Goal: Task Accomplishment & Management: Use online tool/utility

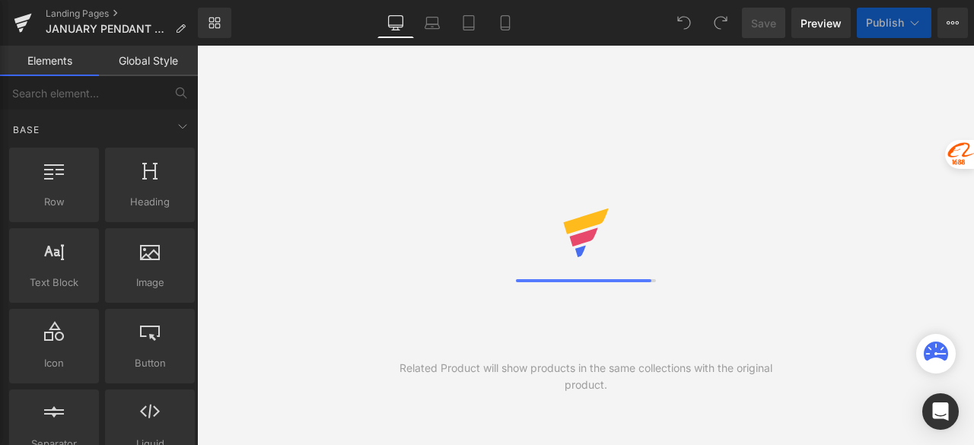
click at [507, 28] on icon at bounding box center [504, 22] width 15 height 15
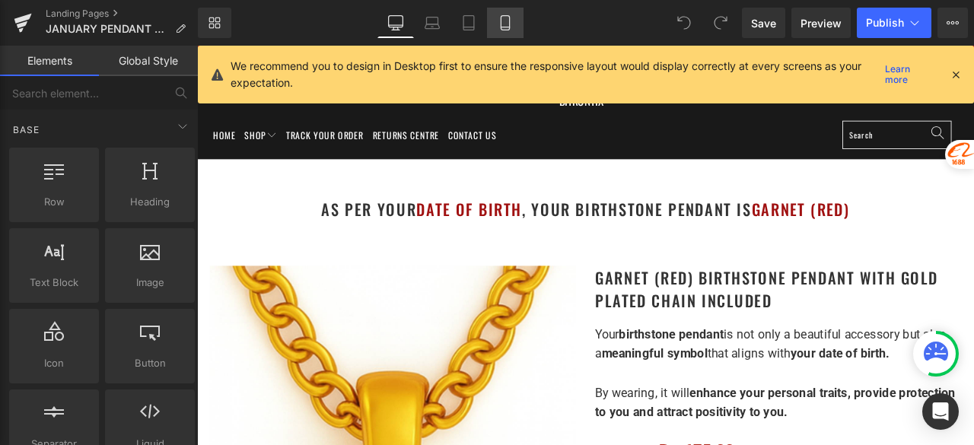
click at [509, 24] on icon at bounding box center [504, 22] width 15 height 15
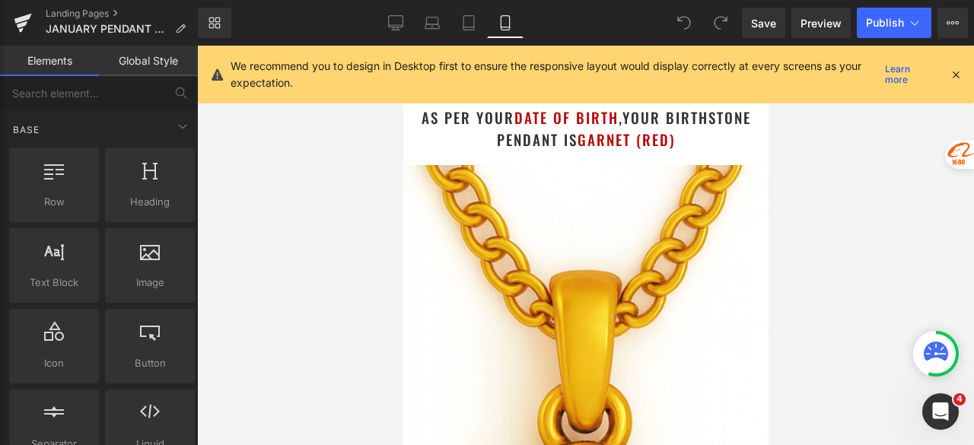
click at [953, 74] on icon at bounding box center [955, 75] width 14 height 14
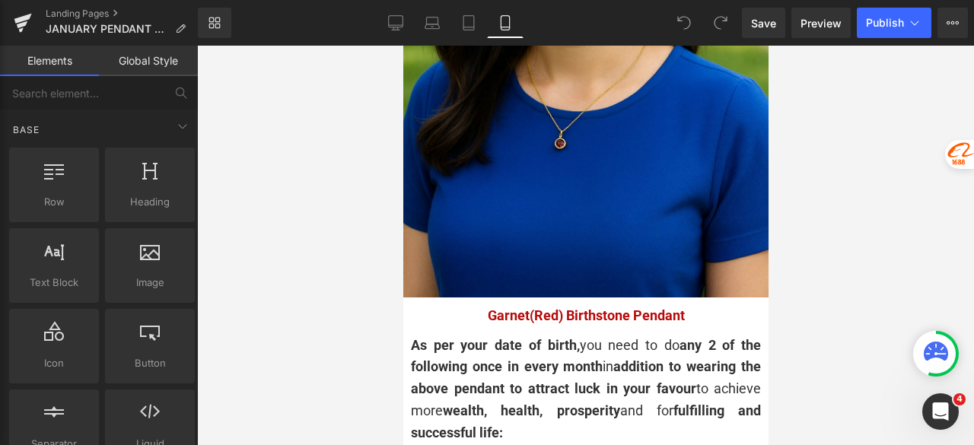
scroll to position [3347, 0]
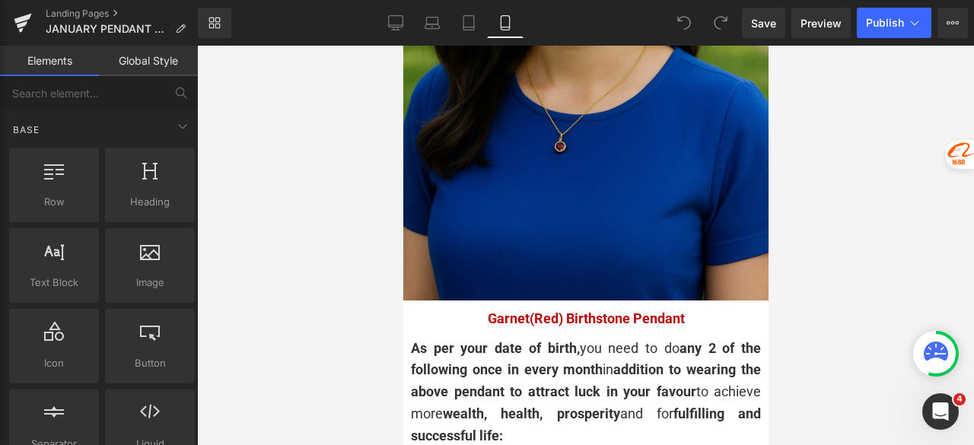
click at [520, 151] on img at bounding box center [584, 27] width 365 height 548
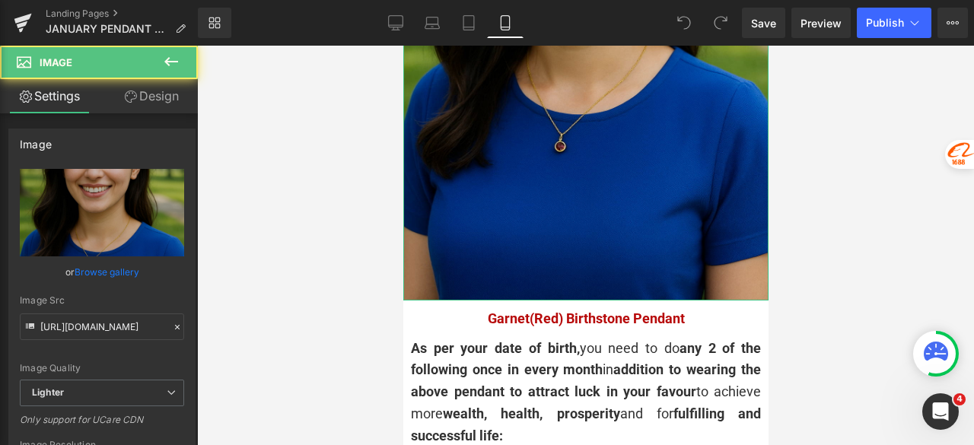
click at [588, 116] on img at bounding box center [584, 27] width 365 height 548
click at [608, 145] on img at bounding box center [584, 27] width 365 height 548
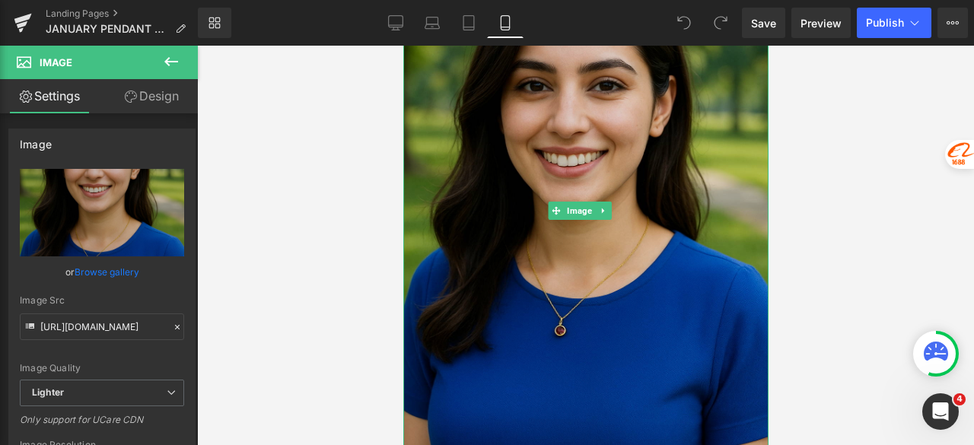
scroll to position [3118, 0]
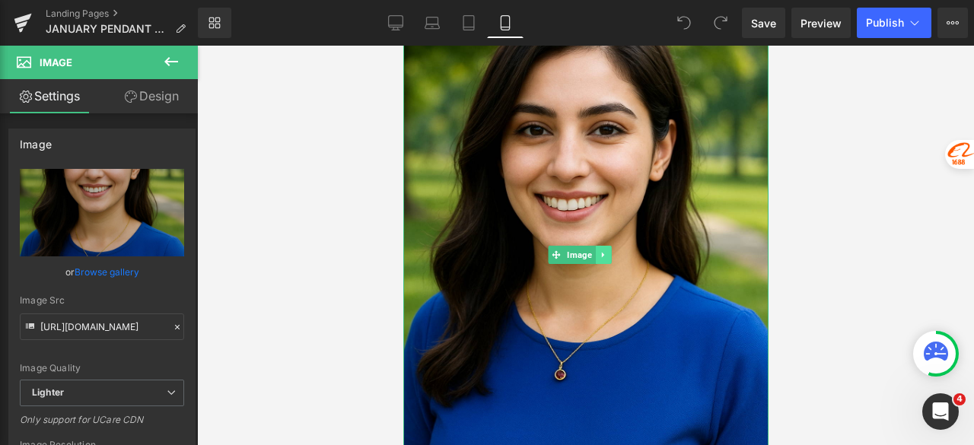
click at [601, 252] on icon at bounding box center [602, 254] width 2 height 5
click at [594, 250] on icon at bounding box center [594, 254] width 8 height 8
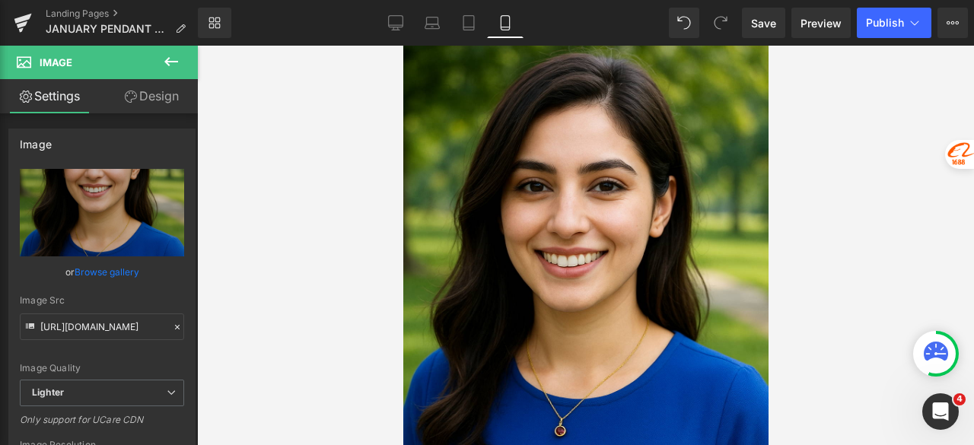
scroll to position [3619, 0]
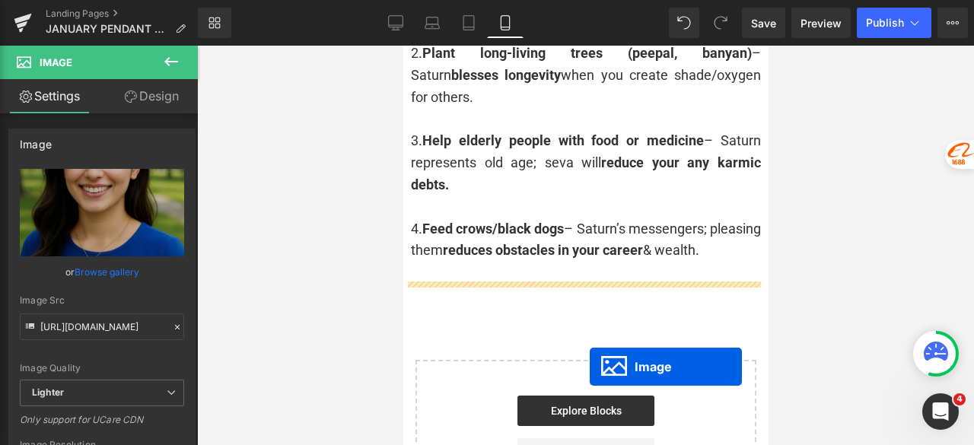
scroll to position [3923, 0]
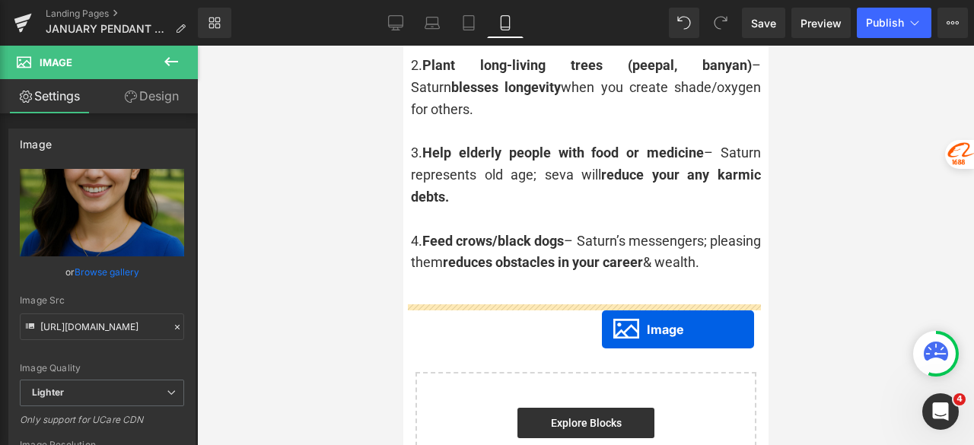
drag, startPoint x: 570, startPoint y: 297, endPoint x: 601, endPoint y: 329, distance: 44.1
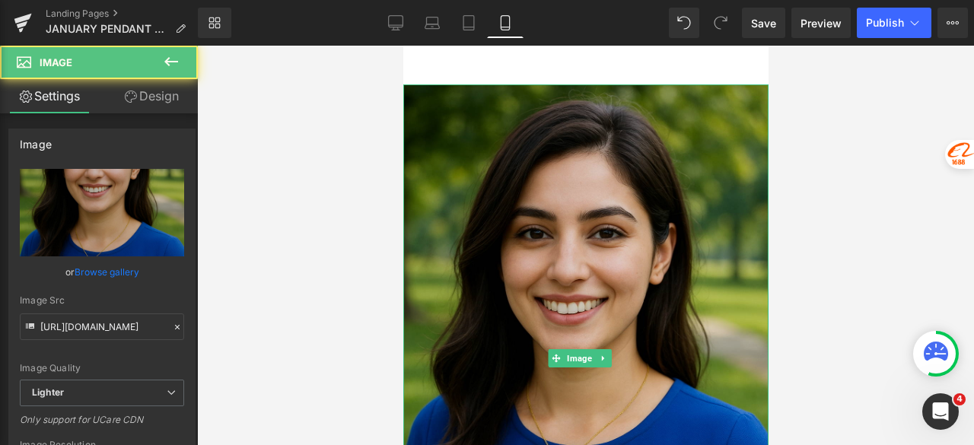
scroll to position [4098, 0]
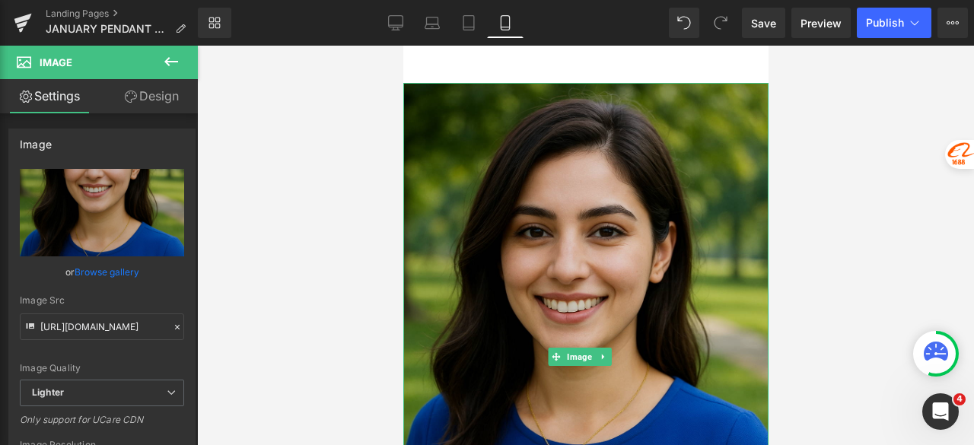
click at [506, 222] on img at bounding box center [584, 357] width 365 height 548
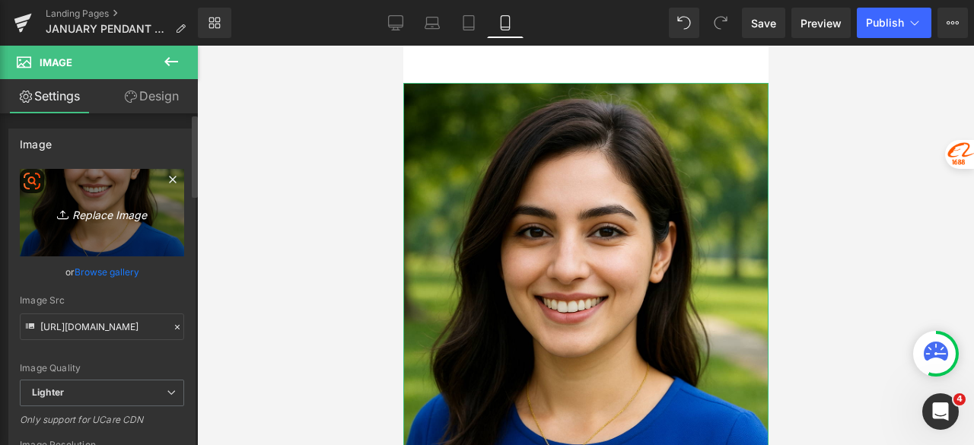
click at [123, 235] on link "Replace Image" at bounding box center [102, 212] width 164 height 87
type input "C:\fakepath\Astrology Image_5.jpg"
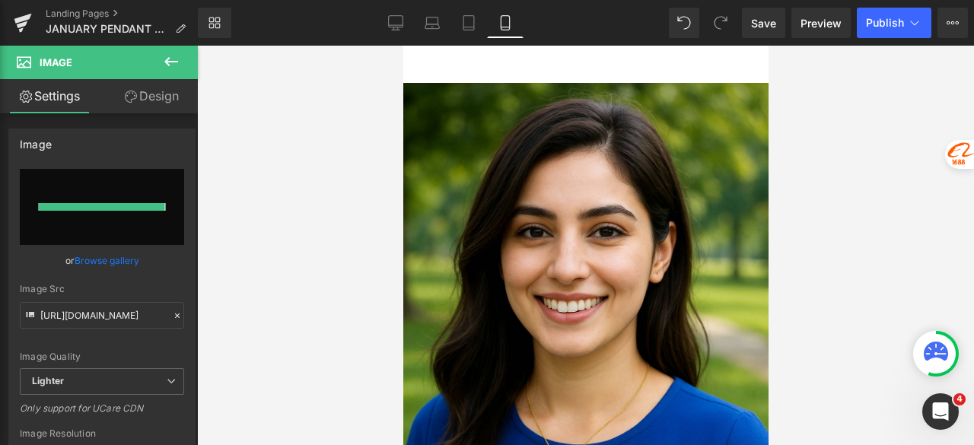
type input "https://ucarecdn.com/5c3f0b4d-9bb3-4700-a4c0-c0350209b23a/-/format/auto/-/previ…"
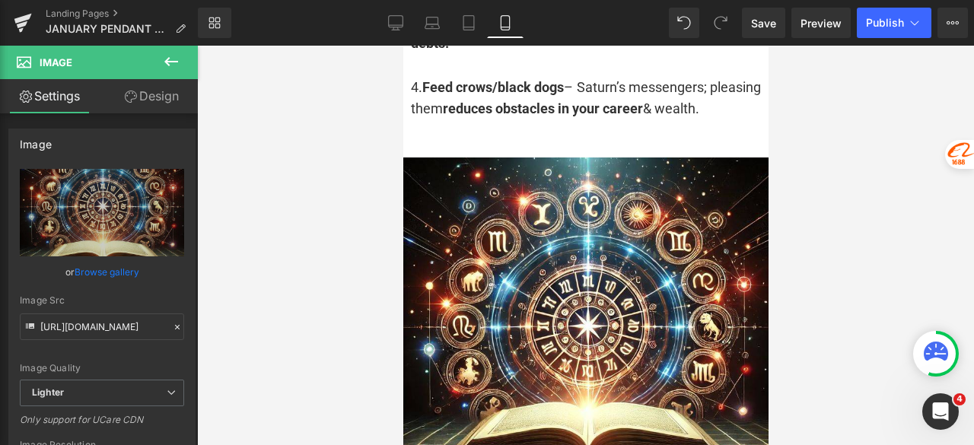
scroll to position [4022, 0]
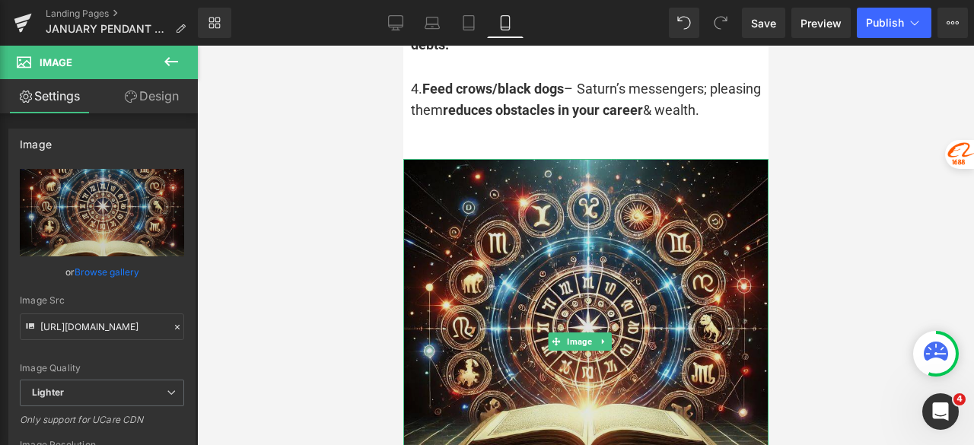
click at [590, 267] on img at bounding box center [584, 341] width 365 height 365
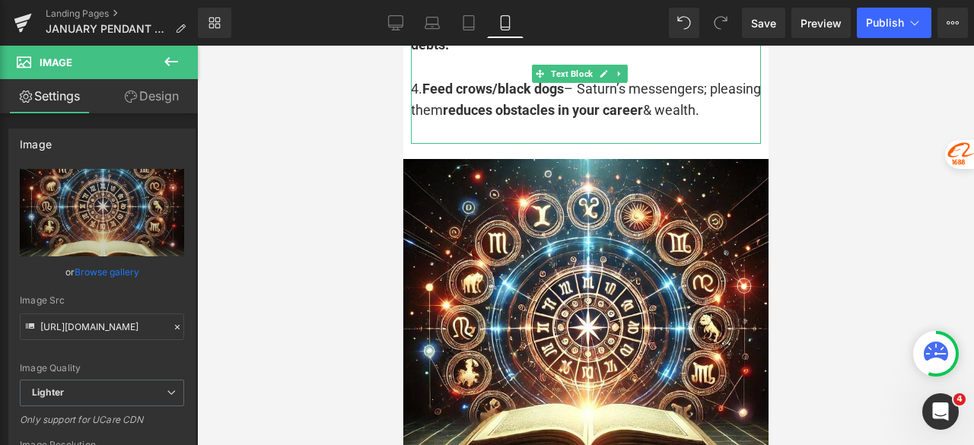
click at [481, 136] on div at bounding box center [585, 133] width 350 height 22
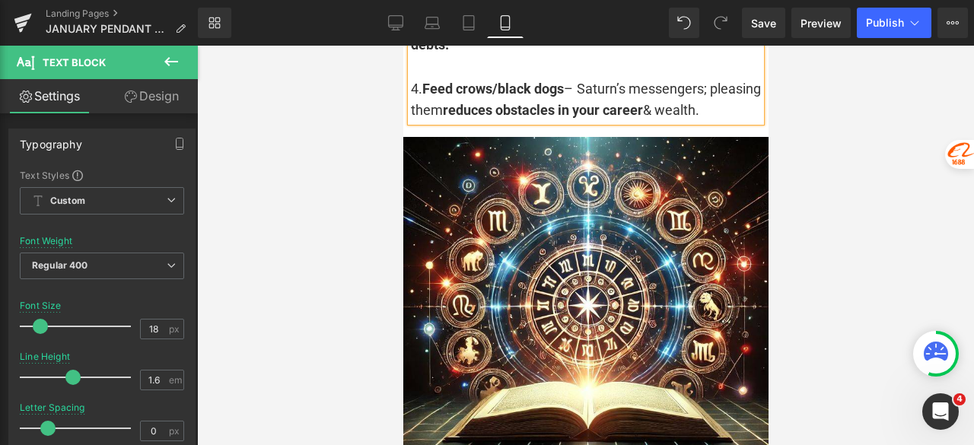
click at [844, 160] on div at bounding box center [585, 245] width 777 height 399
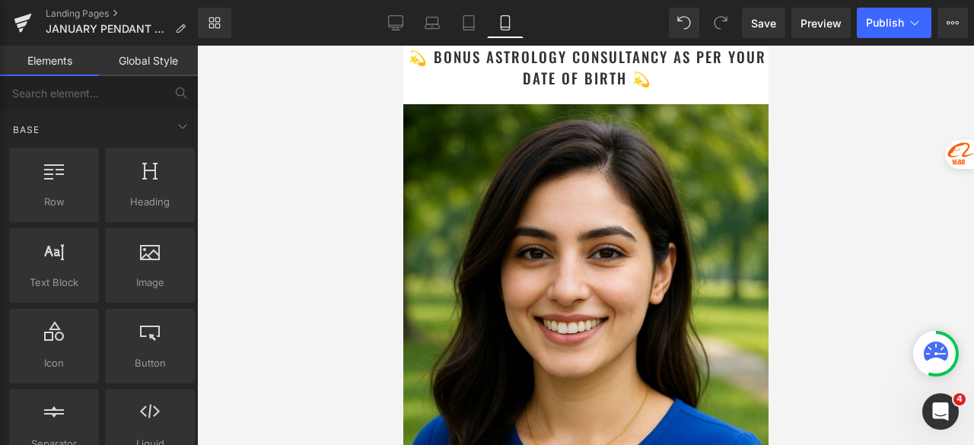
scroll to position [2915, 0]
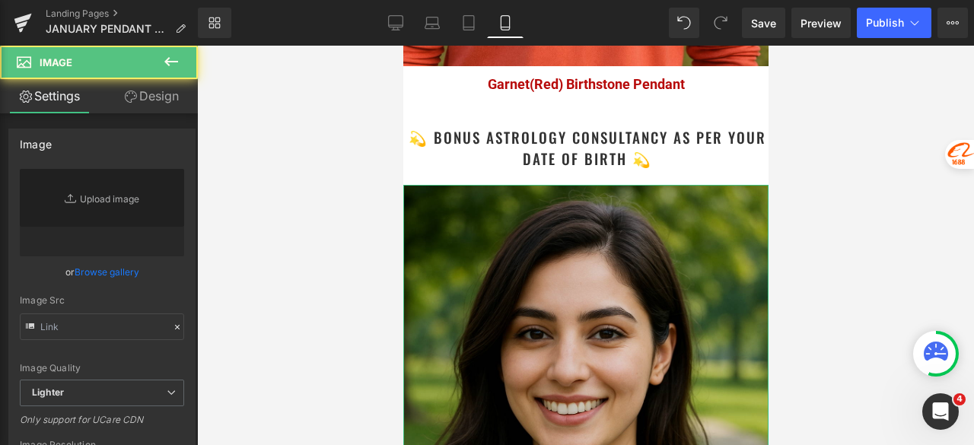
type input "https://ucarecdn.com/5ee297cf-143a-4655-a668-649263d481ca/-/format/auto/-/previ…"
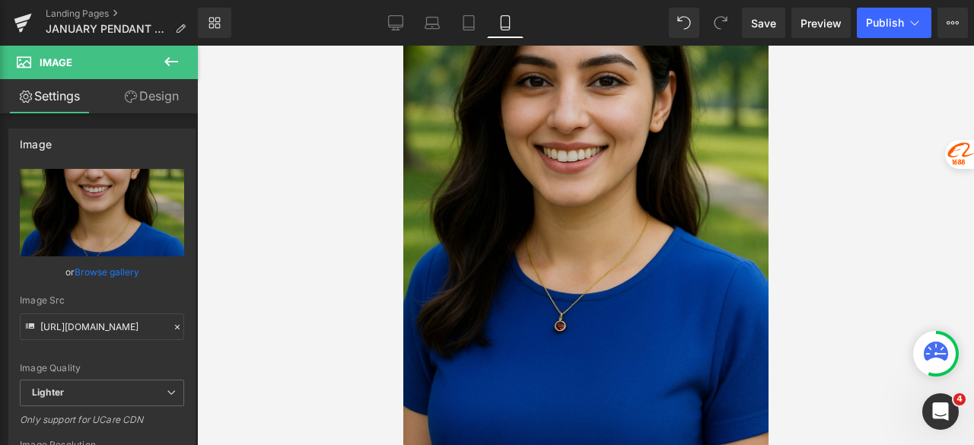
scroll to position [2991, 0]
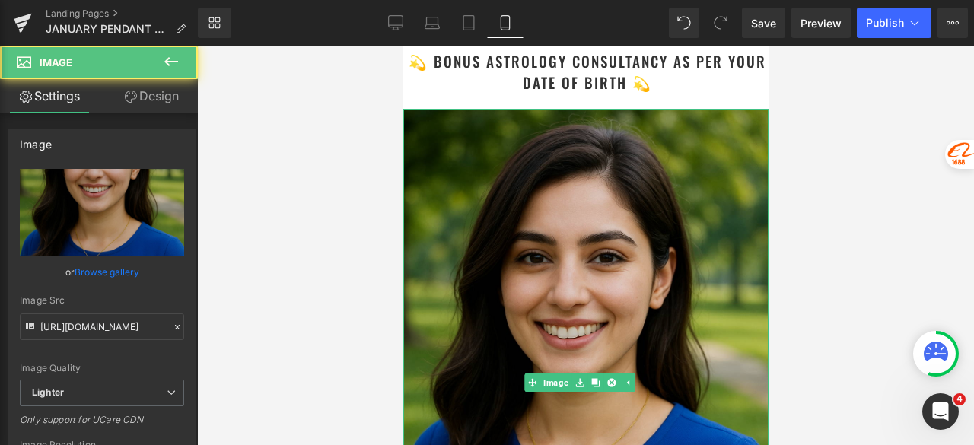
click at [516, 314] on img at bounding box center [584, 383] width 365 height 548
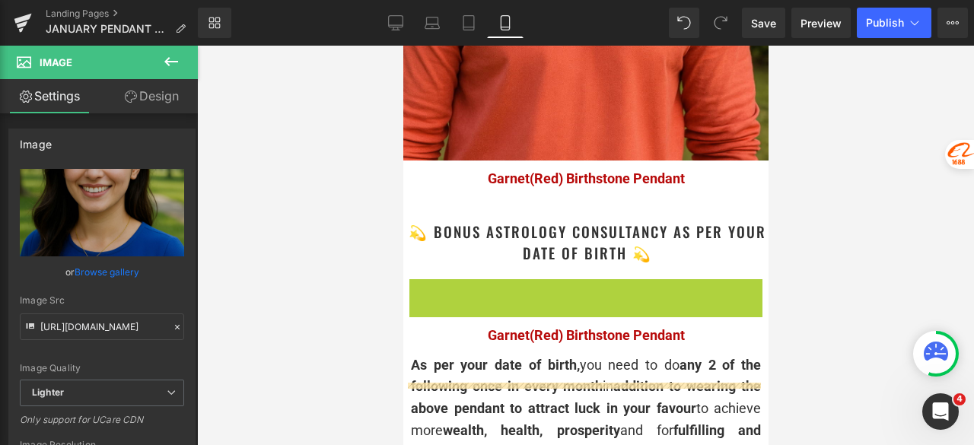
scroll to position [2686, 0]
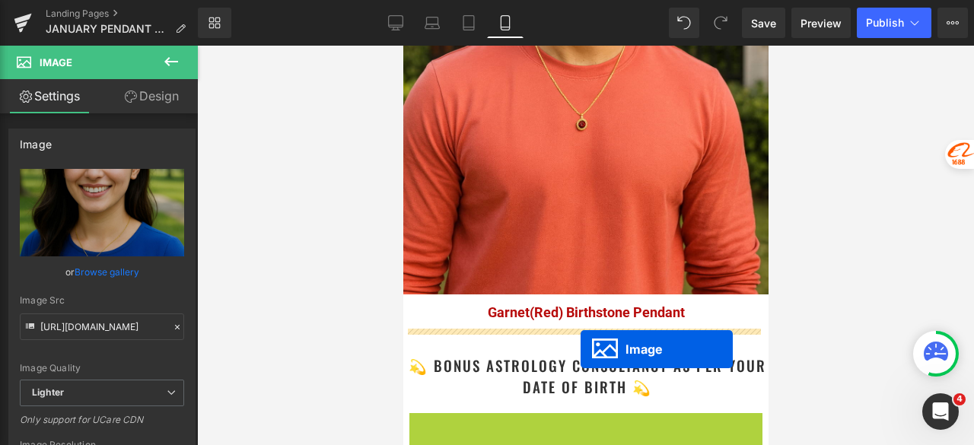
drag, startPoint x: 550, startPoint y: 374, endPoint x: 580, endPoint y: 349, distance: 38.9
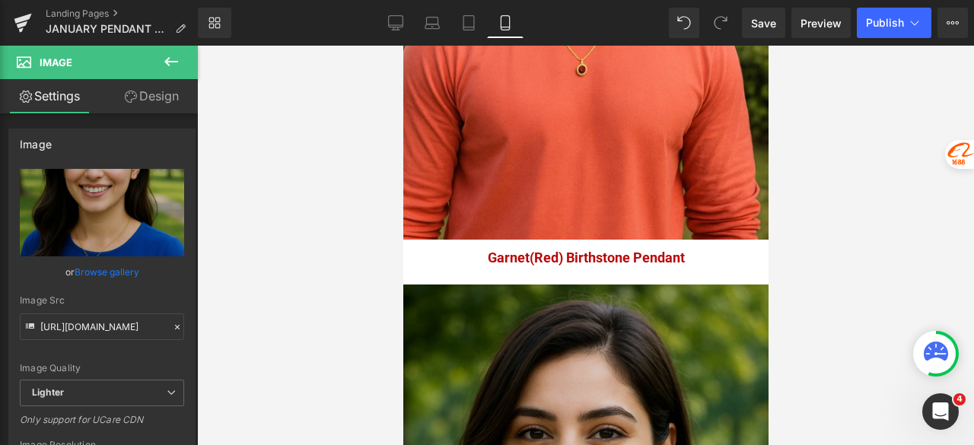
scroll to position [2762, 0]
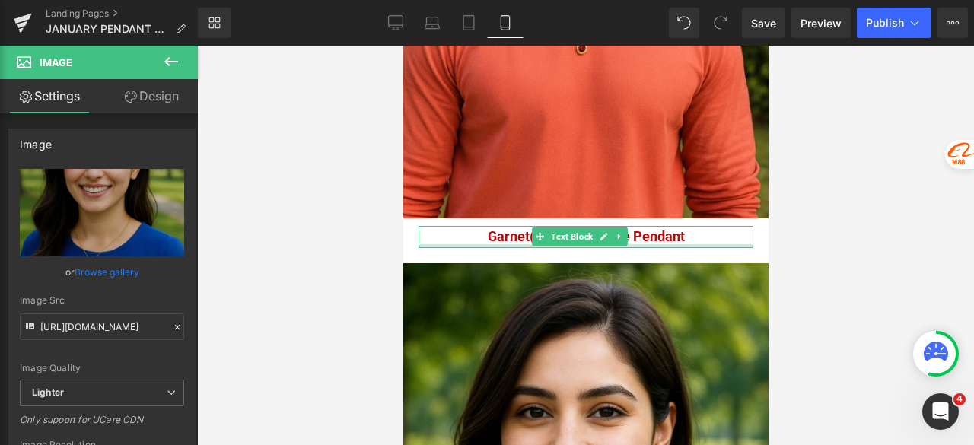
click at [621, 248] on div at bounding box center [585, 246] width 335 height 4
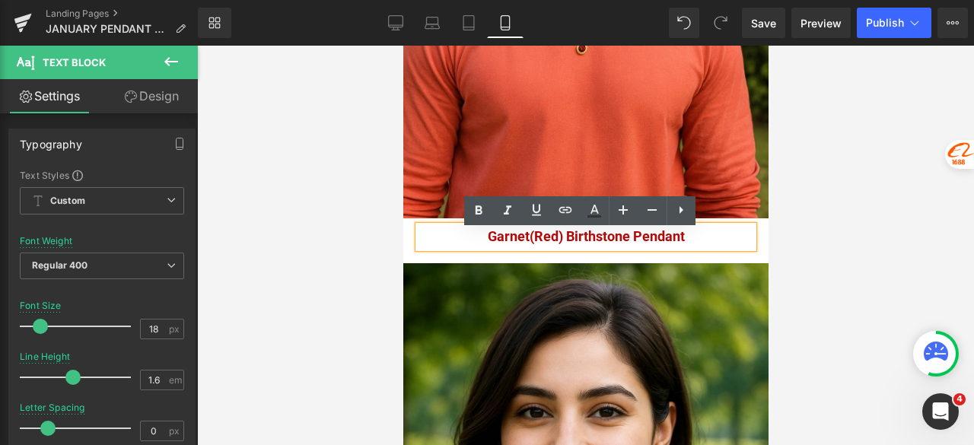
click at [791, 240] on div at bounding box center [585, 245] width 777 height 399
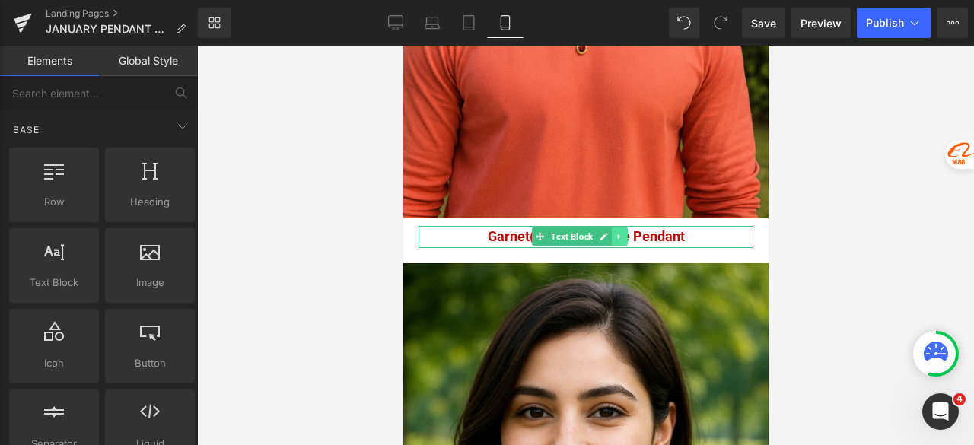
click at [619, 241] on icon at bounding box center [619, 236] width 8 height 9
click at [612, 241] on icon at bounding box center [611, 237] width 8 height 8
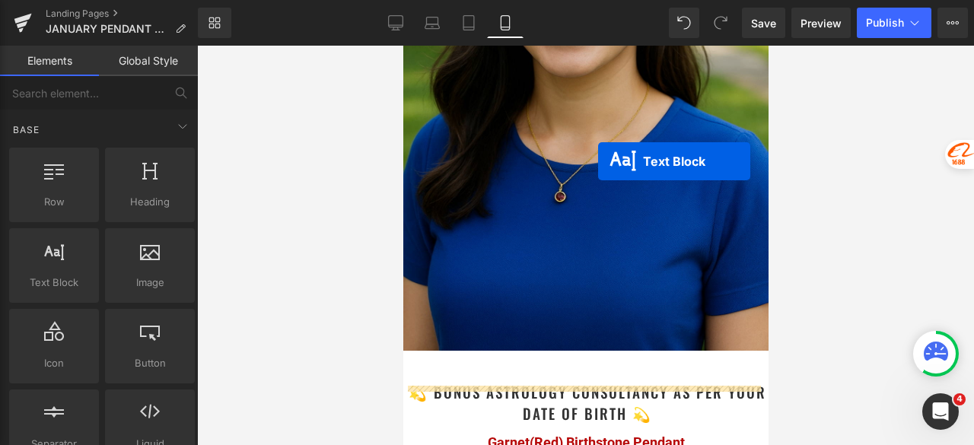
scroll to position [3296, 0]
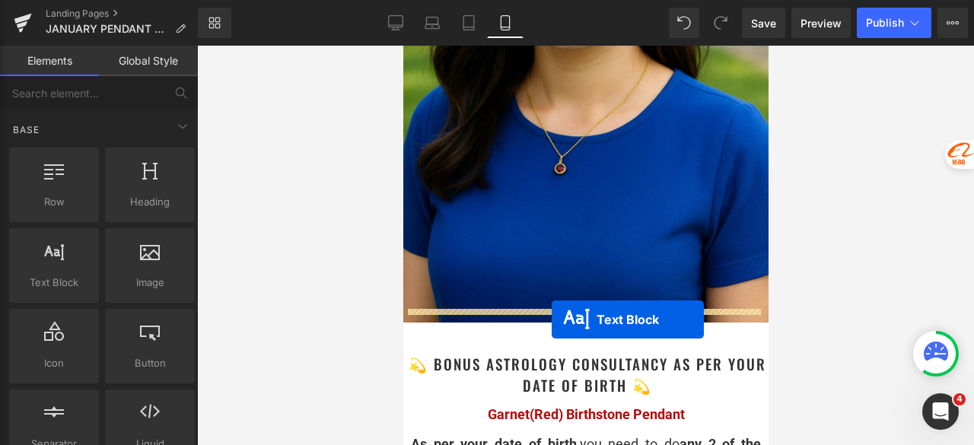
drag, startPoint x: 570, startPoint y: 116, endPoint x: 551, endPoint y: 320, distance: 204.7
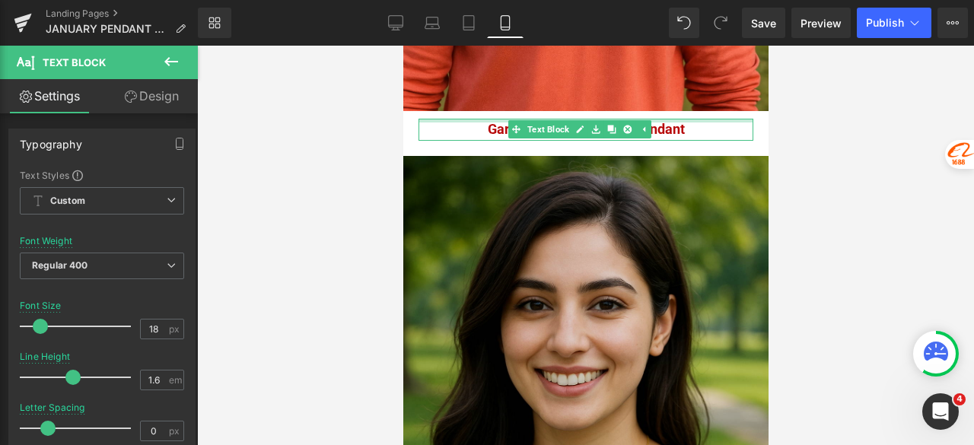
scroll to position [2870, 0]
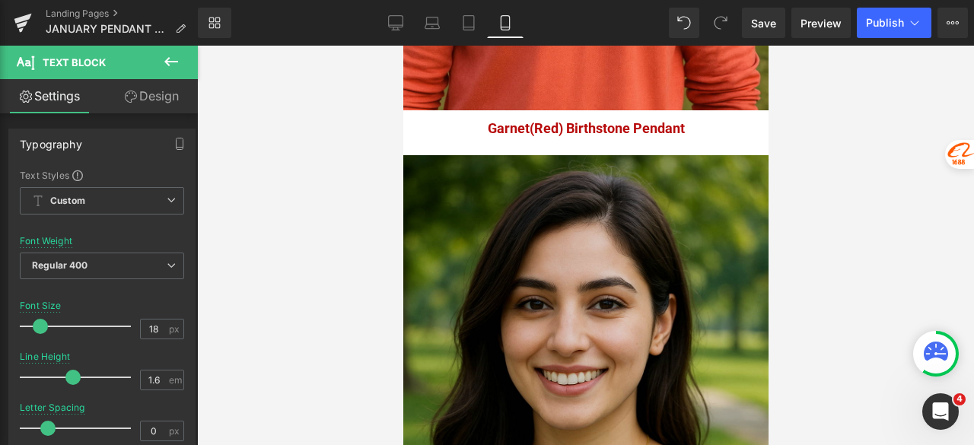
click at [619, 238] on img at bounding box center [584, 429] width 365 height 548
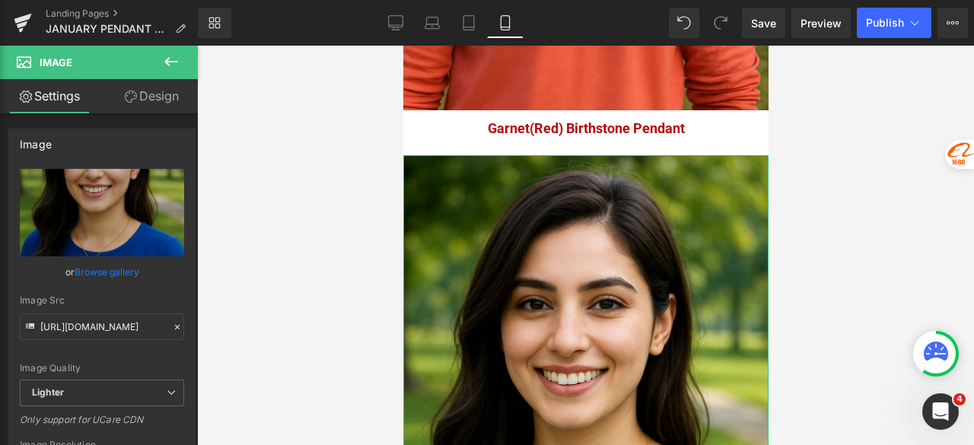
click at [172, 97] on link "Design" at bounding box center [151, 96] width 99 height 34
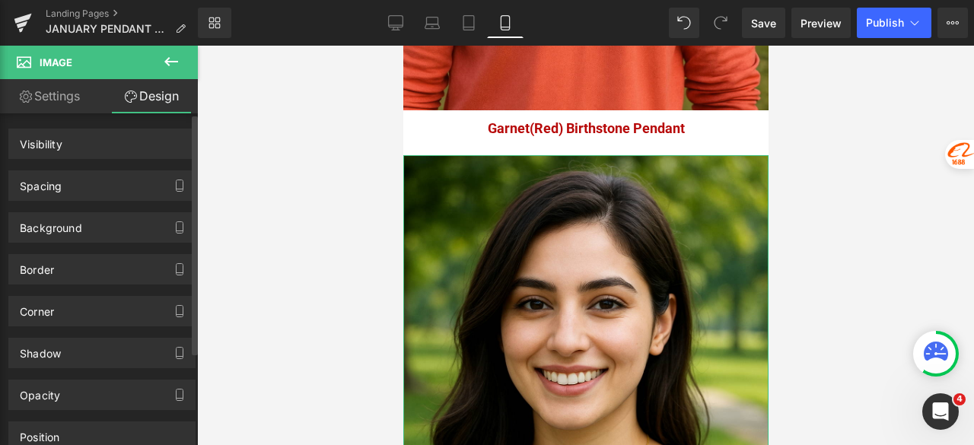
click at [88, 183] on div "Spacing" at bounding box center [102, 185] width 186 height 29
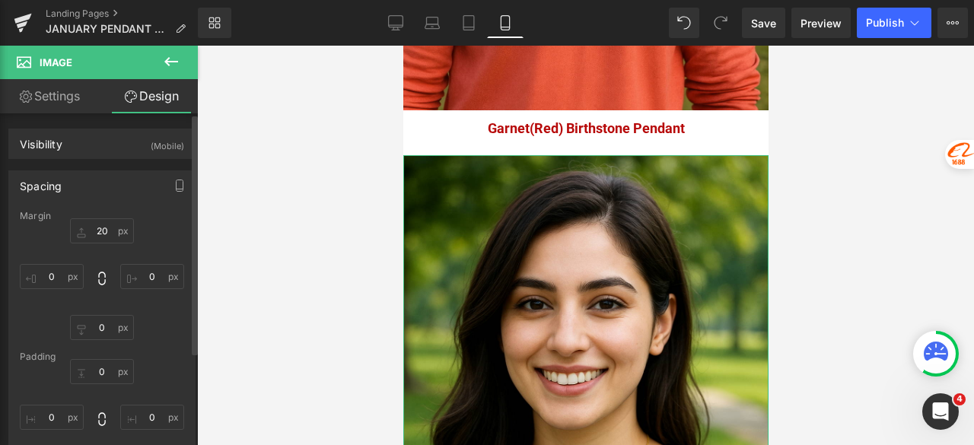
type input "20"
type input "0"
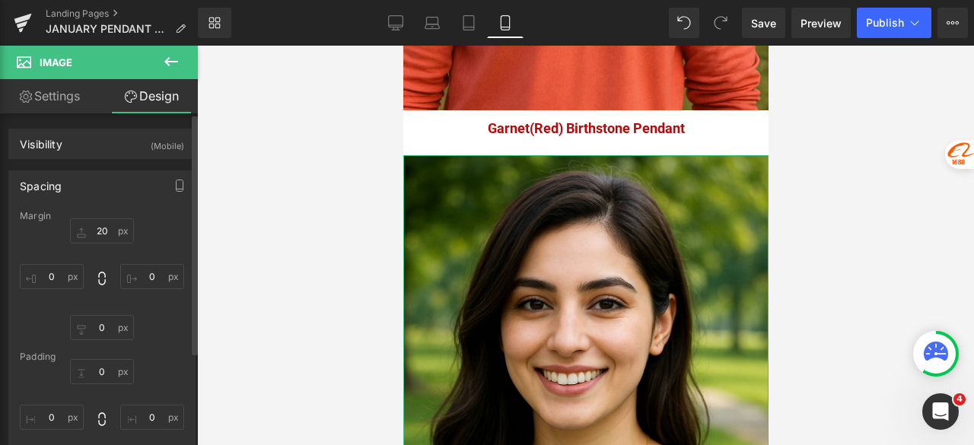
type input "0"
click at [105, 234] on input "20" at bounding box center [102, 230] width 64 height 25
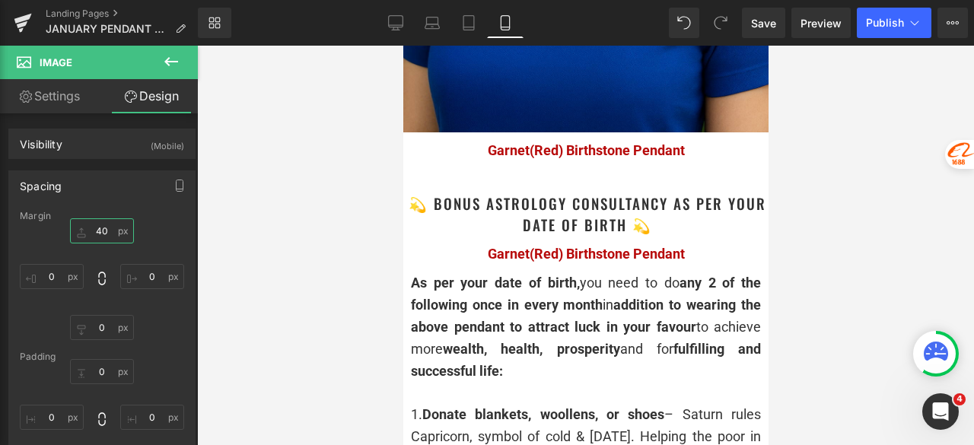
scroll to position [3479, 0]
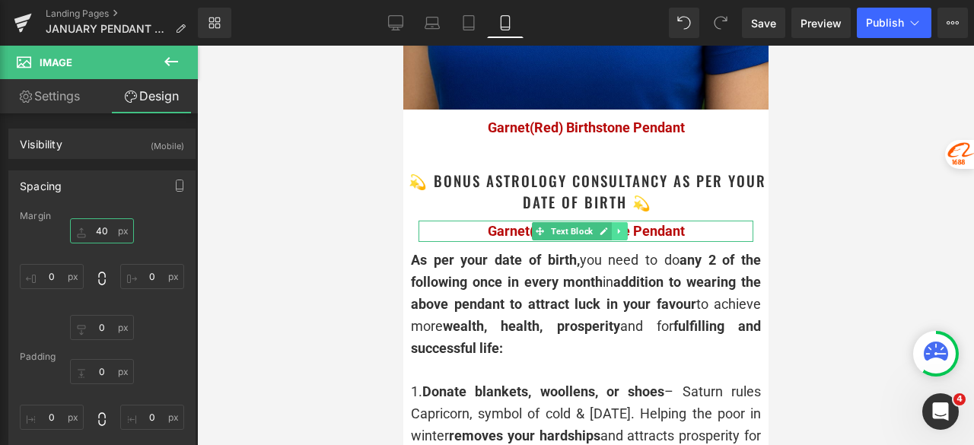
type input "40"
click at [619, 223] on link at bounding box center [619, 231] width 16 height 18
click at [631, 222] on link at bounding box center [627, 231] width 16 height 18
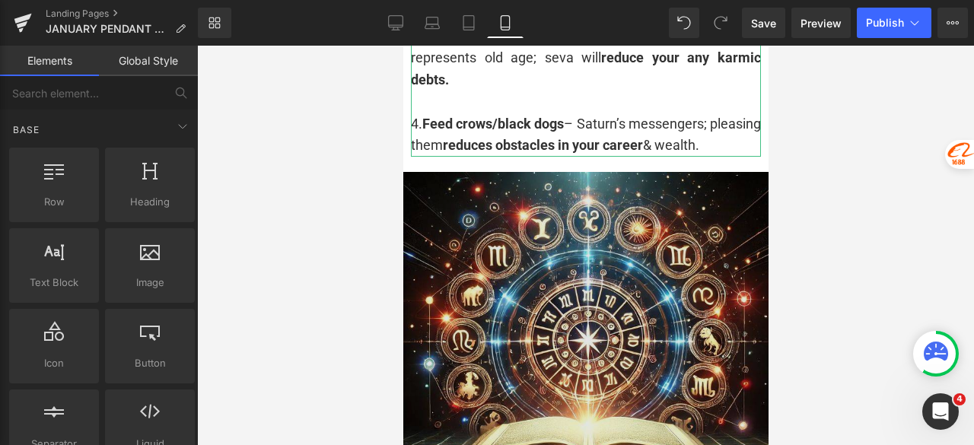
scroll to position [4011, 0]
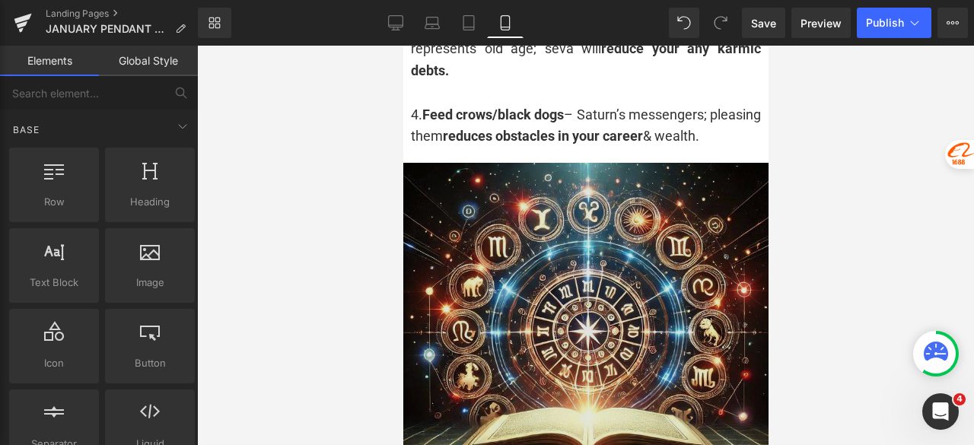
click at [564, 282] on img at bounding box center [584, 345] width 365 height 365
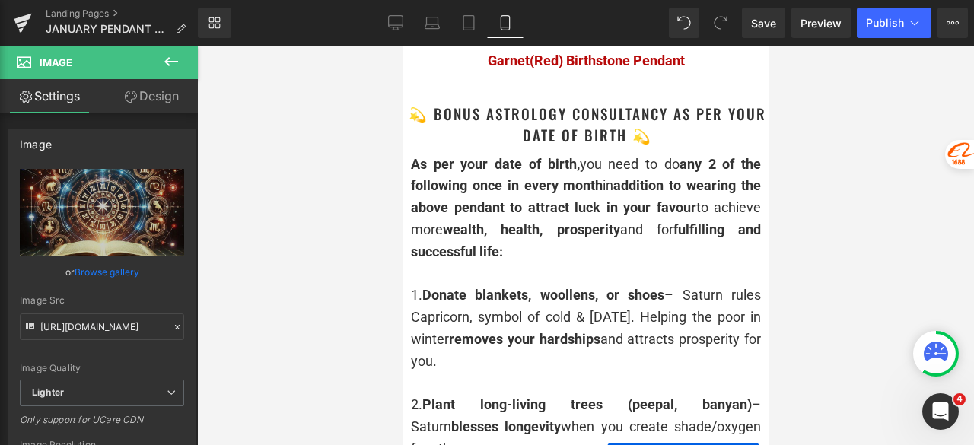
scroll to position [3479, 0]
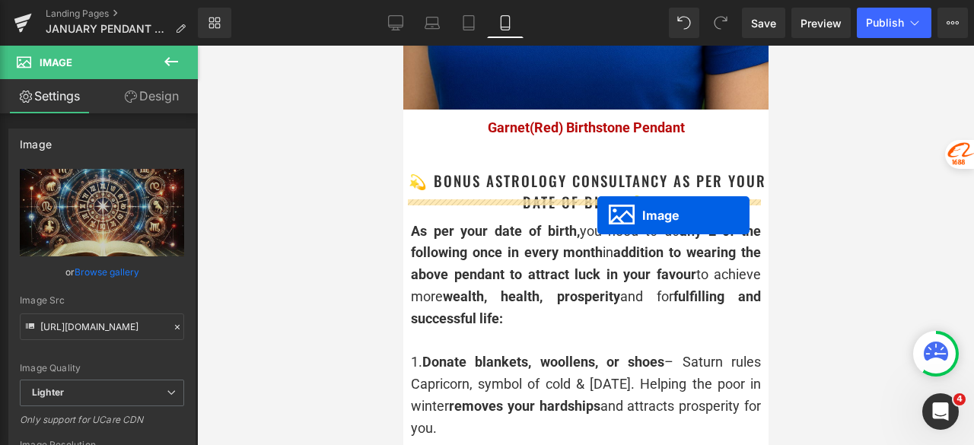
drag, startPoint x: 589, startPoint y: 329, endPoint x: 596, endPoint y: 215, distance: 114.3
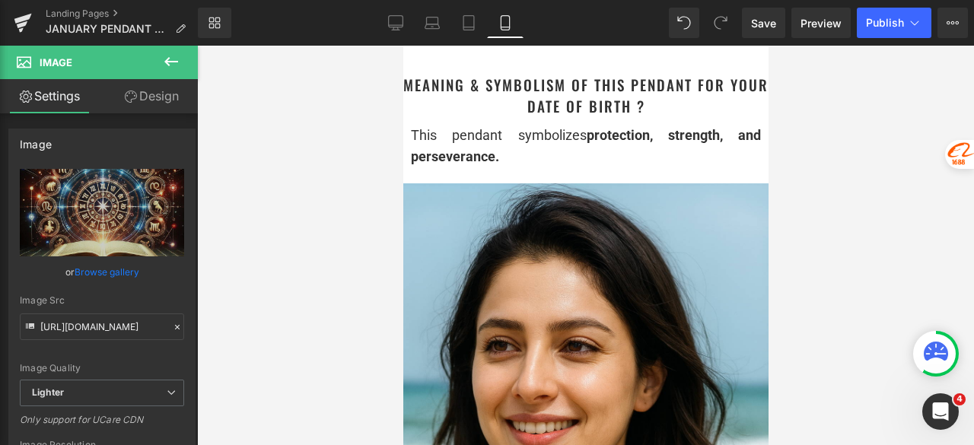
scroll to position [1425, 0]
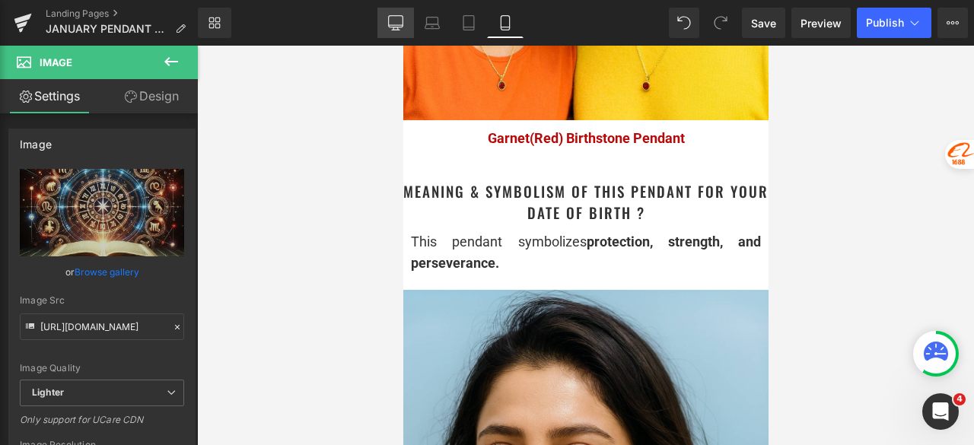
click at [385, 21] on link "Desktop" at bounding box center [395, 23] width 37 height 30
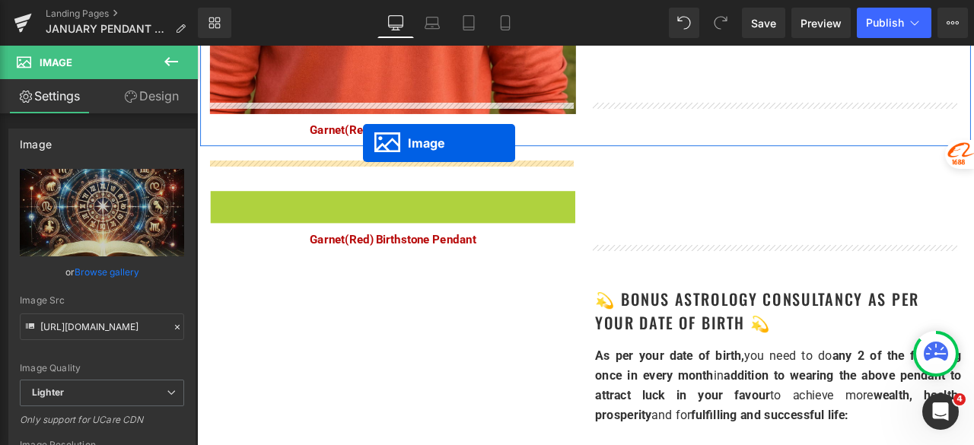
scroll to position [2647, 0]
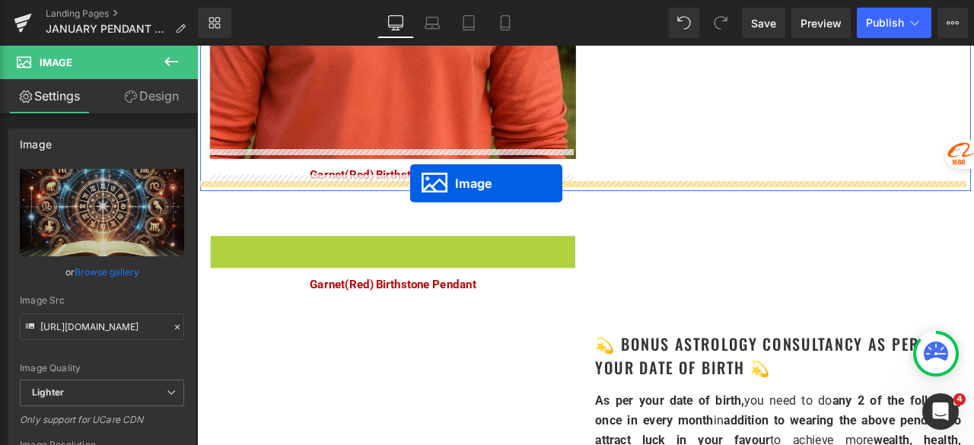
drag, startPoint x: 415, startPoint y: 491, endPoint x: 450, endPoint y: 209, distance: 283.5
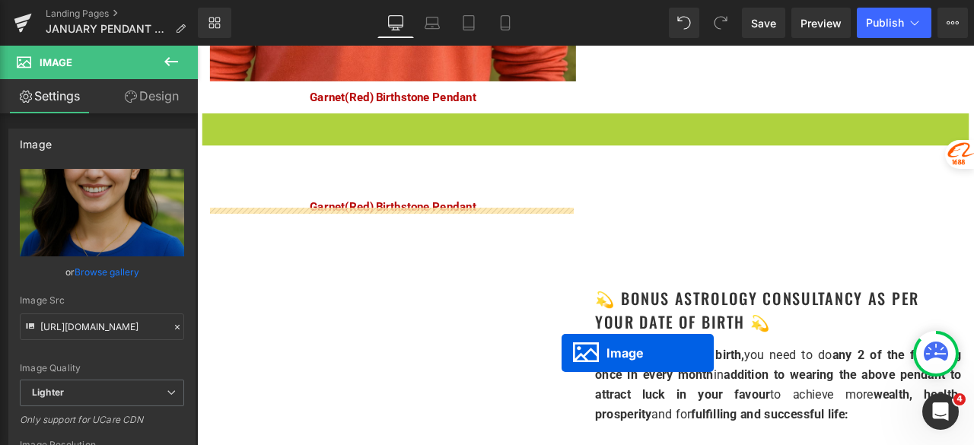
scroll to position [2586, 0]
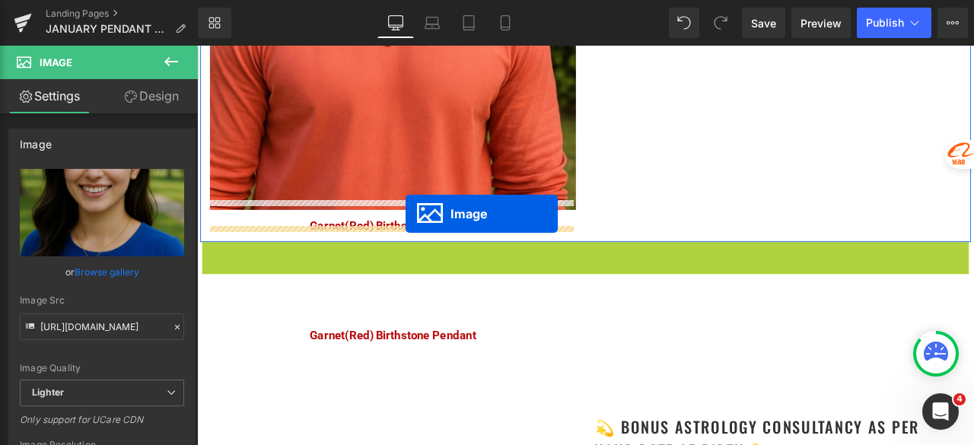
drag, startPoint x: 638, startPoint y: 499, endPoint x: 444, endPoint y: 245, distance: 319.6
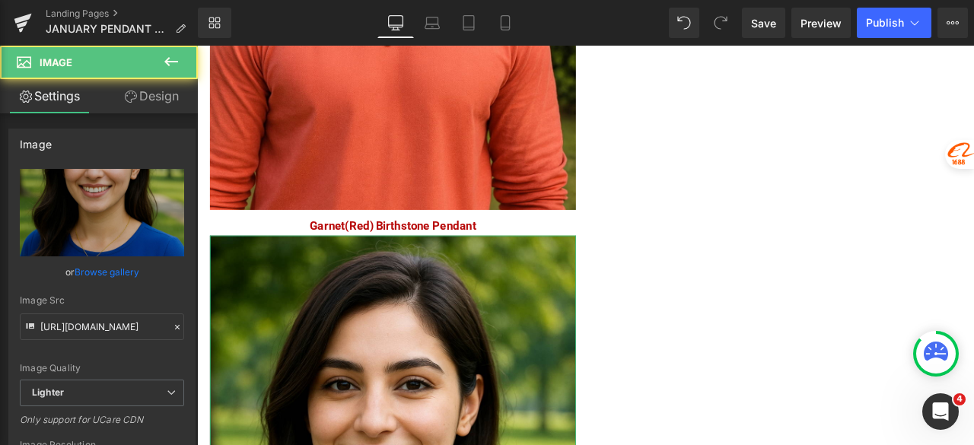
click at [155, 102] on link "Design" at bounding box center [151, 96] width 99 height 34
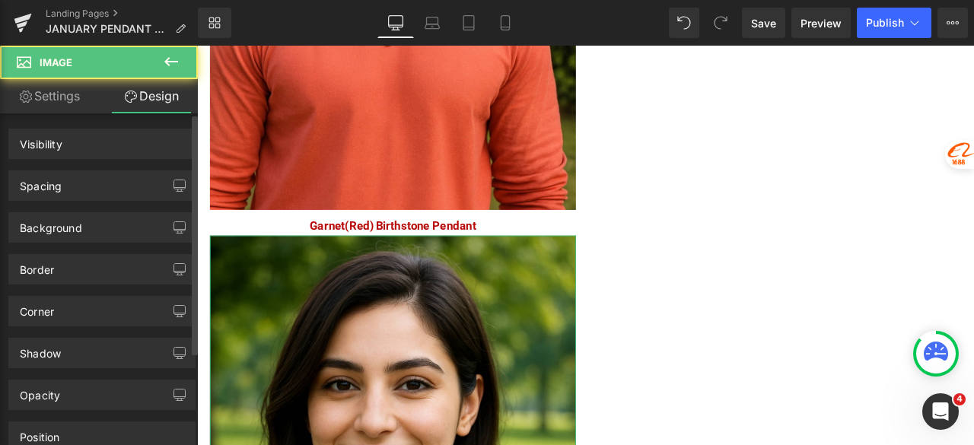
click at [101, 188] on div "Spacing" at bounding box center [102, 185] width 186 height 29
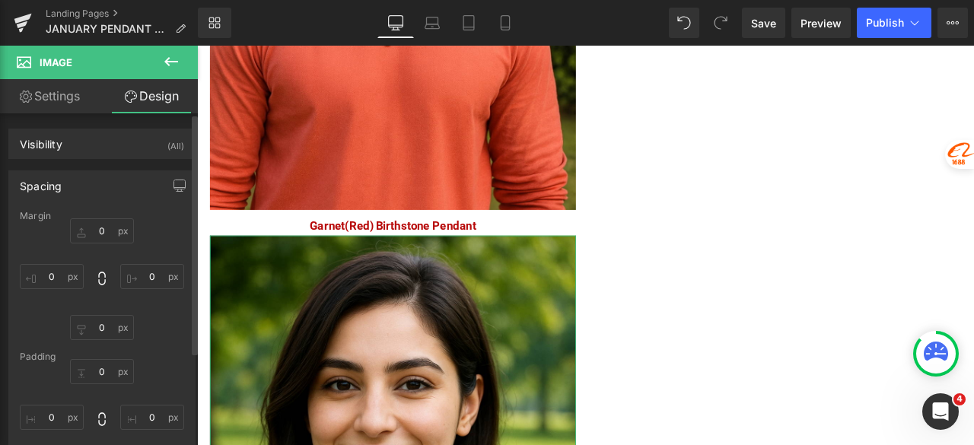
type input "0"
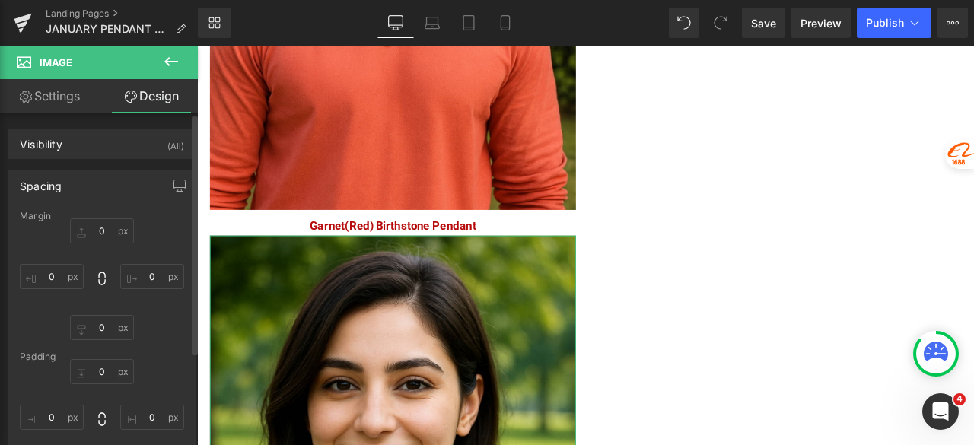
type input "0"
click at [102, 230] on input "0" at bounding box center [102, 230] width 64 height 25
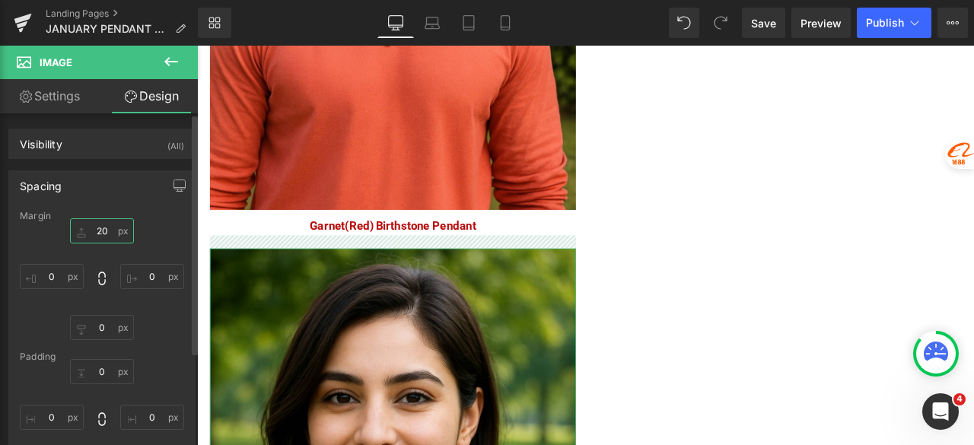
drag, startPoint x: 101, startPoint y: 224, endPoint x: 87, endPoint y: 224, distance: 13.7
click at [87, 224] on input "20" at bounding box center [102, 230] width 64 height 25
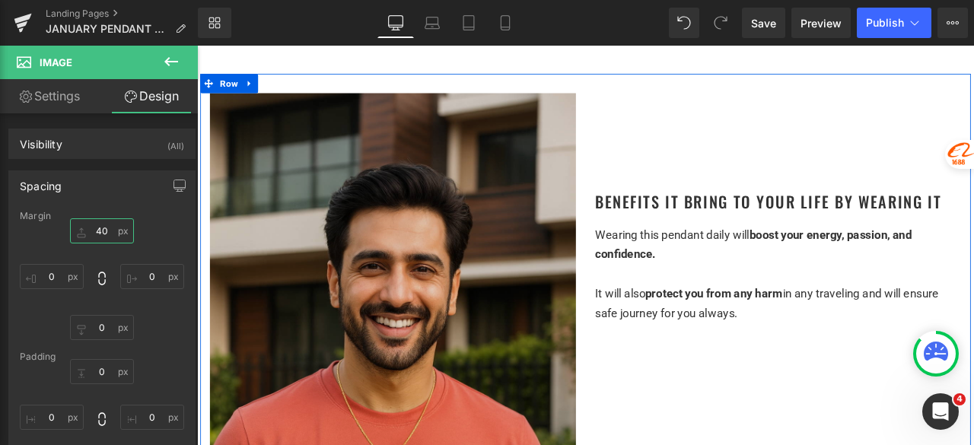
scroll to position [2054, 0]
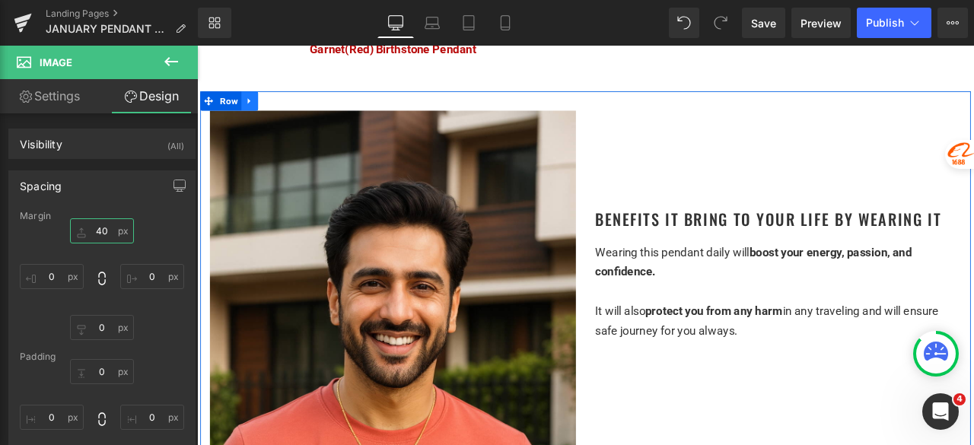
type input "40"
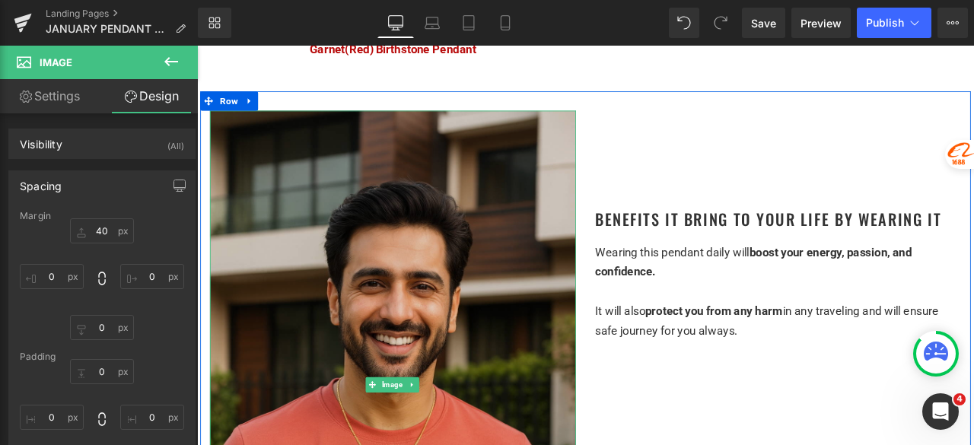
drag, startPoint x: 258, startPoint y: 104, endPoint x: 324, endPoint y: 151, distance: 80.8
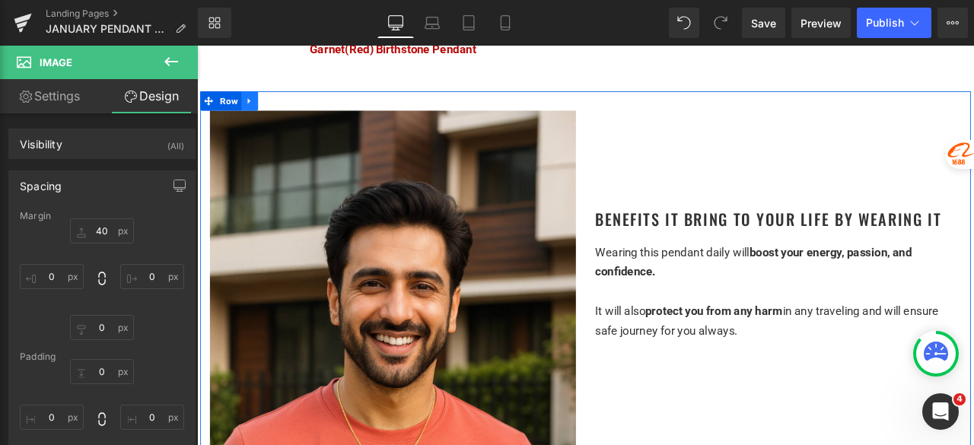
click at [259, 105] on icon at bounding box center [259, 110] width 11 height 11
click at [278, 105] on icon at bounding box center [279, 110] width 11 height 11
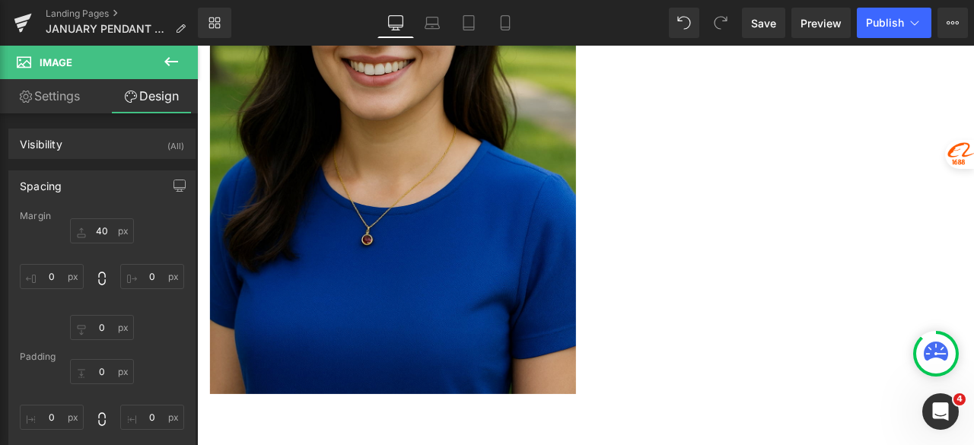
scroll to position [3074, 0]
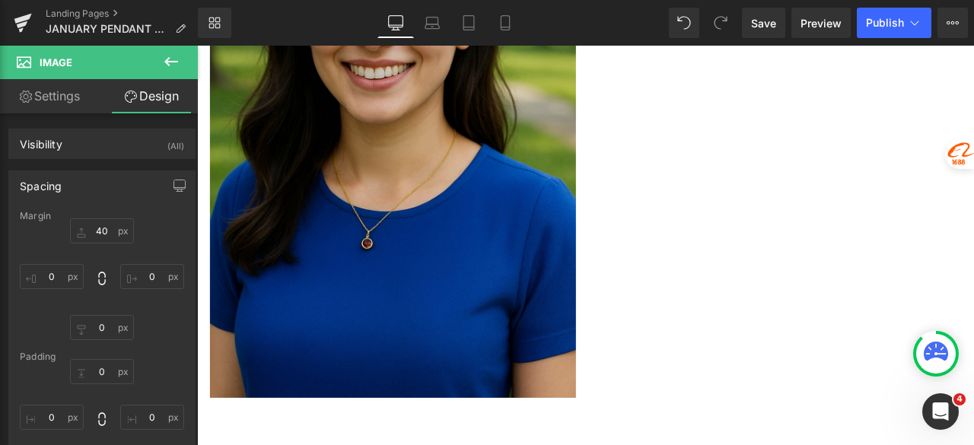
click at [425, 198] on img at bounding box center [429, 138] width 434 height 650
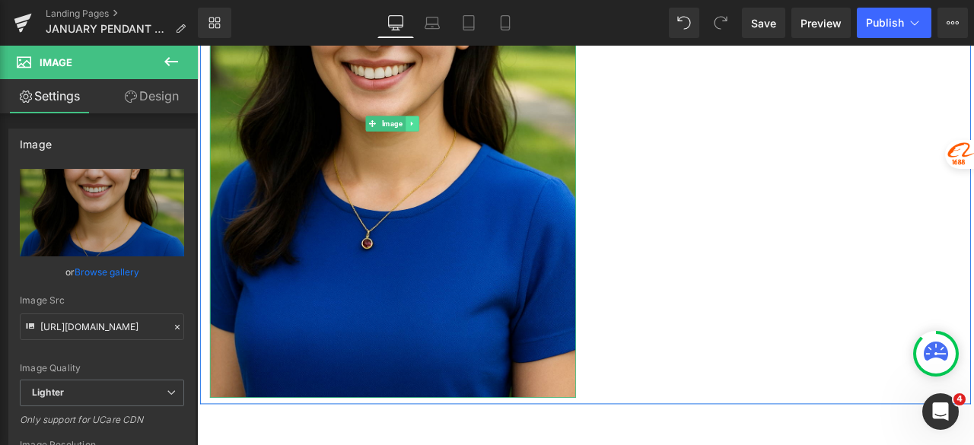
click at [446, 129] on link at bounding box center [451, 138] width 16 height 18
click at [455, 134] on icon at bounding box center [459, 138] width 8 height 9
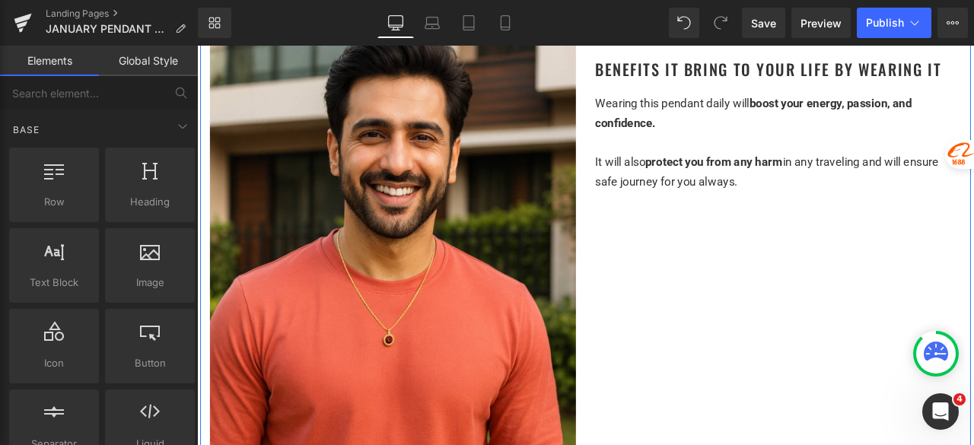
scroll to position [2922, 0]
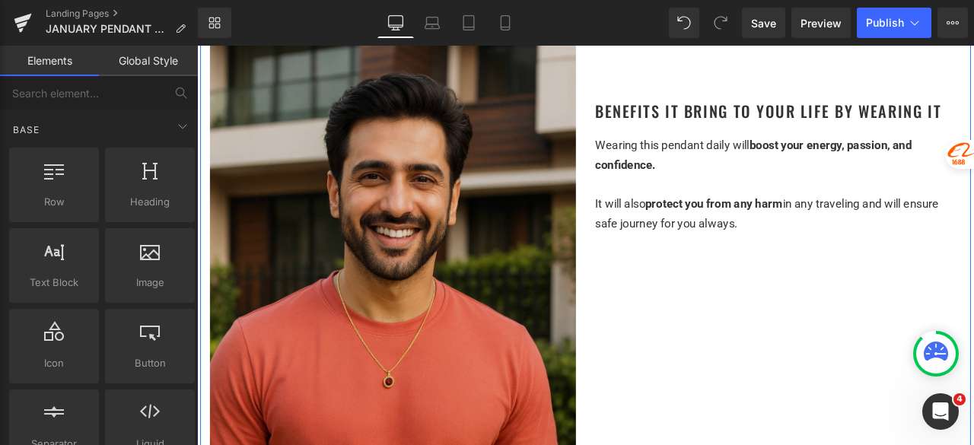
click at [441, 218] on img at bounding box center [429, 320] width 434 height 650
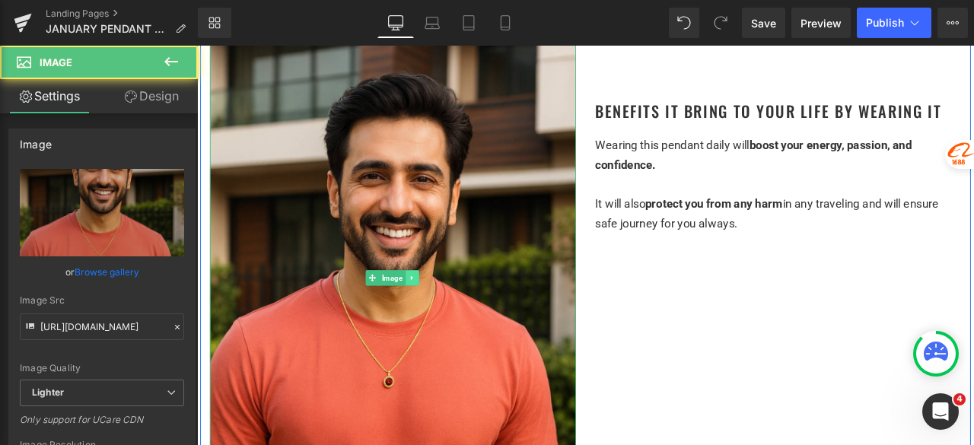
click at [450, 316] on icon at bounding box center [451, 320] width 8 height 9
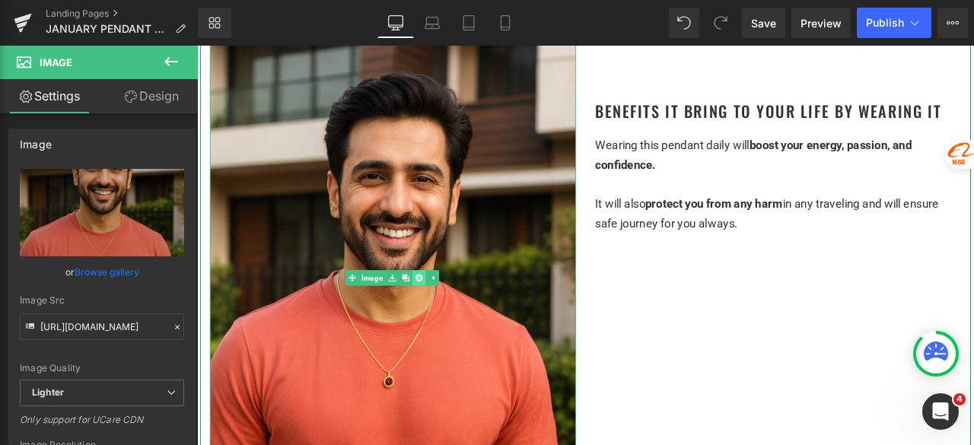
click at [455, 316] on icon at bounding box center [459, 320] width 8 height 8
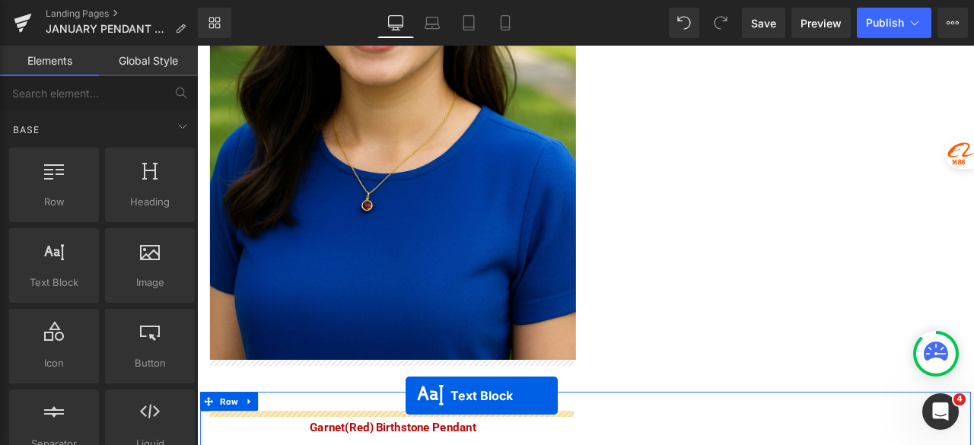
scroll to position [3272, 0]
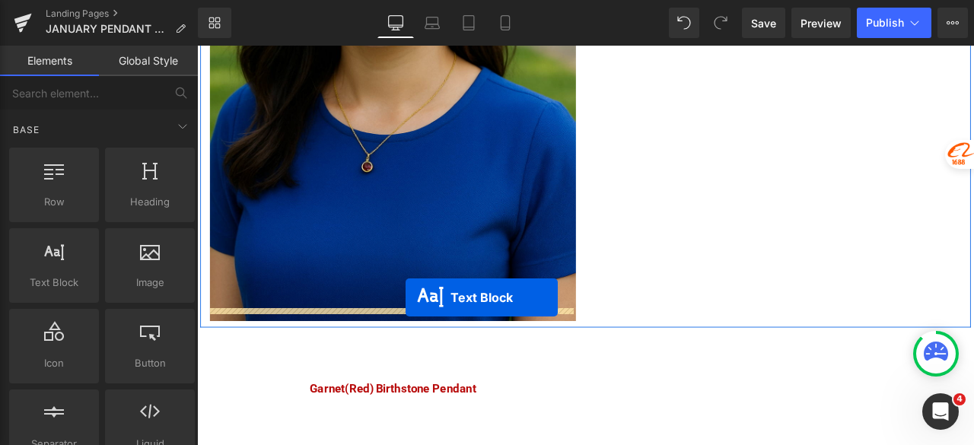
drag, startPoint x: 418, startPoint y: 160, endPoint x: 444, endPoint y: 345, distance: 186.7
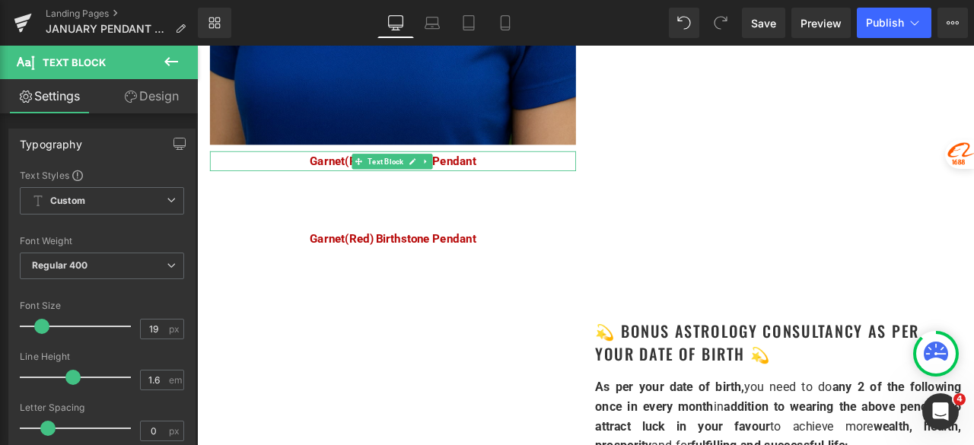
scroll to position [3455, 0]
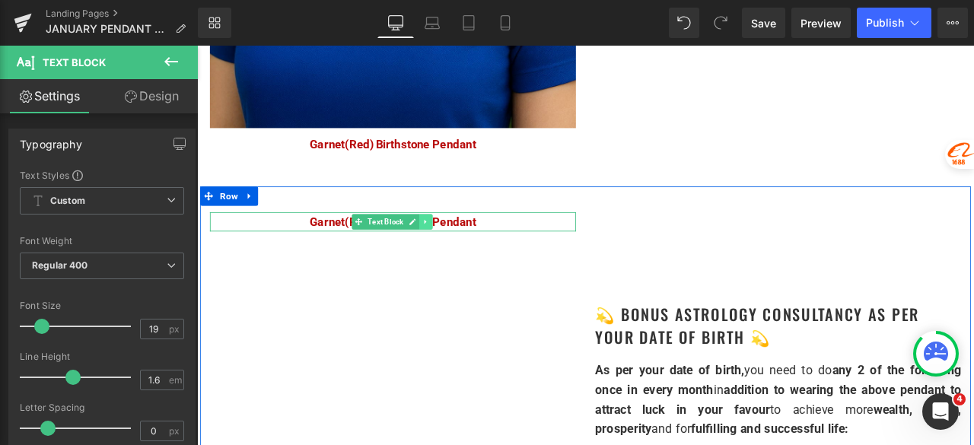
click at [463, 250] on icon at bounding box center [467, 254] width 8 height 9
click at [473, 250] on icon at bounding box center [476, 254] width 8 height 8
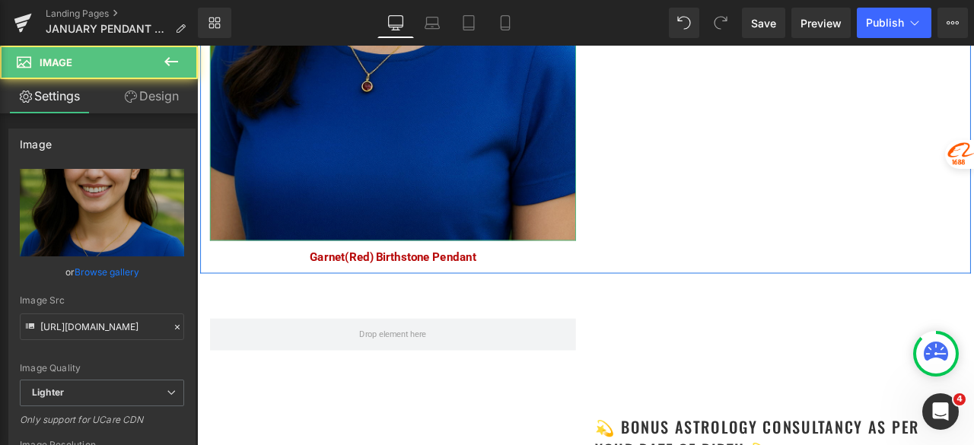
scroll to position [3074, 0]
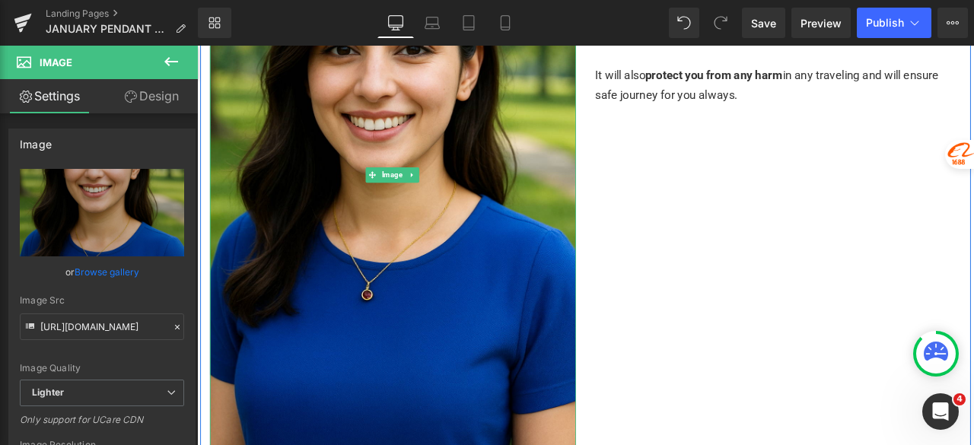
click at [450, 195] on icon at bounding box center [451, 199] width 8 height 9
click at [441, 195] on icon at bounding box center [444, 199] width 8 height 8
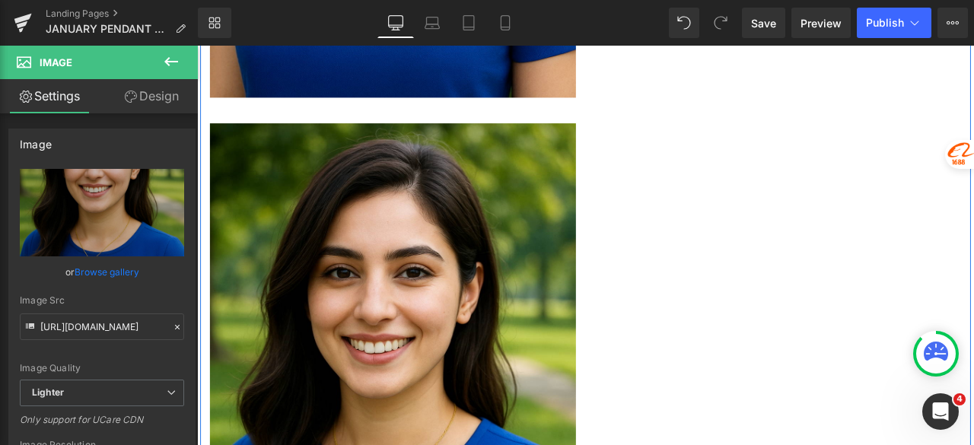
scroll to position [3508, 0]
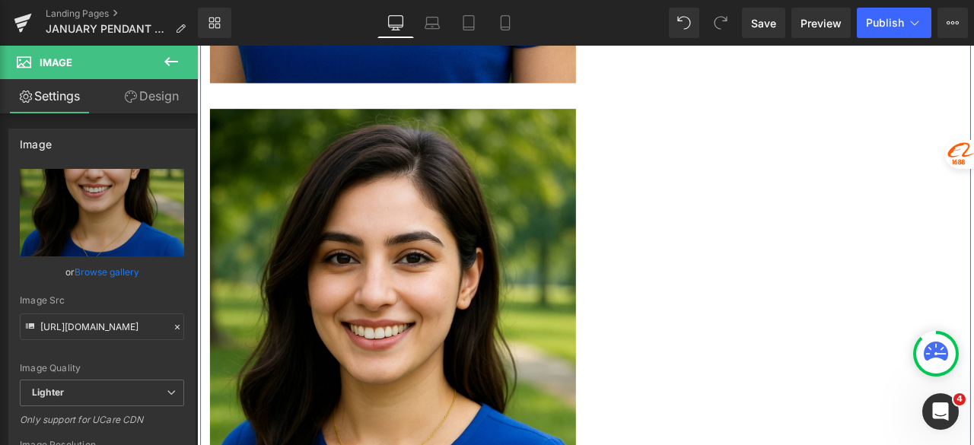
click at [796, 164] on div "Image Image Garnet(Red) Birthstone Pendant Text Block Benefits it bring to your…" at bounding box center [657, 98] width 913 height 1422
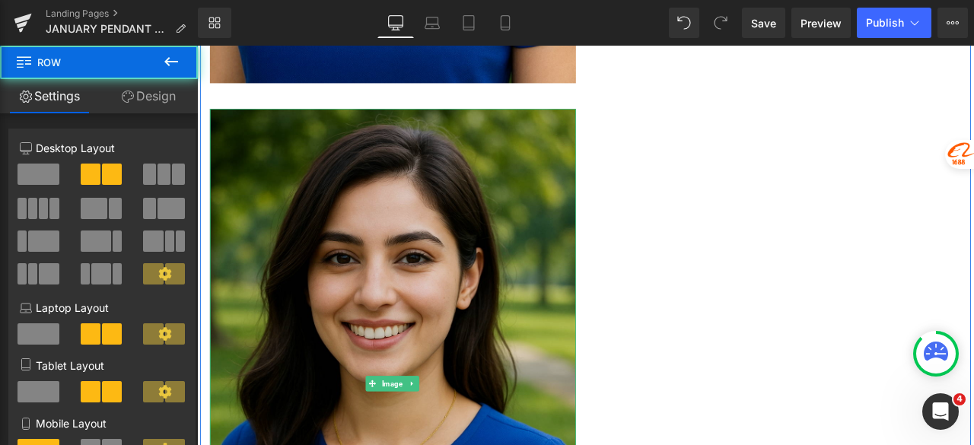
click at [481, 301] on img at bounding box center [429, 446] width 434 height 650
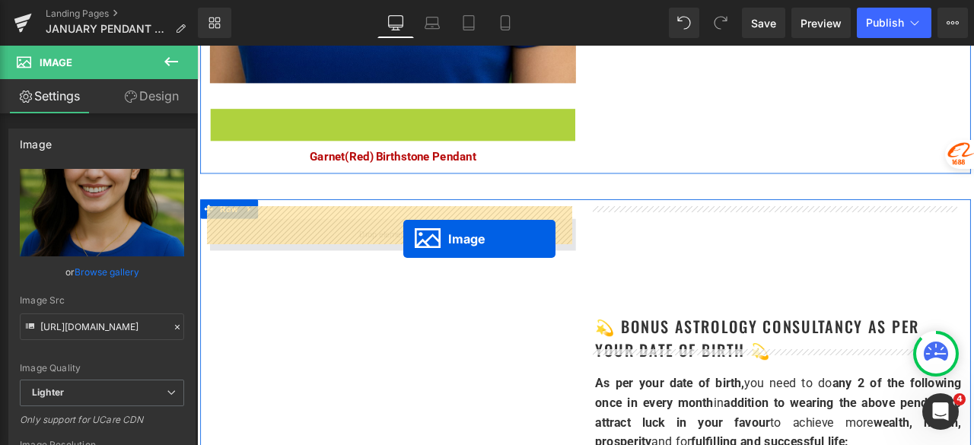
drag, startPoint x: 418, startPoint y: 436, endPoint x: 434, endPoint y: 270, distance: 166.5
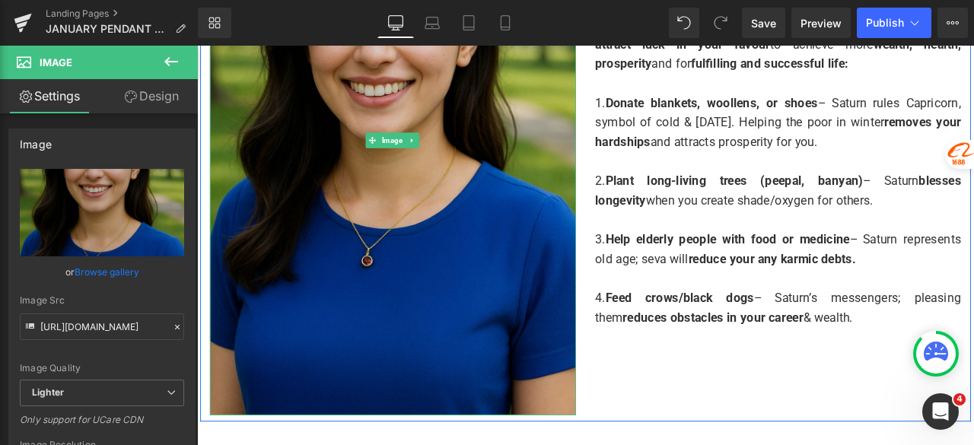
scroll to position [3888, 0]
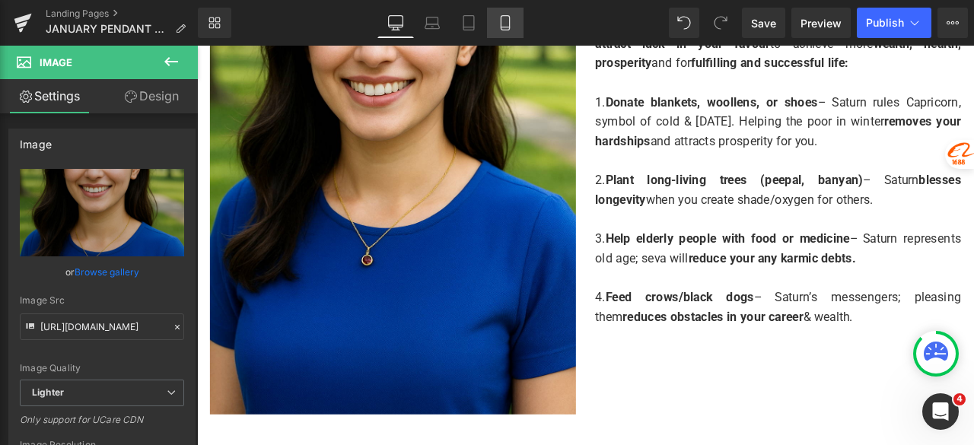
click at [494, 23] on link "Mobile" at bounding box center [505, 23] width 37 height 30
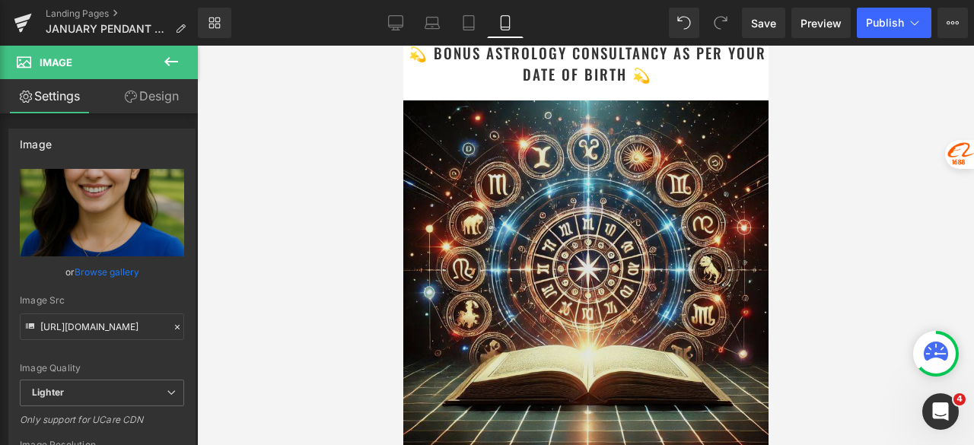
scroll to position [3594, 0]
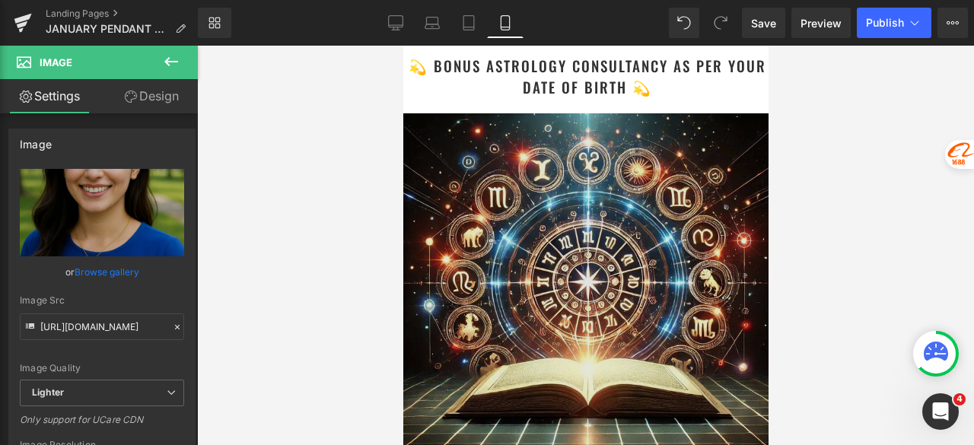
click at [576, 239] on img at bounding box center [584, 295] width 365 height 365
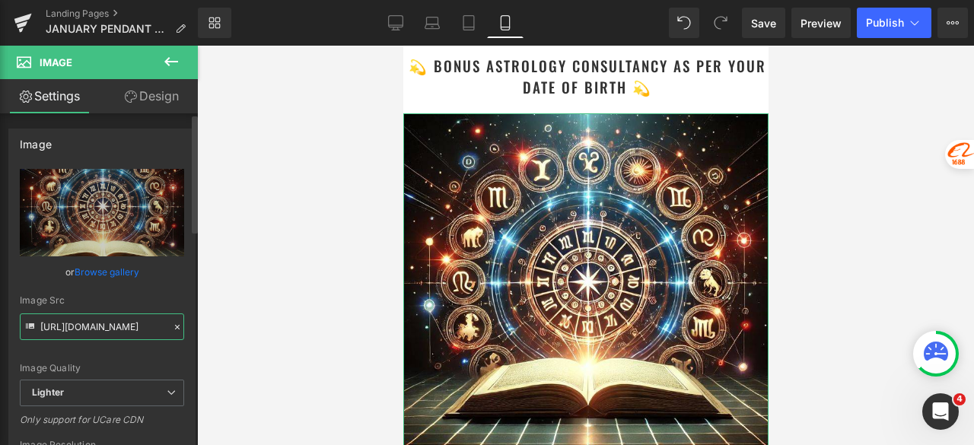
click at [122, 321] on input "https://ucarecdn.com/5c3f0b4d-9bb3-4700-a4c0-c0350209b23a/-/format/auto/-/previ…" at bounding box center [102, 326] width 164 height 27
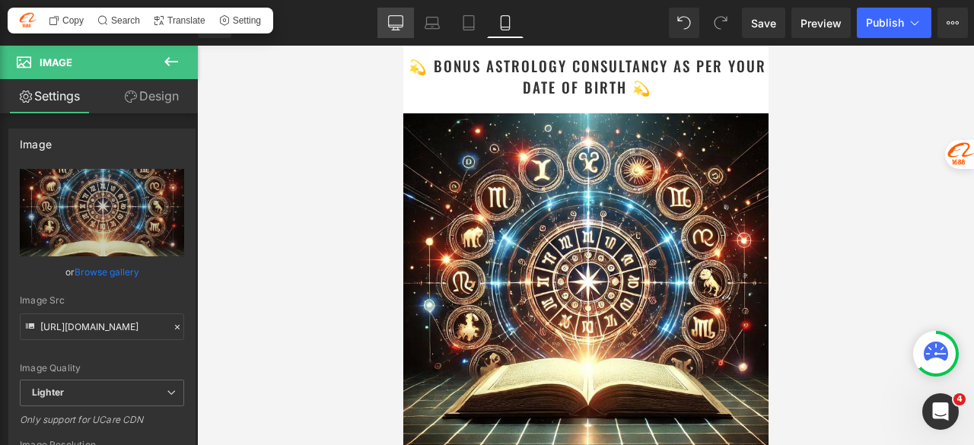
click at [399, 17] on icon at bounding box center [395, 22] width 15 height 15
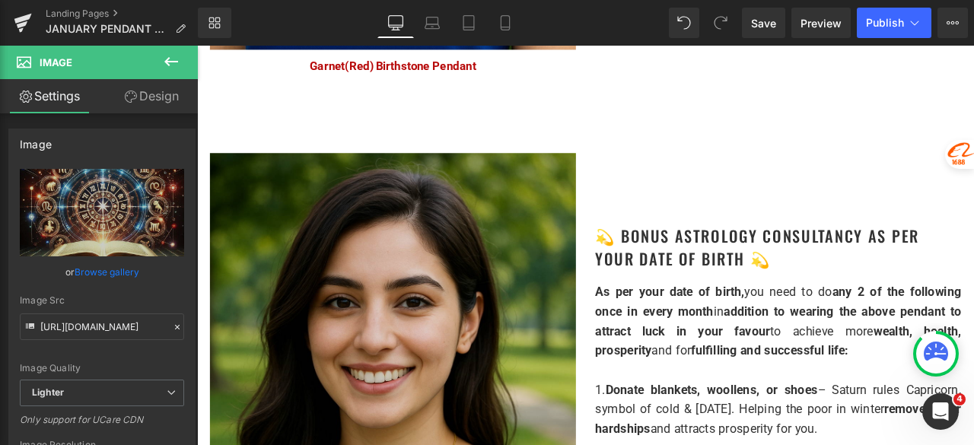
scroll to position [3575, 0]
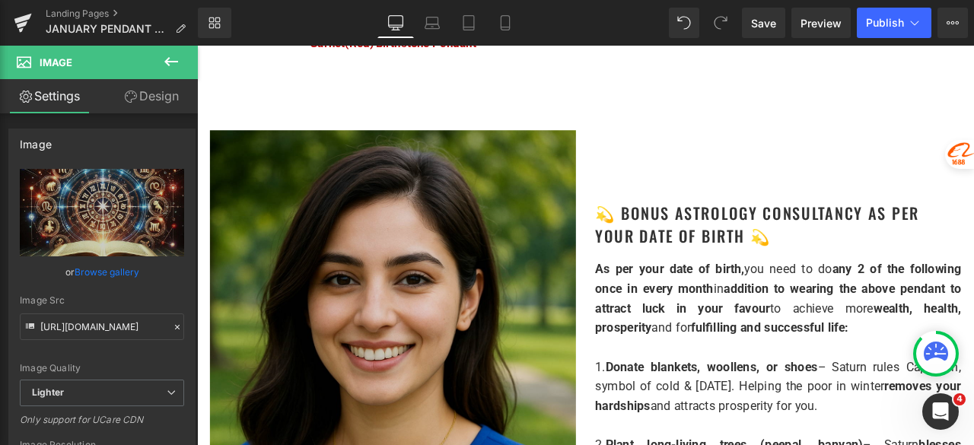
drag, startPoint x: 469, startPoint y: 254, endPoint x: 444, endPoint y: 257, distance: 24.5
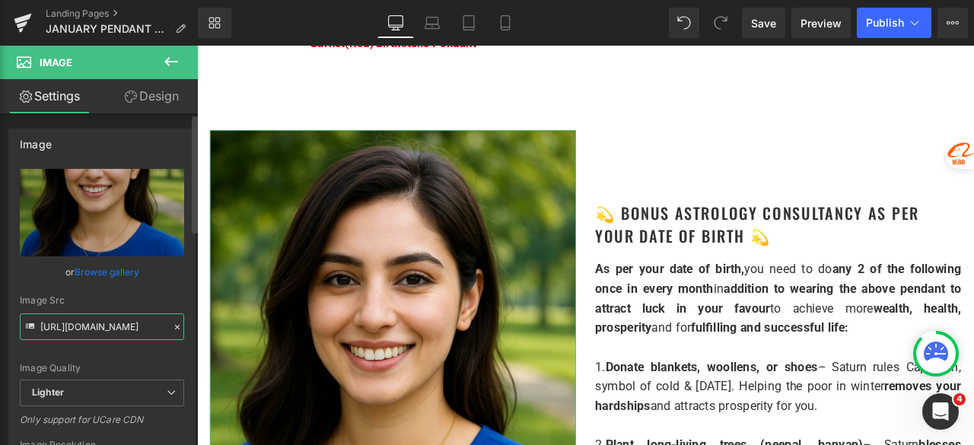
click at [89, 322] on input "https://ucarecdn.com/5ee297cf-143a-4655-a668-649263d481ca/-/format/auto/-/previ…" at bounding box center [102, 326] width 164 height 27
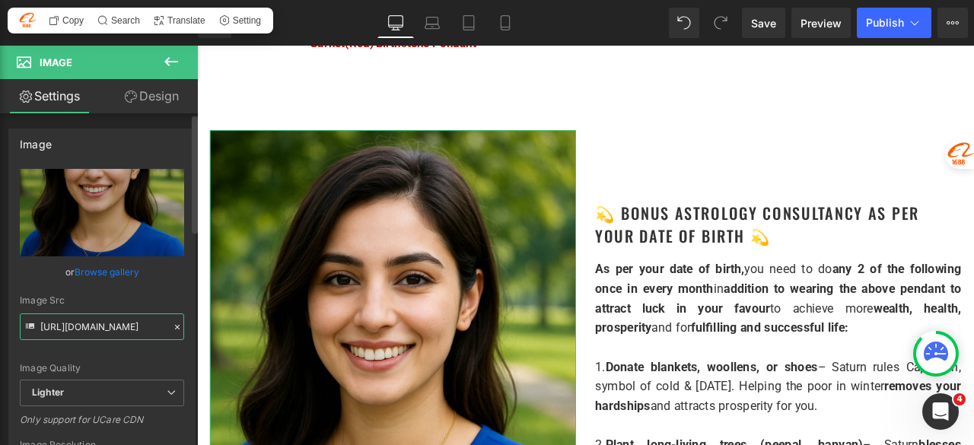
paste input "c3f0b4d-9bb3-4700-a4c0-c0350209b23a/-/format/auto/-/preview/3000x3000/-/quality…"
type input "https://ucarecdn.com/5c3f0b4d-9bb3-4700-a4c0-c0350209b23a/-/format/auto/-/previ…"
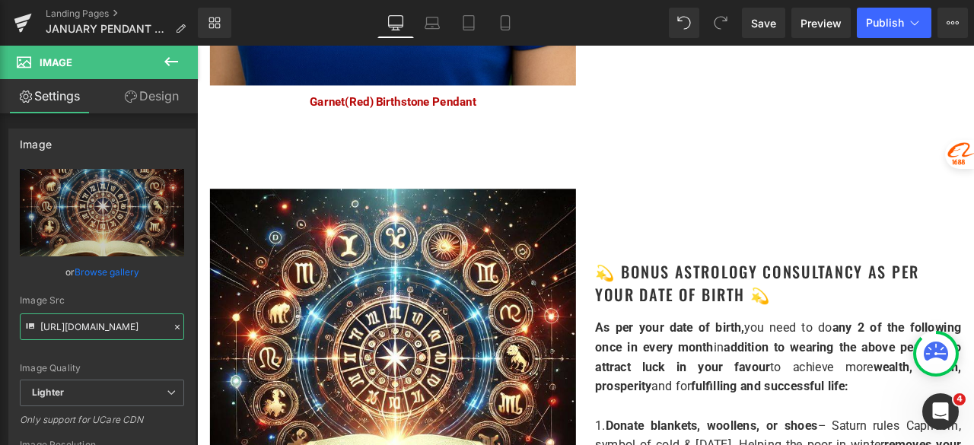
scroll to position [3499, 0]
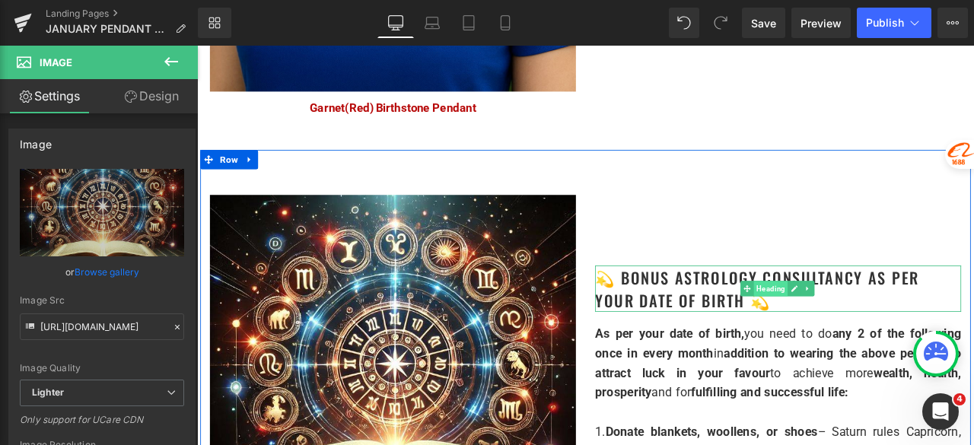
click at [866, 324] on span "Heading" at bounding box center [876, 333] width 40 height 18
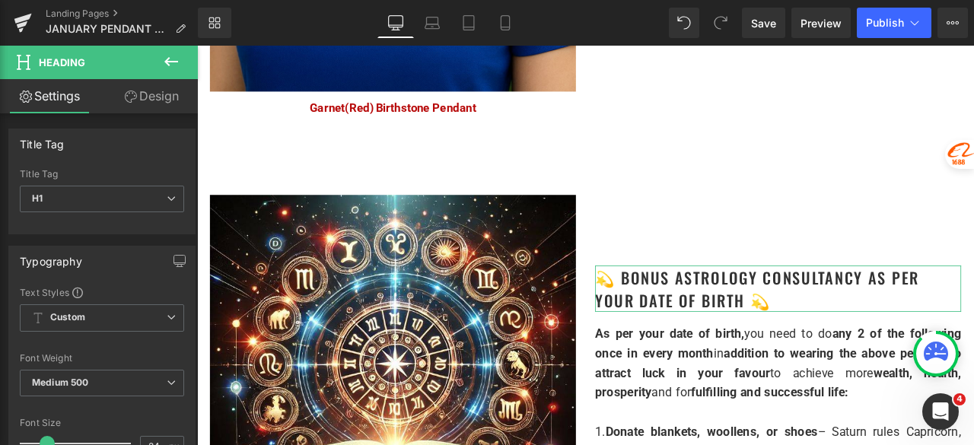
drag, startPoint x: 156, startPoint y: 100, endPoint x: 87, endPoint y: 180, distance: 106.3
click at [156, 100] on link "Design" at bounding box center [151, 96] width 99 height 34
click at [0, 0] on div "Spacing" at bounding box center [0, 0] width 0 height 0
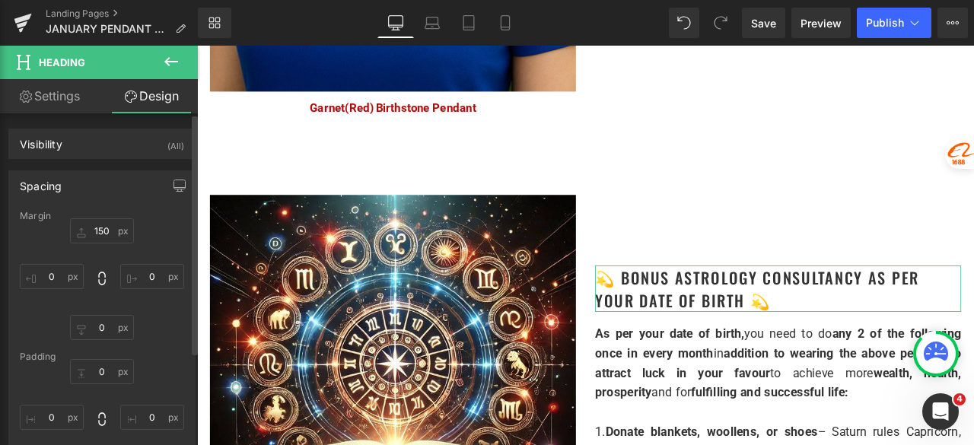
type input "150"
type input "0"
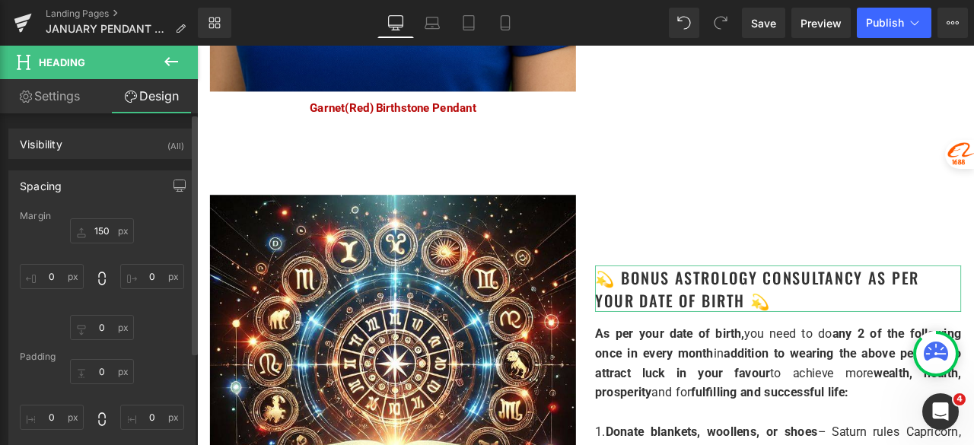
type input "0"
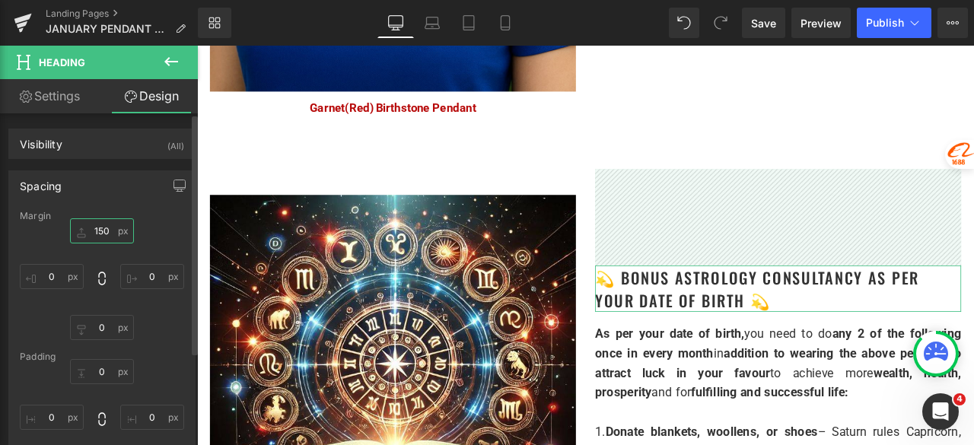
click at [113, 234] on input "150" at bounding box center [102, 230] width 64 height 25
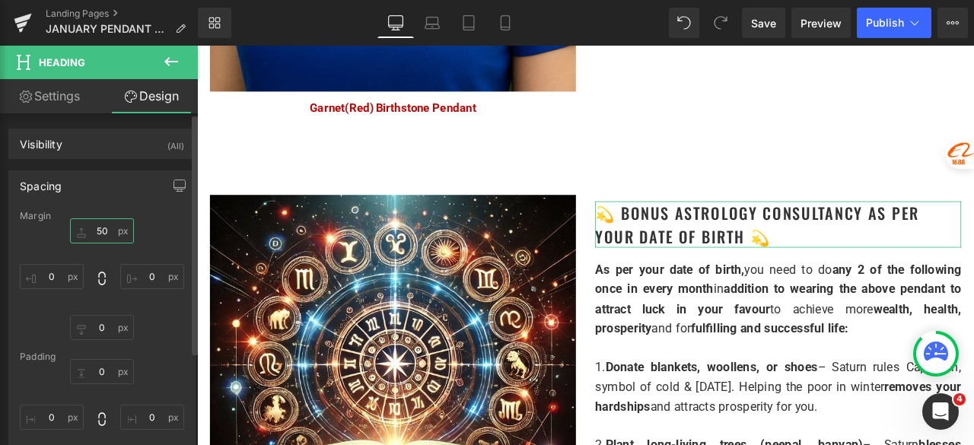
type input "5"
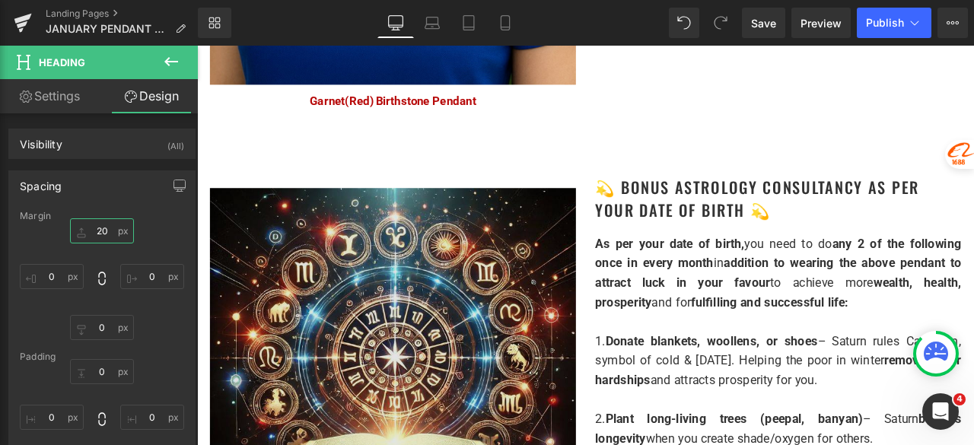
scroll to position [3423, 0]
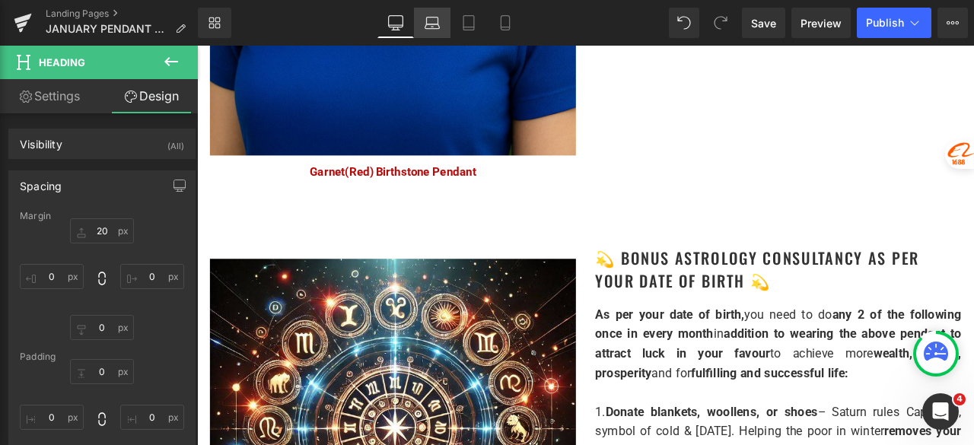
click at [437, 25] on icon at bounding box center [431, 22] width 15 height 15
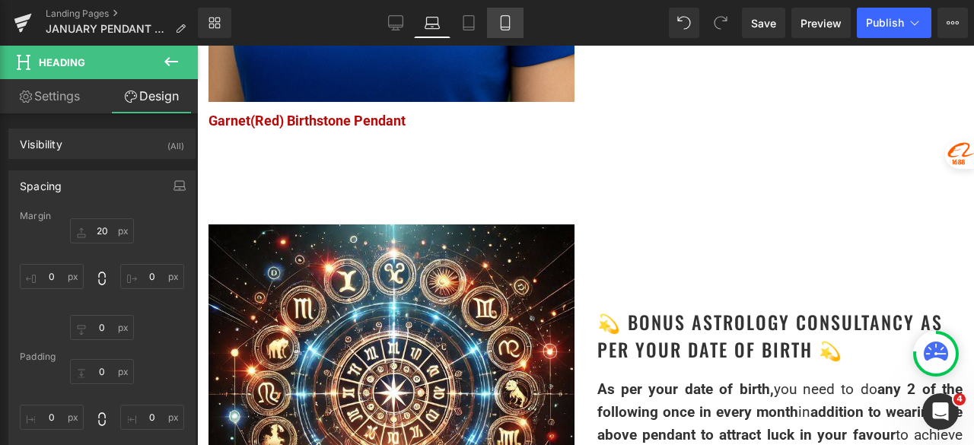
type input "150"
type input "0"
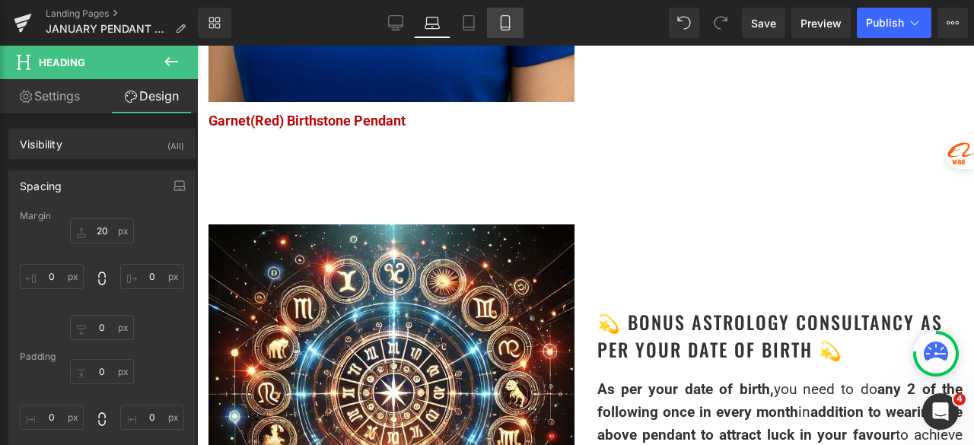
type input "0"
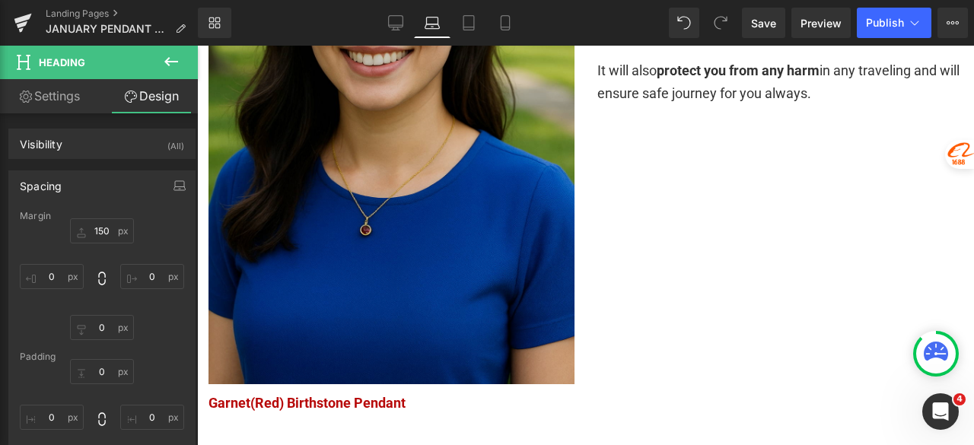
scroll to position [2733, 0]
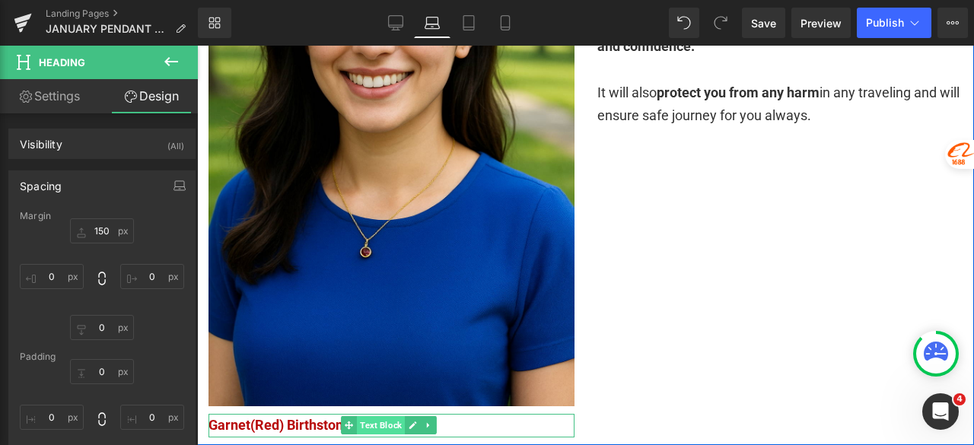
click at [376, 416] on span "Text Block" at bounding box center [381, 425] width 48 height 18
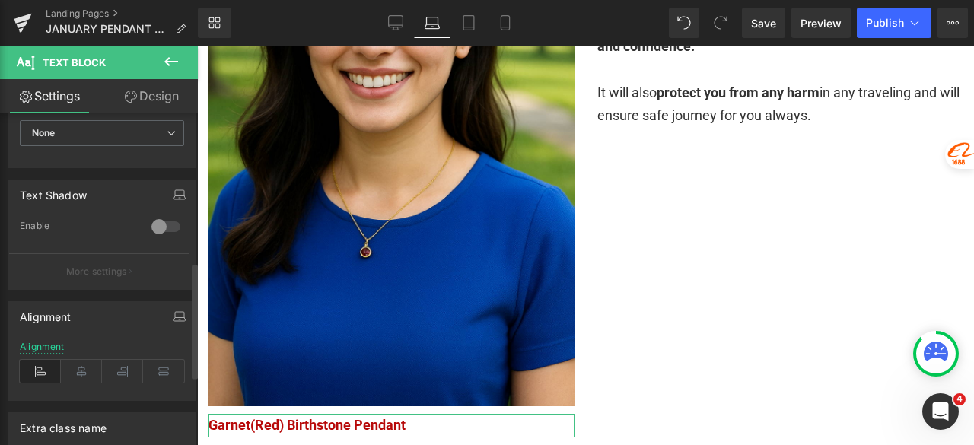
scroll to position [625, 0]
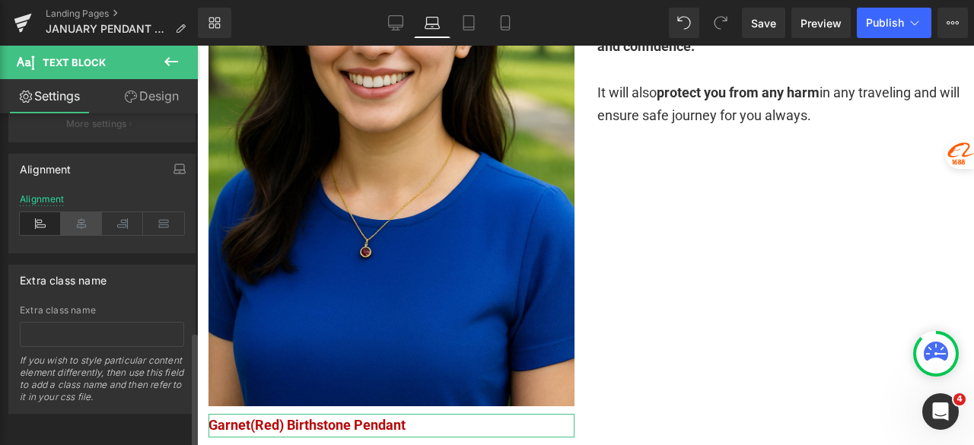
click at [82, 218] on icon at bounding box center [81, 223] width 41 height 23
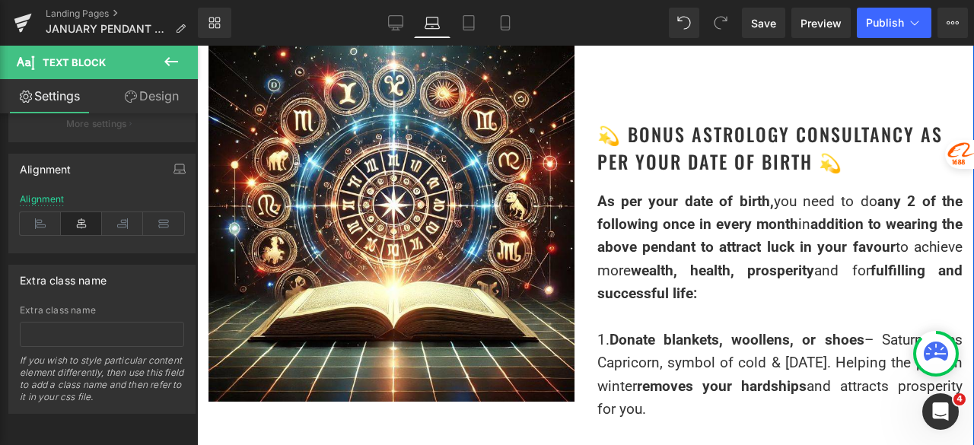
scroll to position [3037, 0]
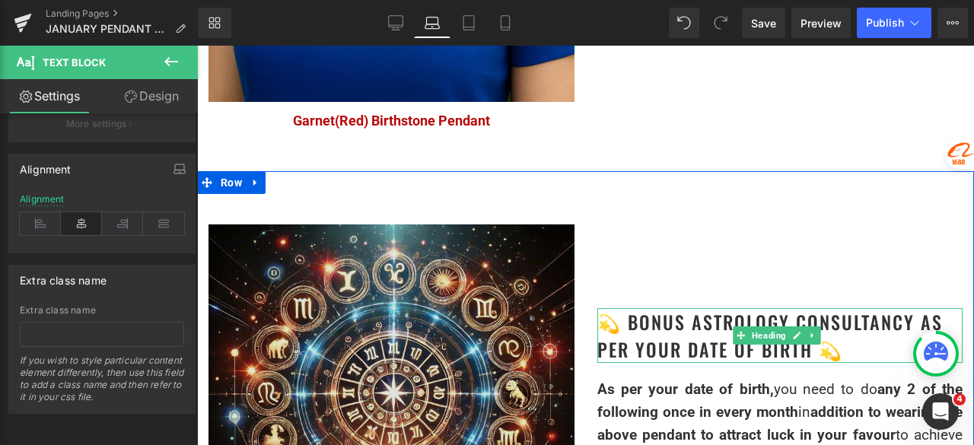
drag, startPoint x: 753, startPoint y: 295, endPoint x: 330, endPoint y: 288, distance: 422.9
click at [752, 326] on span "Heading" at bounding box center [768, 335] width 40 height 18
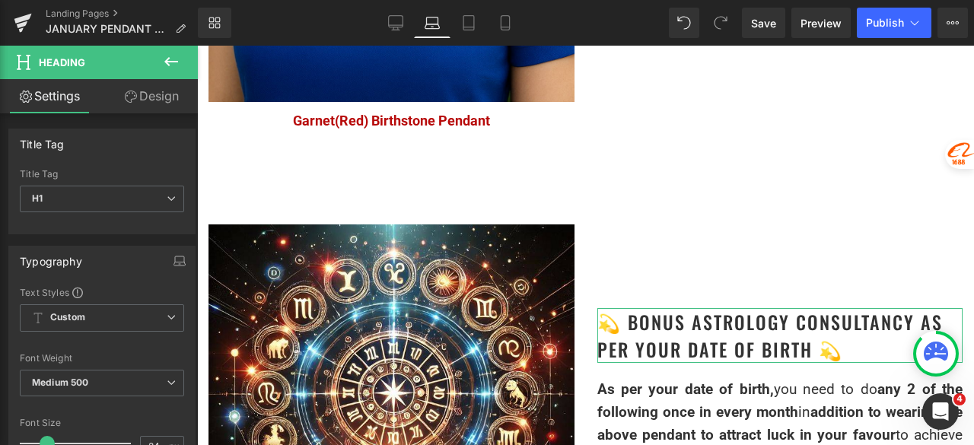
drag, startPoint x: 157, startPoint y: 99, endPoint x: 102, endPoint y: 187, distance: 103.8
click at [157, 99] on link "Design" at bounding box center [151, 96] width 99 height 34
click at [0, 0] on div "Spacing" at bounding box center [0, 0] width 0 height 0
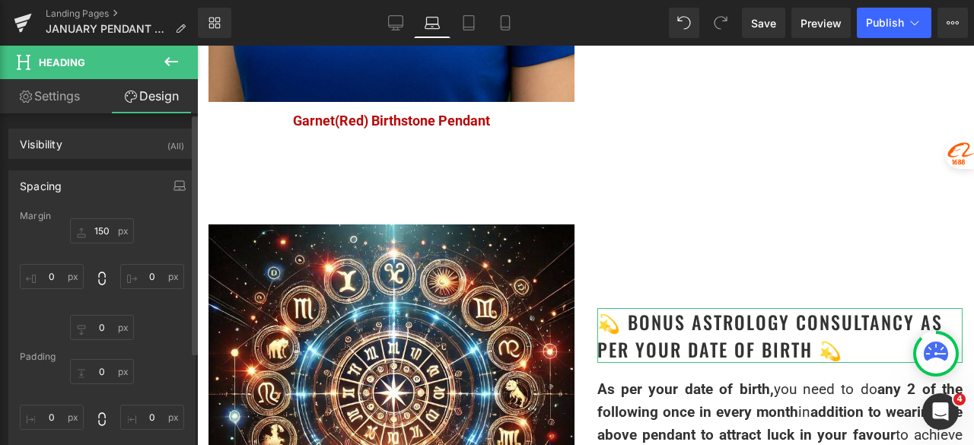
type input "150"
type input "0"
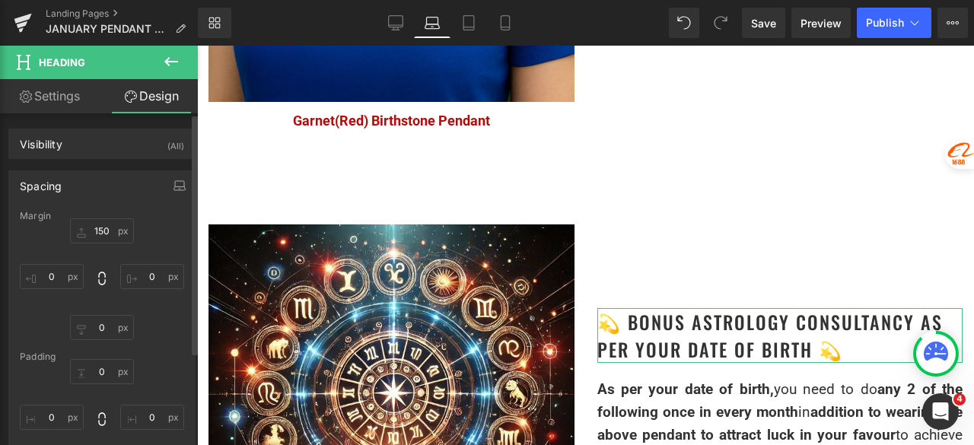
type input "0"
click at [174, 185] on icon "button" at bounding box center [179, 185] width 12 height 12
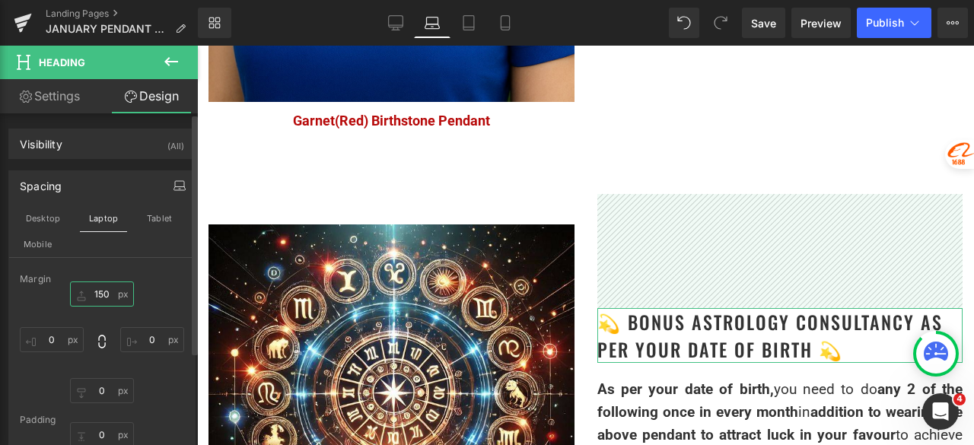
click at [99, 296] on input "150" at bounding box center [102, 293] width 64 height 25
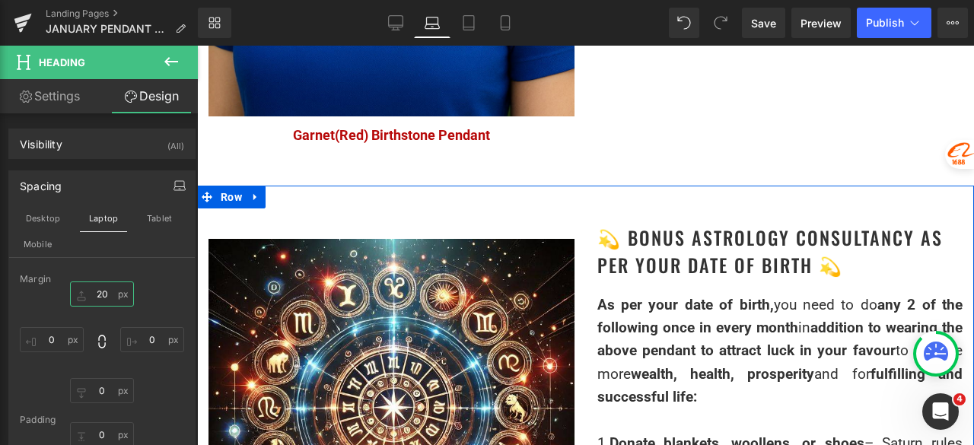
scroll to position [2961, 0]
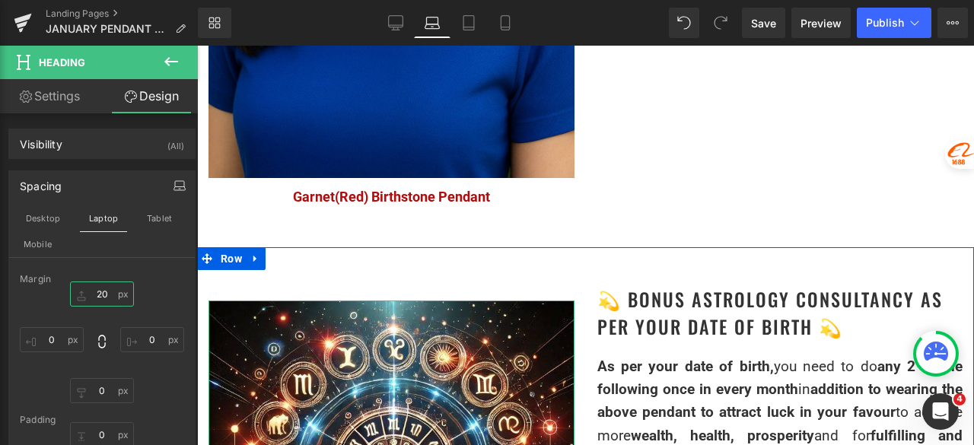
type input "2"
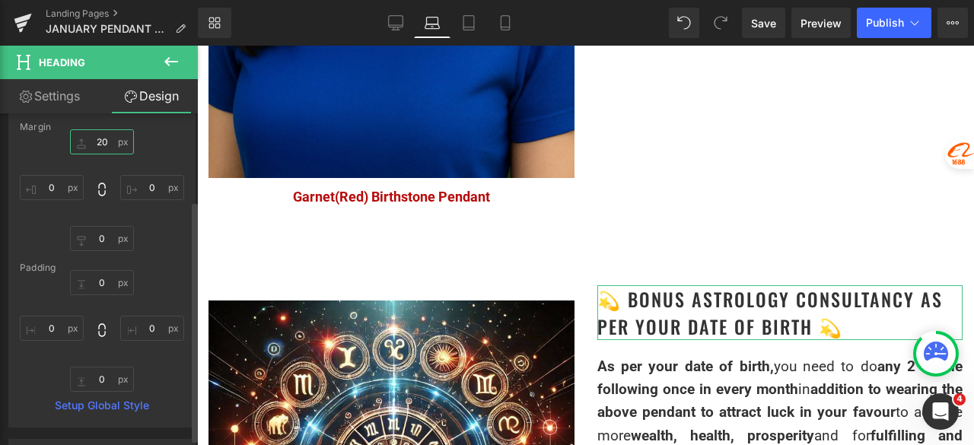
scroll to position [0, 0]
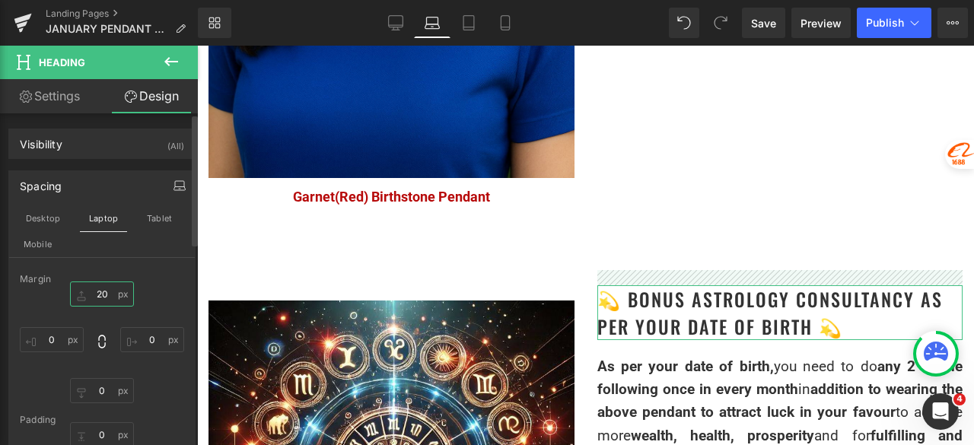
drag, startPoint x: 103, startPoint y: 286, endPoint x: 91, endPoint y: 288, distance: 12.4
click at [91, 288] on input "20" at bounding box center [102, 293] width 64 height 25
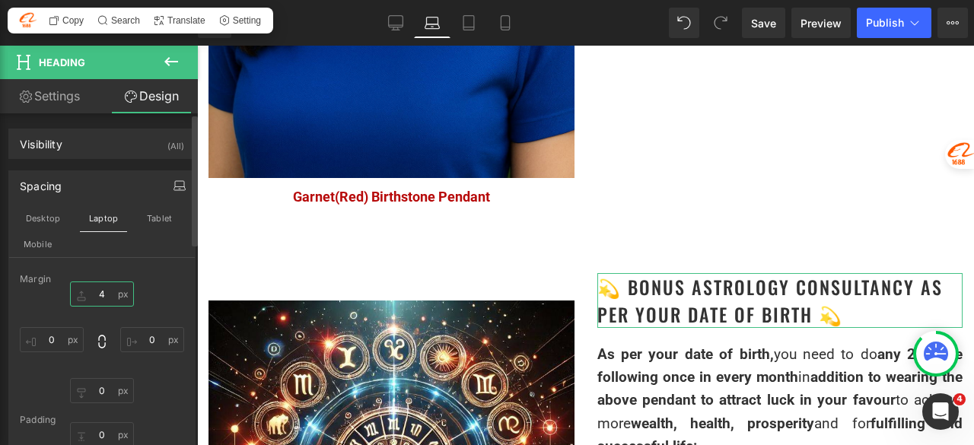
type input "40"
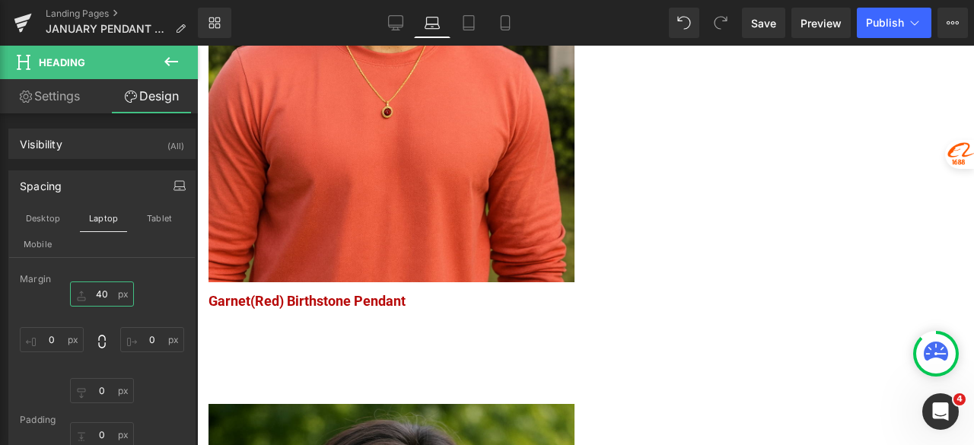
scroll to position [2124, 0]
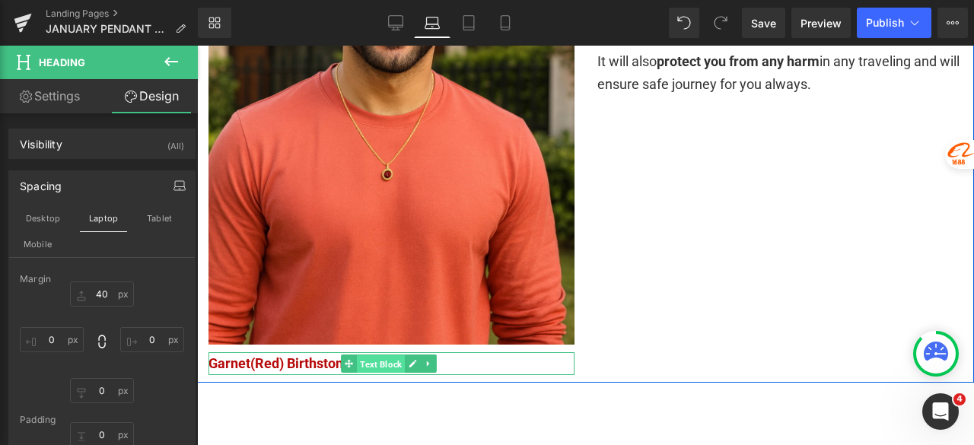
click at [368, 355] on span "Text Block" at bounding box center [381, 364] width 48 height 18
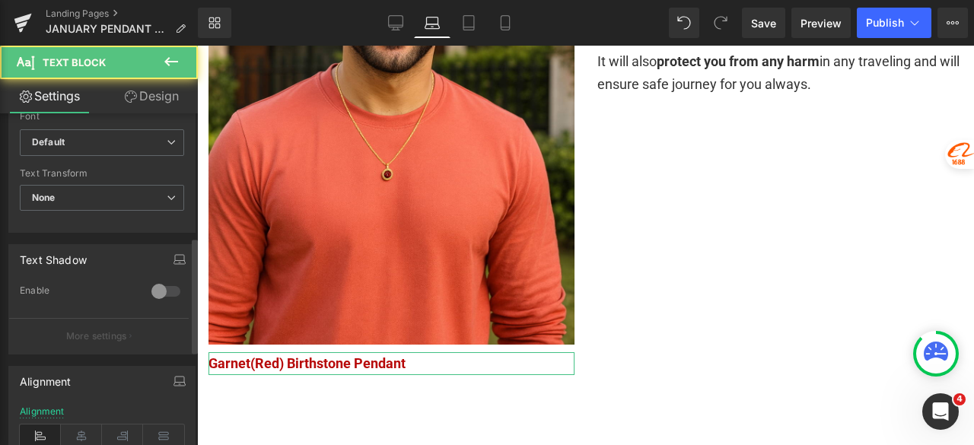
scroll to position [456, 0]
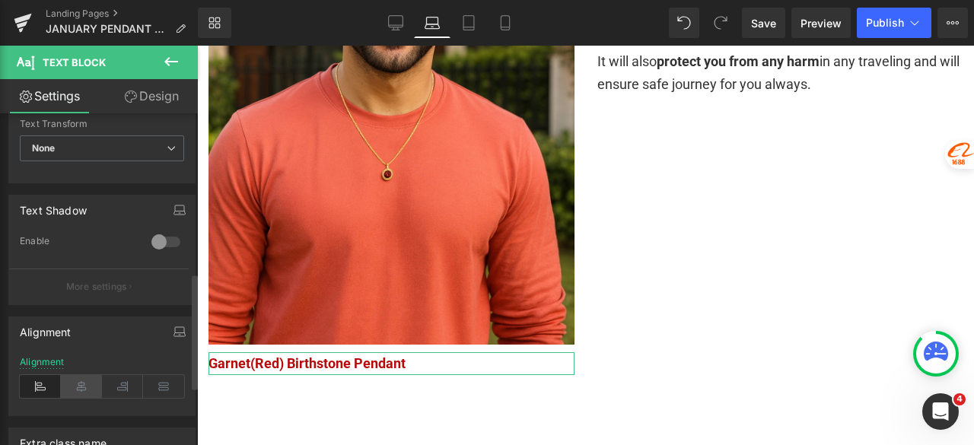
click at [78, 385] on icon at bounding box center [81, 386] width 41 height 23
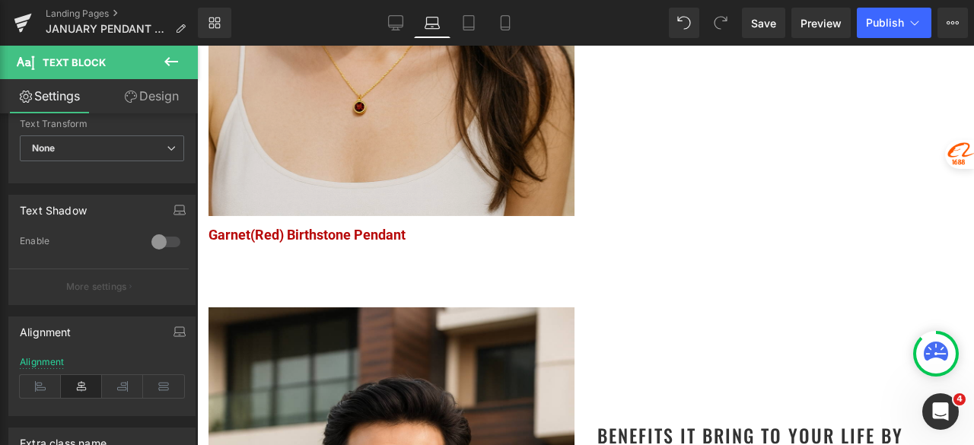
scroll to position [1592, 0]
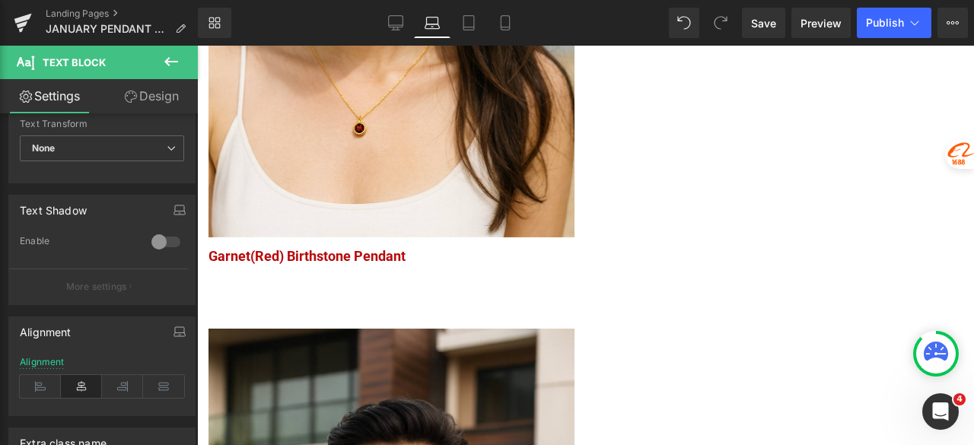
click at [331, 248] on span "Garnet(Red) Birthstone Pendant" at bounding box center [306, 256] width 197 height 16
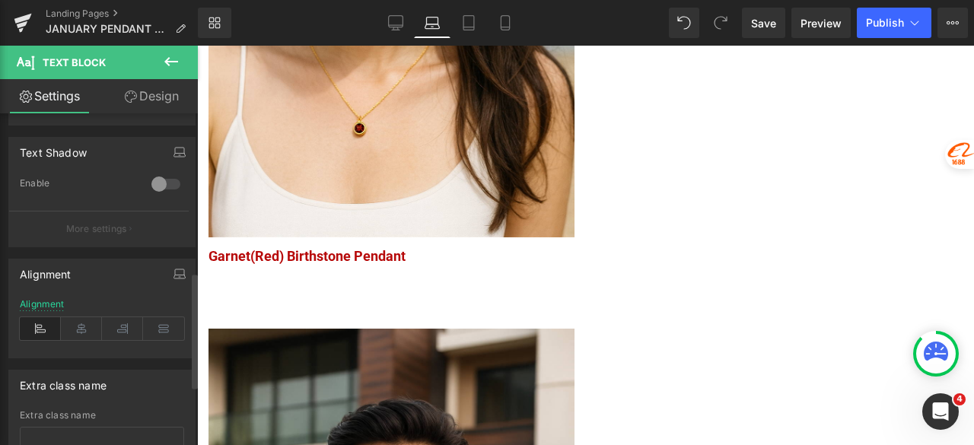
scroll to position [608, 0]
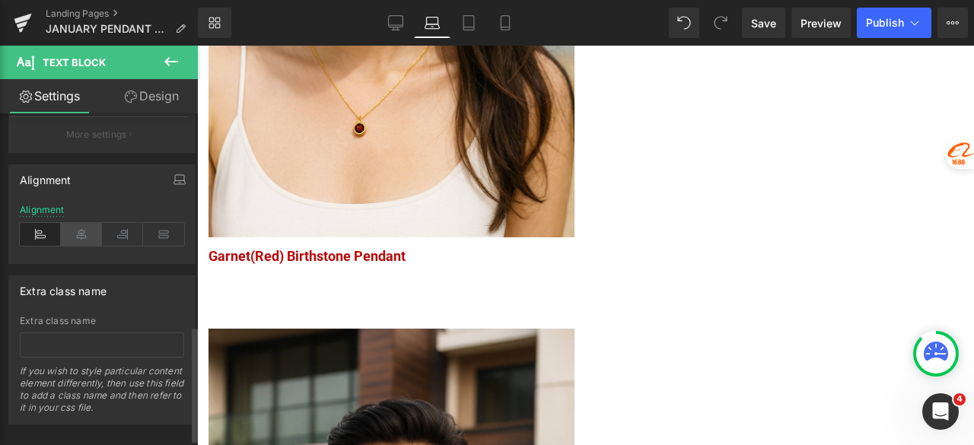
click at [81, 239] on icon at bounding box center [81, 234] width 41 height 23
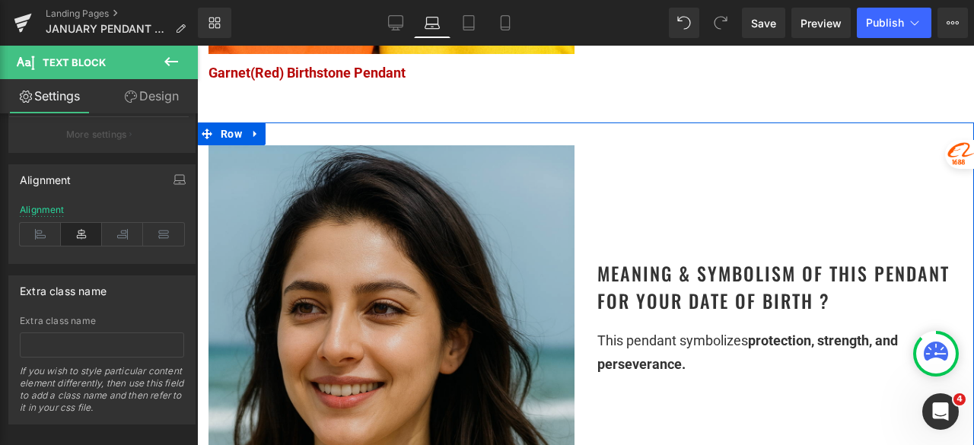
scroll to position [831, 0]
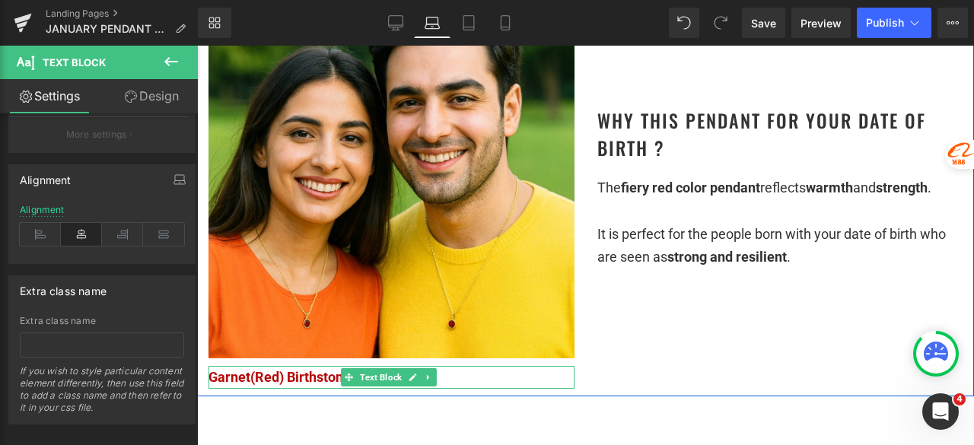
click at [335, 369] on span "Garnet(Red) Birthstone Pendant" at bounding box center [306, 377] width 197 height 16
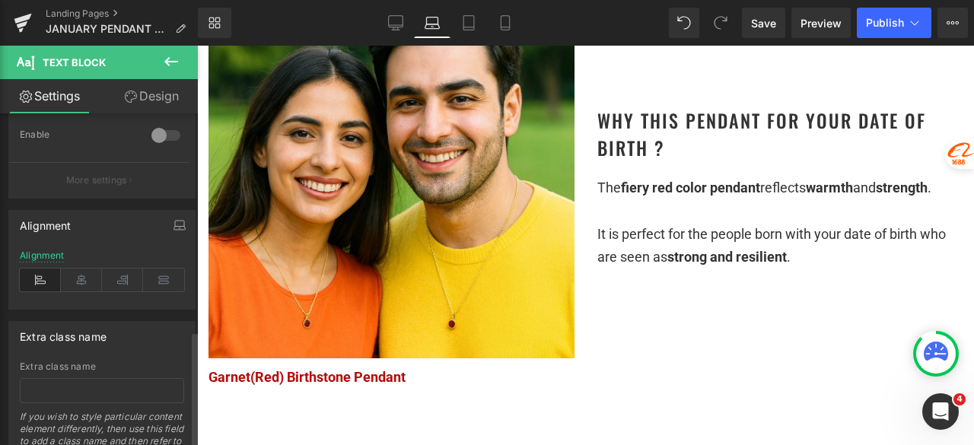
scroll to position [625, 0]
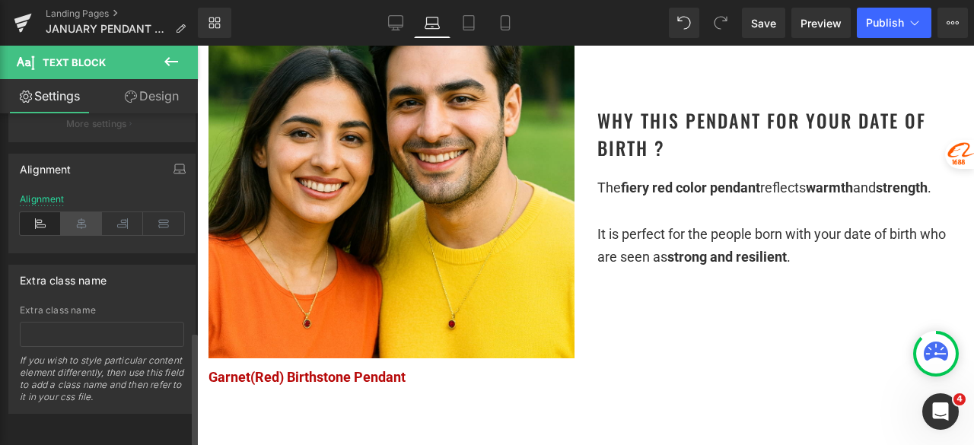
click at [76, 215] on icon at bounding box center [81, 223] width 41 height 23
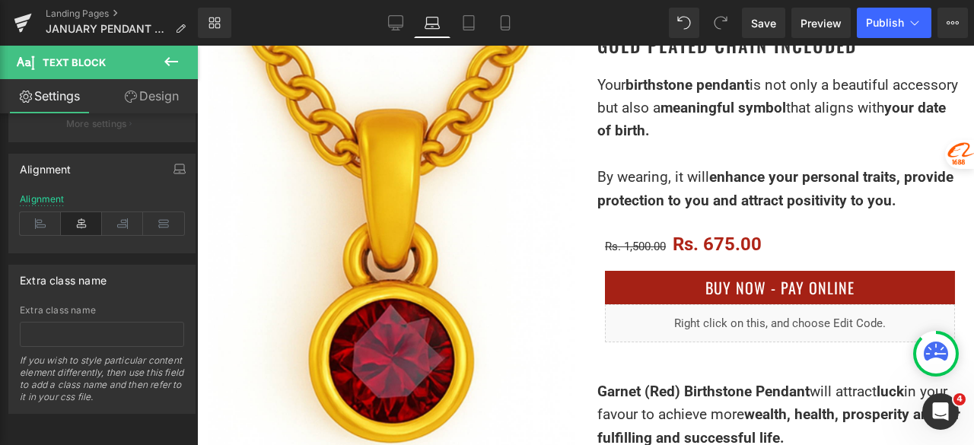
scroll to position [304, 0]
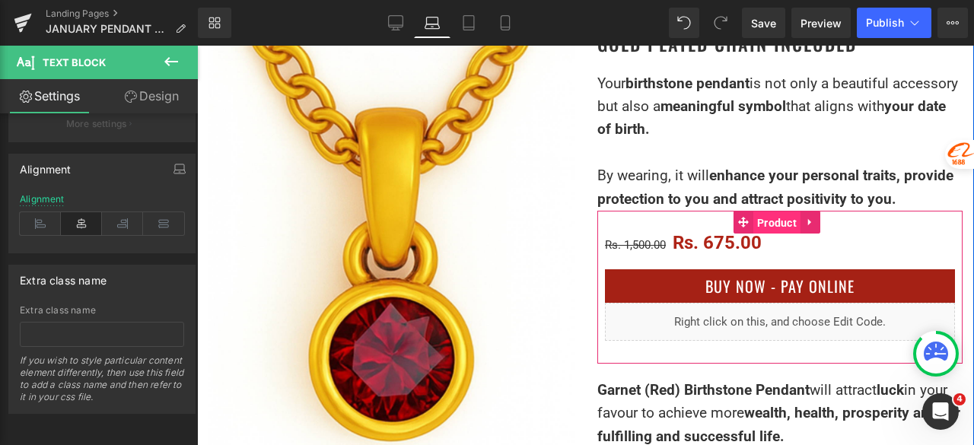
click at [758, 214] on span "Product" at bounding box center [776, 222] width 47 height 23
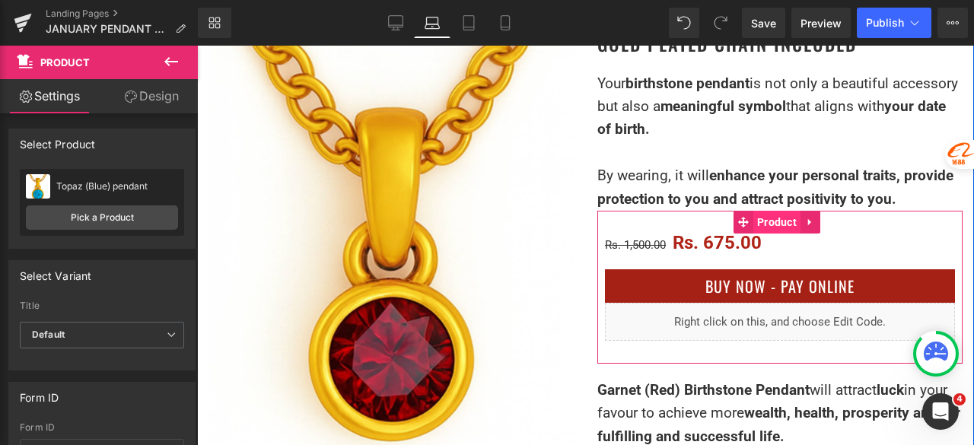
click at [764, 226] on span "Product" at bounding box center [776, 222] width 47 height 23
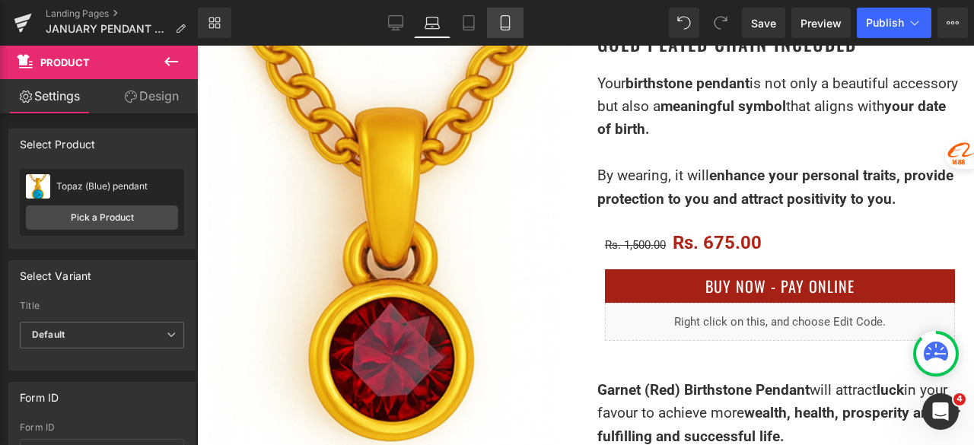
click at [511, 25] on icon at bounding box center [504, 22] width 15 height 15
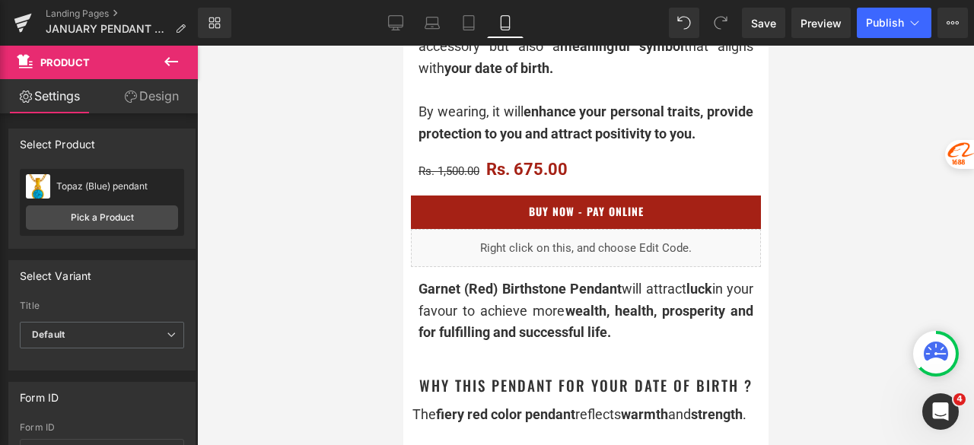
scroll to position [608, 0]
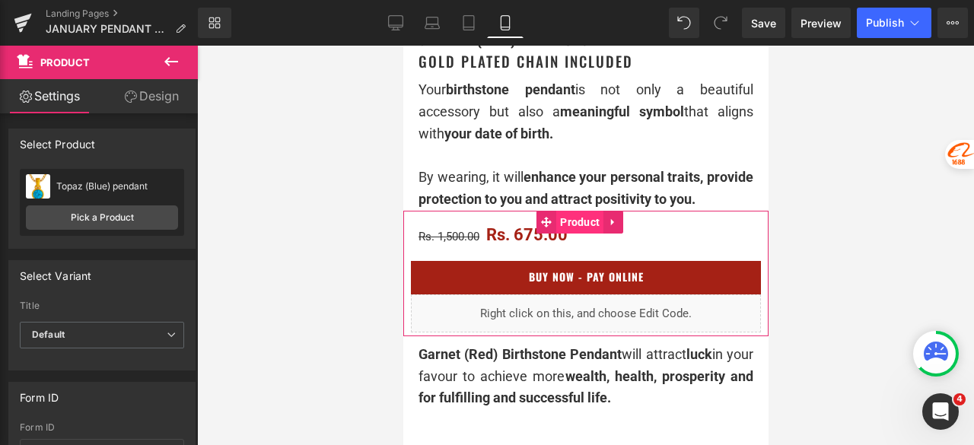
click at [578, 220] on span "Product" at bounding box center [578, 222] width 47 height 23
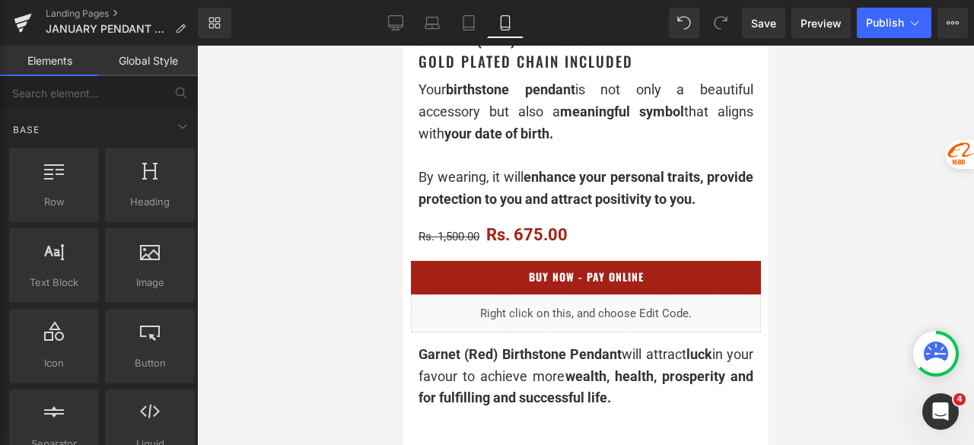
click at [303, 153] on div at bounding box center [585, 245] width 777 height 399
click at [873, 23] on span "Publish" at bounding box center [885, 23] width 38 height 12
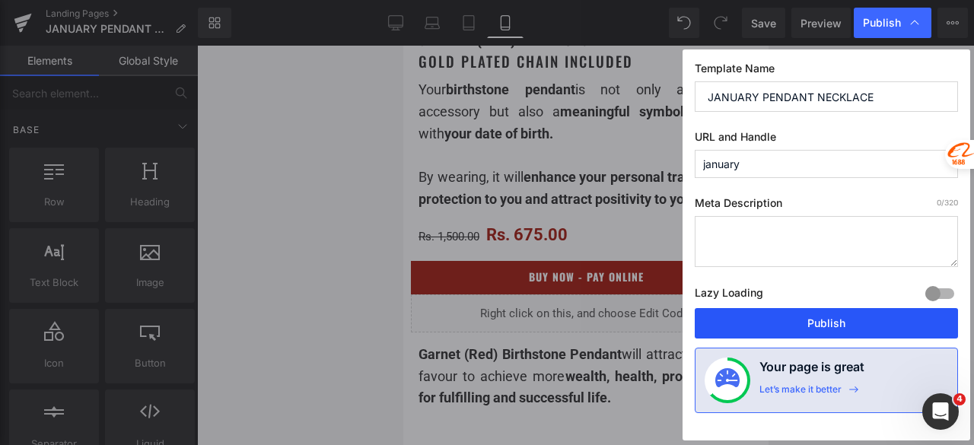
click at [780, 325] on button "Publish" at bounding box center [825, 323] width 263 height 30
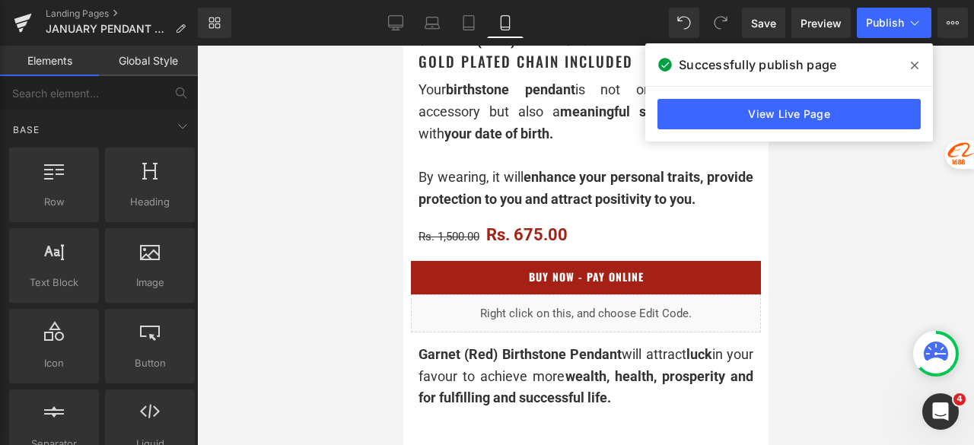
click at [910, 64] on icon at bounding box center [914, 65] width 8 height 12
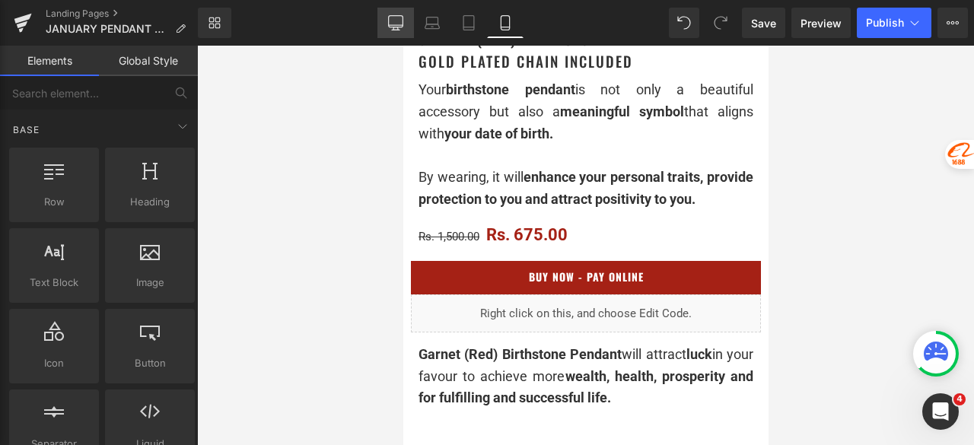
click at [403, 28] on icon at bounding box center [395, 22] width 15 height 15
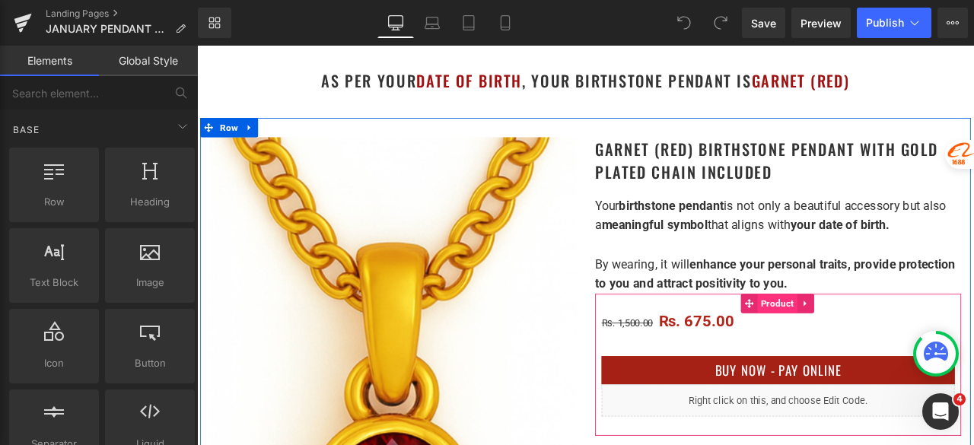
click at [865, 358] on span "Product" at bounding box center [884, 351] width 47 height 23
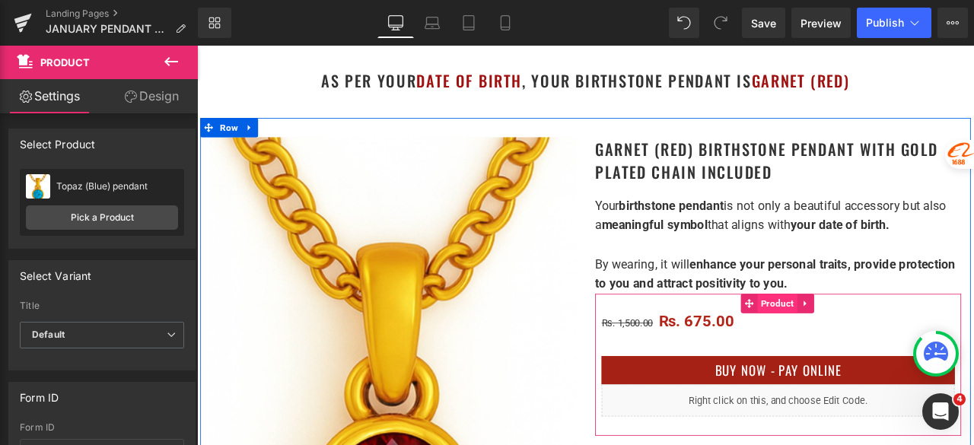
click at [891, 345] on span "Product" at bounding box center [884, 351] width 47 height 23
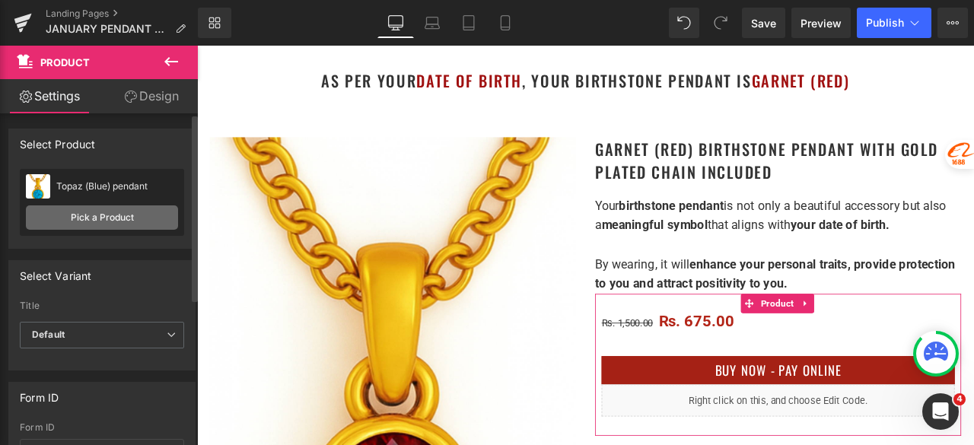
click at [120, 215] on link "Pick a Product" at bounding box center [102, 217] width 152 height 24
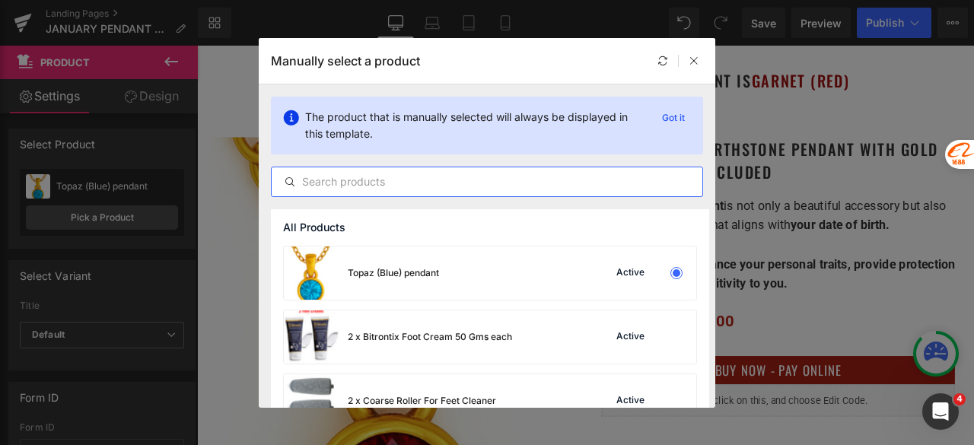
click at [380, 186] on input "text" at bounding box center [487, 182] width 430 height 18
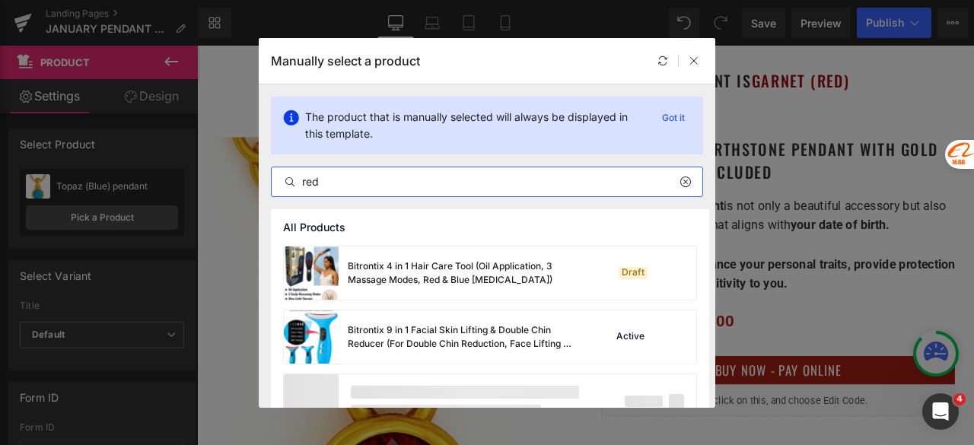
type input "red"
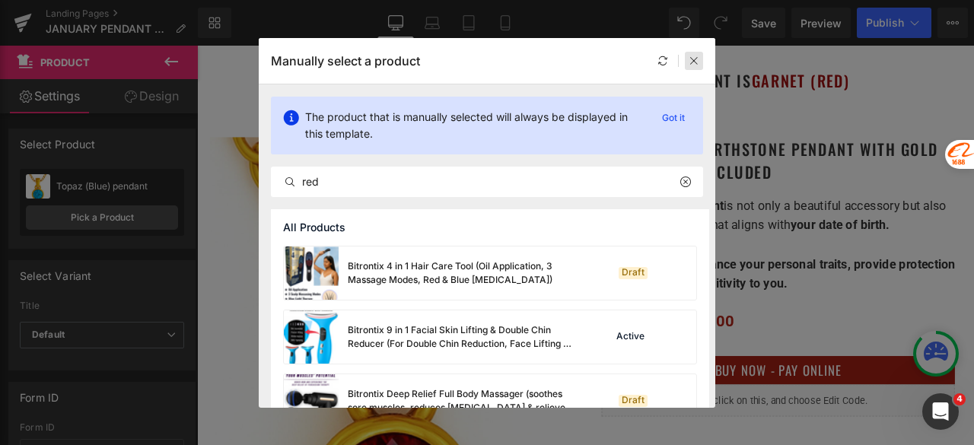
drag, startPoint x: 694, startPoint y: 54, endPoint x: 593, endPoint y: 30, distance: 103.1
click at [694, 54] on div at bounding box center [694, 61] width 18 height 18
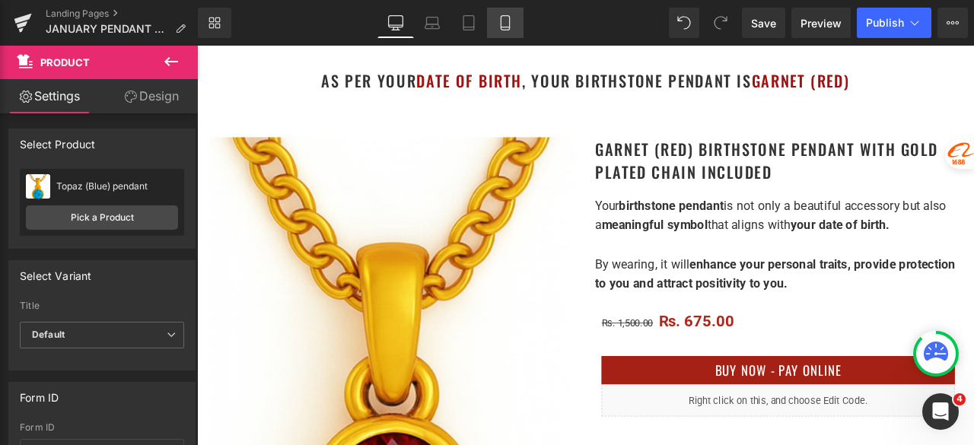
click at [507, 25] on icon at bounding box center [504, 22] width 15 height 15
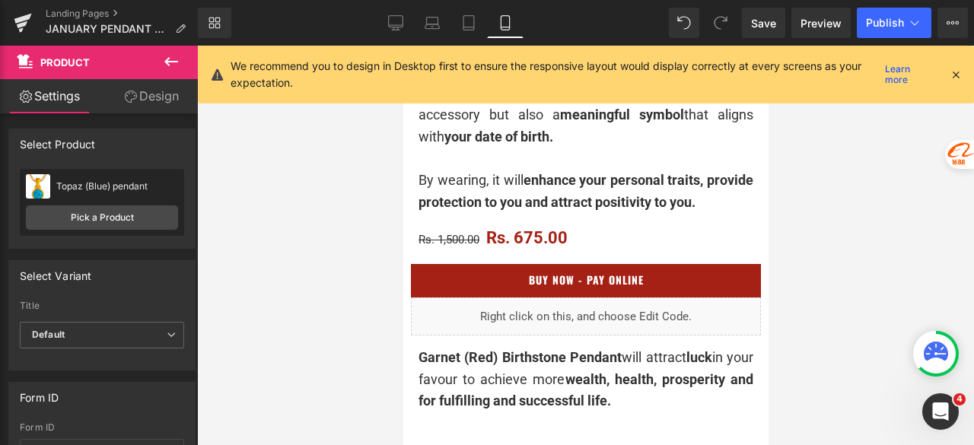
scroll to position [608, 0]
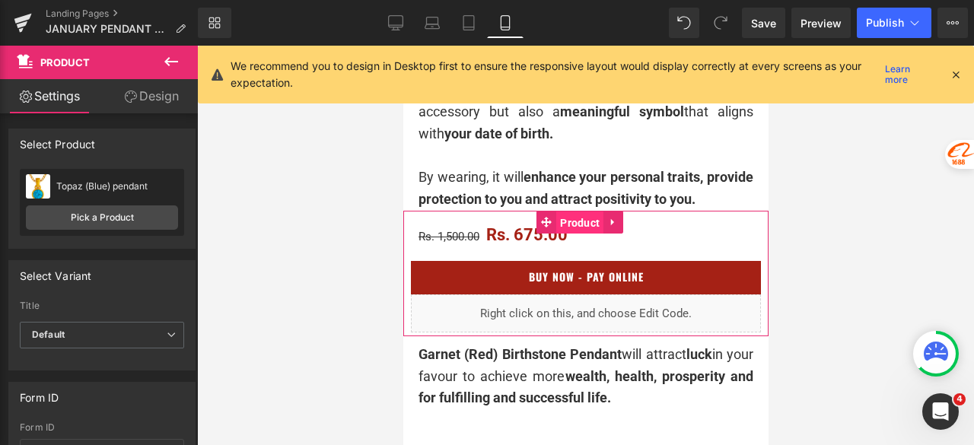
click at [578, 227] on span "Product" at bounding box center [578, 222] width 47 height 23
click at [579, 220] on span "Product" at bounding box center [578, 222] width 47 height 23
click at [584, 227] on span "Product" at bounding box center [578, 222] width 47 height 23
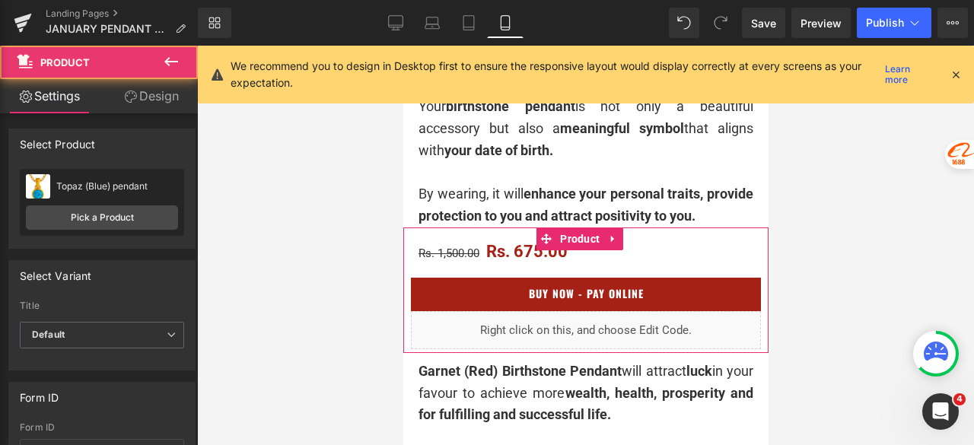
scroll to position [304, 0]
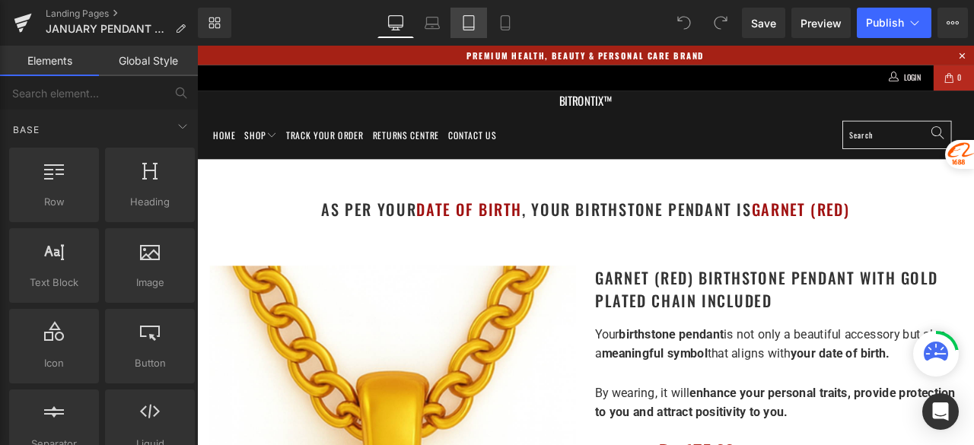
click at [471, 33] on link "Tablet" at bounding box center [468, 23] width 37 height 30
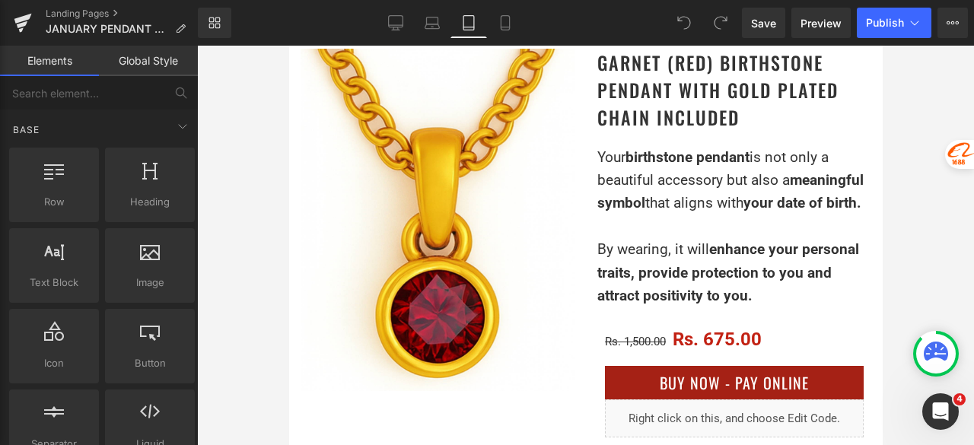
scroll to position [304, 0]
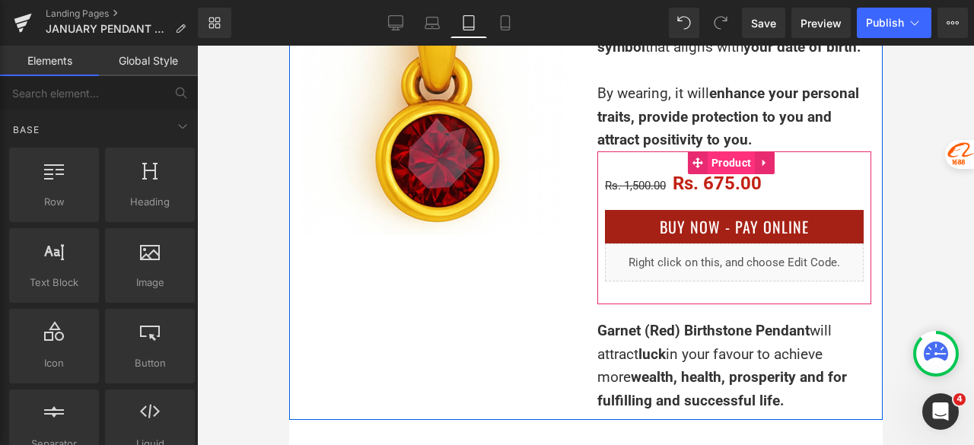
click at [709, 174] on span "Product" at bounding box center [730, 162] width 47 height 23
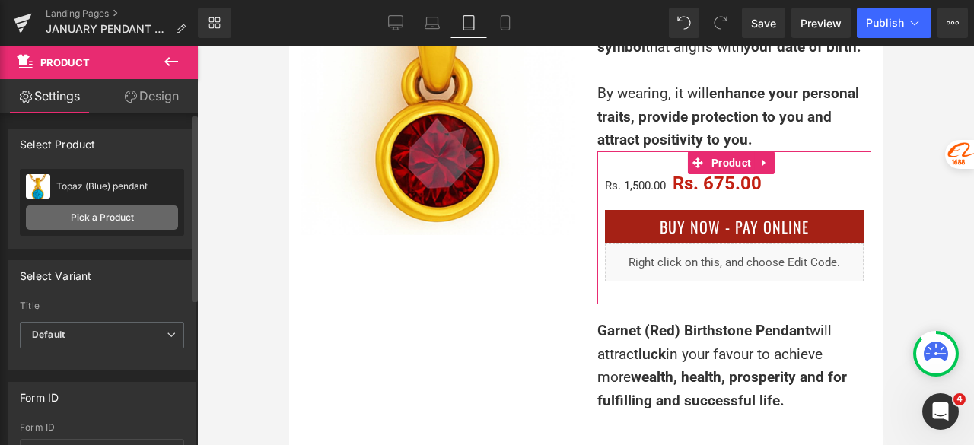
click at [130, 215] on link "Pick a Product" at bounding box center [102, 217] width 152 height 24
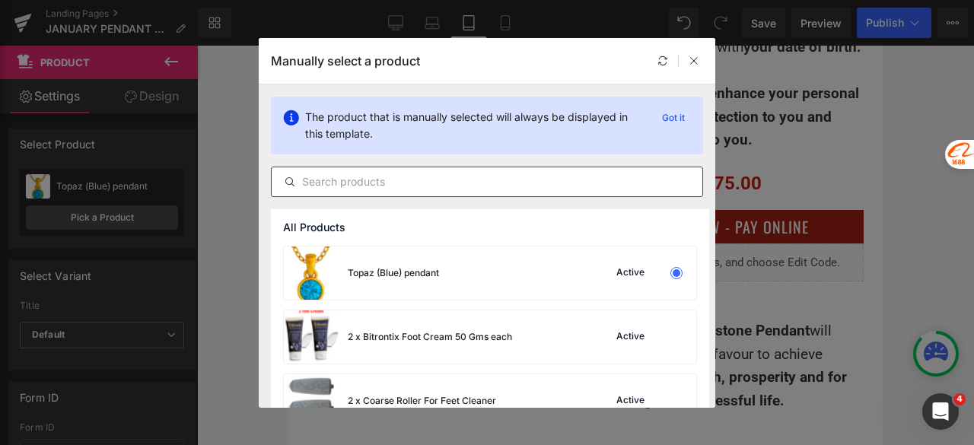
click at [346, 189] on input "text" at bounding box center [487, 182] width 430 height 18
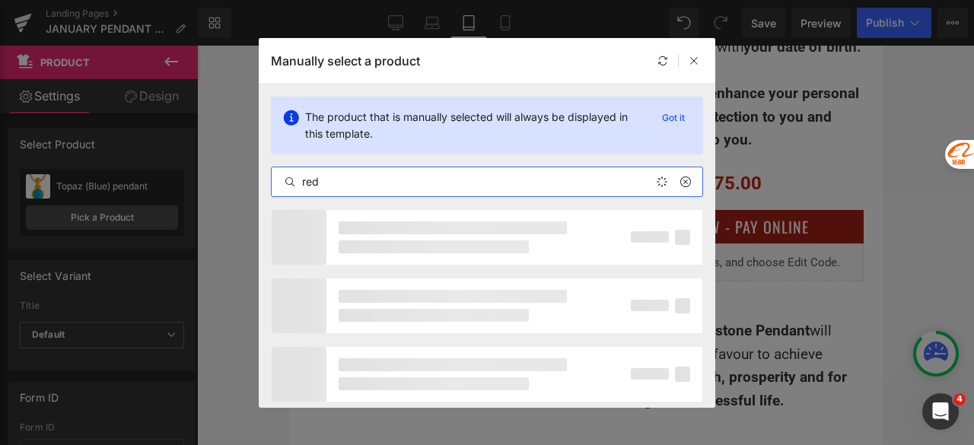
type input "red"
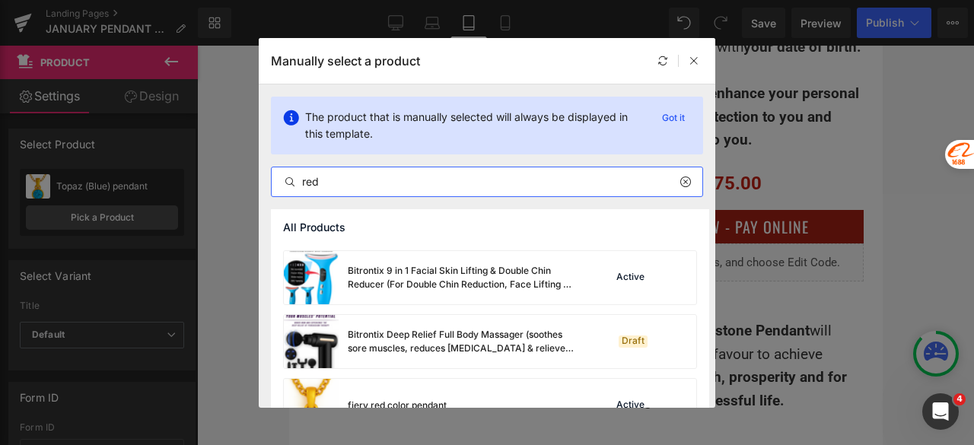
scroll to position [160, 0]
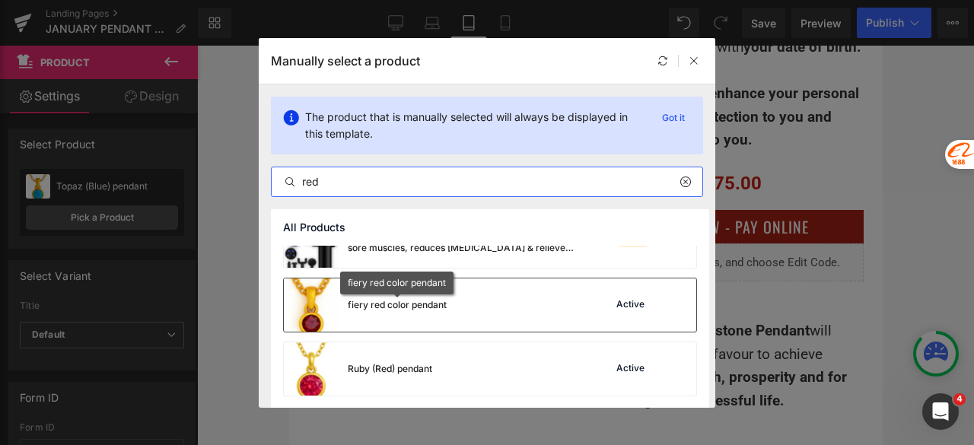
click at [411, 310] on div "fiery red color pendant" at bounding box center [397, 305] width 99 height 14
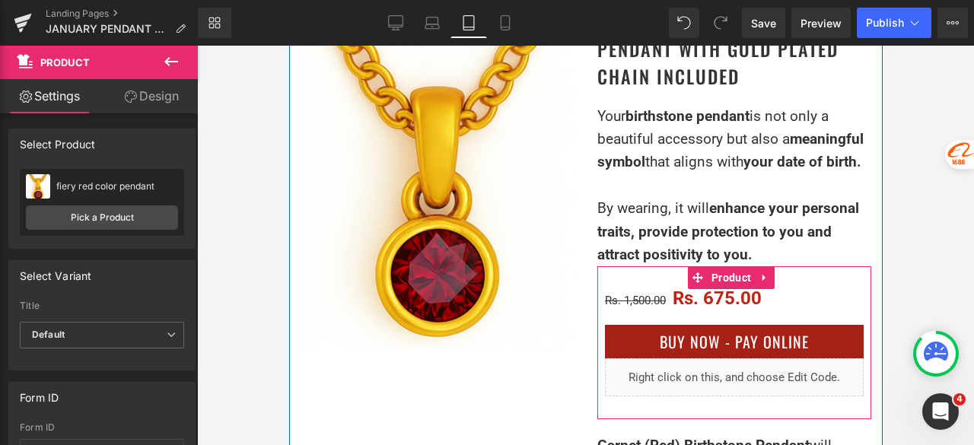
scroll to position [152, 0]
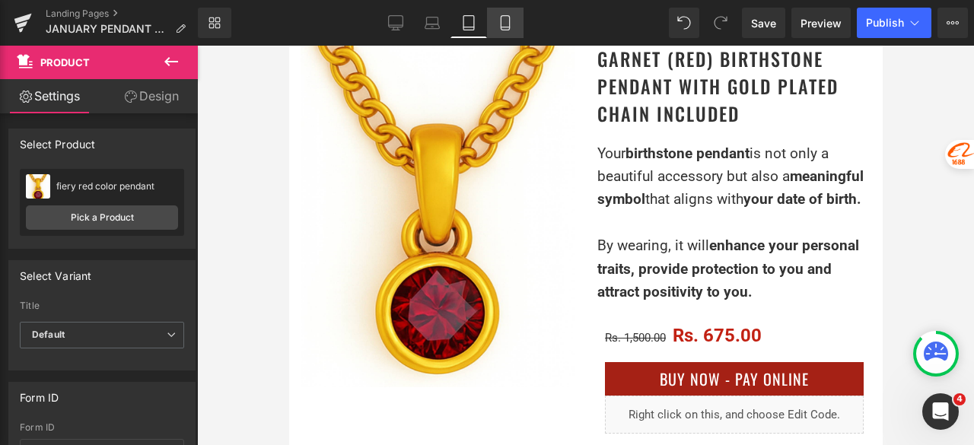
click at [515, 24] on link "Mobile" at bounding box center [505, 23] width 37 height 30
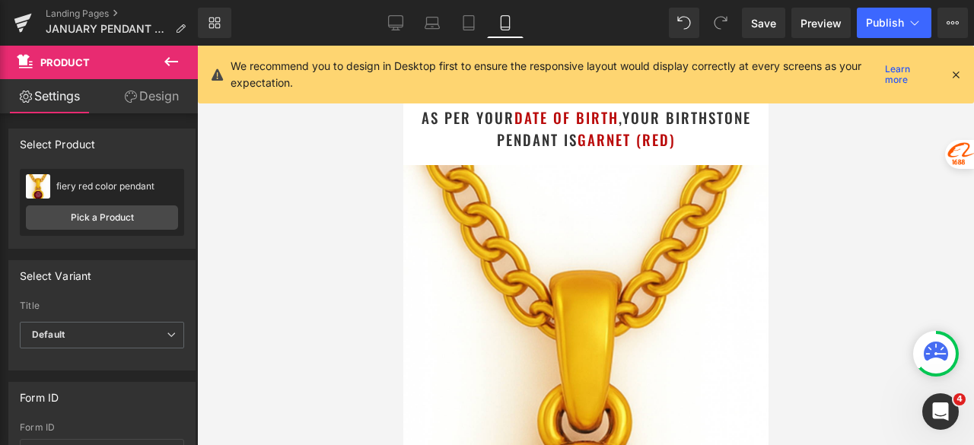
drag, startPoint x: 958, startPoint y: 72, endPoint x: 929, endPoint y: 80, distance: 30.6
click at [958, 72] on icon at bounding box center [955, 75] width 14 height 14
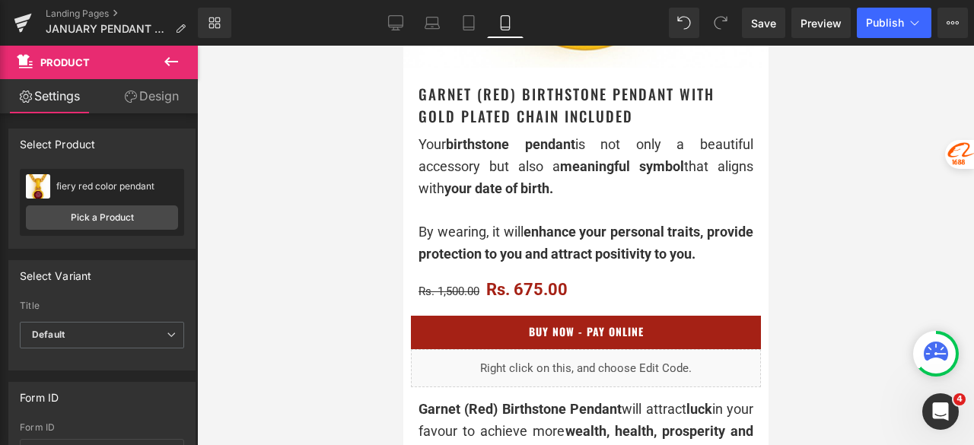
scroll to position [608, 0]
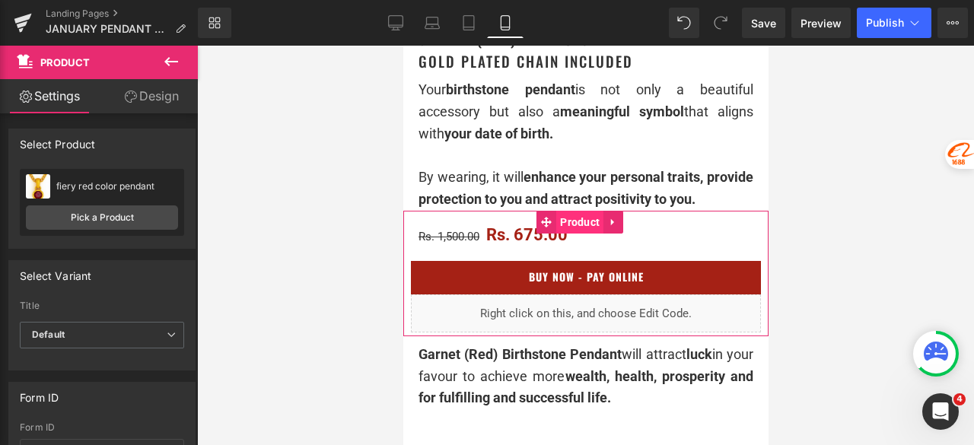
click at [570, 226] on span "Product" at bounding box center [578, 222] width 47 height 23
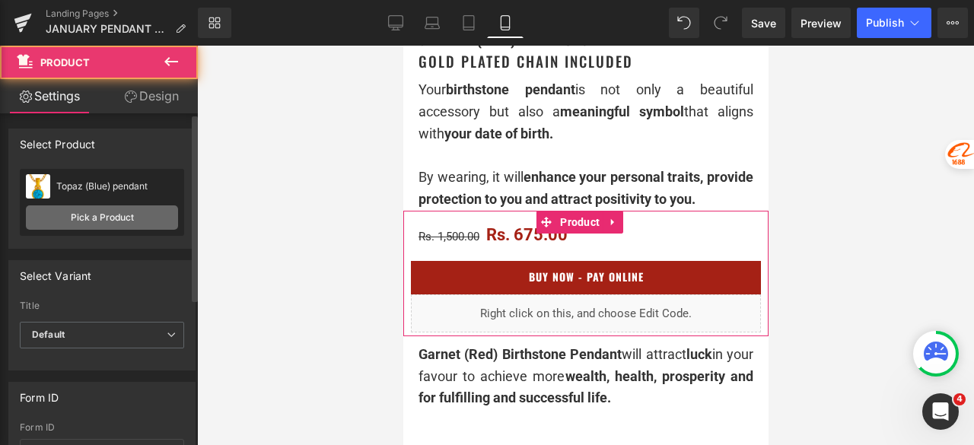
click at [103, 219] on link "Pick a Product" at bounding box center [102, 217] width 152 height 24
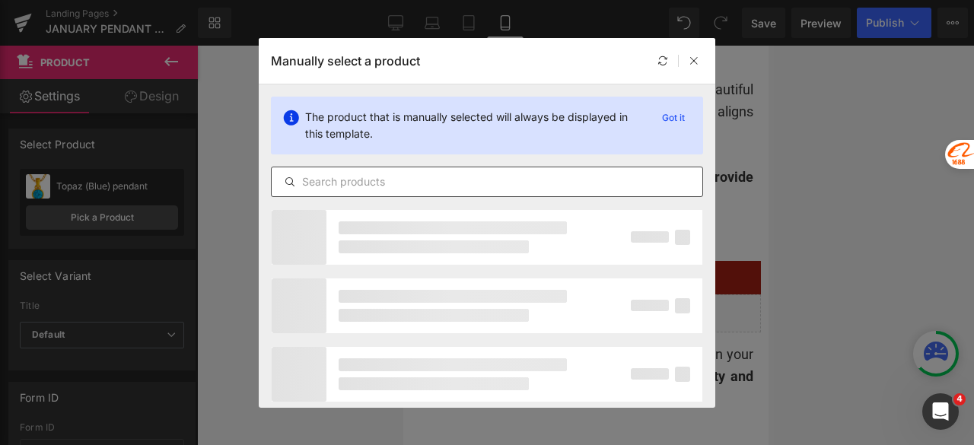
click at [388, 183] on input "text" at bounding box center [487, 182] width 430 height 18
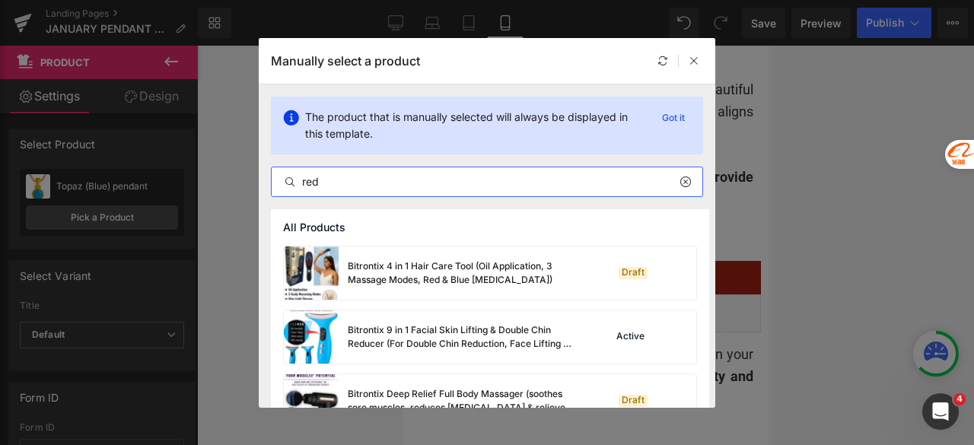
type input "red"
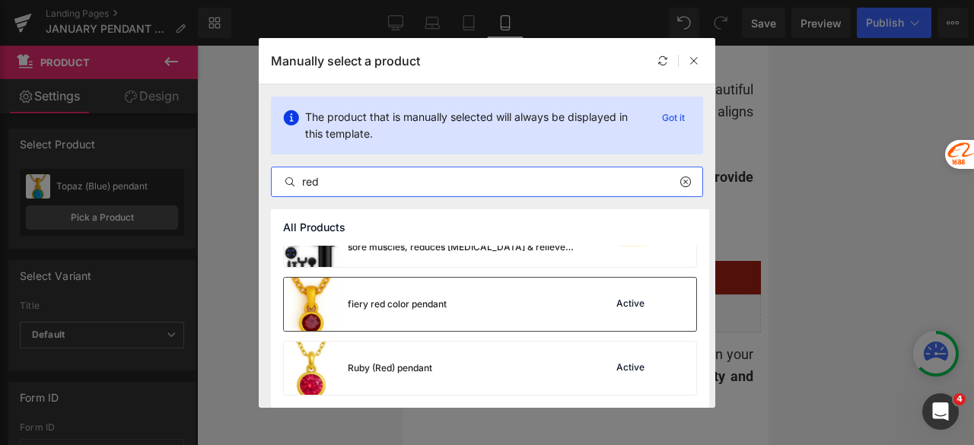
scroll to position [160, 0]
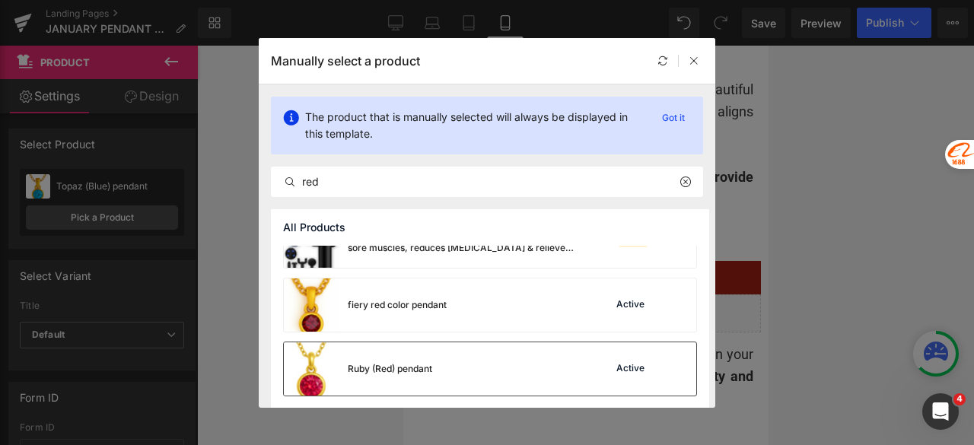
click at [412, 362] on div "Ruby (Red) pendant" at bounding box center [390, 369] width 84 height 14
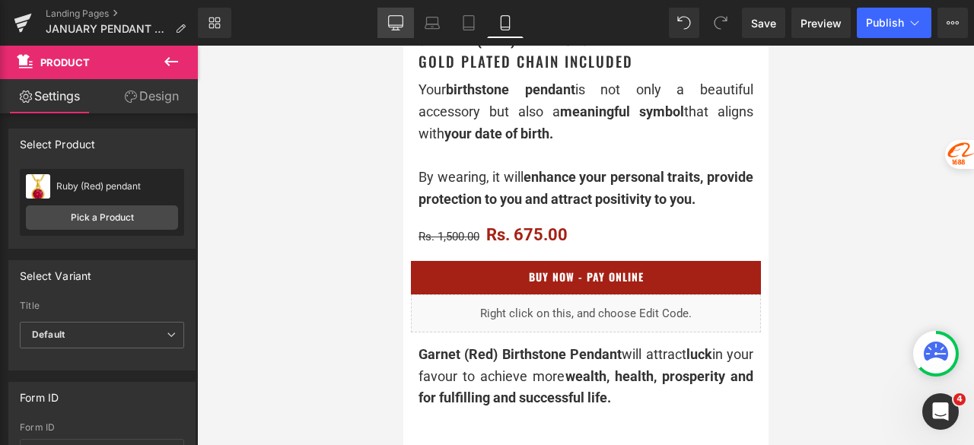
click at [395, 25] on icon at bounding box center [395, 25] width 14 height 0
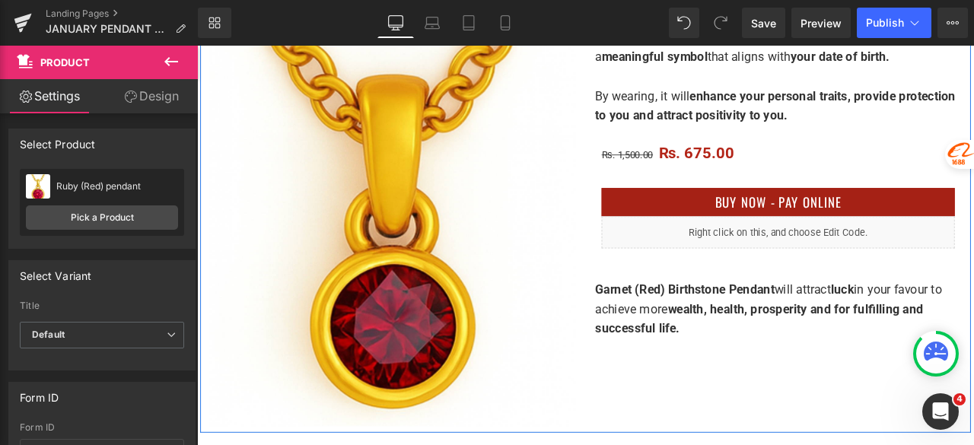
scroll to position [380, 0]
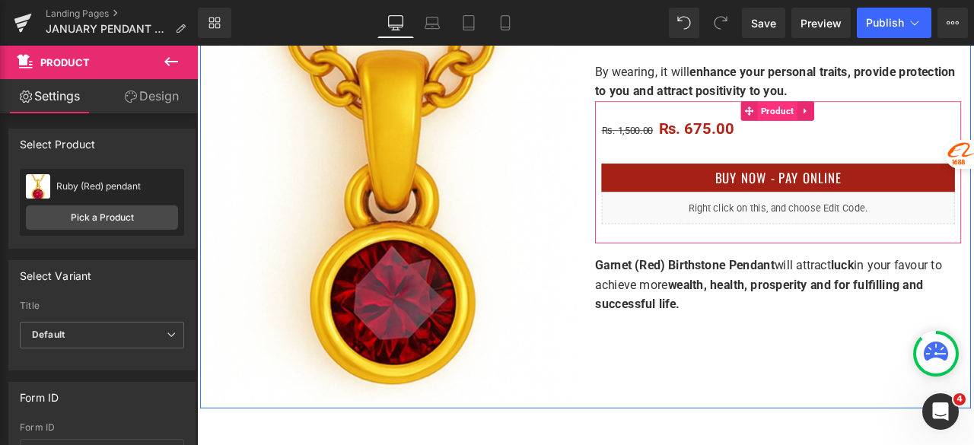
click at [872, 122] on span "Product" at bounding box center [884, 123] width 47 height 23
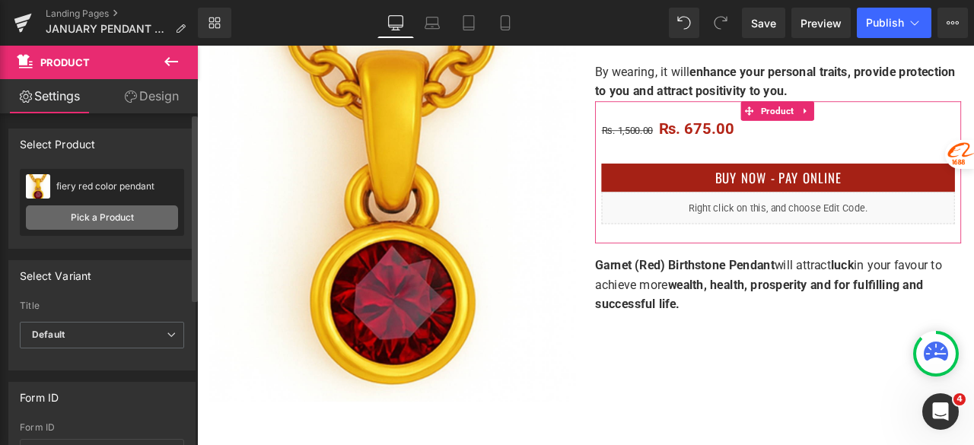
click at [122, 214] on link "Pick a Product" at bounding box center [102, 217] width 152 height 24
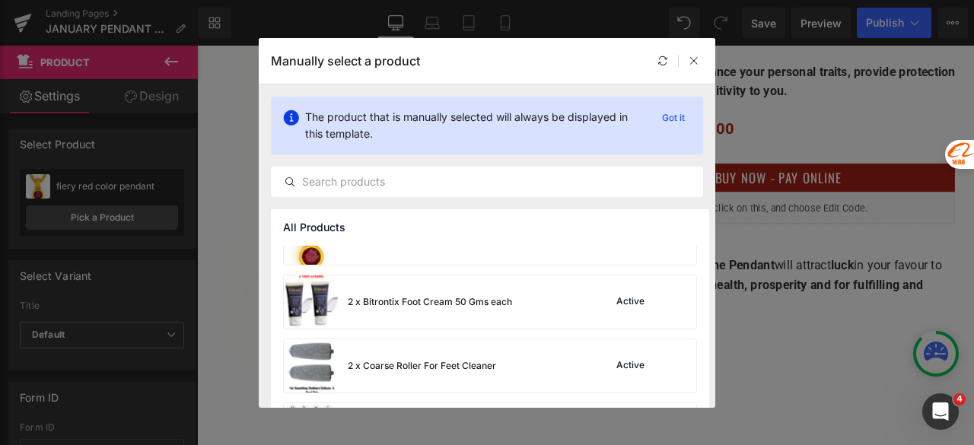
scroll to position [0, 0]
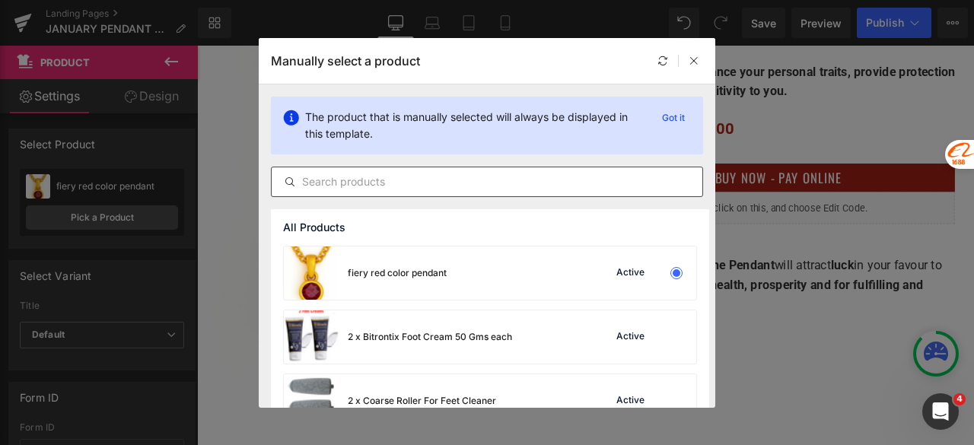
click at [360, 181] on input "text" at bounding box center [487, 182] width 430 height 18
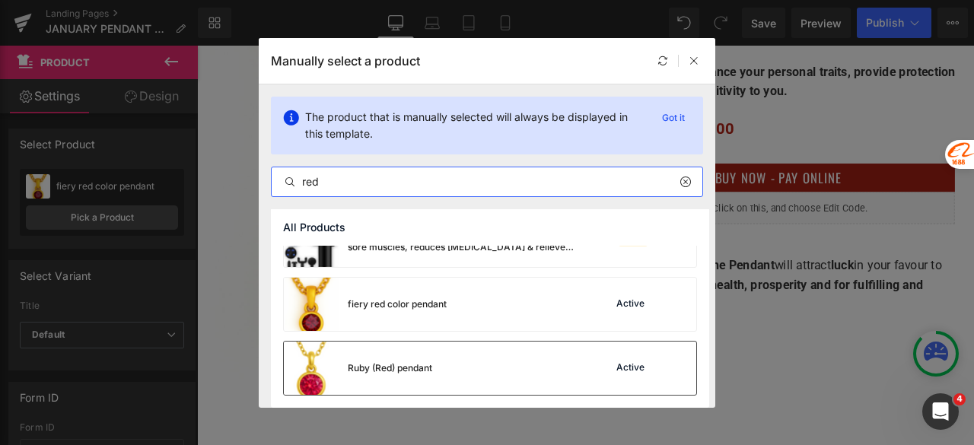
scroll to position [160, 0]
drag, startPoint x: 308, startPoint y: 177, endPoint x: 283, endPoint y: 179, distance: 25.1
click at [283, 179] on div "red" at bounding box center [487, 182] width 430 height 18
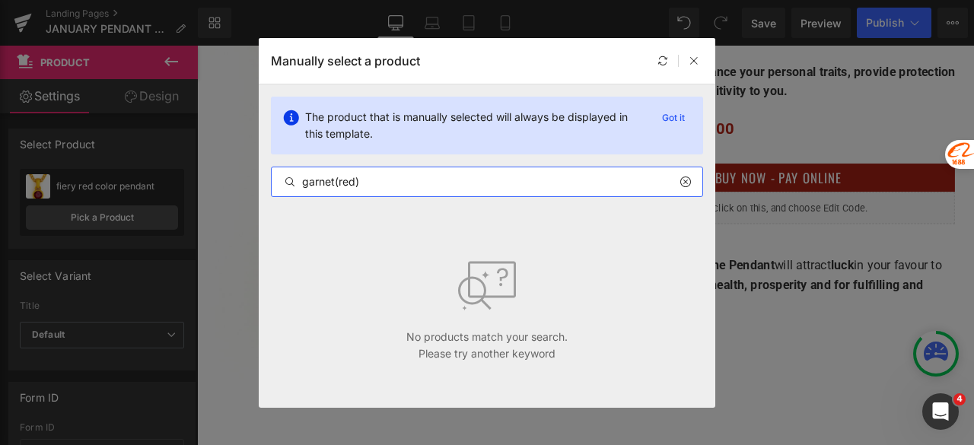
click at [336, 183] on input "garnet(red)" at bounding box center [487, 182] width 430 height 18
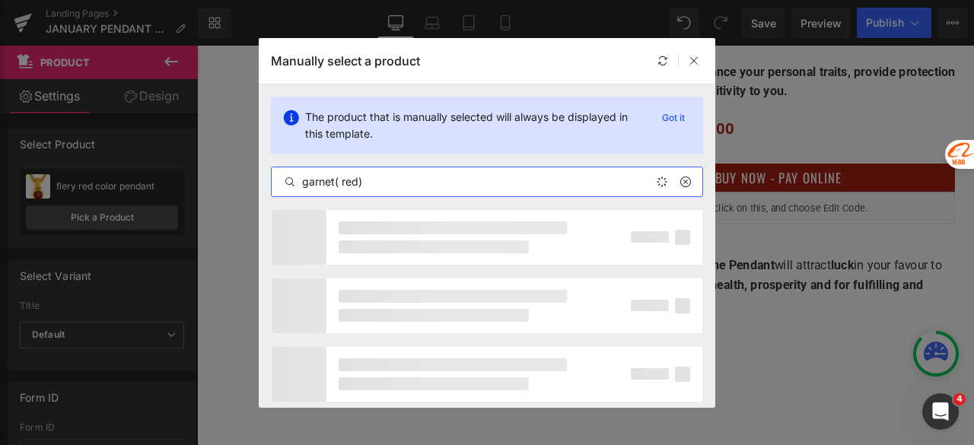
click at [409, 182] on input "garnet( red)" at bounding box center [487, 182] width 430 height 18
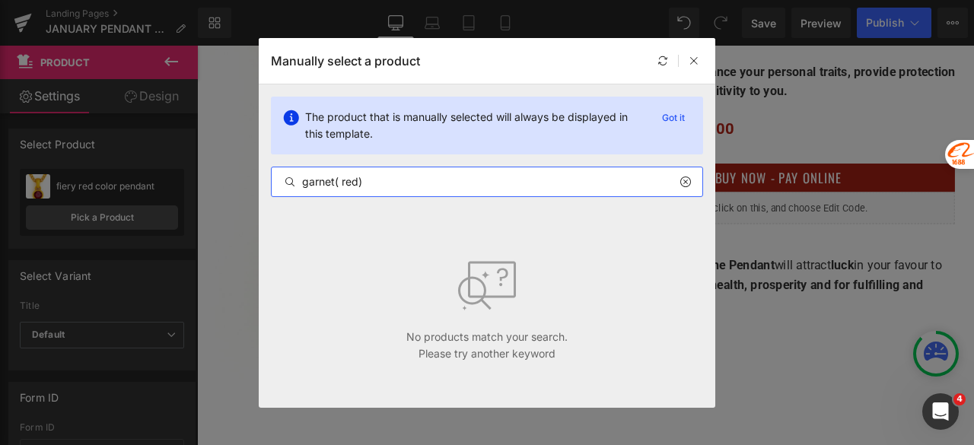
drag, startPoint x: 337, startPoint y: 184, endPoint x: 391, endPoint y: 184, distance: 54.0
click at [391, 184] on input "garnet( red)" at bounding box center [487, 182] width 430 height 18
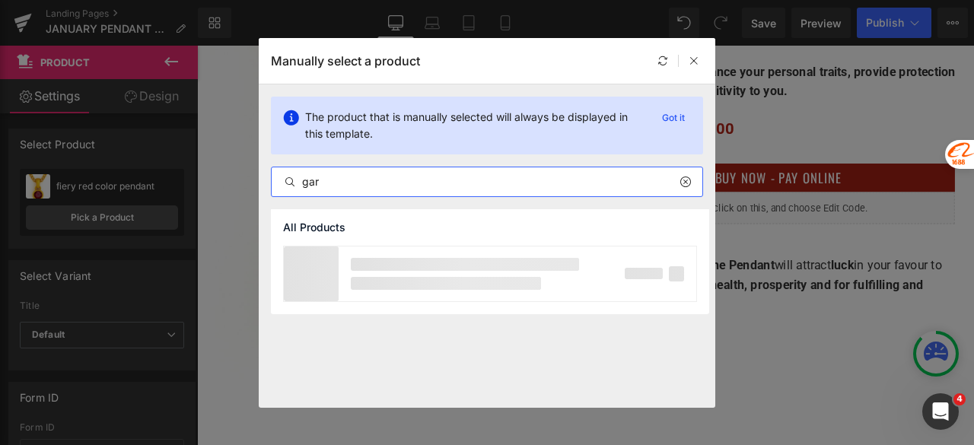
drag, startPoint x: 365, startPoint y: 173, endPoint x: 275, endPoint y: 173, distance: 89.7
click at [275, 173] on input "gar" at bounding box center [487, 182] width 430 height 18
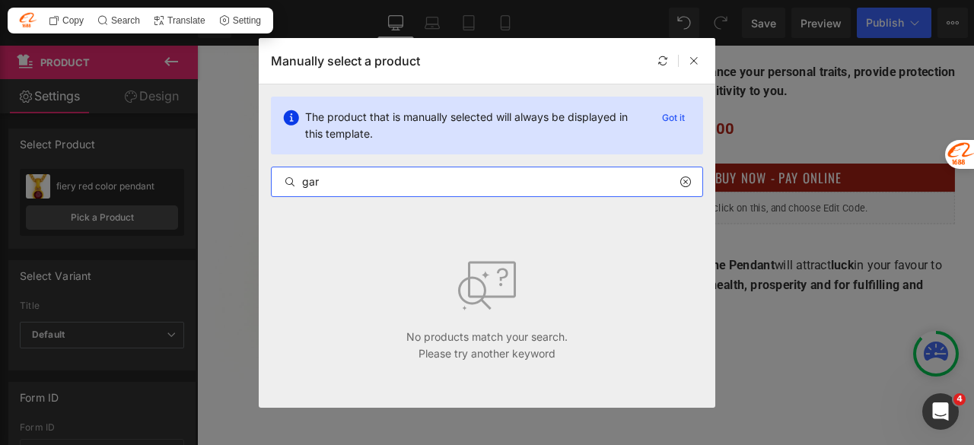
click at [384, 186] on input "gar" at bounding box center [487, 182] width 430 height 18
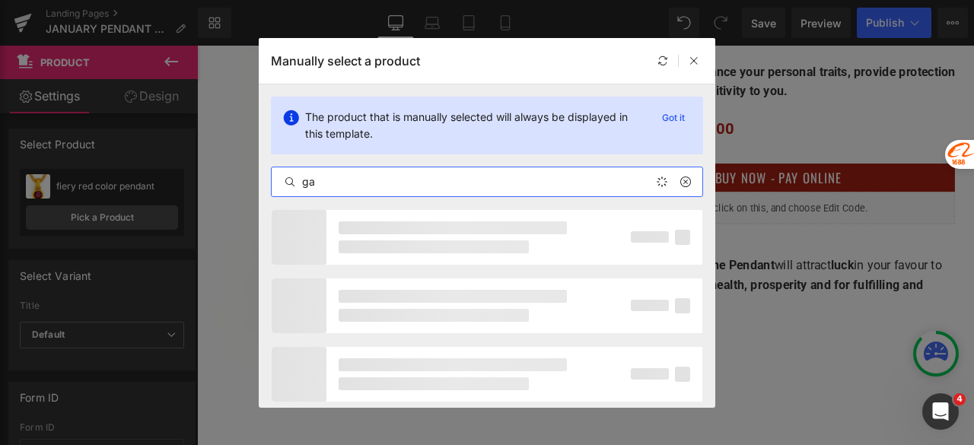
type input "g"
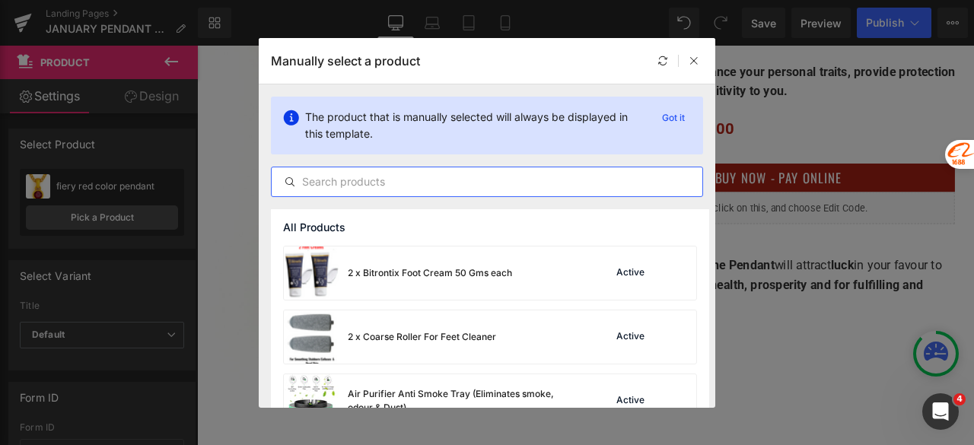
click at [351, 183] on input "text" at bounding box center [487, 182] width 430 height 18
click at [694, 60] on icon at bounding box center [693, 61] width 11 height 11
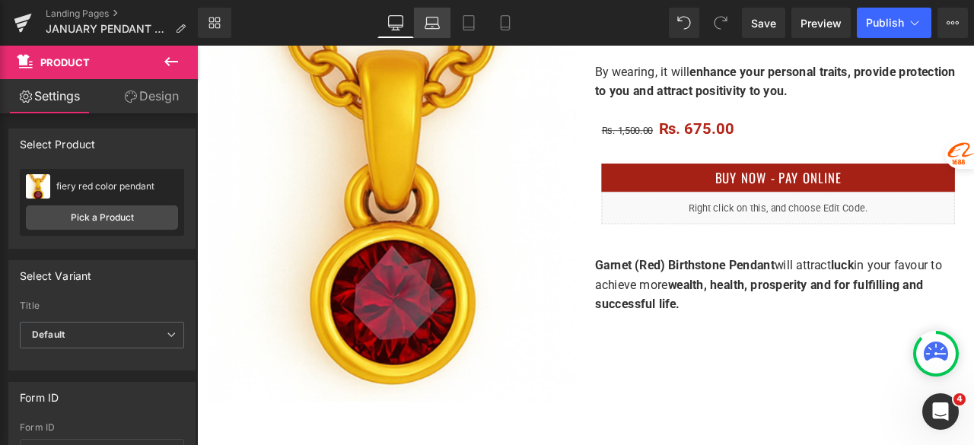
click at [437, 24] on icon at bounding box center [431, 22] width 15 height 15
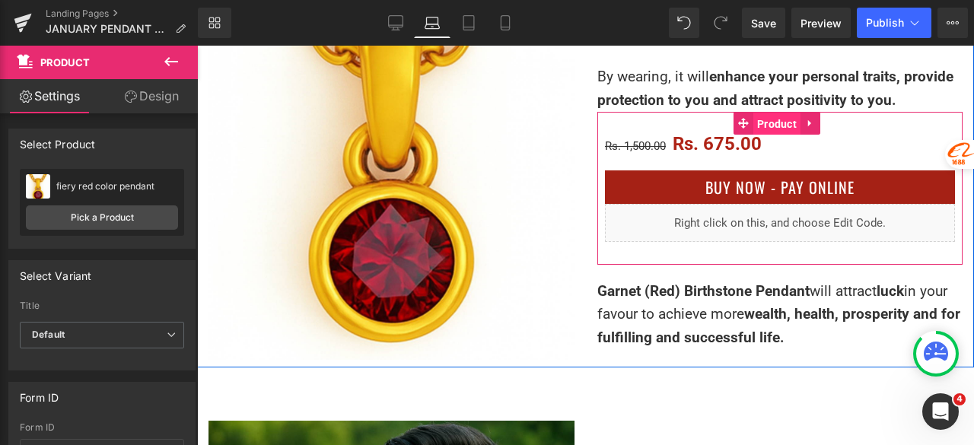
click at [781, 119] on span "Product" at bounding box center [776, 124] width 47 height 23
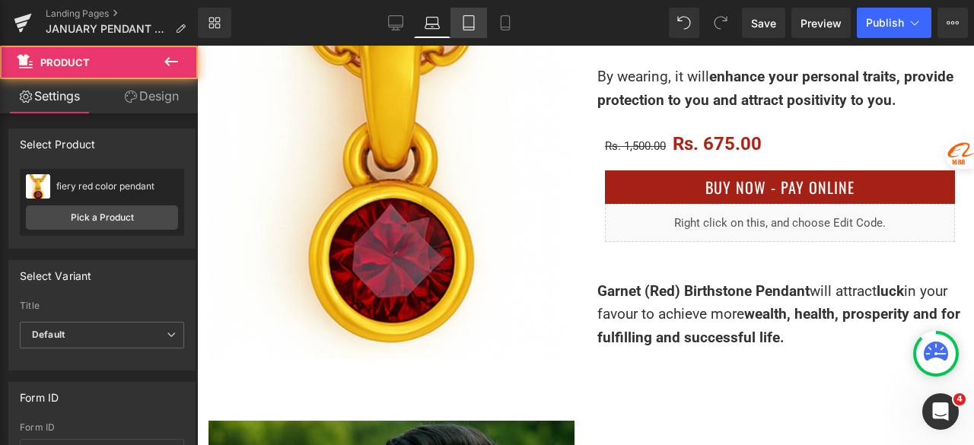
click at [469, 27] on icon at bounding box center [468, 27] width 11 height 0
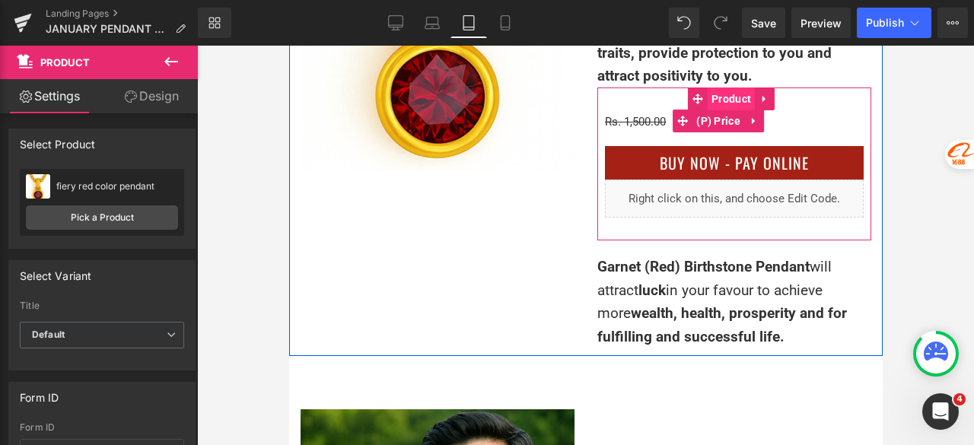
click at [712, 110] on span "Product" at bounding box center [730, 98] width 47 height 23
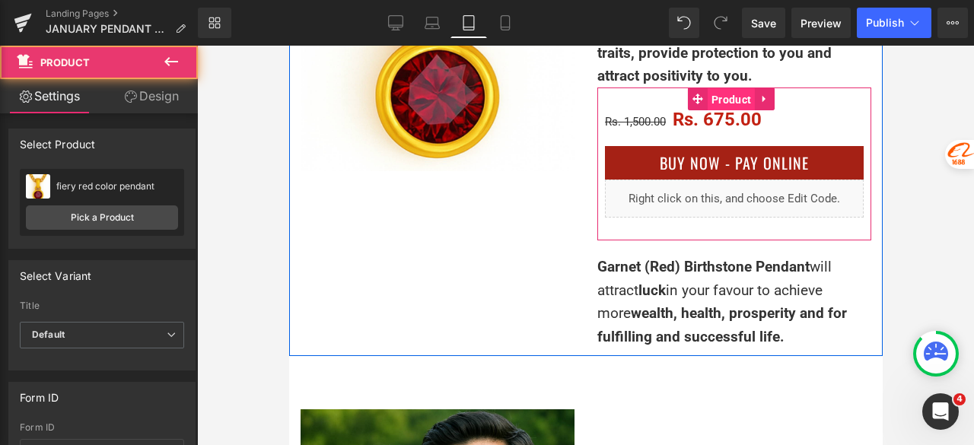
click at [712, 111] on span "Product" at bounding box center [730, 99] width 47 height 23
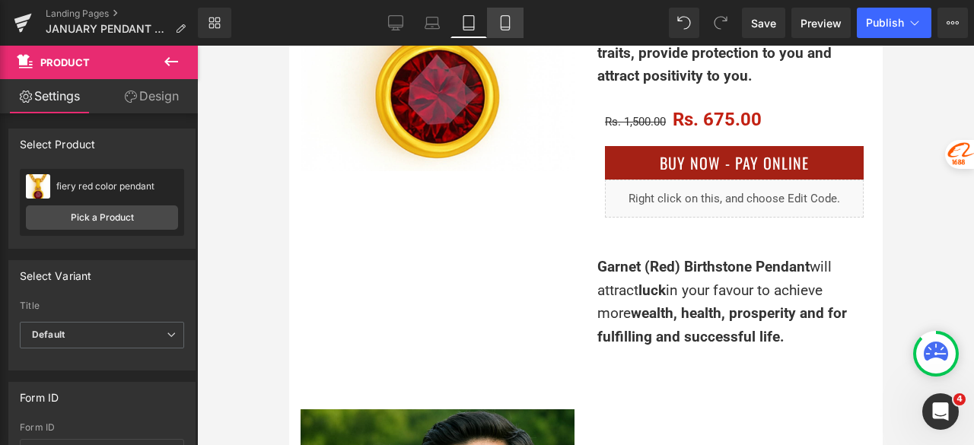
click at [506, 21] on icon at bounding box center [504, 22] width 15 height 15
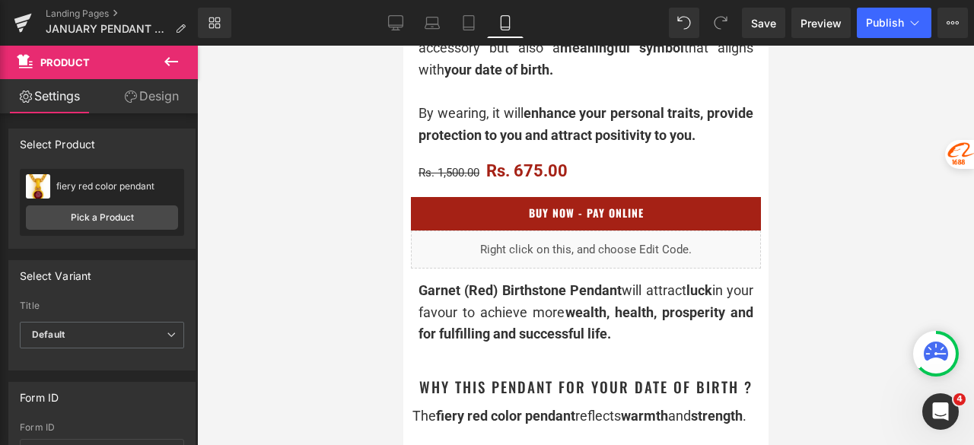
scroll to position [685, 0]
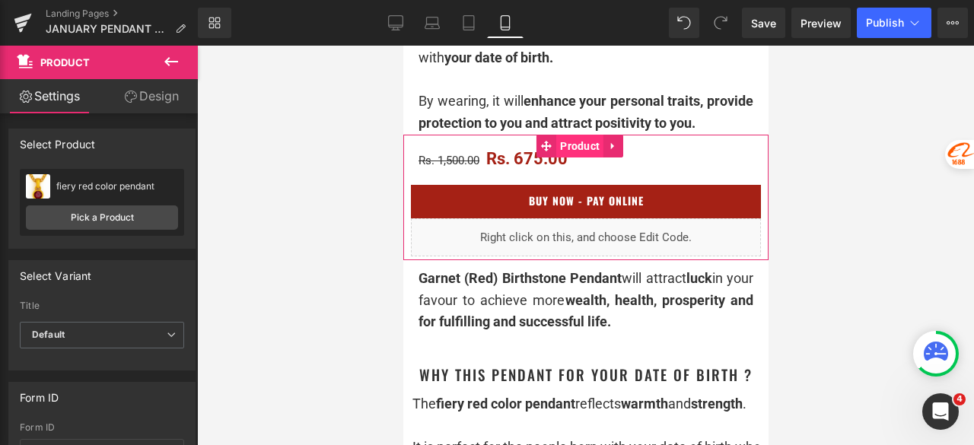
click at [573, 145] on span "Product" at bounding box center [578, 146] width 47 height 23
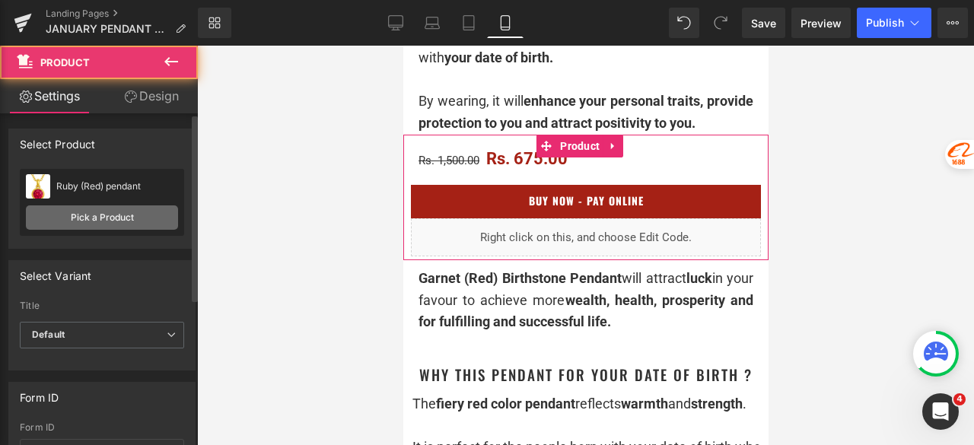
click at [136, 217] on link "Pick a Product" at bounding box center [102, 217] width 152 height 24
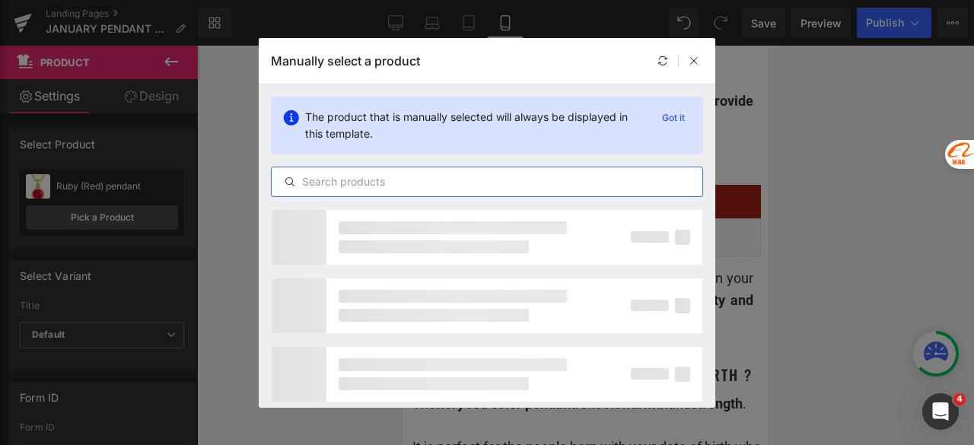
click at [380, 185] on input "text" at bounding box center [487, 182] width 430 height 18
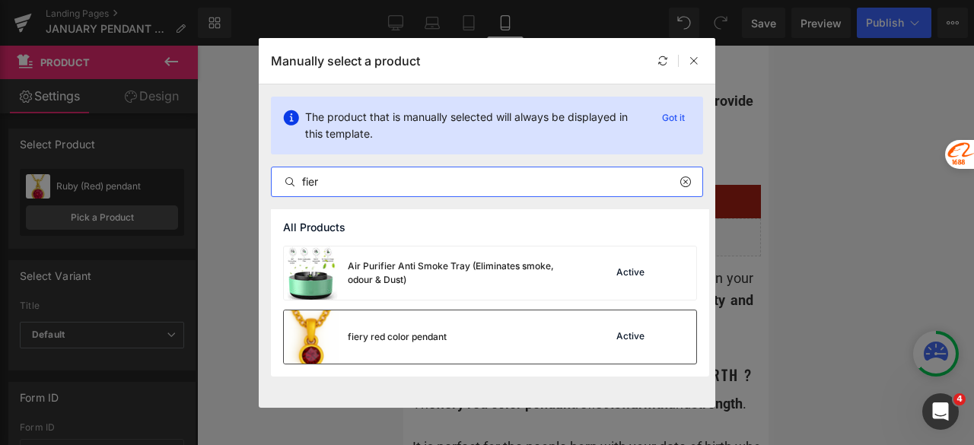
type input "fier"
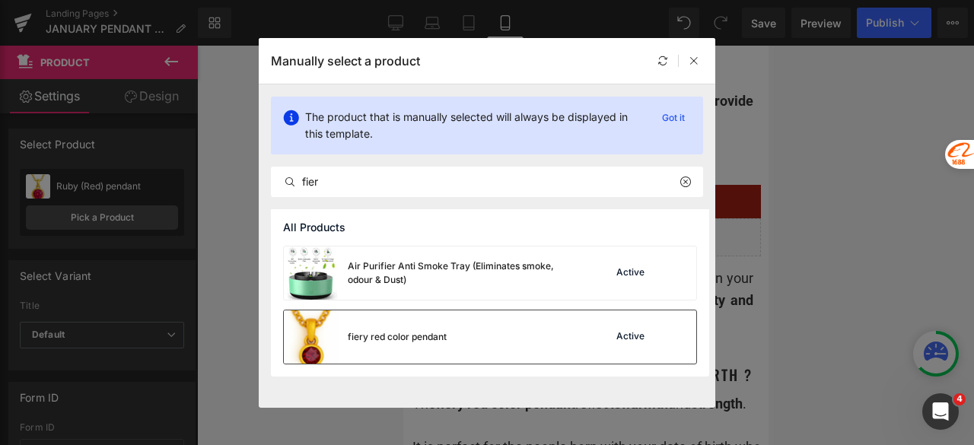
click at [391, 328] on div "fiery red color pendant" at bounding box center [365, 336] width 163 height 53
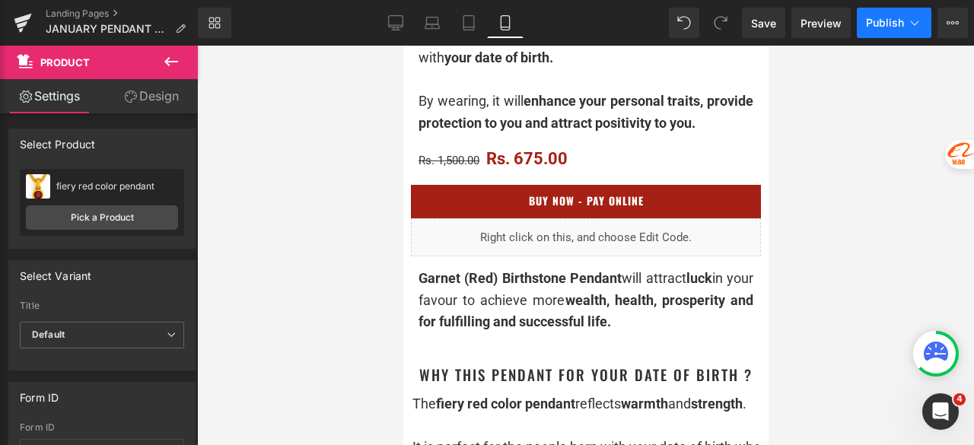
click at [885, 21] on span "Publish" at bounding box center [885, 23] width 38 height 12
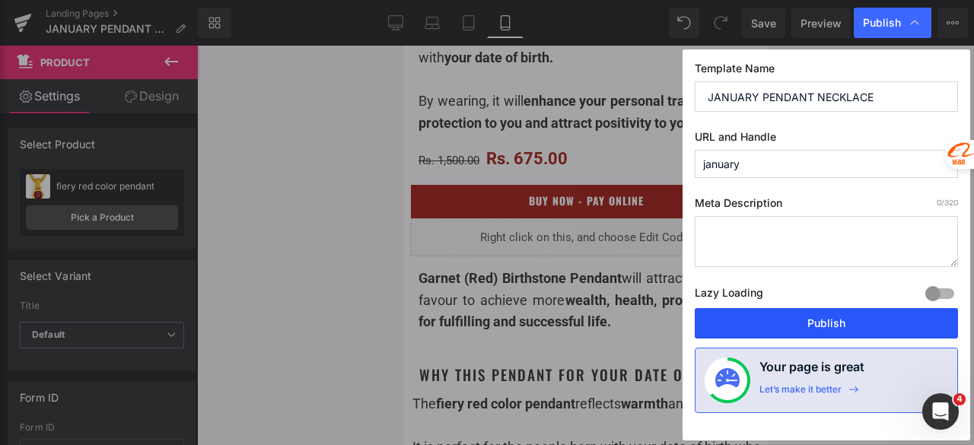
click at [850, 314] on button "Publish" at bounding box center [825, 323] width 263 height 30
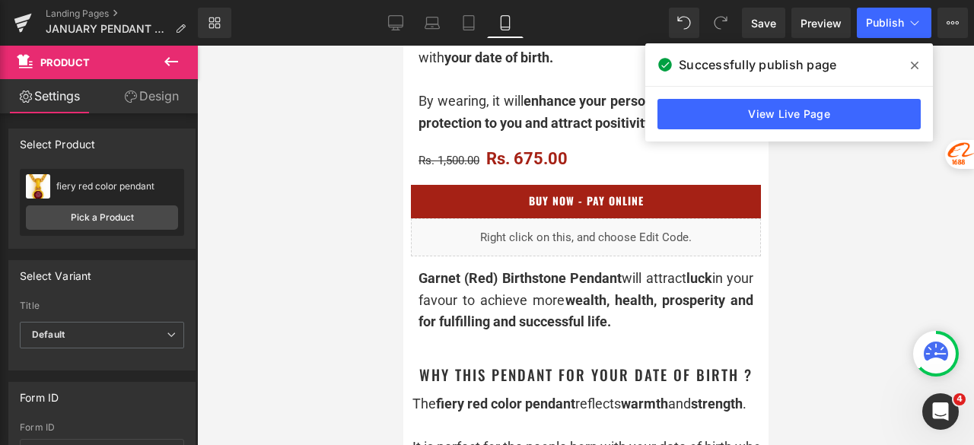
click at [916, 65] on icon at bounding box center [914, 65] width 8 height 12
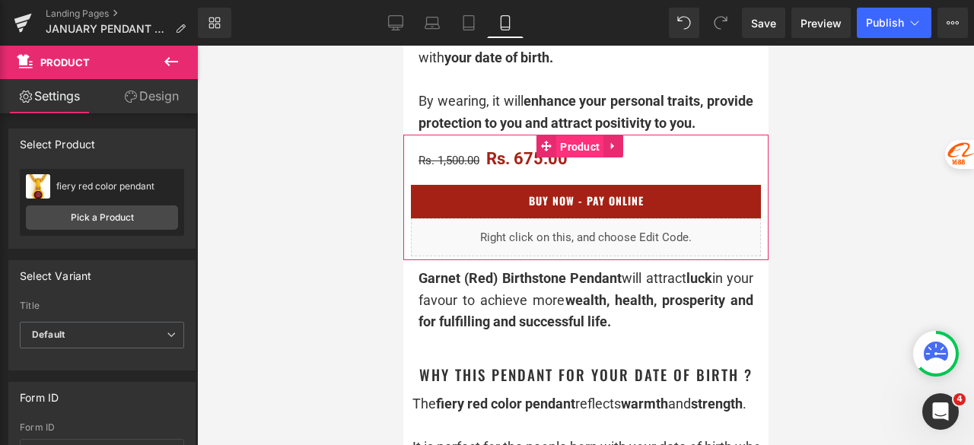
click at [570, 156] on span "Product" at bounding box center [578, 146] width 47 height 23
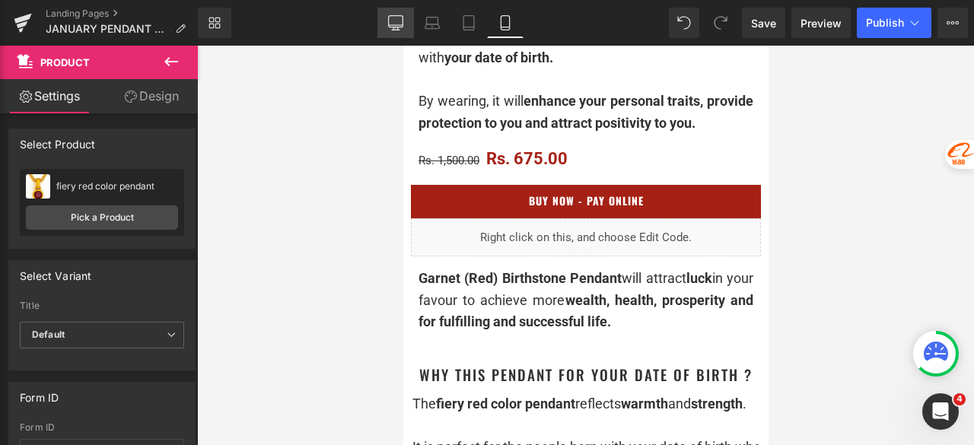
click at [394, 23] on icon at bounding box center [395, 22] width 15 height 15
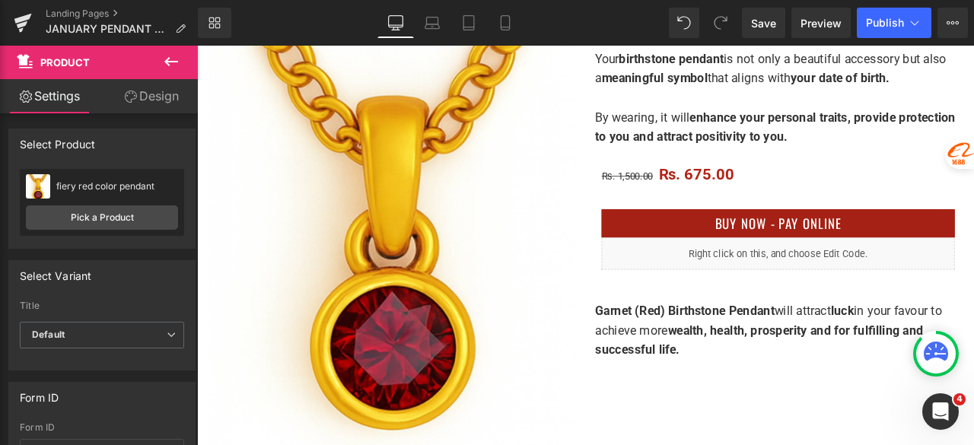
scroll to position [380, 0]
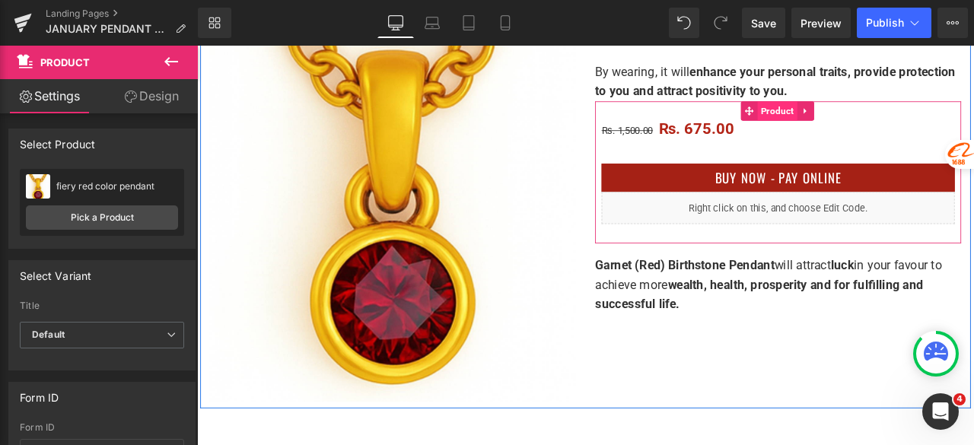
click at [867, 123] on span "Product" at bounding box center [884, 123] width 47 height 23
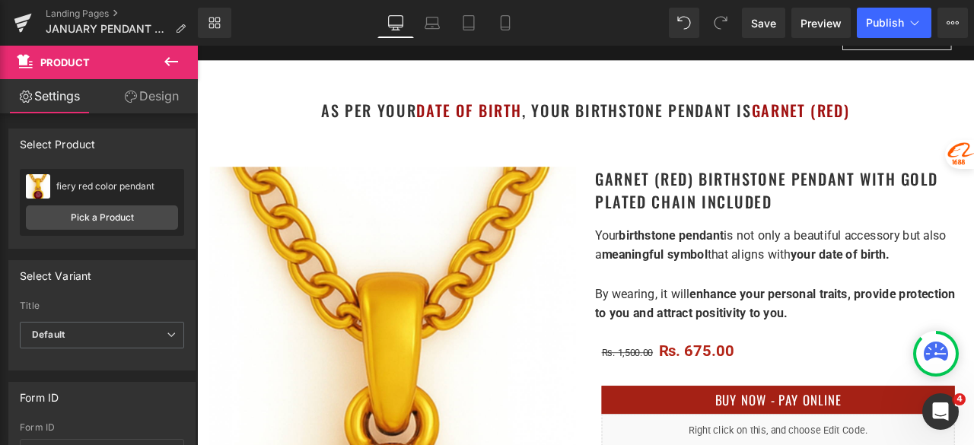
scroll to position [152, 0]
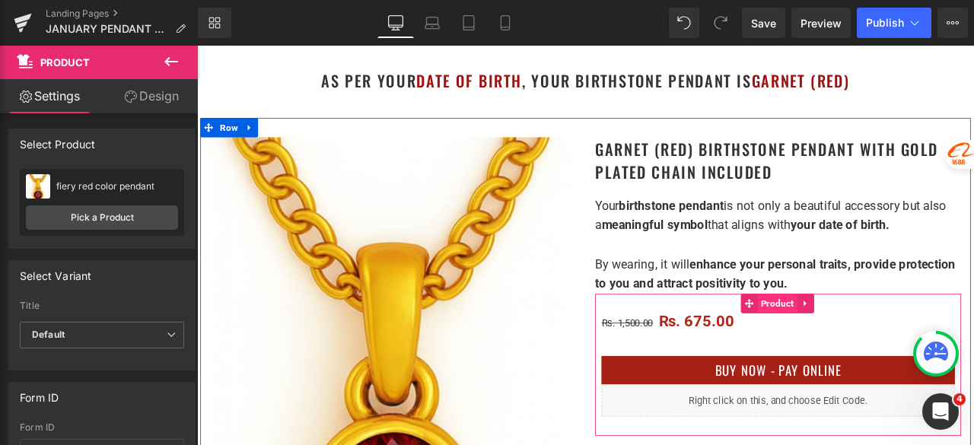
click at [878, 357] on span "Product" at bounding box center [884, 351] width 47 height 23
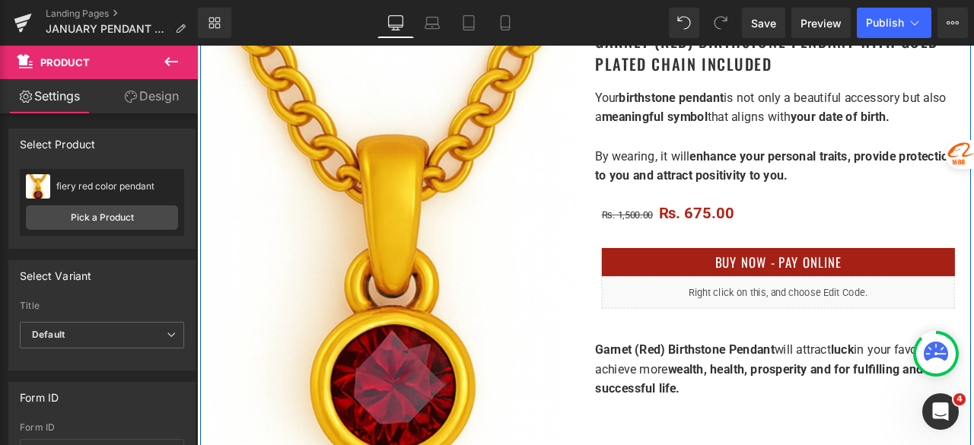
scroll to position [304, 0]
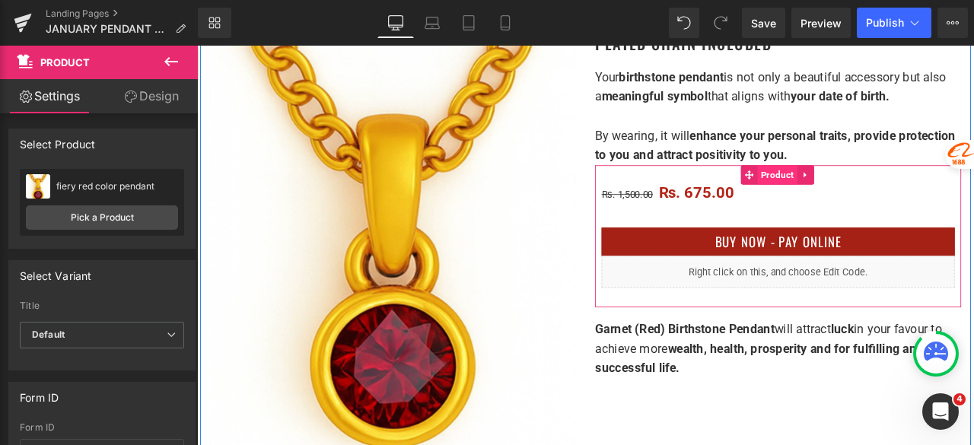
click at [874, 197] on span "Product" at bounding box center [884, 199] width 47 height 23
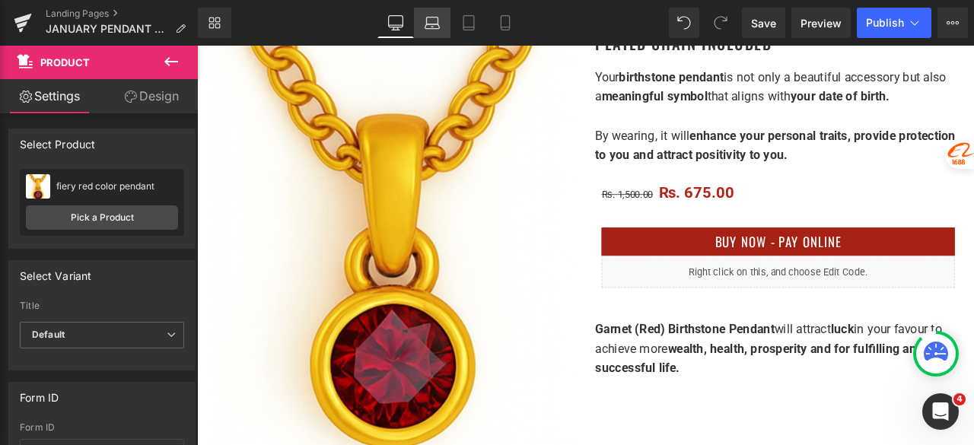
click at [436, 27] on icon at bounding box center [431, 22] width 15 height 15
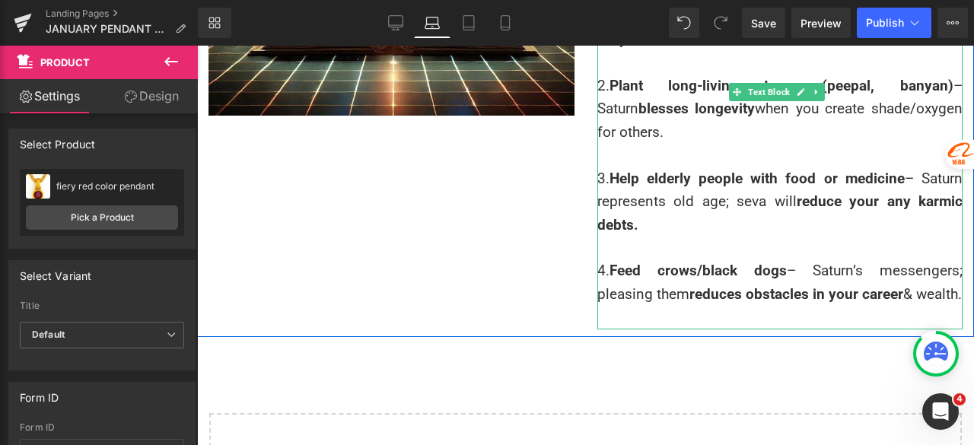
scroll to position [3522, 0]
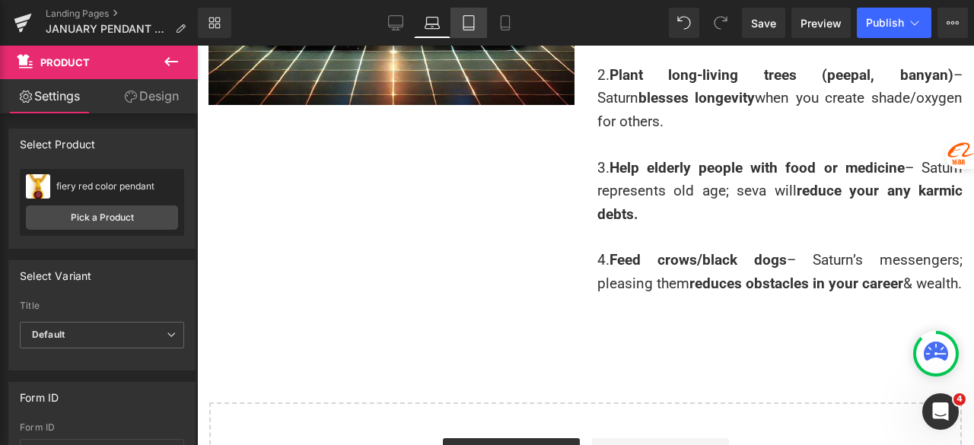
click at [478, 30] on link "Tablet" at bounding box center [468, 23] width 37 height 30
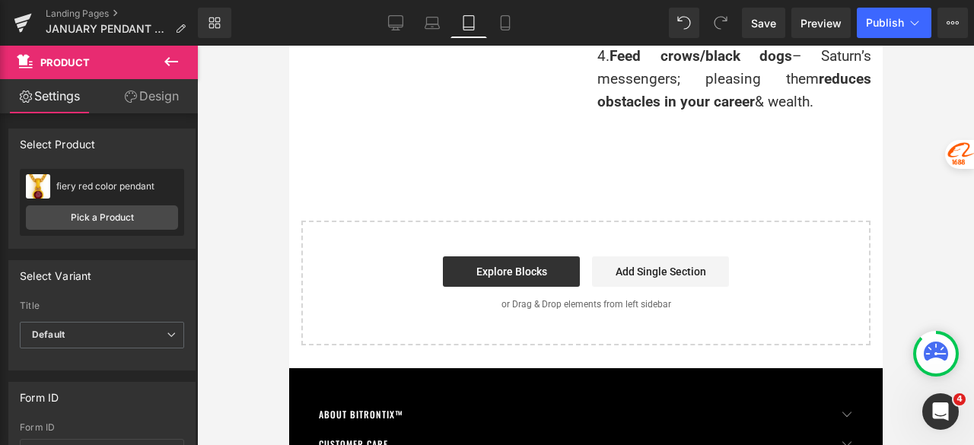
scroll to position [3264, 0]
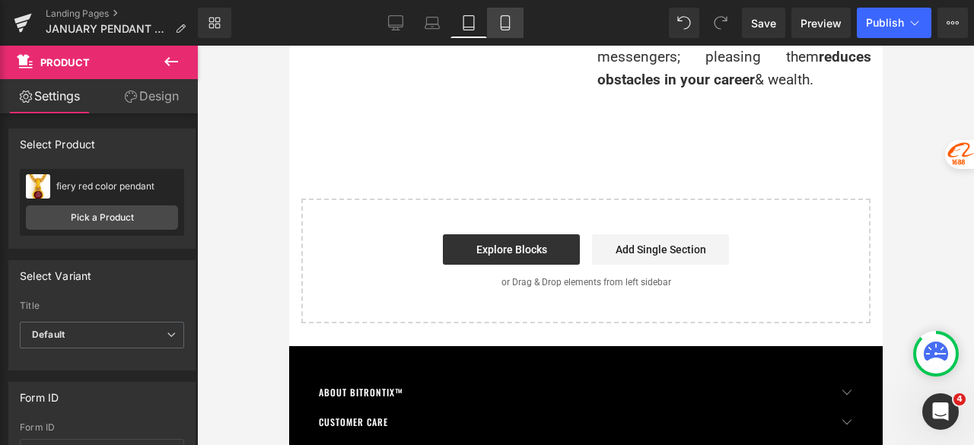
click at [500, 24] on icon at bounding box center [504, 22] width 15 height 15
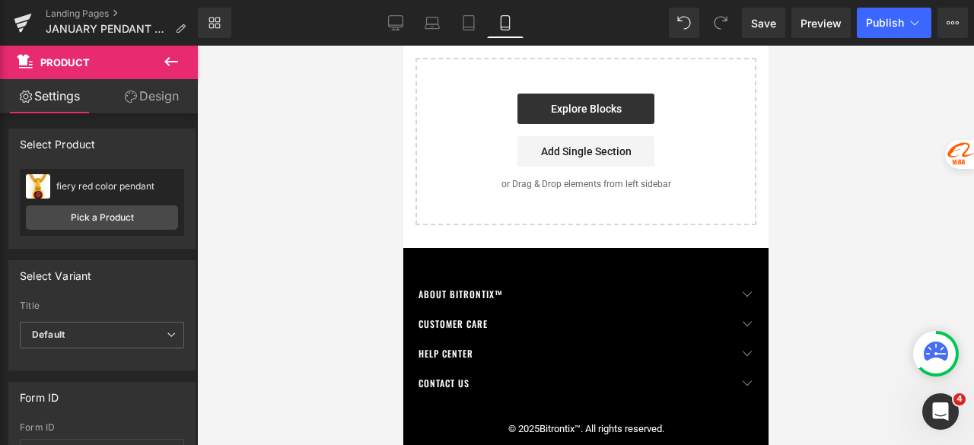
scroll to position [4564, 0]
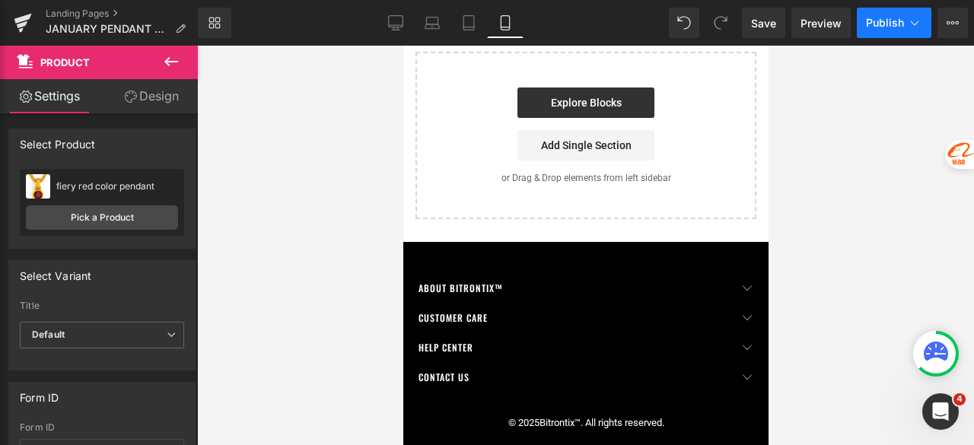
click at [878, 25] on span "Publish" at bounding box center [885, 23] width 38 height 12
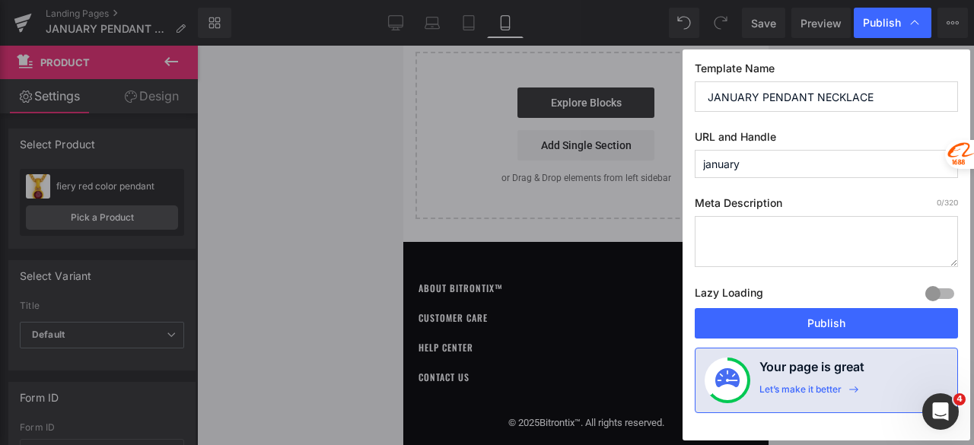
click at [823, 317] on button "Publish" at bounding box center [825, 323] width 263 height 30
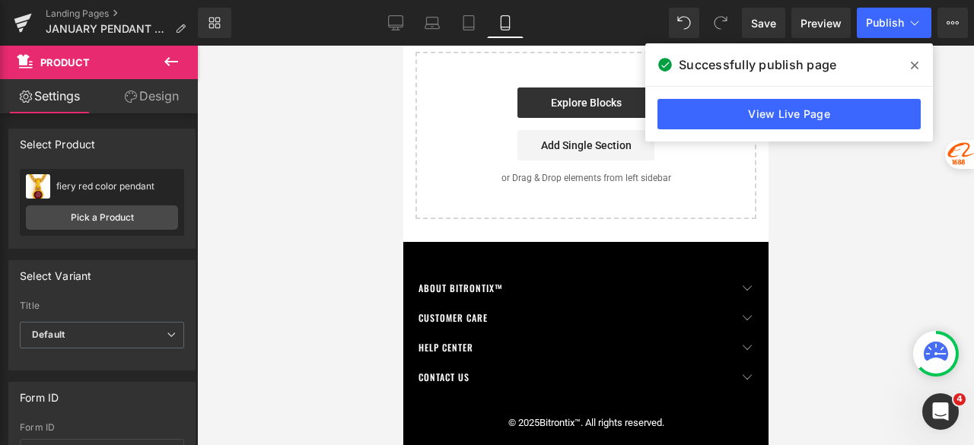
click at [913, 62] on icon at bounding box center [914, 65] width 8 height 12
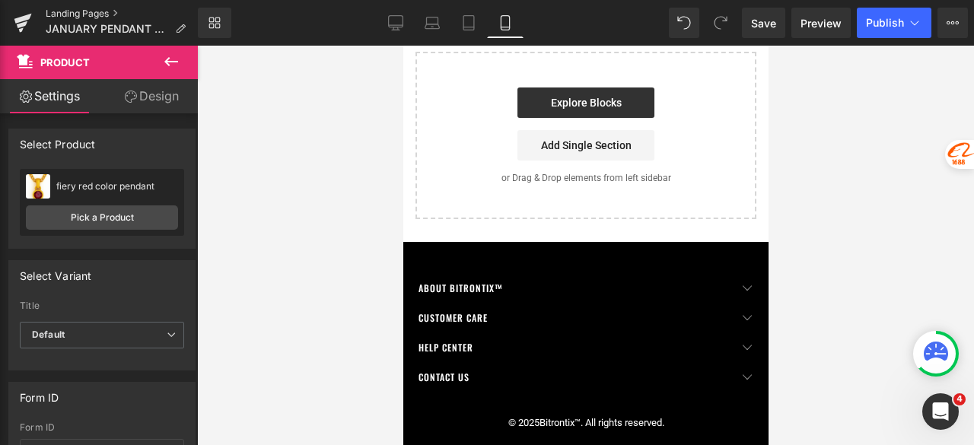
click at [99, 13] on link "Landing Pages" at bounding box center [122, 14] width 152 height 12
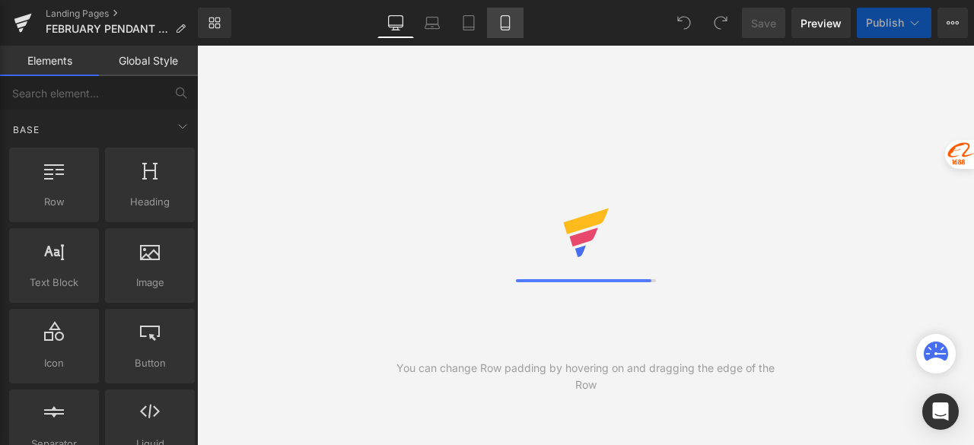
click at [509, 28] on icon at bounding box center [504, 22] width 15 height 15
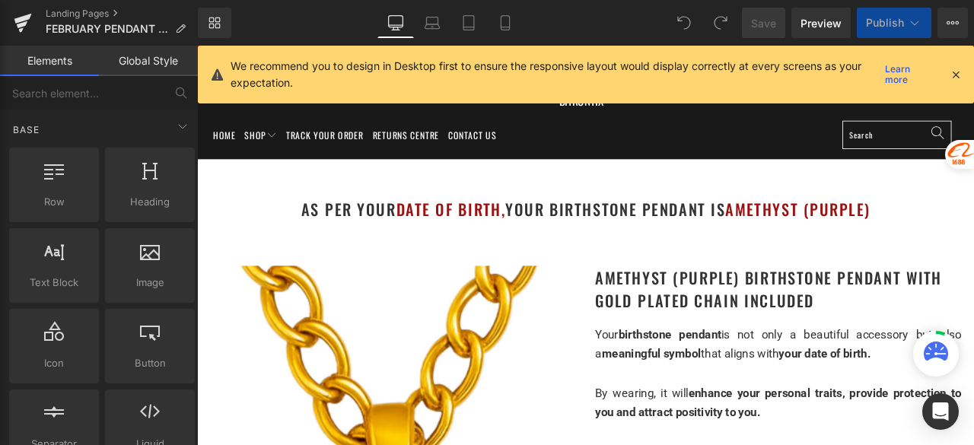
drag, startPoint x: 955, startPoint y: 71, endPoint x: 789, endPoint y: 66, distance: 165.1
click at [955, 71] on icon at bounding box center [955, 75] width 14 height 14
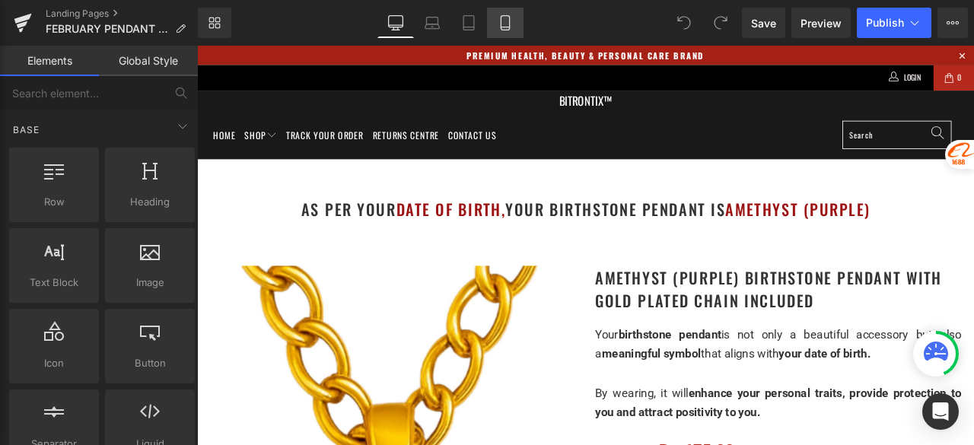
click at [508, 25] on icon at bounding box center [504, 22] width 15 height 15
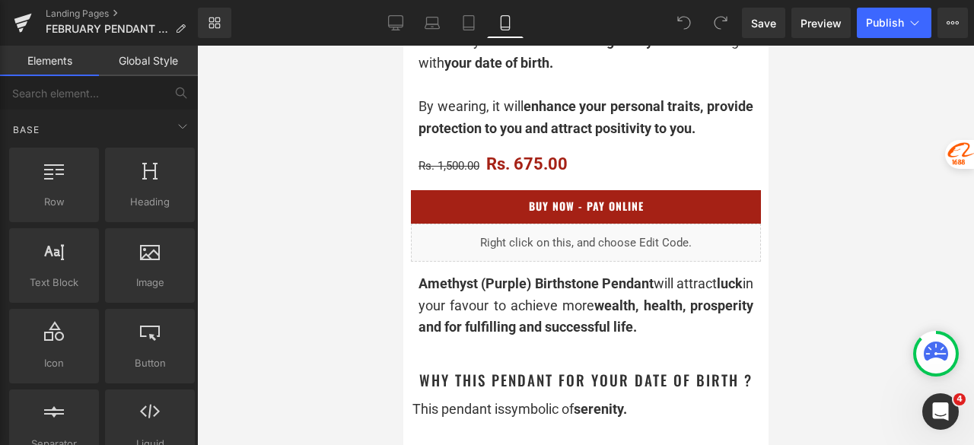
scroll to position [685, 0]
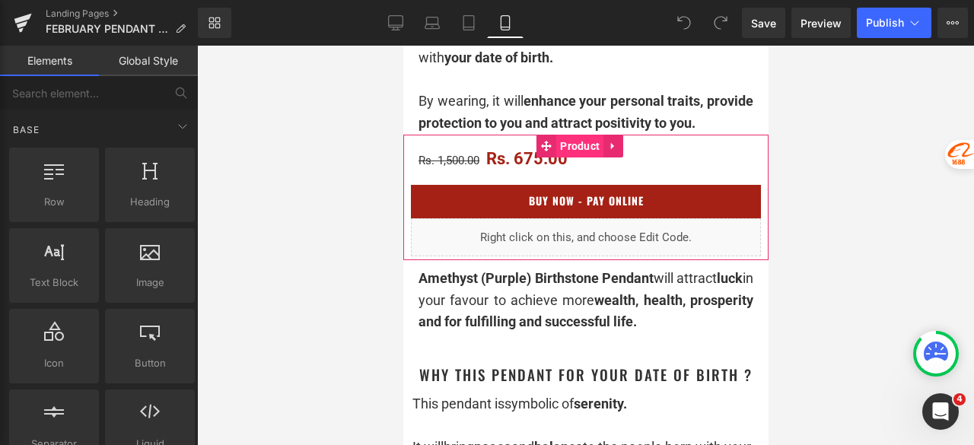
click at [580, 150] on span "Product" at bounding box center [578, 146] width 47 height 23
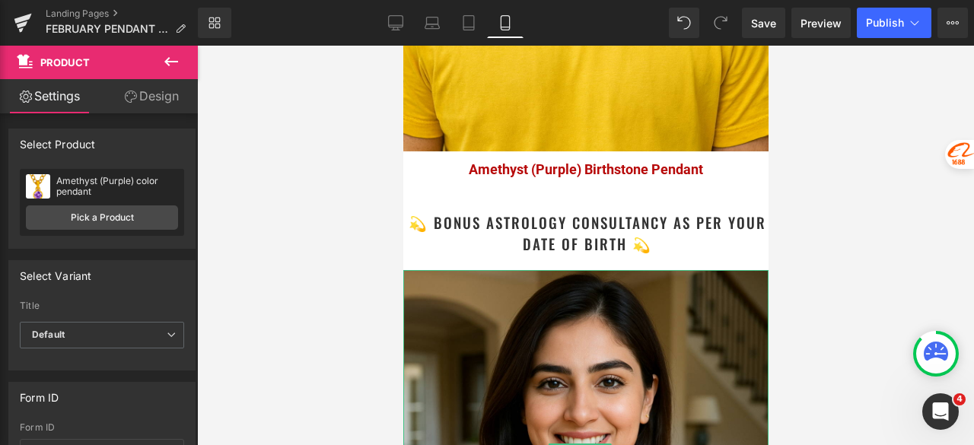
scroll to position [2860, 0]
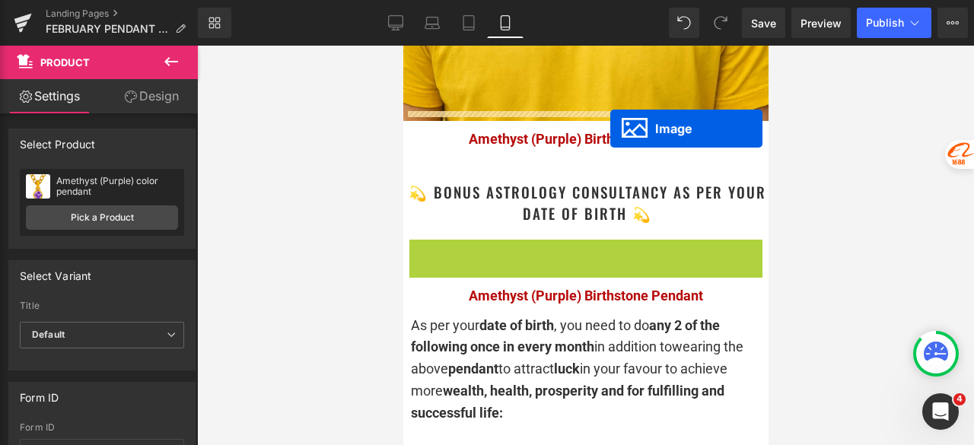
drag, startPoint x: 579, startPoint y: 419, endPoint x: 609, endPoint y: 129, distance: 292.1
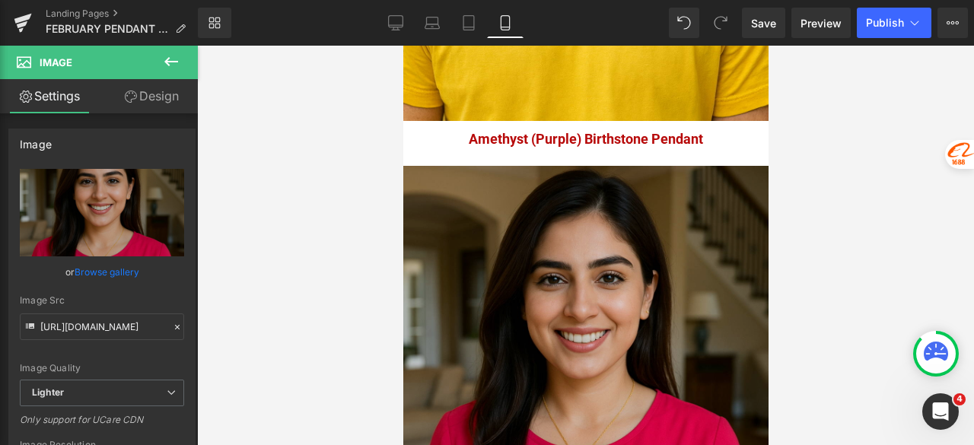
click at [519, 261] on img at bounding box center [584, 348] width 365 height 365
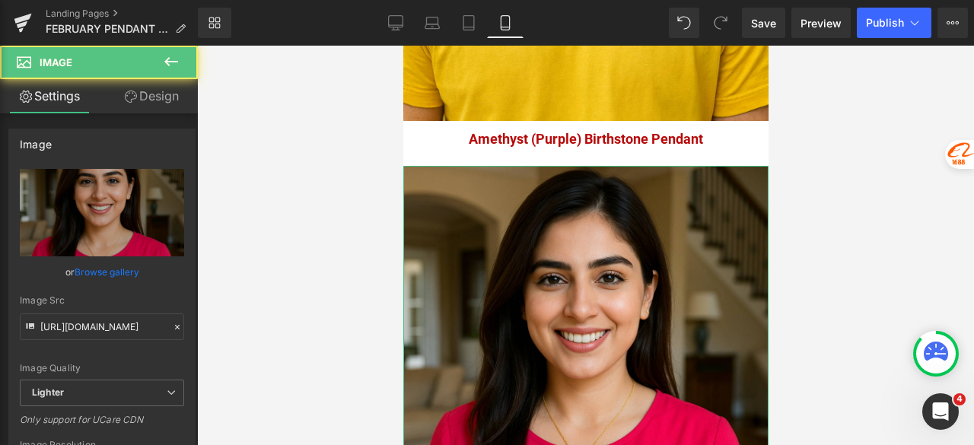
click at [151, 103] on link "Design" at bounding box center [151, 96] width 99 height 34
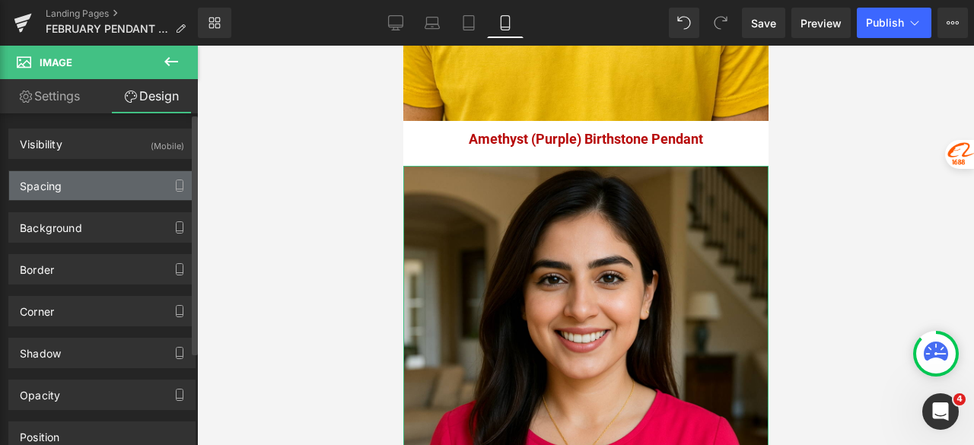
click at [113, 180] on div "Spacing" at bounding box center [102, 185] width 186 height 29
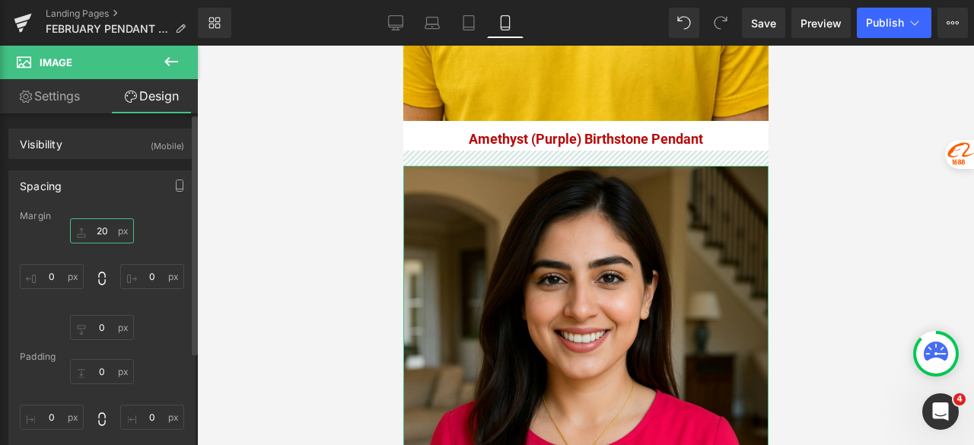
click at [110, 226] on input "20" at bounding box center [102, 230] width 64 height 25
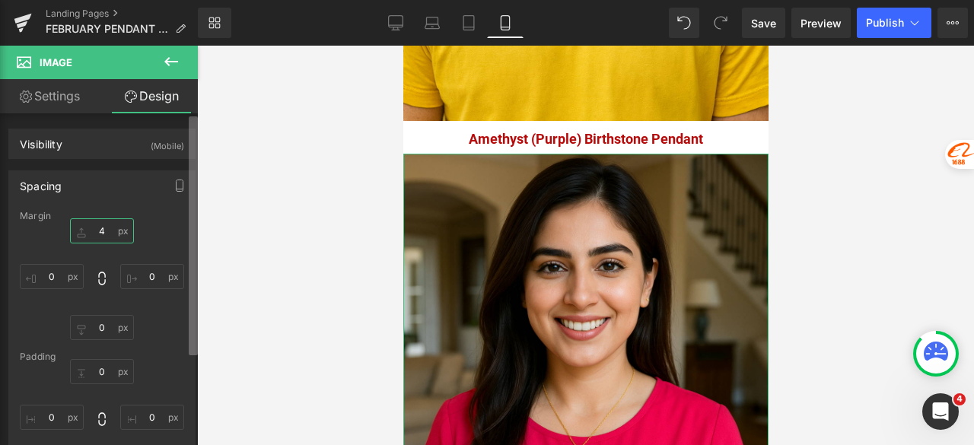
type input "40"
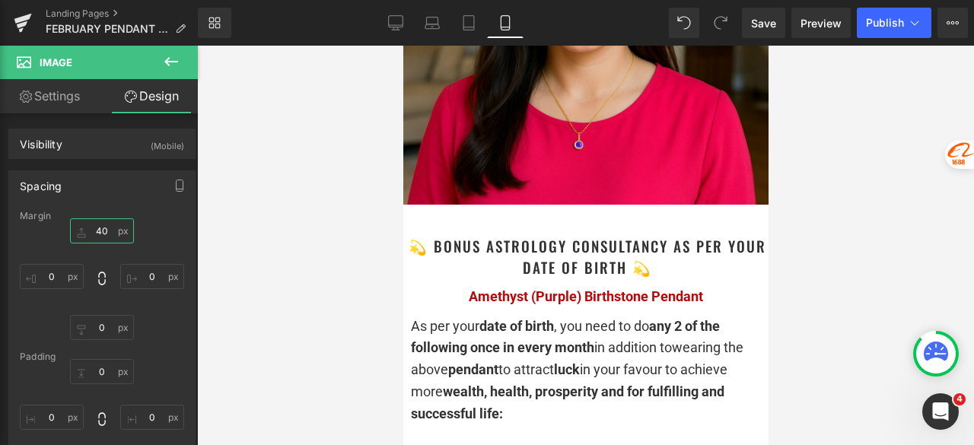
scroll to position [3164, 0]
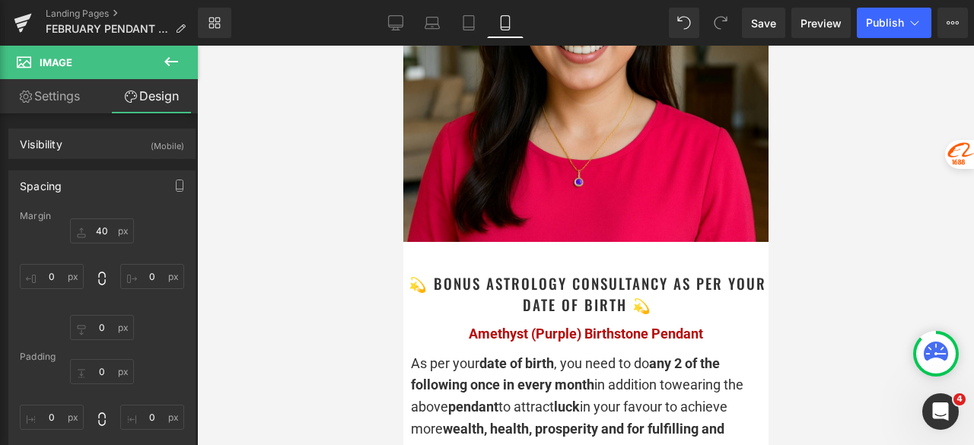
click at [893, 212] on div at bounding box center [585, 245] width 777 height 399
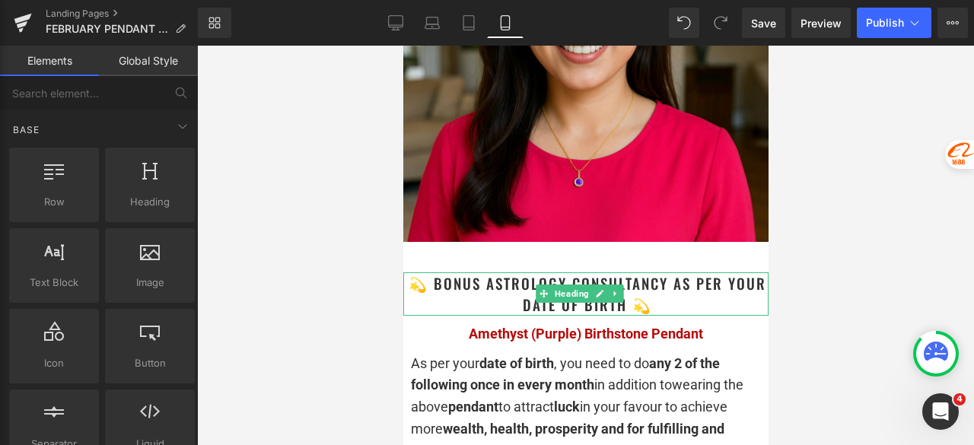
scroll to position [3240, 0]
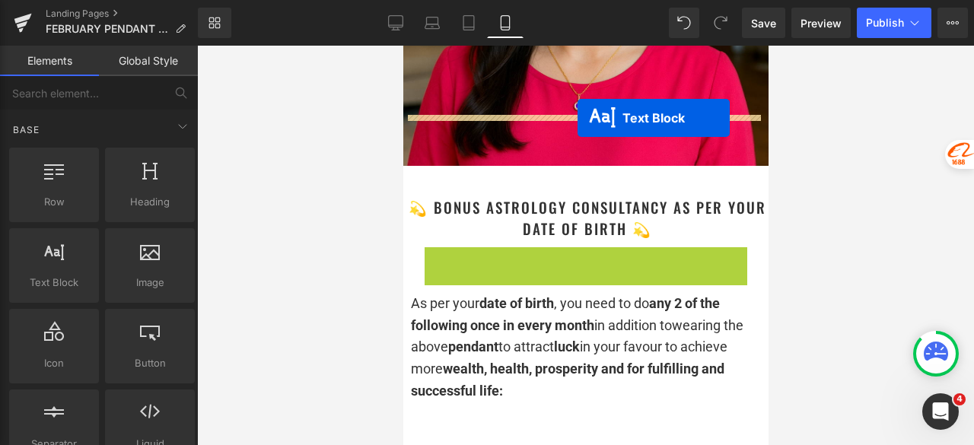
drag, startPoint x: 576, startPoint y: 211, endPoint x: 577, endPoint y: 118, distance: 93.6
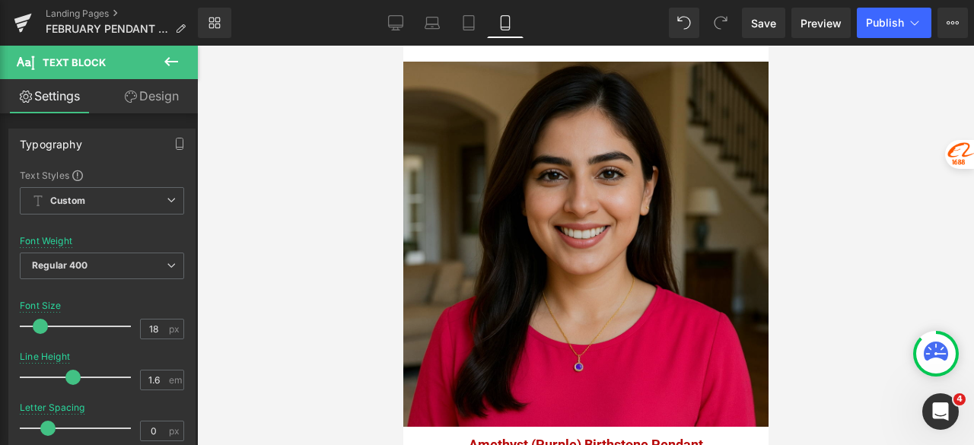
scroll to position [3012, 0]
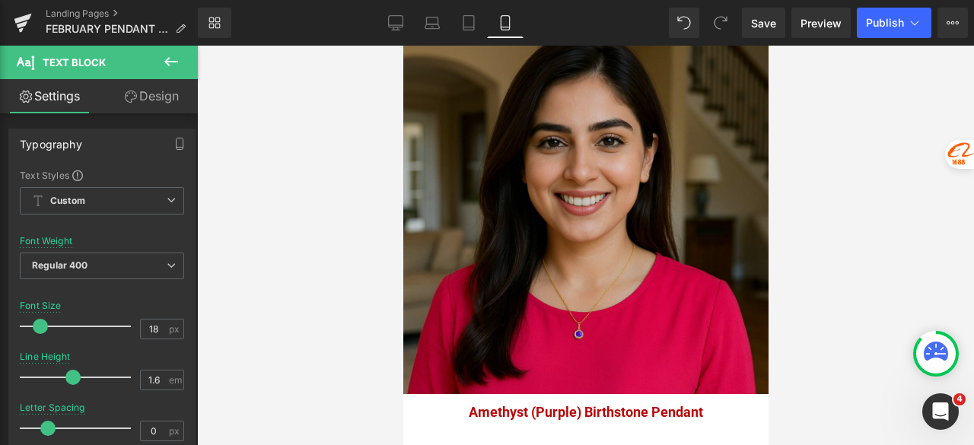
click at [569, 107] on img at bounding box center [584, 211] width 365 height 365
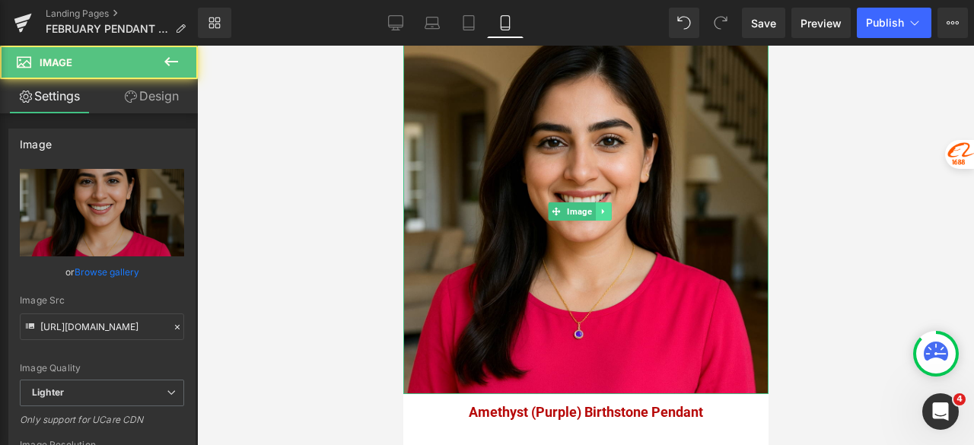
click at [605, 207] on icon at bounding box center [603, 211] width 8 height 9
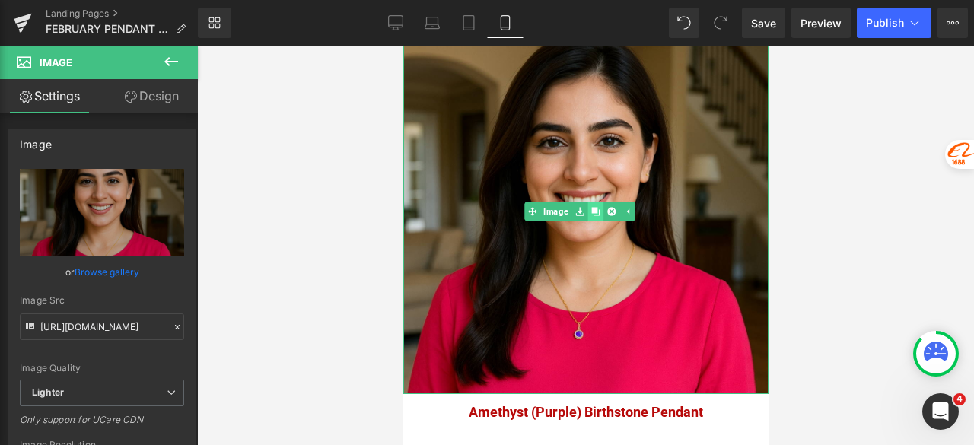
click at [599, 202] on link at bounding box center [595, 211] width 16 height 18
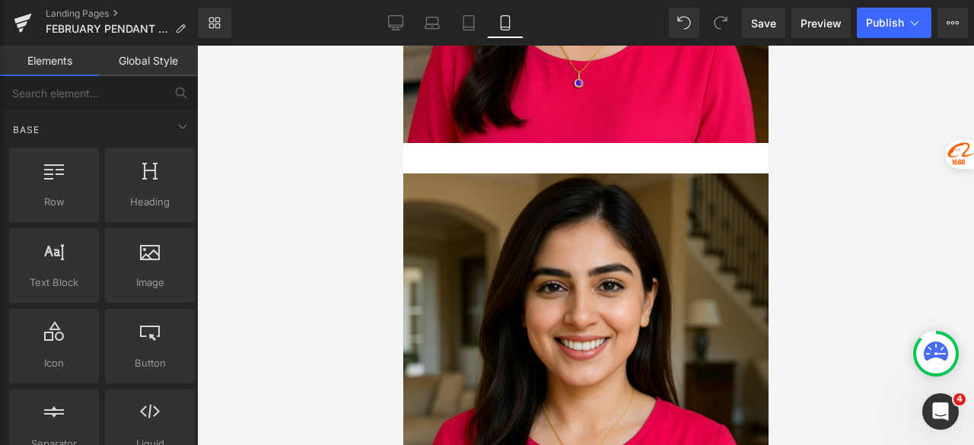
click at [907, 162] on div at bounding box center [585, 245] width 777 height 399
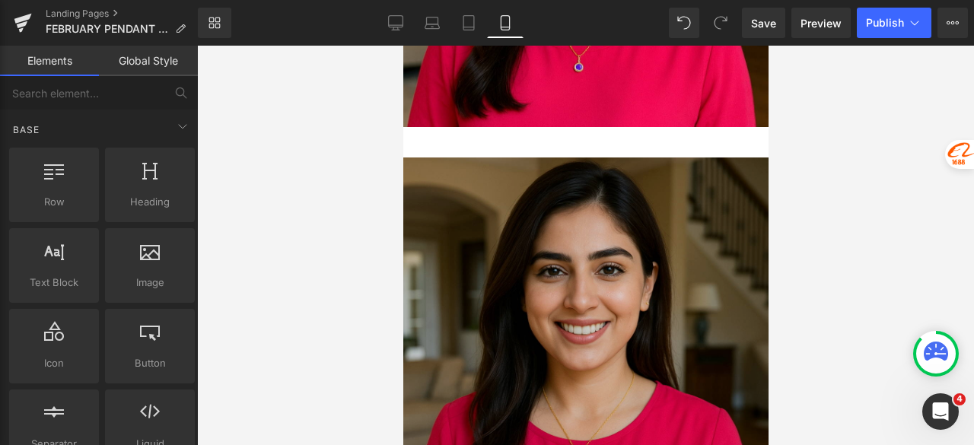
click at [580, 240] on img at bounding box center [584, 339] width 365 height 365
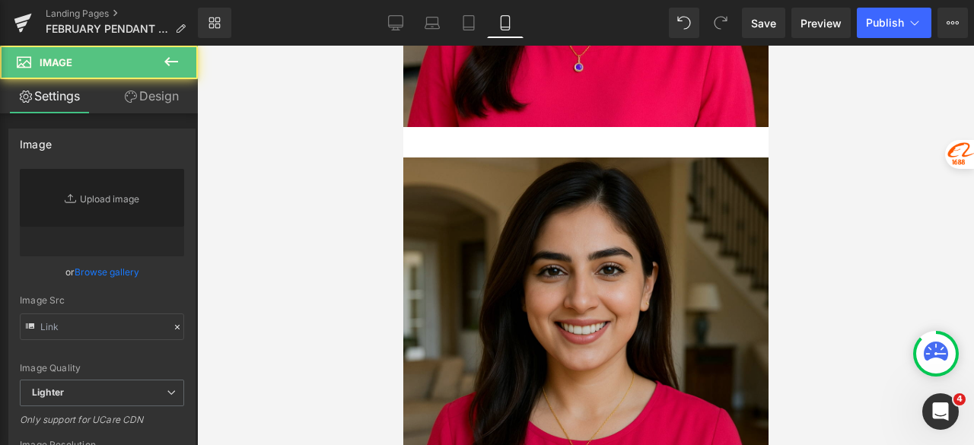
type input "https://ucarecdn.com/72316492-11c9-433c-b01e-19ba9584ab2c/-/format/auto/-/previ…"
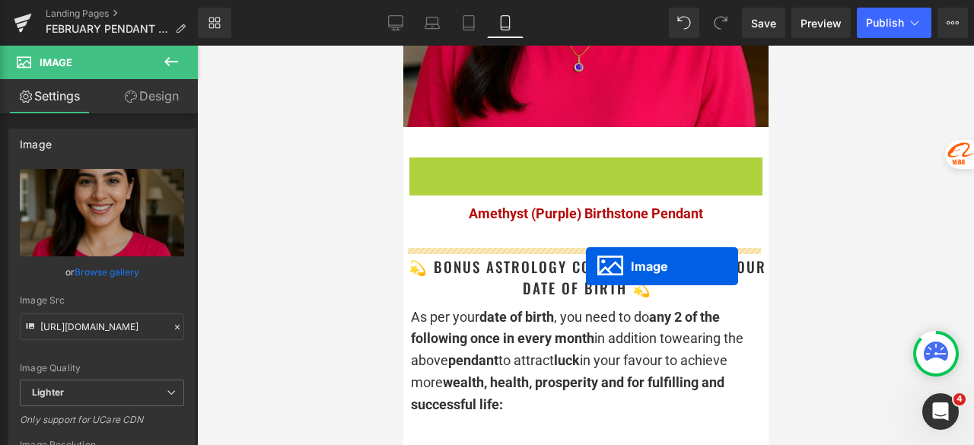
drag, startPoint x: 561, startPoint y: 284, endPoint x: 585, endPoint y: 266, distance: 29.4
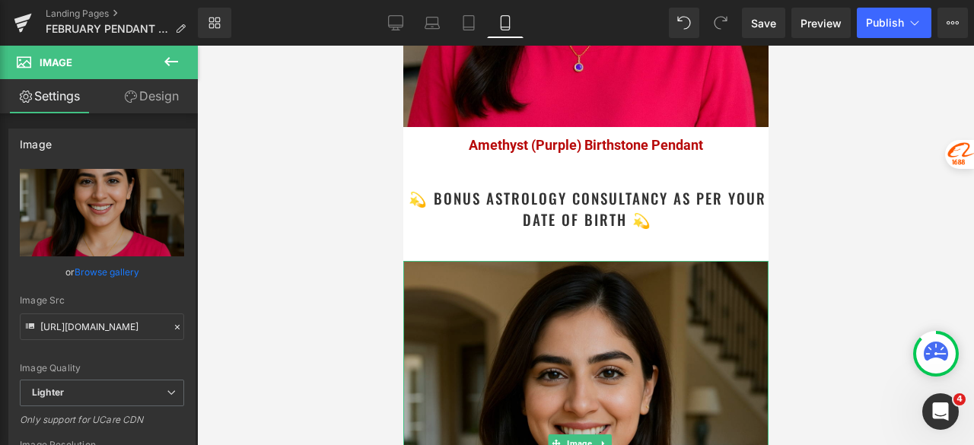
click at [554, 279] on img at bounding box center [584, 443] width 365 height 365
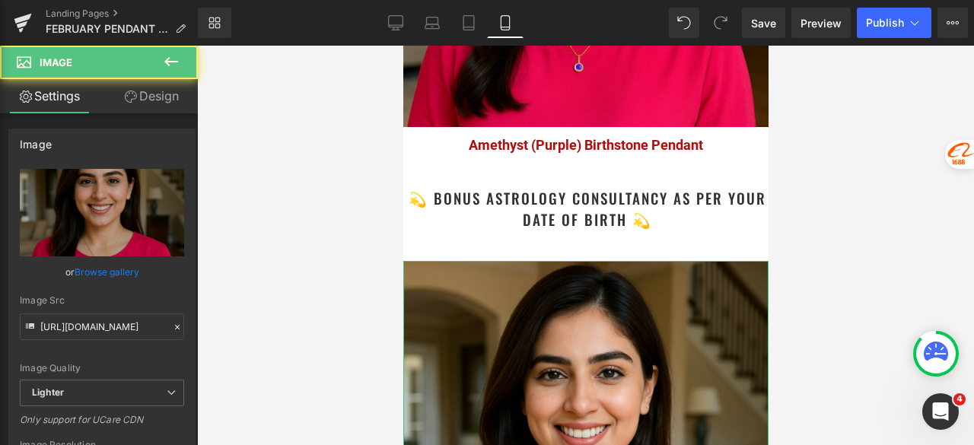
click at [139, 89] on link "Design" at bounding box center [151, 96] width 99 height 34
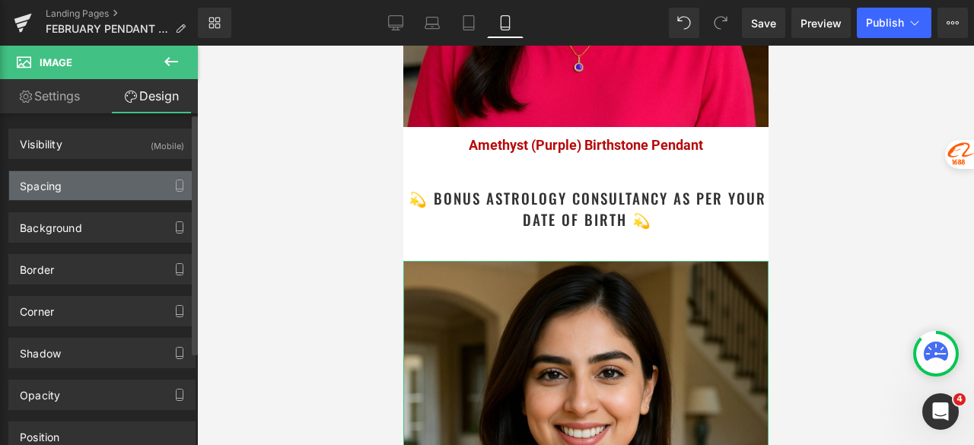
type input "40"
type input "0"
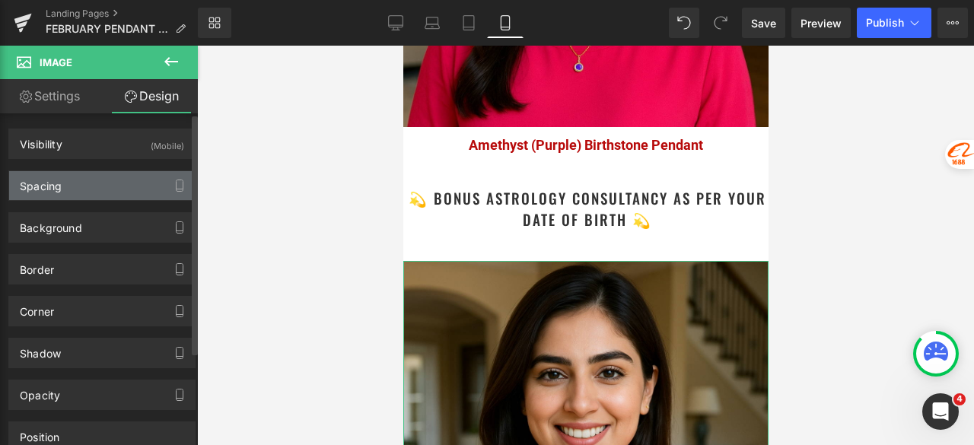
type input "0"
click at [77, 193] on div "Spacing" at bounding box center [102, 185] width 186 height 29
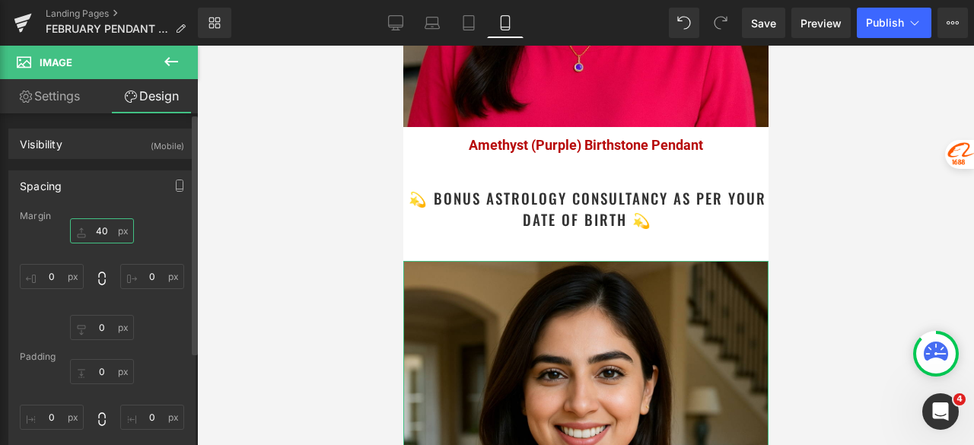
click at [100, 227] on input "40" at bounding box center [102, 230] width 64 height 25
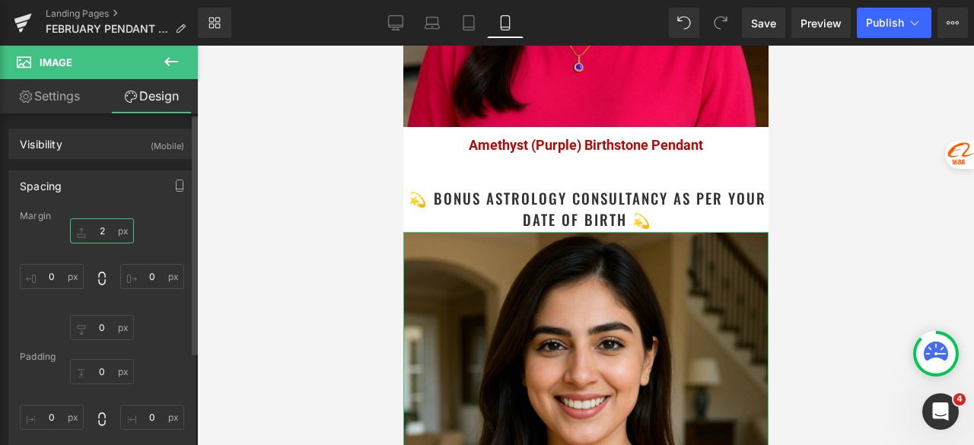
type input "20"
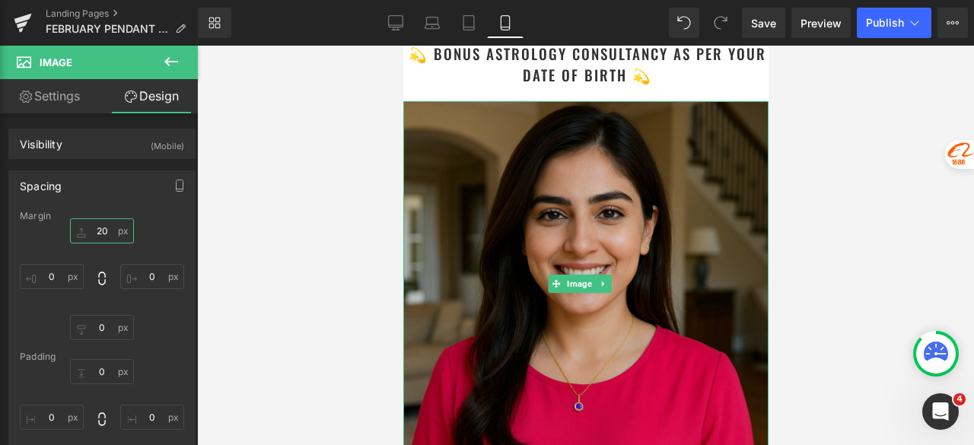
scroll to position [3431, 0]
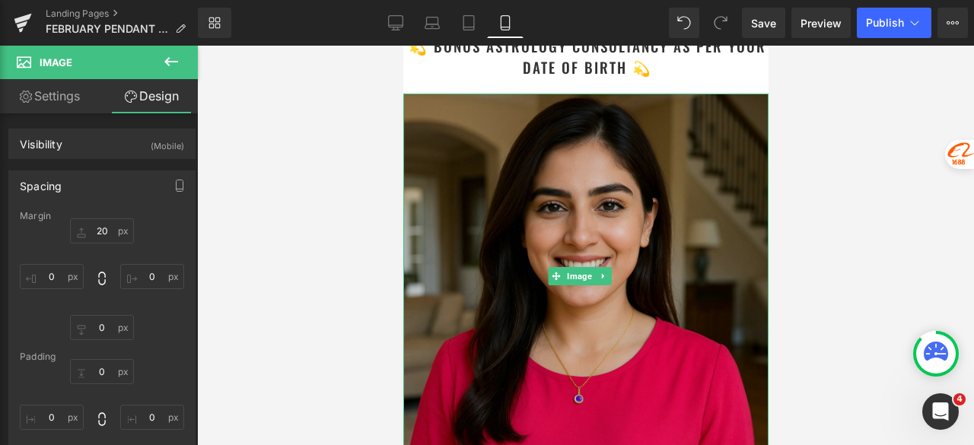
click at [595, 192] on img at bounding box center [584, 276] width 365 height 365
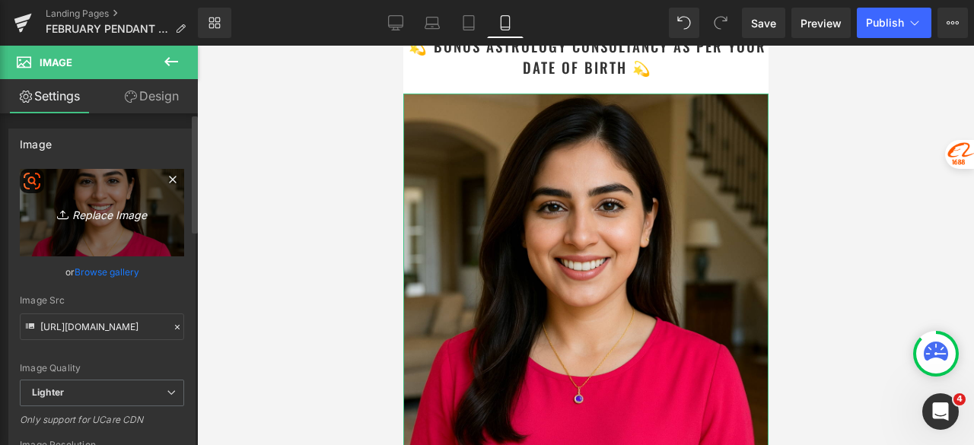
click at [111, 228] on link "Replace Image" at bounding box center [102, 212] width 164 height 87
type input "C:\fakepath\Astrology Image_5.jpg"
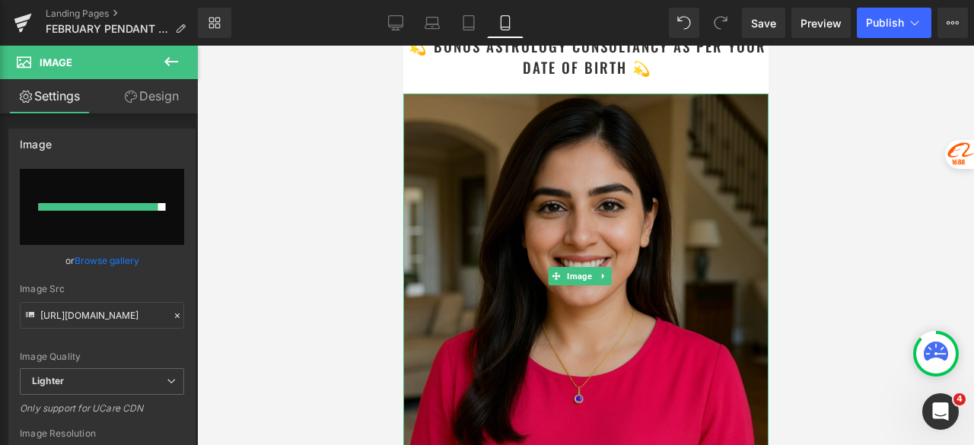
type input "https://ucarecdn.com/9ba51d93-70e2-4f89-a798-4ba7af255f34/-/format/auto/-/previ…"
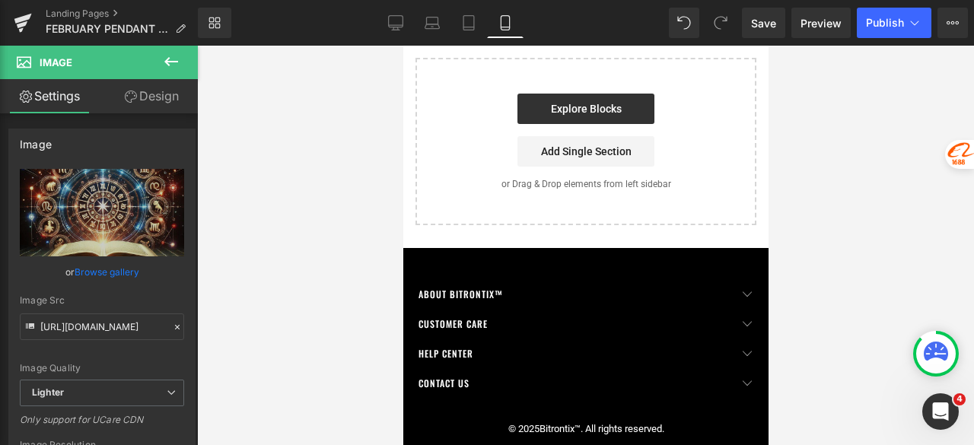
scroll to position [4192, 0]
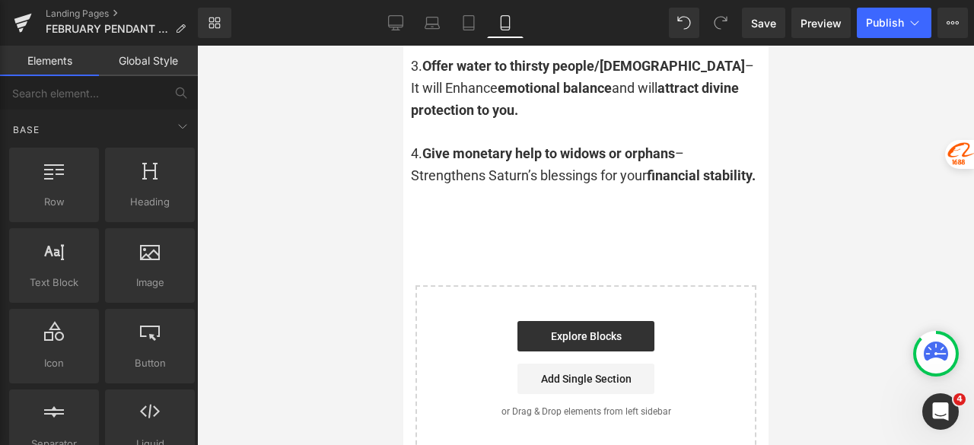
click at [402, 46] on div at bounding box center [402, 46] width 0 height 0
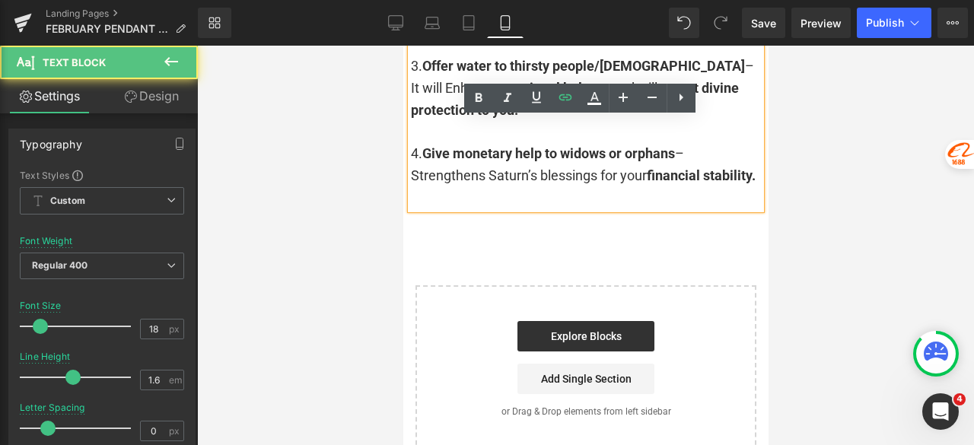
click at [475, 187] on div at bounding box center [585, 198] width 350 height 22
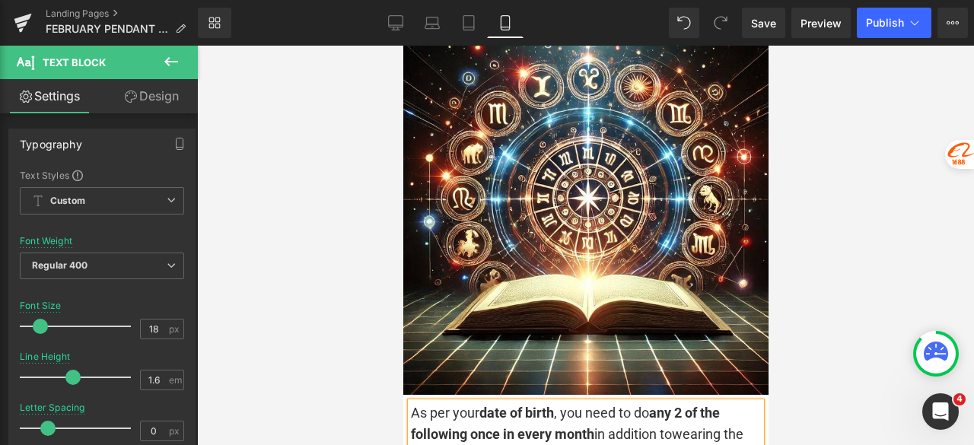
scroll to position [3491, 0]
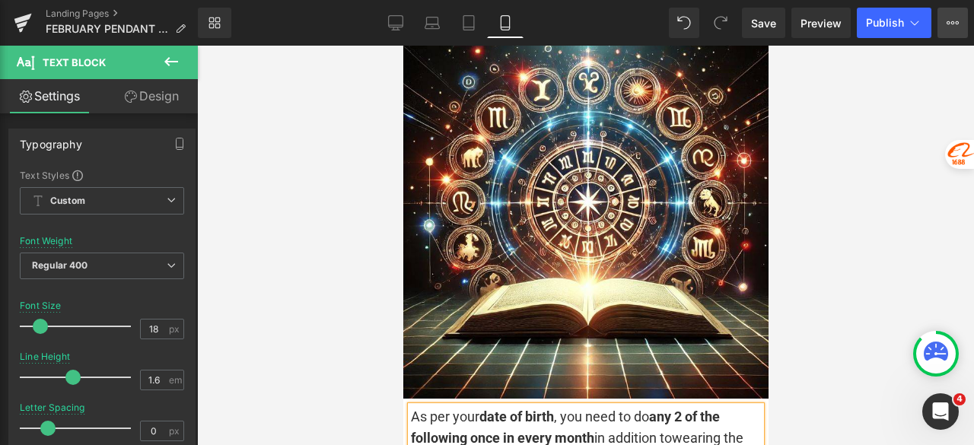
click at [947, 22] on icon at bounding box center [948, 22] width 4 height 3
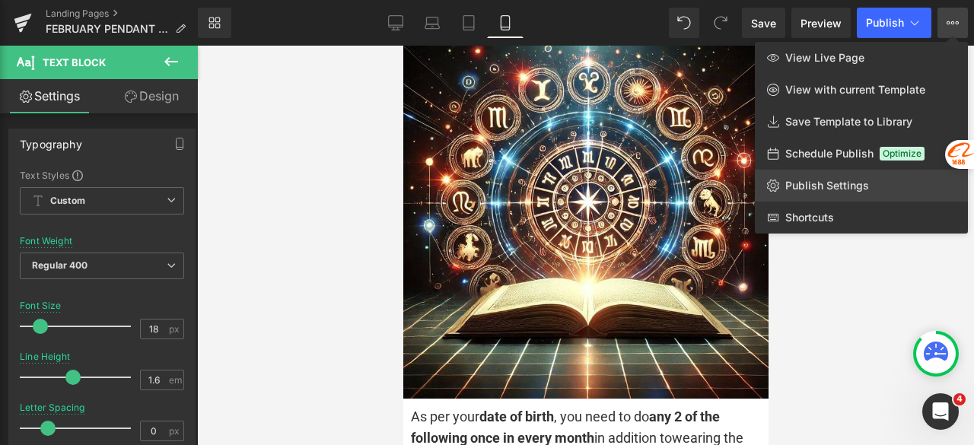
click at [847, 184] on span "Publish Settings" at bounding box center [827, 186] width 84 height 14
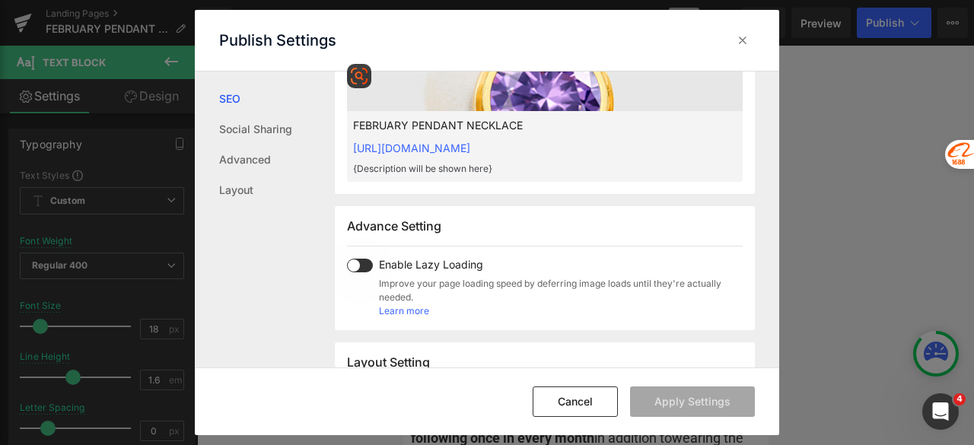
scroll to position [685, 0]
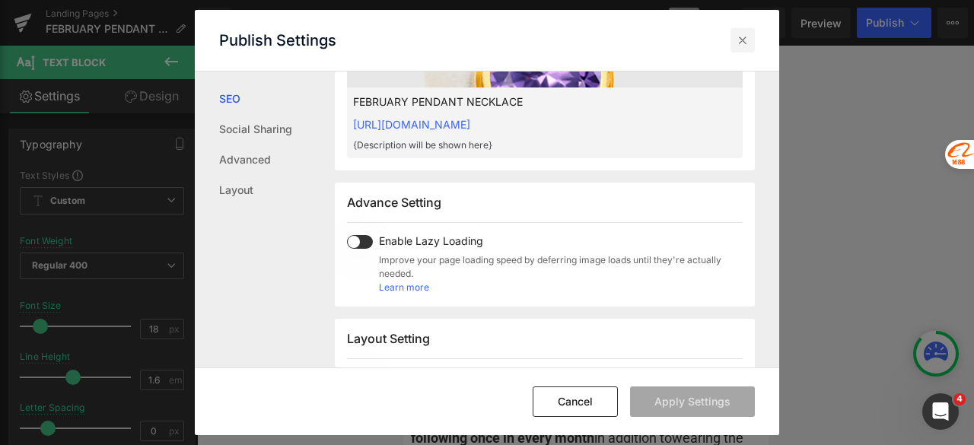
click at [740, 43] on icon at bounding box center [742, 40] width 15 height 15
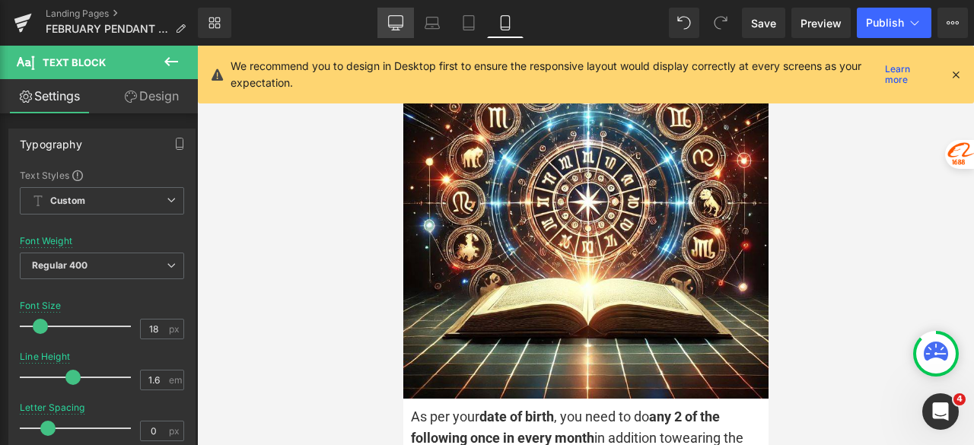
click at [405, 29] on link "Desktop" at bounding box center [395, 23] width 37 height 30
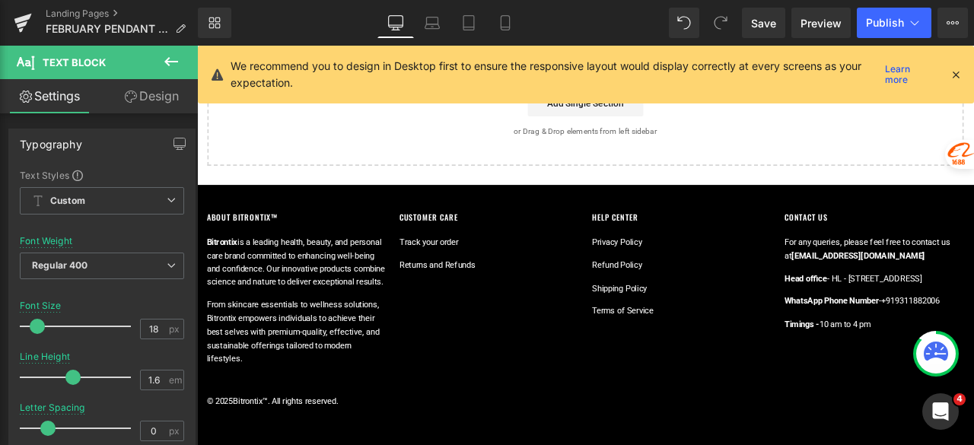
type input "15"
type input "100"
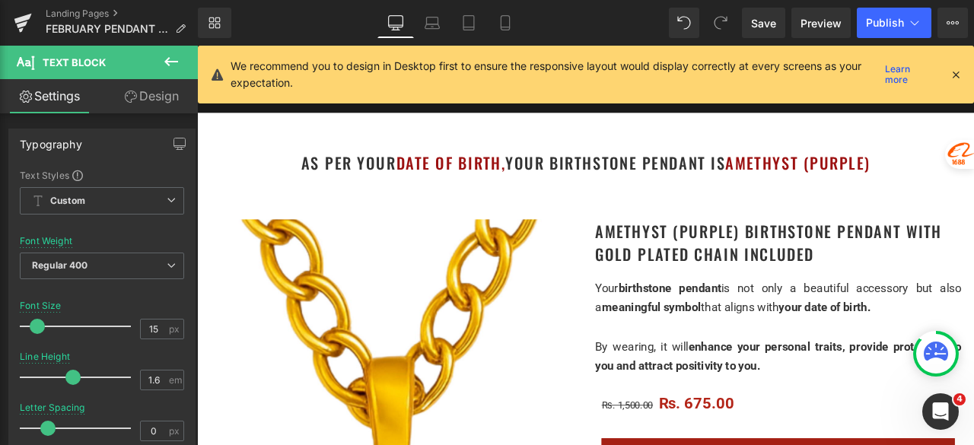
scroll to position [76, 0]
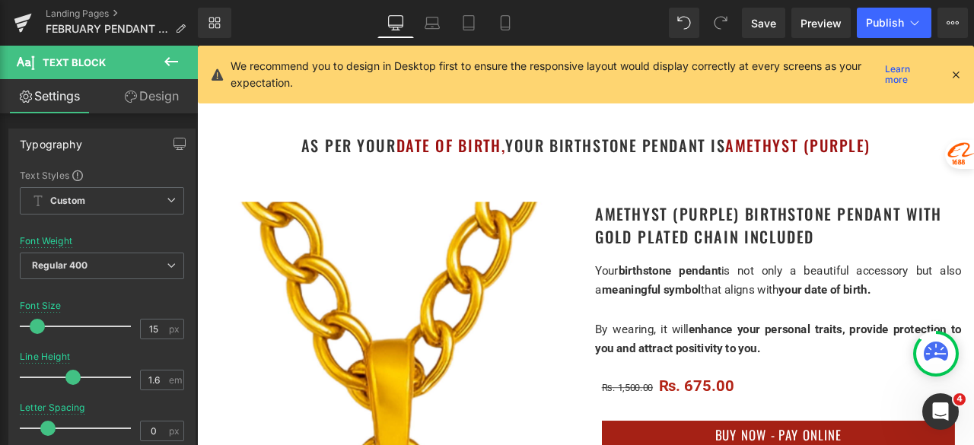
click at [956, 72] on icon at bounding box center [955, 75] width 14 height 14
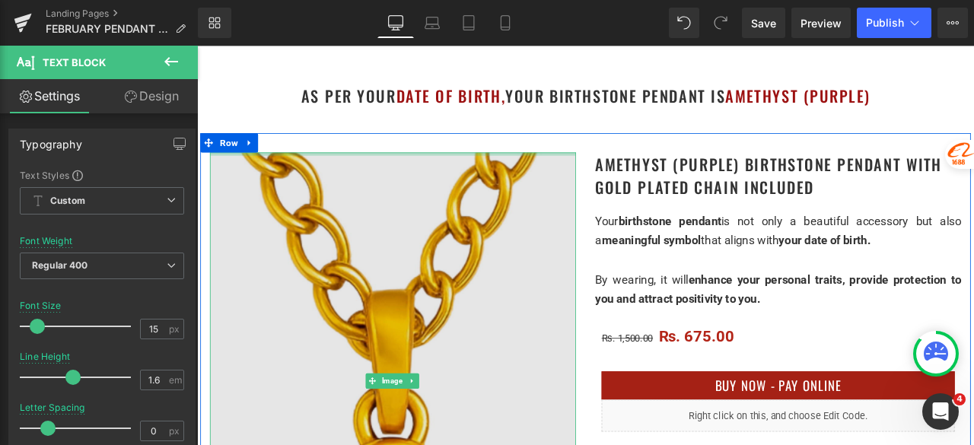
scroll to position [152, 0]
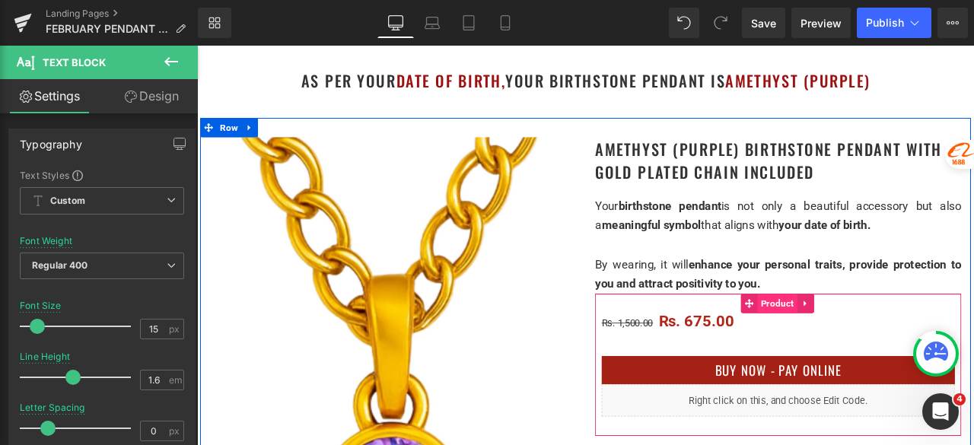
click at [874, 349] on span "Product" at bounding box center [884, 351] width 47 height 23
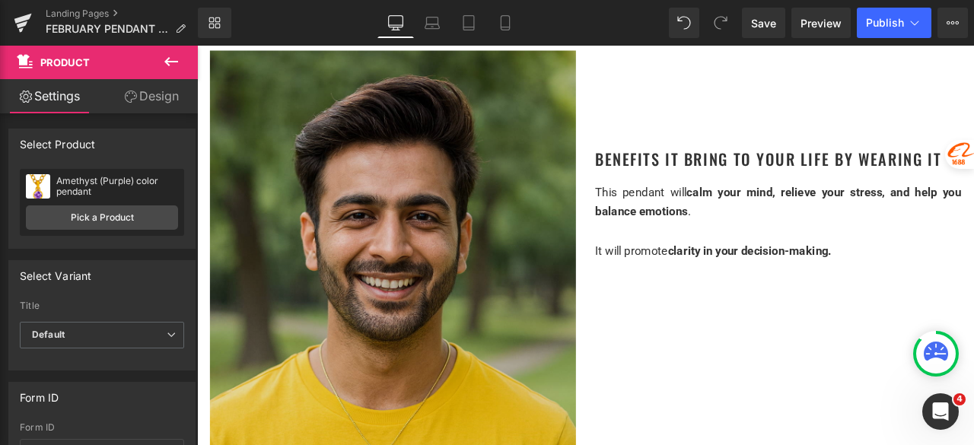
scroll to position [1901, 0]
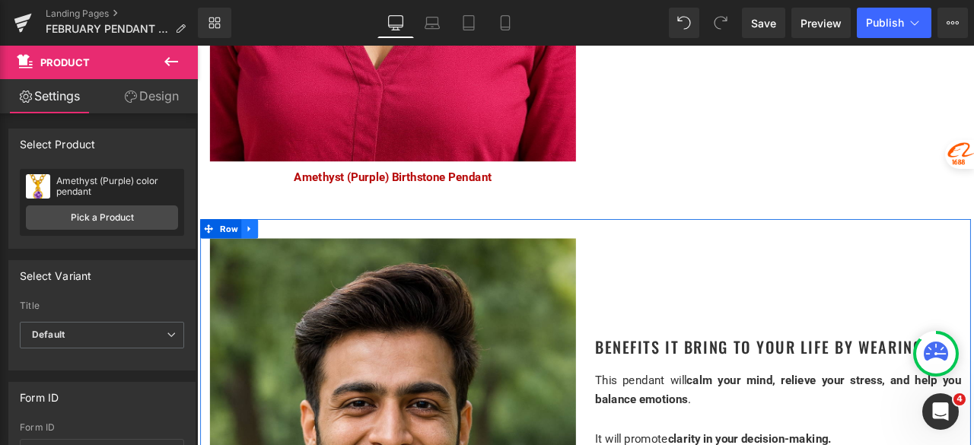
click at [257, 262] on link at bounding box center [259, 263] width 20 height 23
click at [274, 258] on icon at bounding box center [279, 263] width 11 height 11
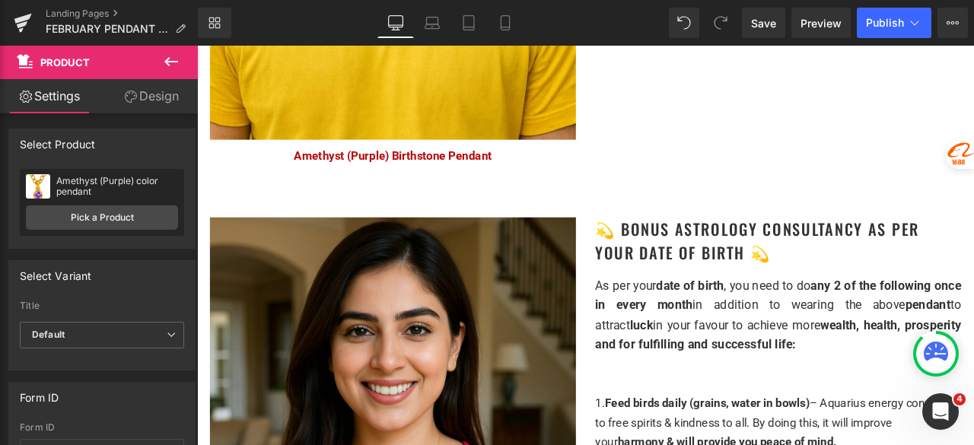
scroll to position [3462, 0]
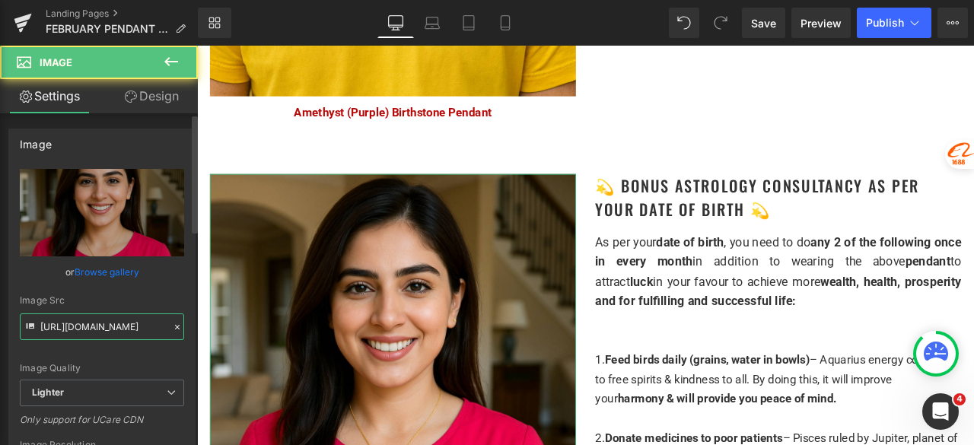
click at [131, 328] on input "https://ucarecdn.com/72316492-11c9-433c-b01e-19ba9584ab2c/-/format/auto/-/previ…" at bounding box center [102, 326] width 164 height 27
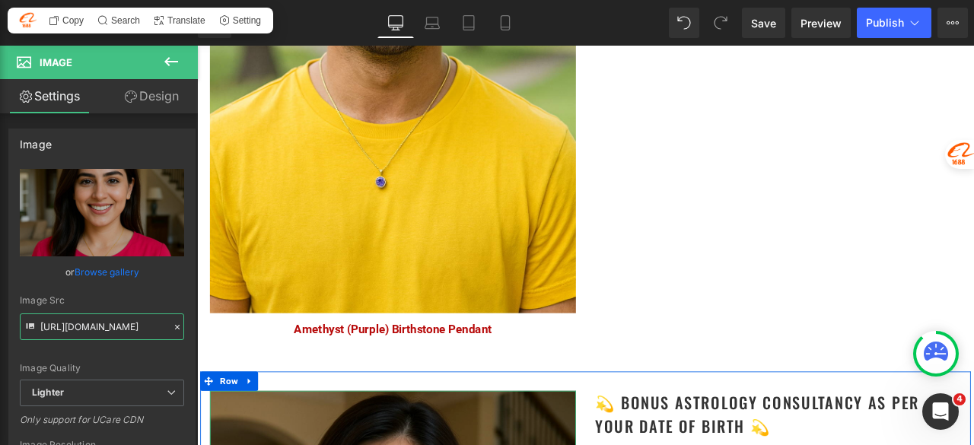
scroll to position [3082, 0]
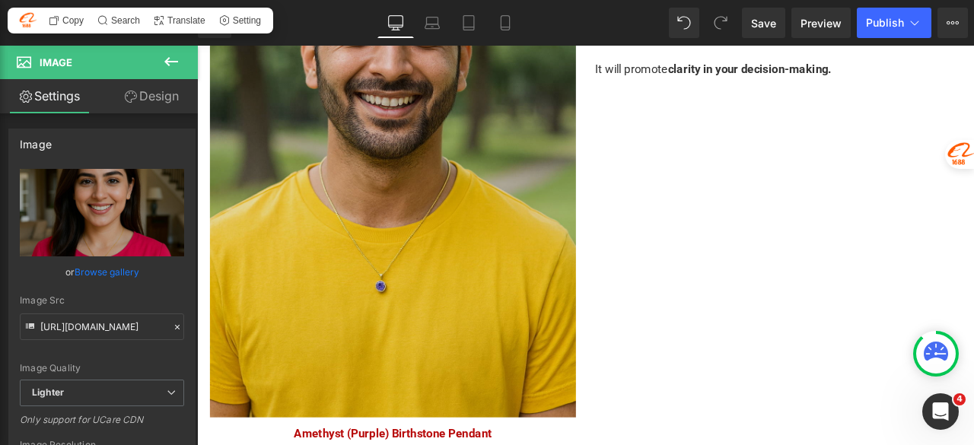
click at [434, 259] on img at bounding box center [429, 161] width 434 height 650
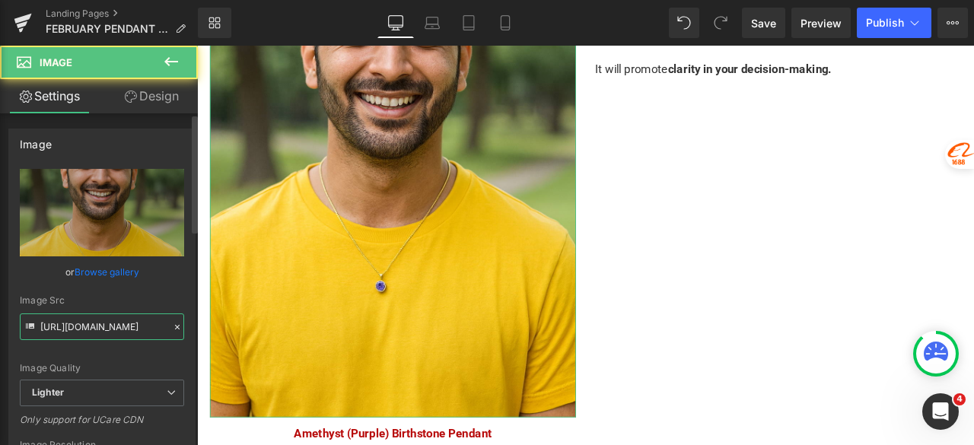
click at [110, 326] on input "https://ucarecdn.com/321f97c9-8760-45e8-b3c7-720d05fcf16e/-/format/auto/-/previ…" at bounding box center [102, 326] width 164 height 27
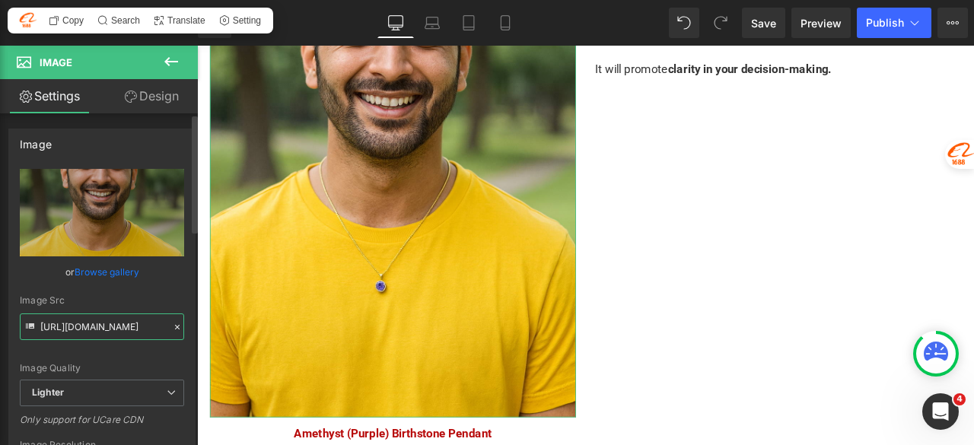
paste input "72316492-11c9-433c-b01e-19ba9584ab2c/-/format/auto/-/preview/3000x3000/-/qualit…"
type input "https://ucarecdn.com/72316492-11c9-433c-b01e-19ba9584ab2c/-/format/auto/-/previ…"
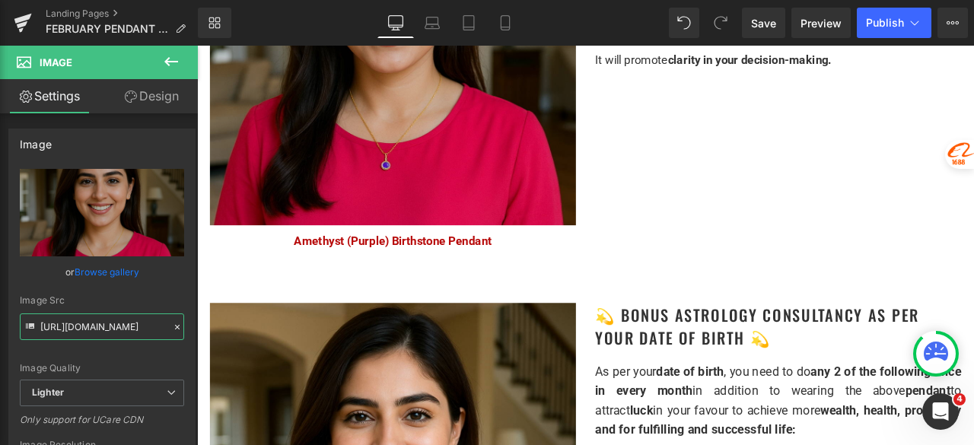
scroll to position [3158, 0]
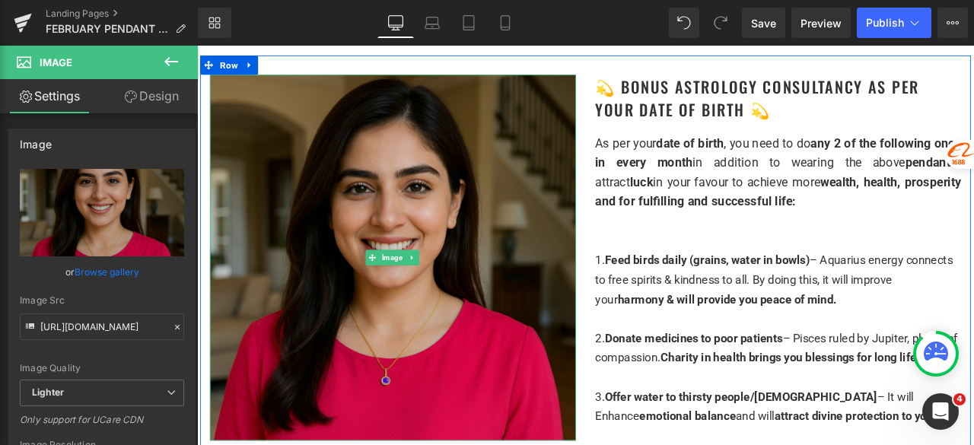
scroll to position [3386, 0]
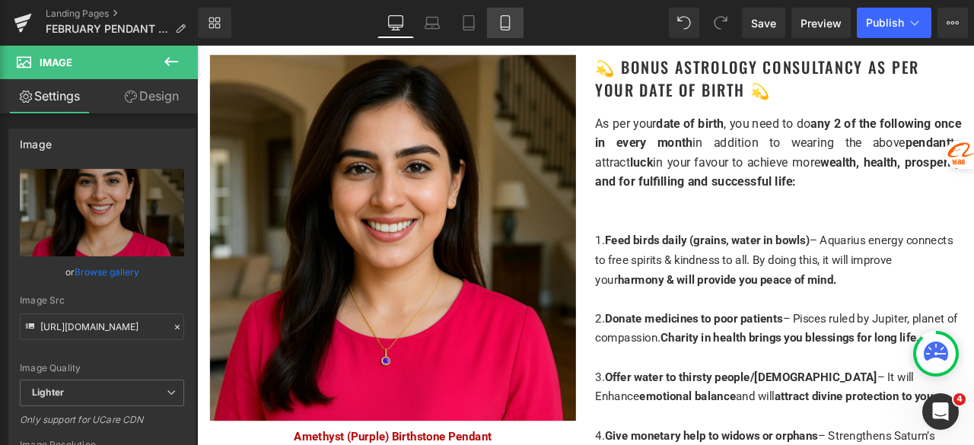
click at [516, 22] on link "Mobile" at bounding box center [505, 23] width 37 height 30
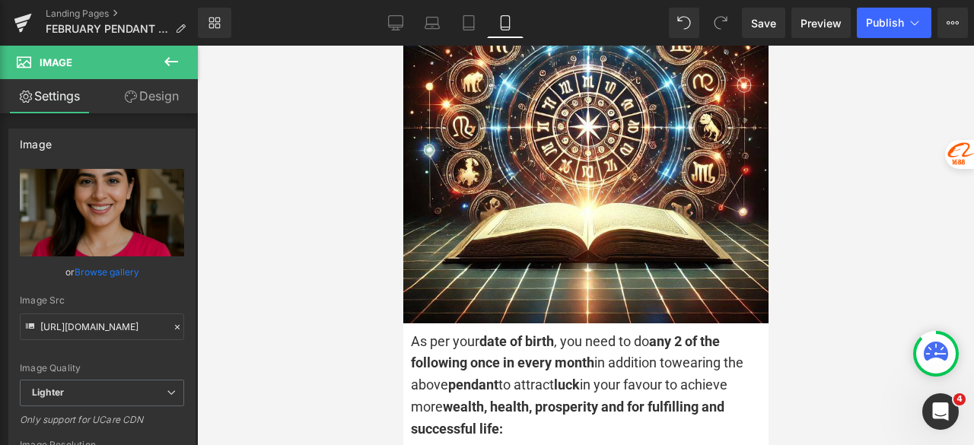
scroll to position [3318, 0]
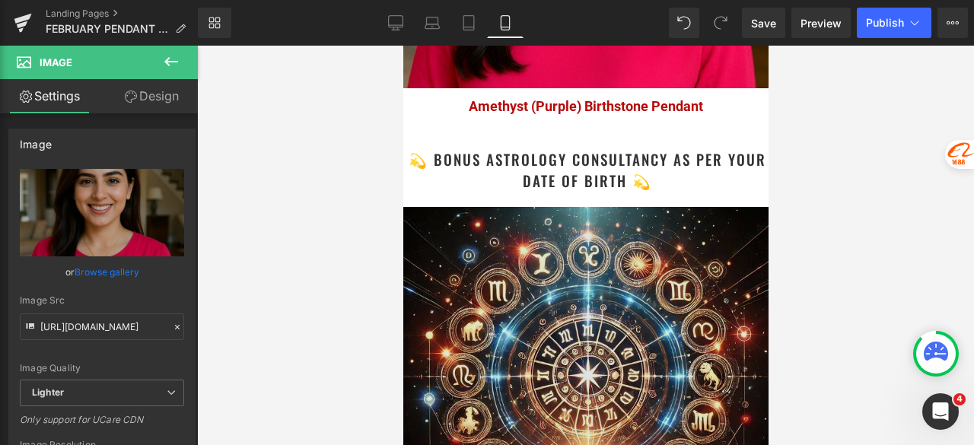
click at [551, 247] on img at bounding box center [584, 389] width 365 height 365
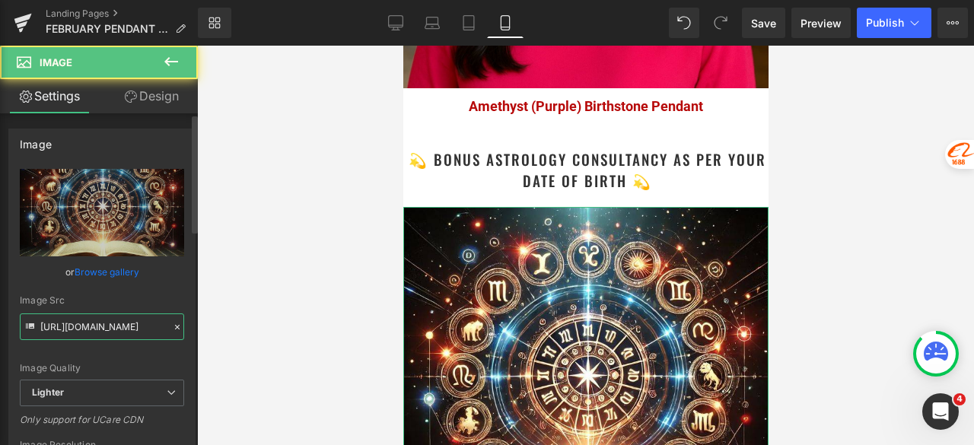
click at [86, 325] on input "https://ucarecdn.com/9ba51d93-70e2-4f89-a798-4ba7af255f34/-/format/auto/-/previ…" at bounding box center [102, 326] width 164 height 27
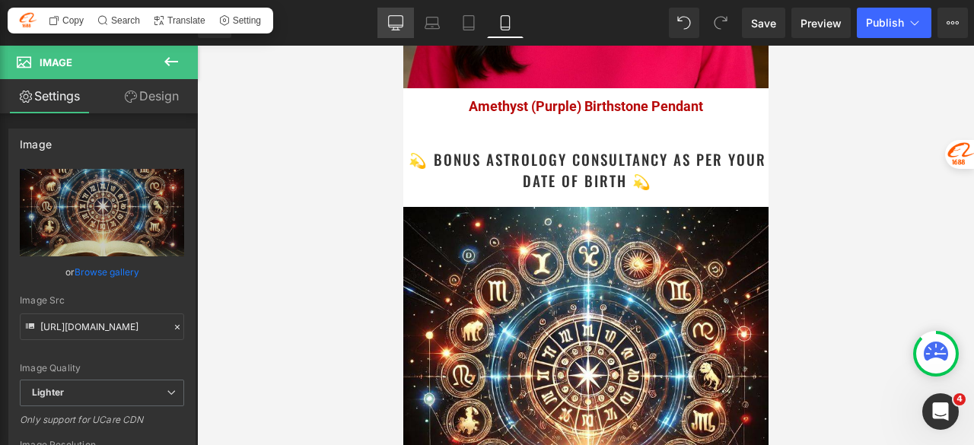
click at [410, 9] on link "Desktop" at bounding box center [395, 23] width 37 height 30
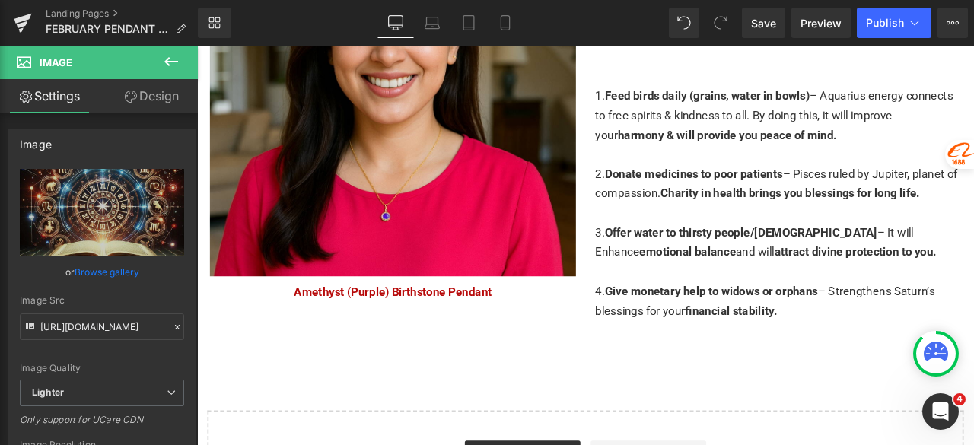
scroll to position [3360, 0]
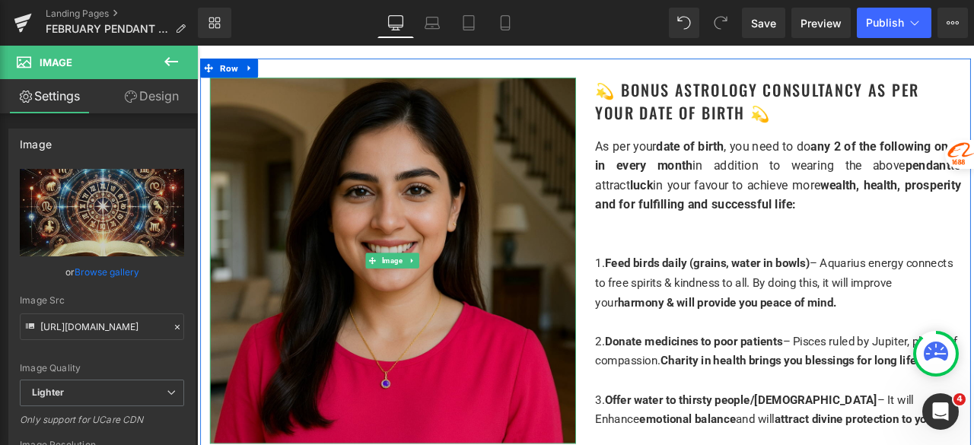
click at [548, 212] on img at bounding box center [429, 301] width 434 height 434
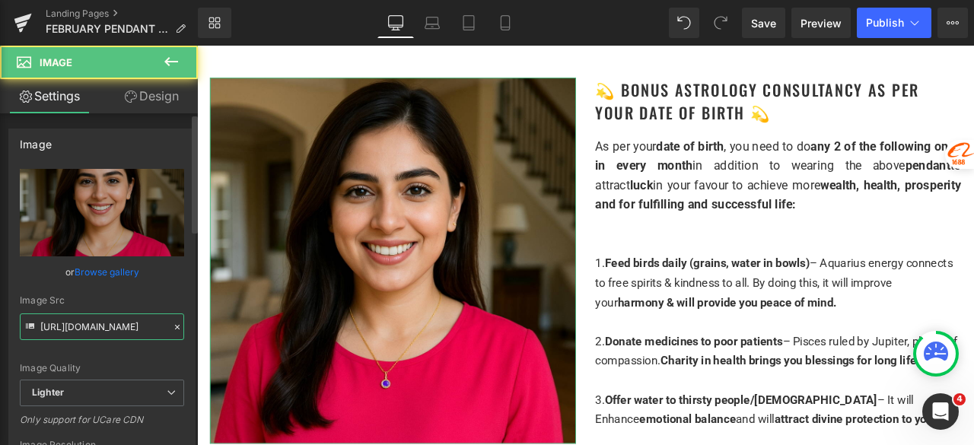
click at [100, 323] on input "https://ucarecdn.com/72316492-11c9-433c-b01e-19ba9584ab2c/-/format/auto/-/previ…" at bounding box center [102, 326] width 164 height 27
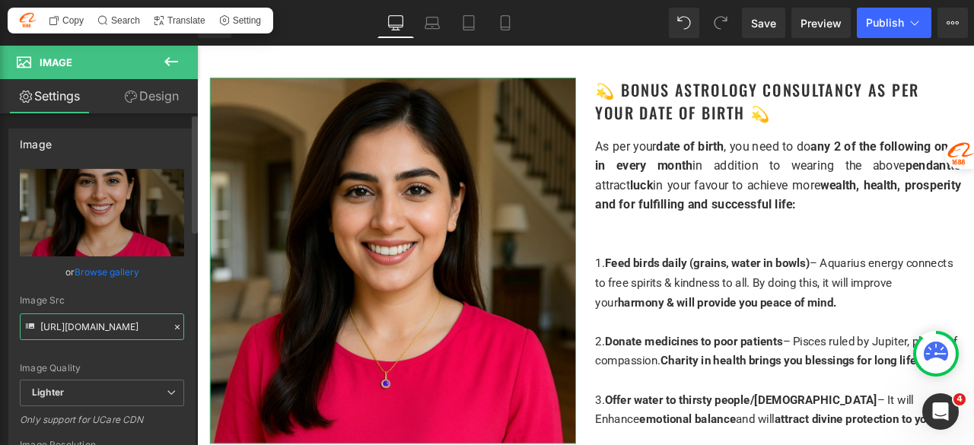
paste input "9ba51d93-70e2-4f89-a798-4ba7af255f34/-/format/auto/-/preview/3000x3000/-/qualit…"
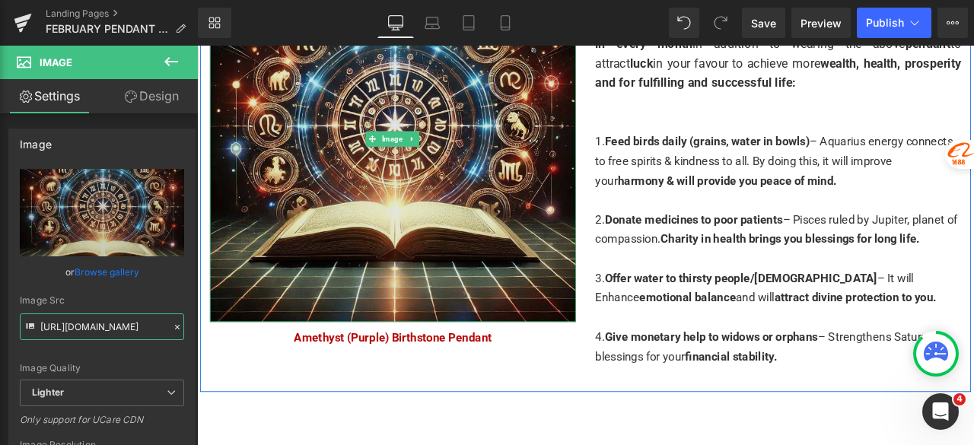
scroll to position [3512, 0]
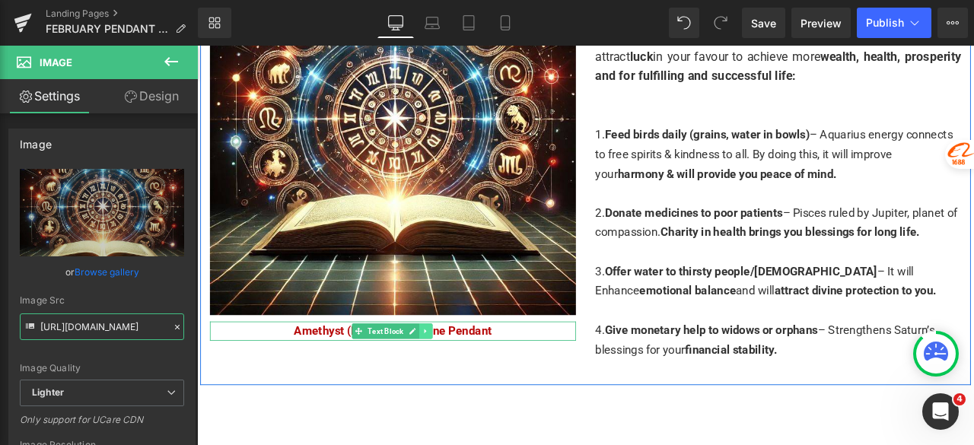
type input "https://ucarecdn.com/9ba51d93-70e2-4f89-a798-4ba7af255f34/-/format/auto/-/previ…"
click at [467, 380] on icon at bounding box center [467, 384] width 8 height 9
click at [473, 380] on icon at bounding box center [476, 384] width 8 height 8
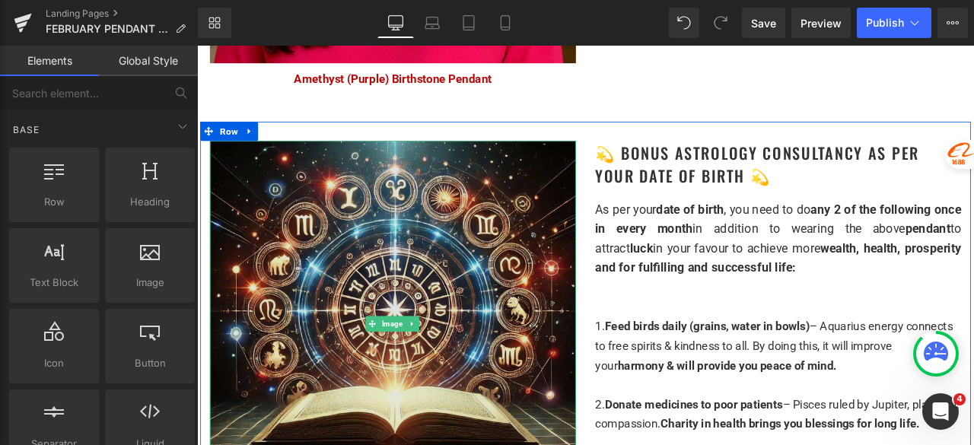
scroll to position [3283, 0]
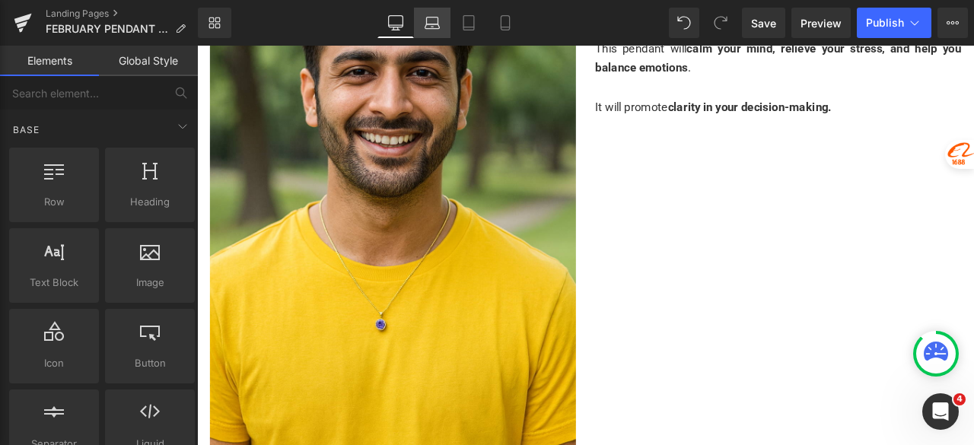
click at [435, 30] on icon at bounding box center [431, 22] width 15 height 15
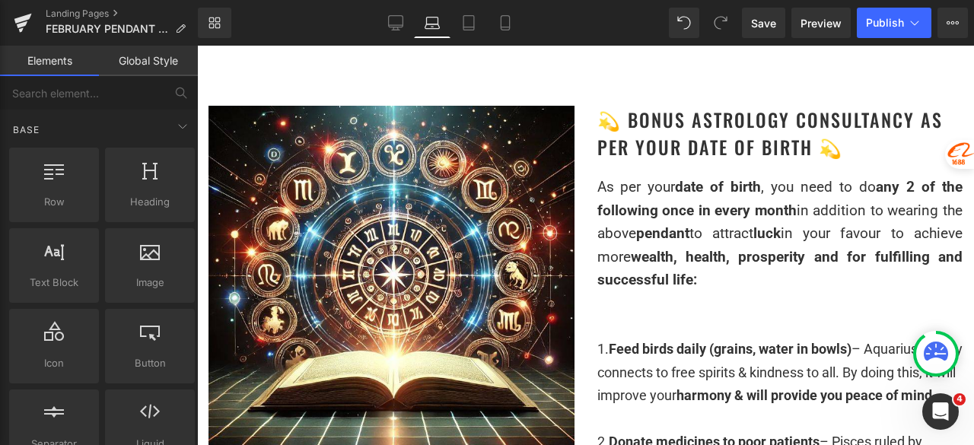
scroll to position [2683, 0]
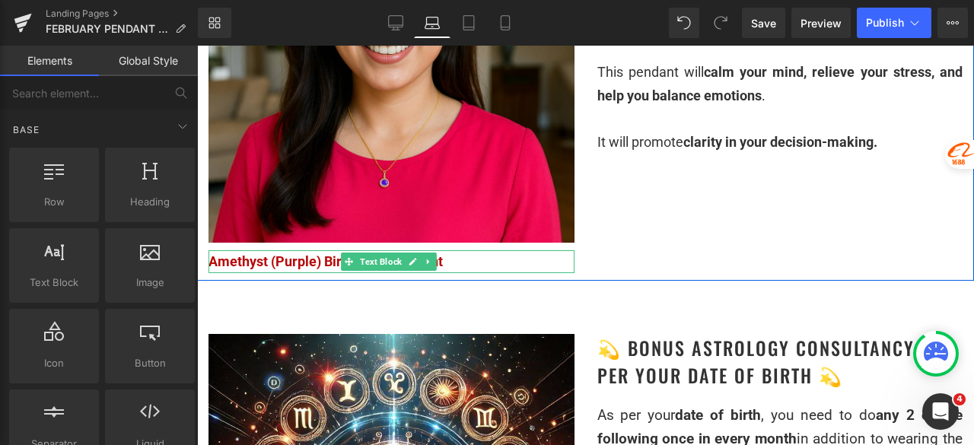
drag, startPoint x: 361, startPoint y: 244, endPoint x: 324, endPoint y: 249, distance: 37.5
click at [362, 253] on span "Text Block" at bounding box center [381, 262] width 48 height 18
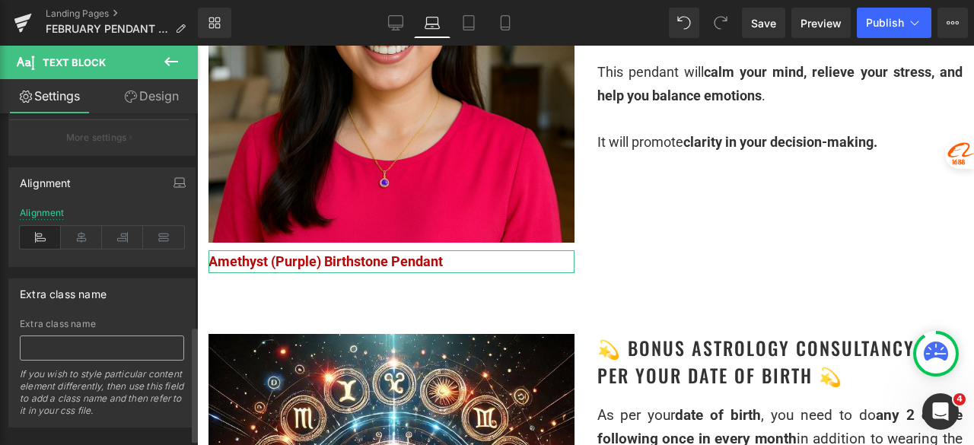
scroll to position [608, 0]
click at [74, 229] on icon at bounding box center [81, 234] width 41 height 23
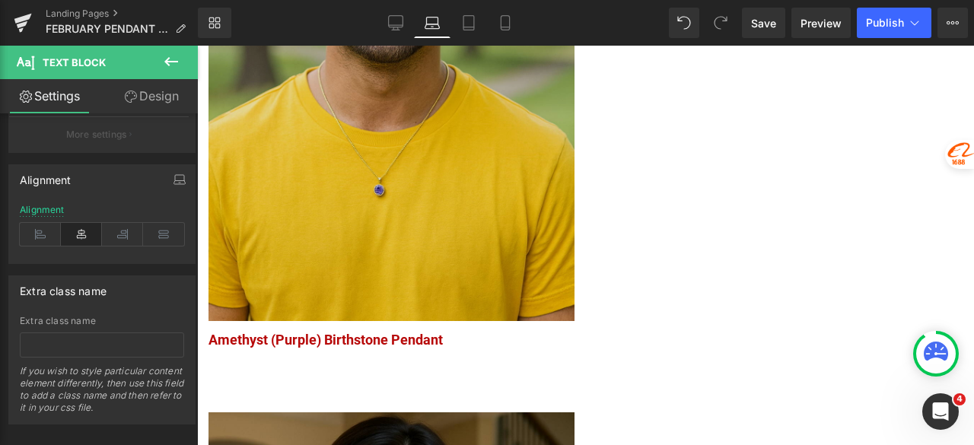
scroll to position [2075, 0]
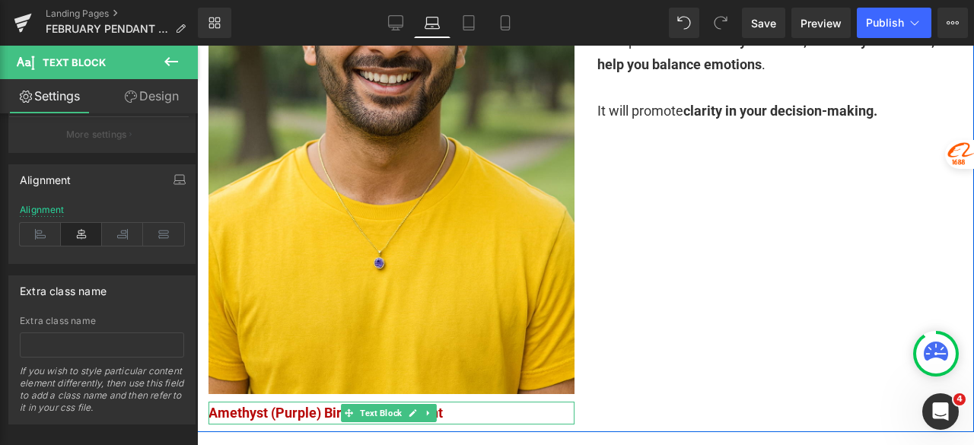
click at [379, 408] on span "Text Block" at bounding box center [381, 413] width 48 height 18
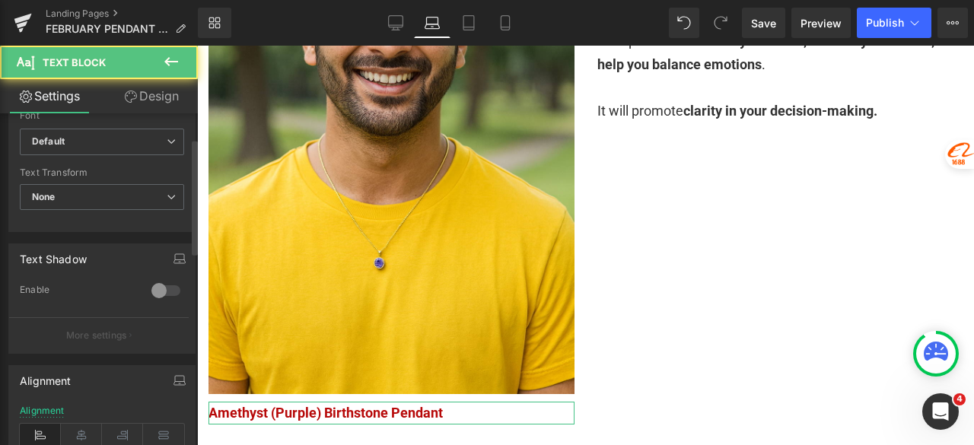
scroll to position [456, 0]
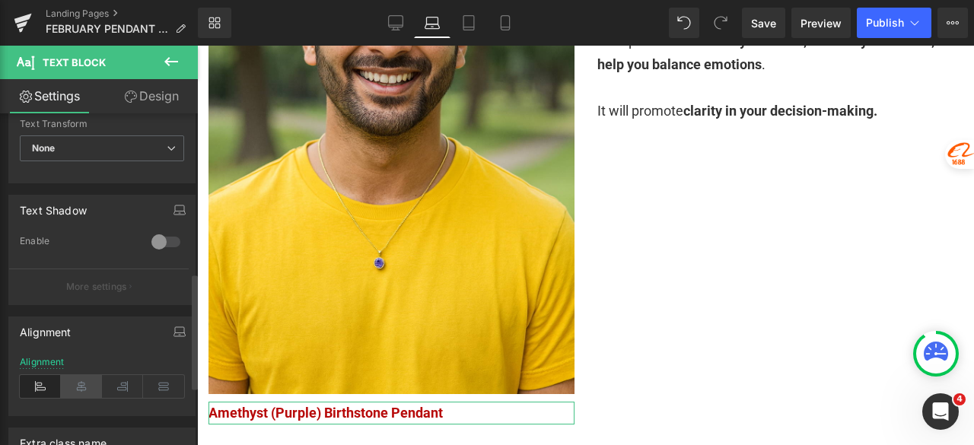
click at [88, 387] on icon at bounding box center [81, 386] width 41 height 23
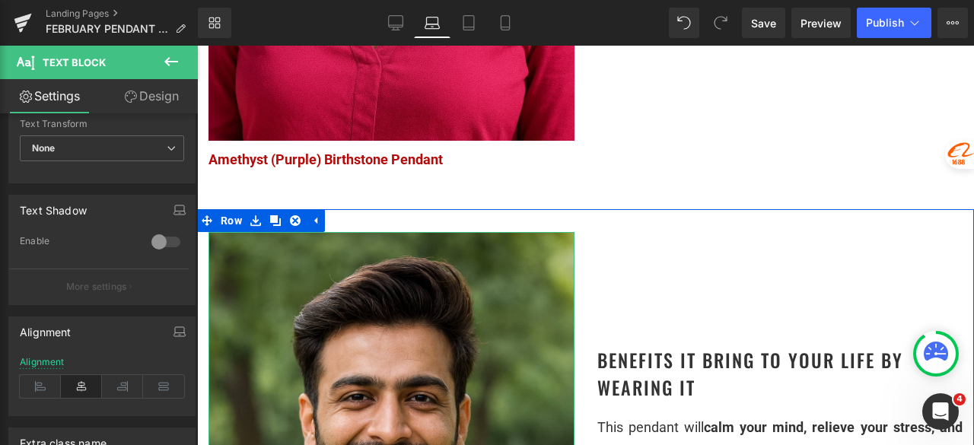
scroll to position [1619, 0]
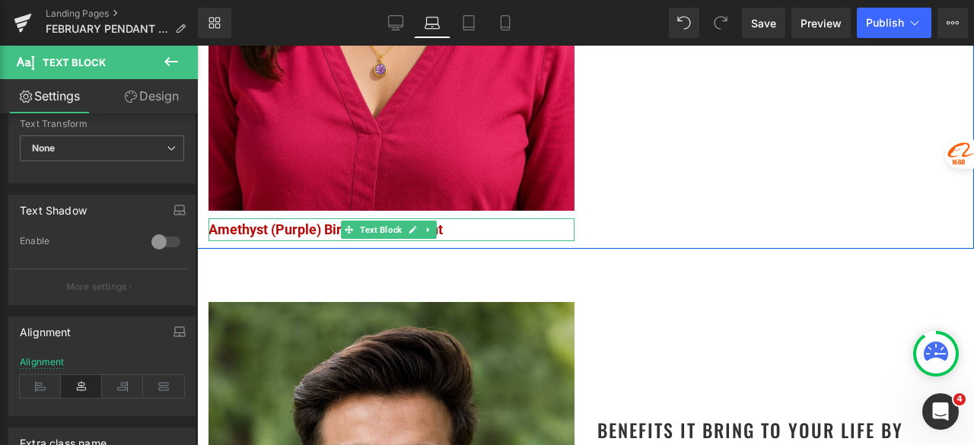
click at [377, 229] on span "Text Block" at bounding box center [381, 230] width 48 height 18
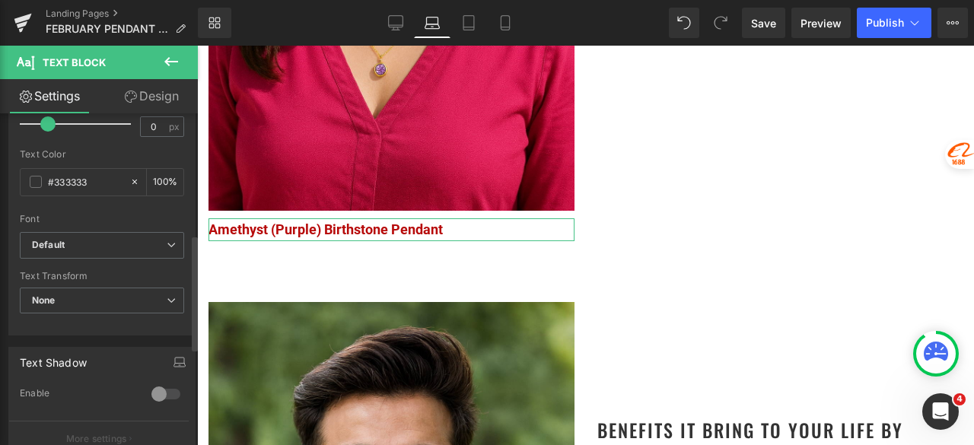
scroll to position [625, 0]
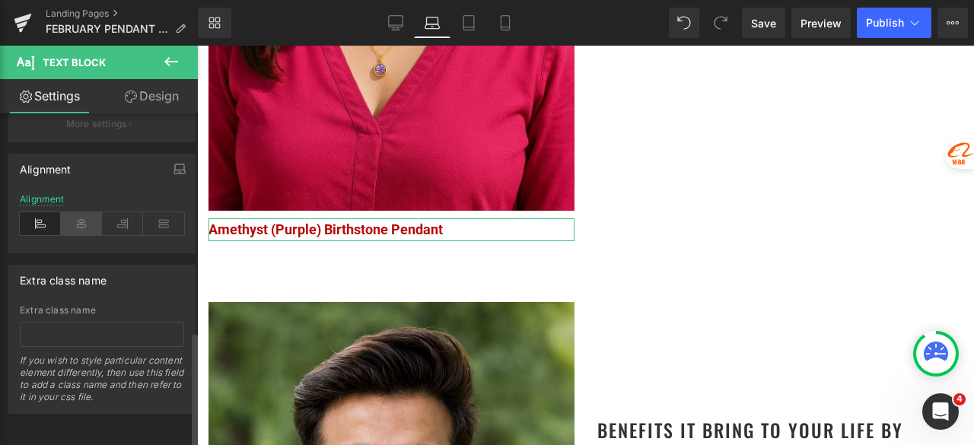
click at [70, 223] on icon at bounding box center [81, 223] width 41 height 23
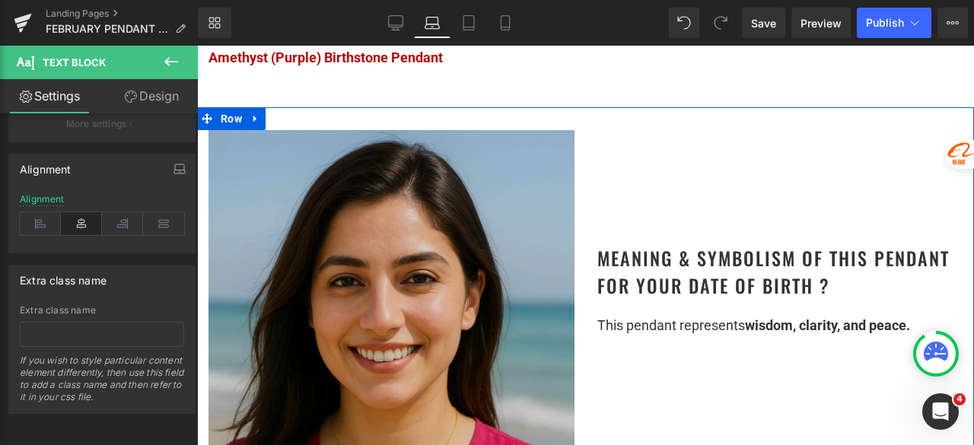
scroll to position [1010, 0]
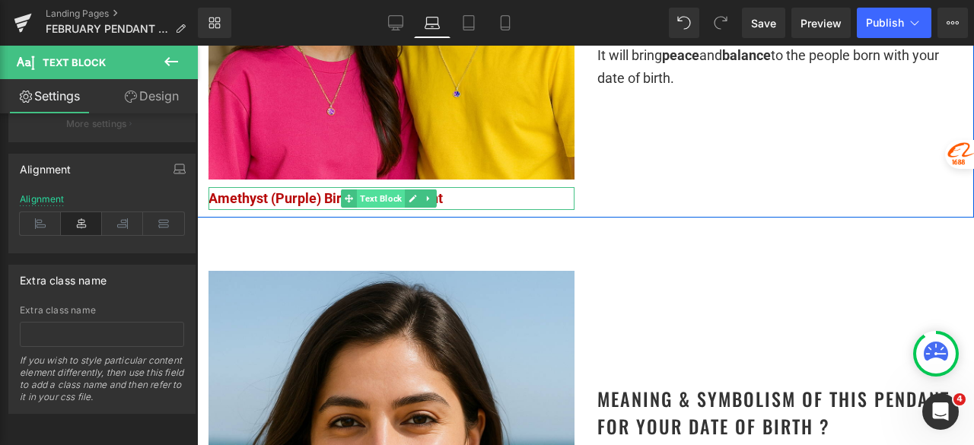
click at [380, 207] on span "Text Block" at bounding box center [381, 198] width 48 height 18
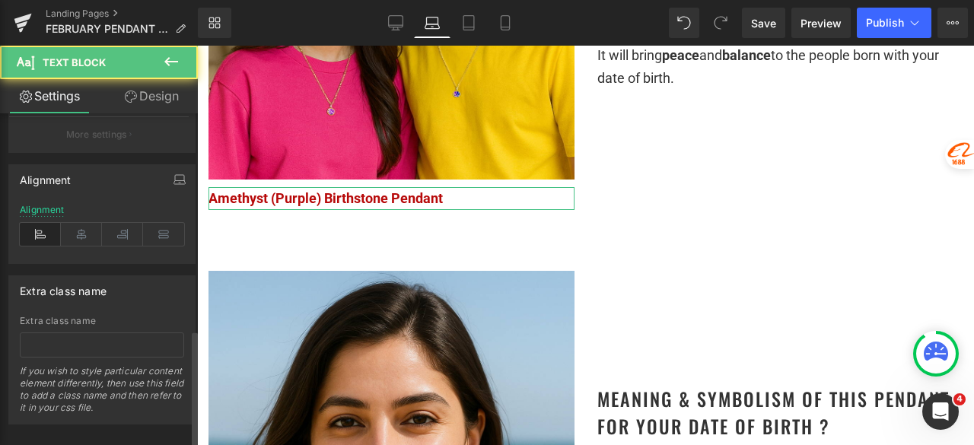
scroll to position [625, 0]
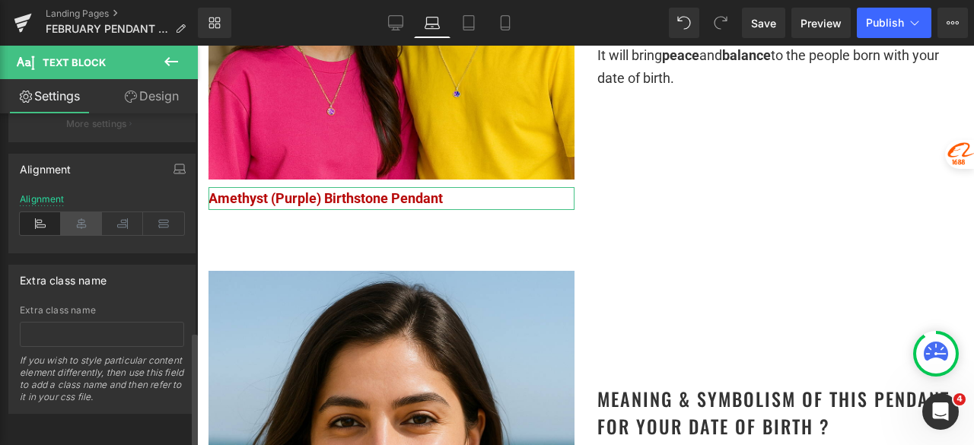
click at [79, 218] on icon at bounding box center [81, 223] width 41 height 23
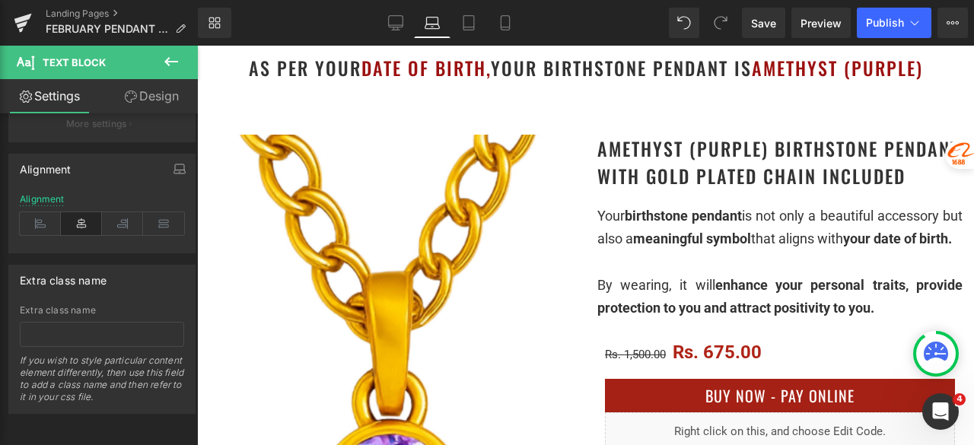
scroll to position [228, 0]
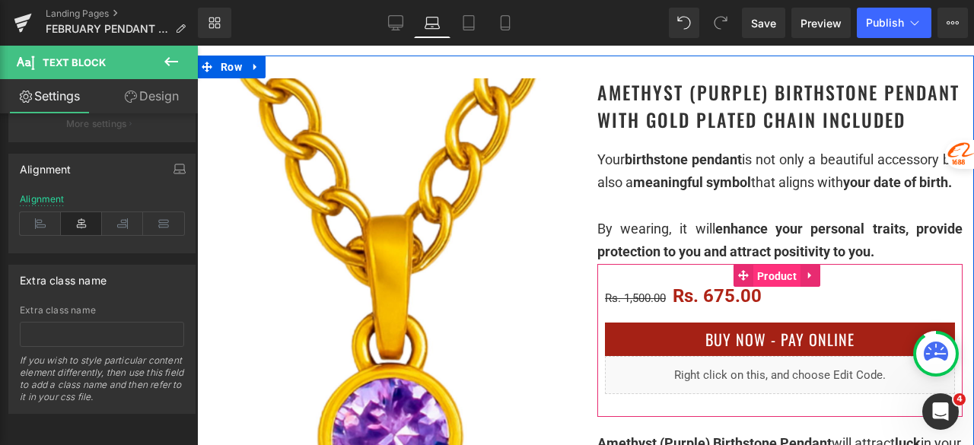
click at [764, 288] on span "Product" at bounding box center [776, 276] width 47 height 23
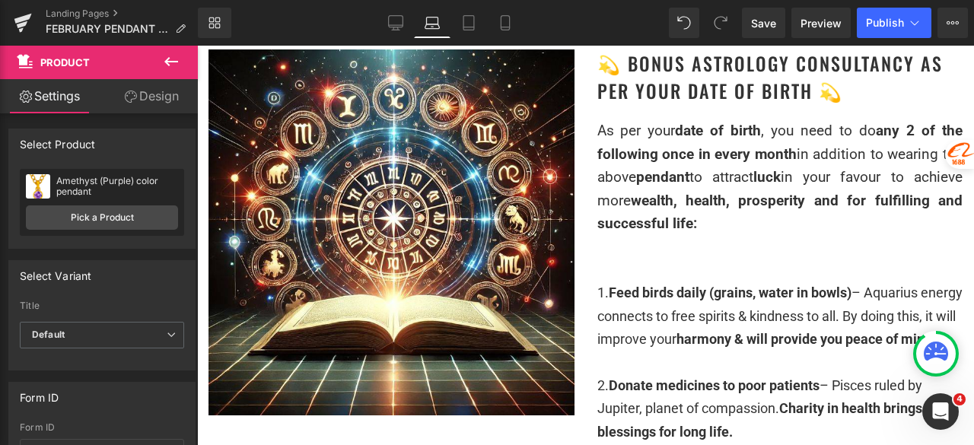
scroll to position [2966, 0]
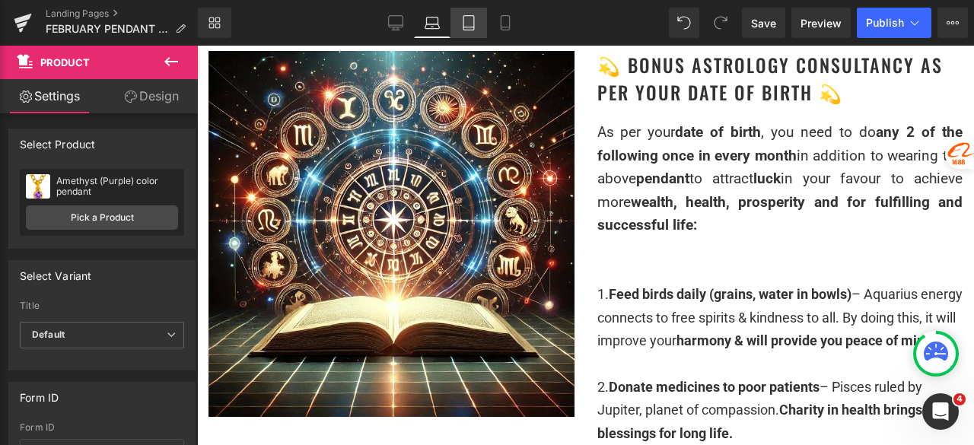
click at [475, 37] on link "Tablet" at bounding box center [468, 23] width 37 height 30
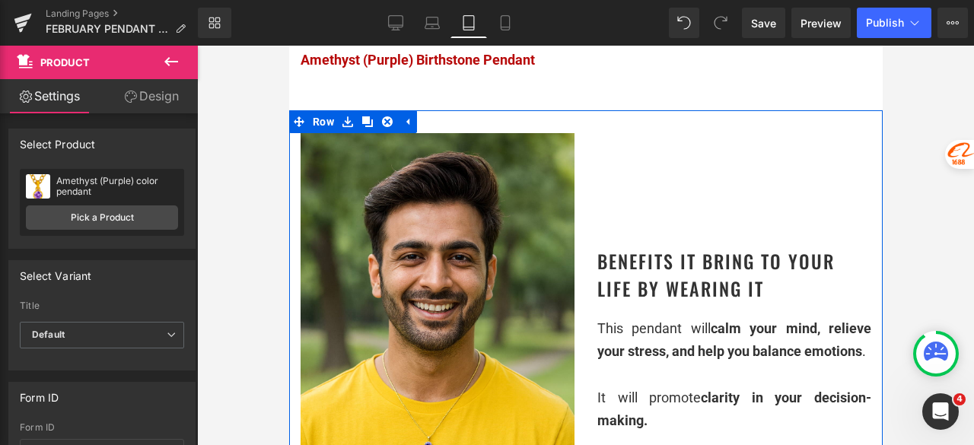
scroll to position [1521, 0]
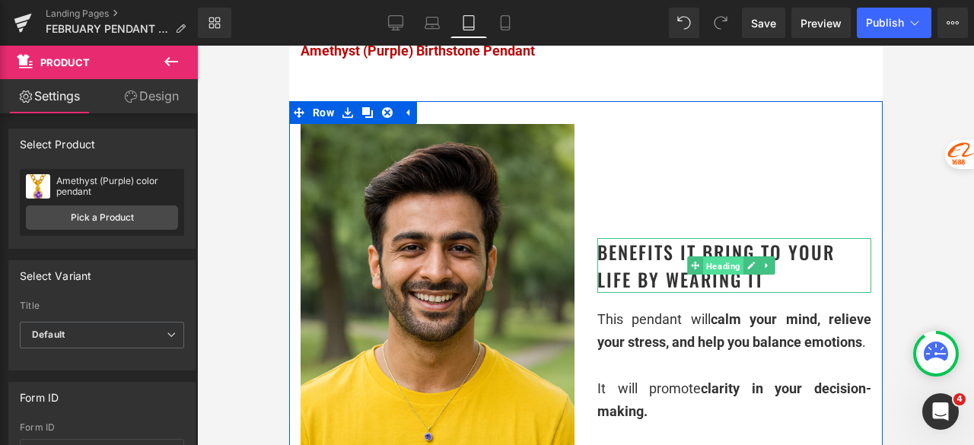
click at [710, 257] on span "Heading" at bounding box center [722, 266] width 40 height 18
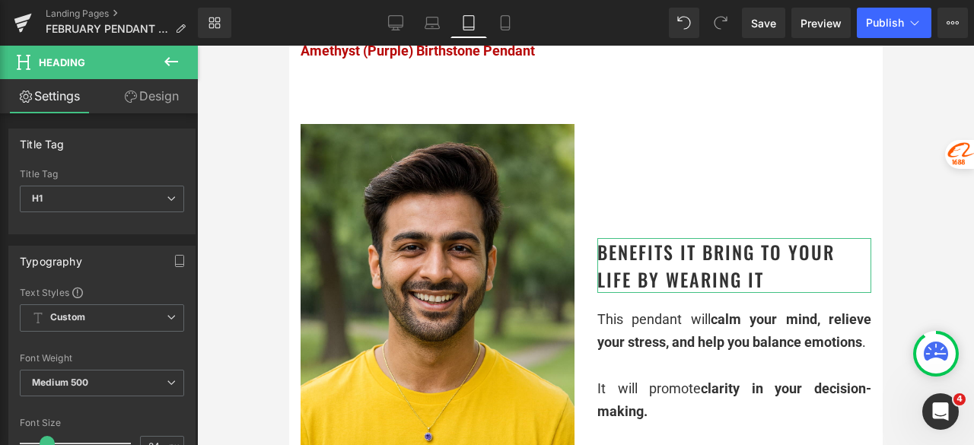
drag, startPoint x: 167, startPoint y: 94, endPoint x: 125, endPoint y: 163, distance: 80.2
click at [167, 94] on link "Design" at bounding box center [151, 96] width 99 height 34
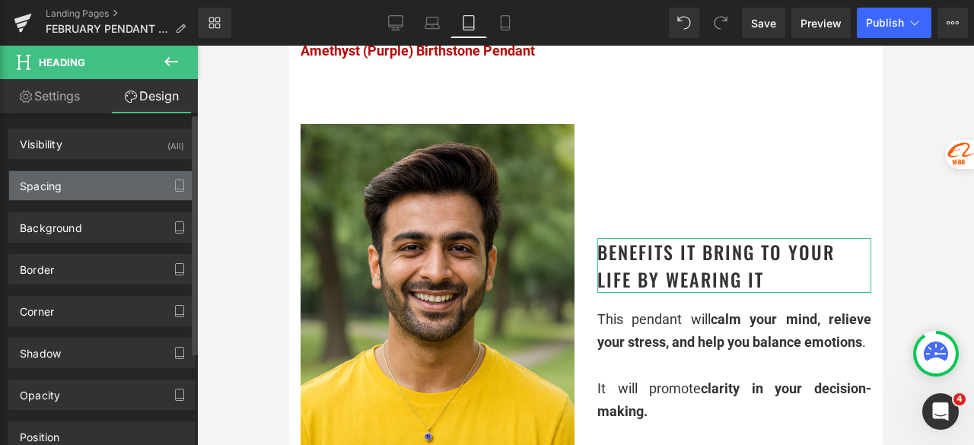
type input "150"
type input "0"
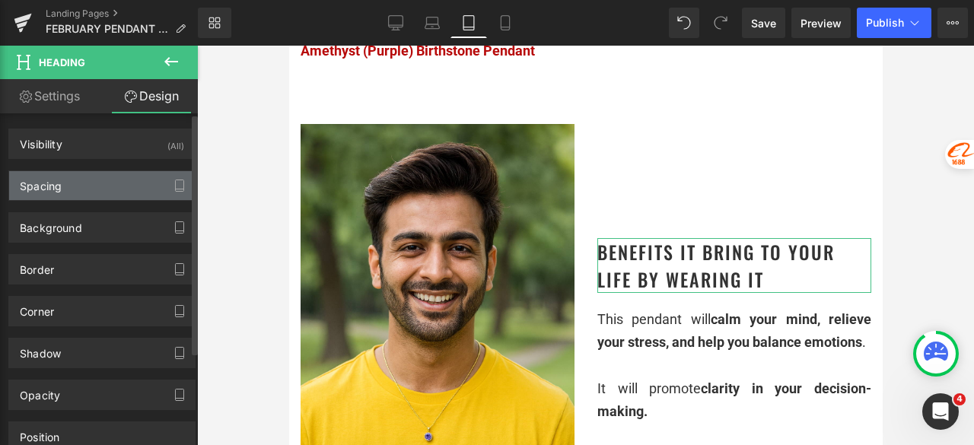
type input "0"
click at [179, 182] on button "button" at bounding box center [179, 185] width 24 height 29
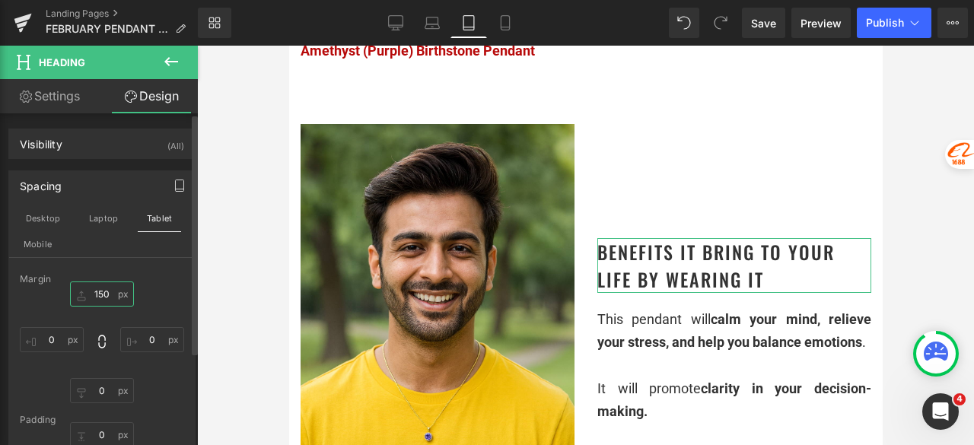
click at [101, 290] on input "150" at bounding box center [102, 293] width 64 height 25
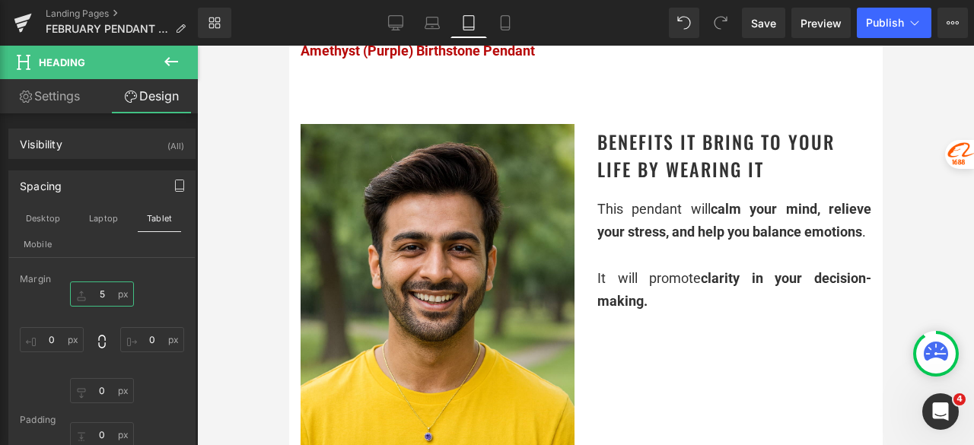
type input "50"
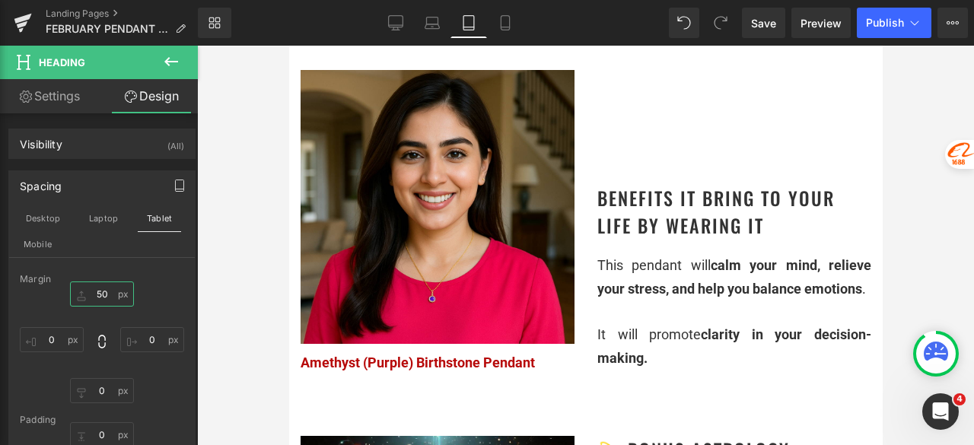
scroll to position [2130, 0]
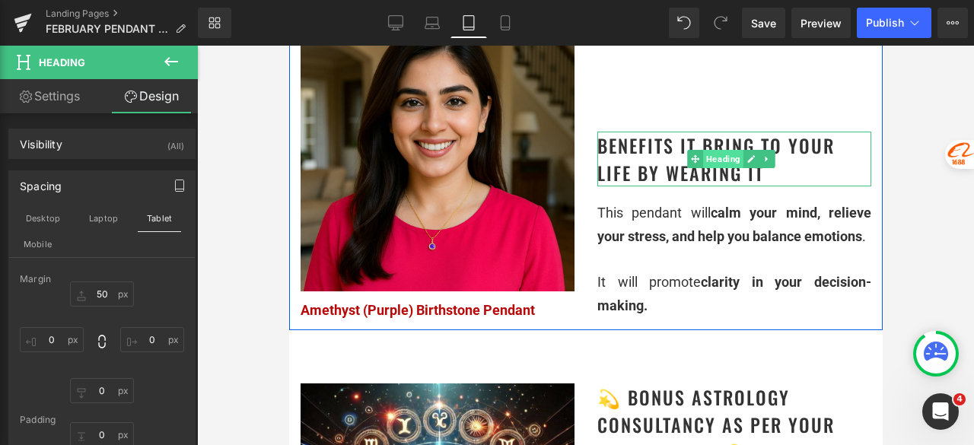
click at [724, 150] on span "Heading" at bounding box center [722, 159] width 40 height 18
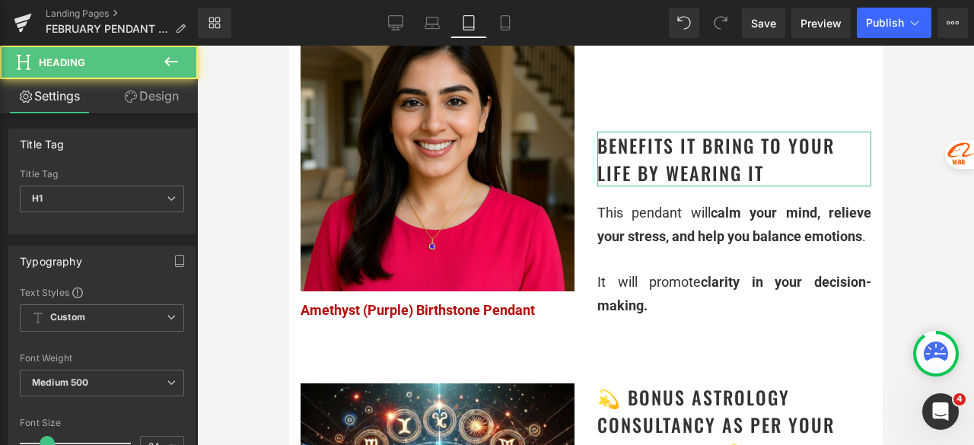
click at [152, 92] on link "Design" at bounding box center [151, 96] width 99 height 34
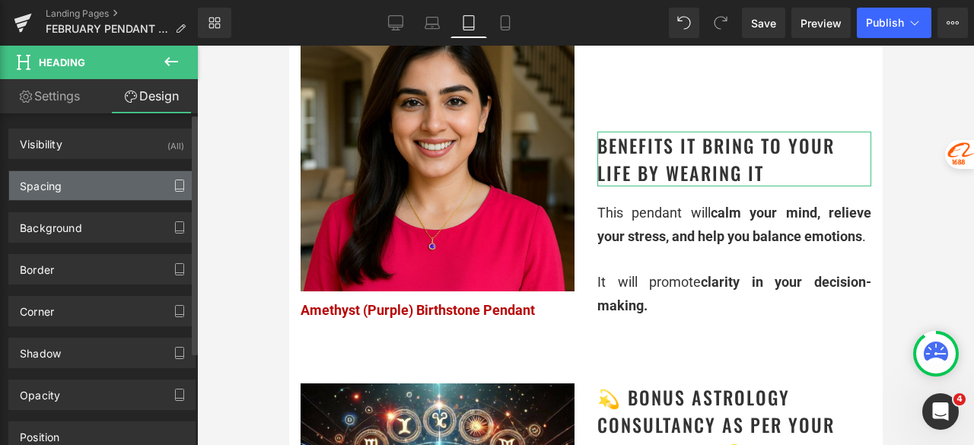
click at [176, 179] on icon "button" at bounding box center [179, 185] width 12 height 12
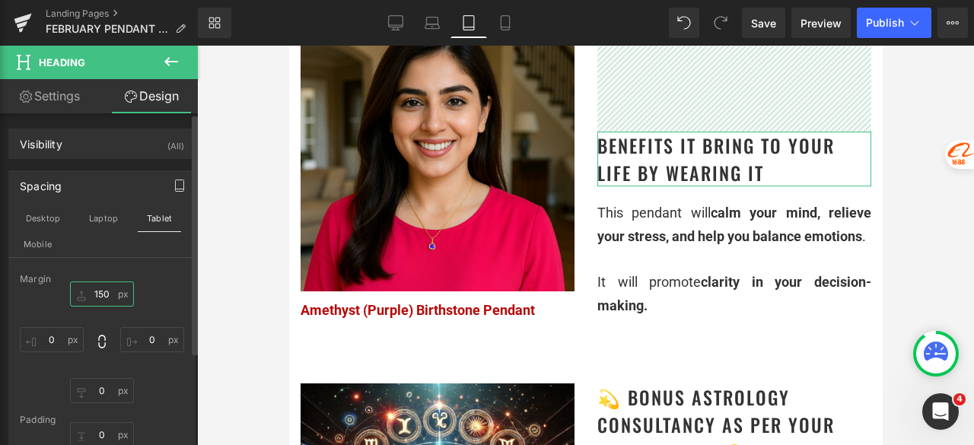
click at [106, 293] on input "150" at bounding box center [102, 293] width 64 height 25
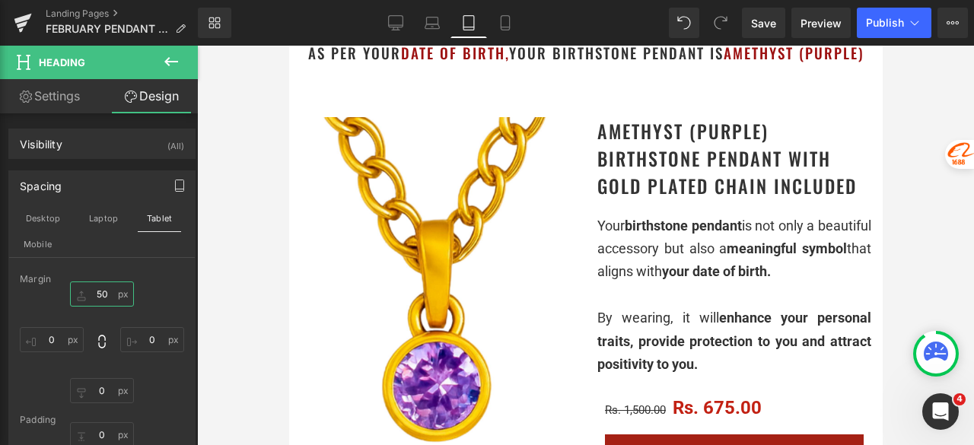
scroll to position [0, 0]
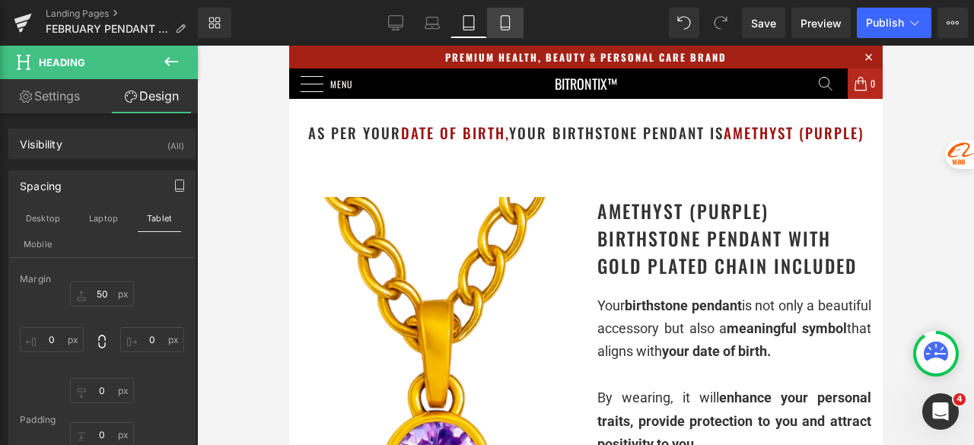
click at [505, 13] on link "Mobile" at bounding box center [505, 23] width 37 height 30
type input "150"
type input "0"
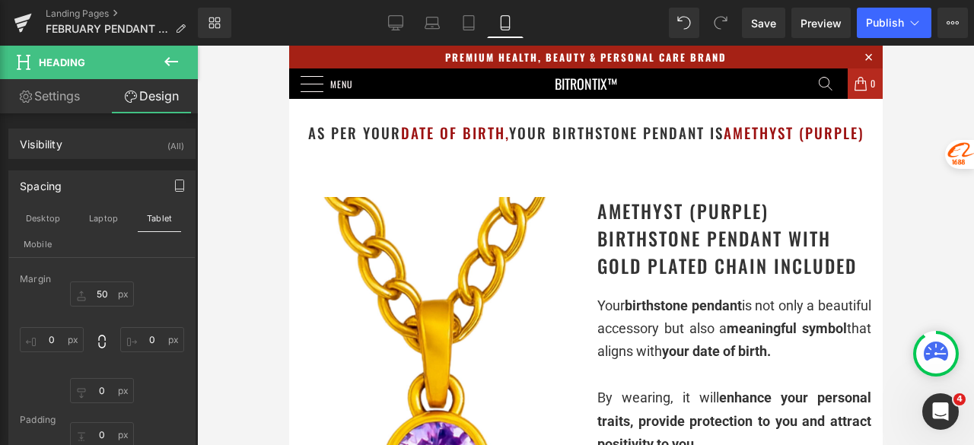
type input "0"
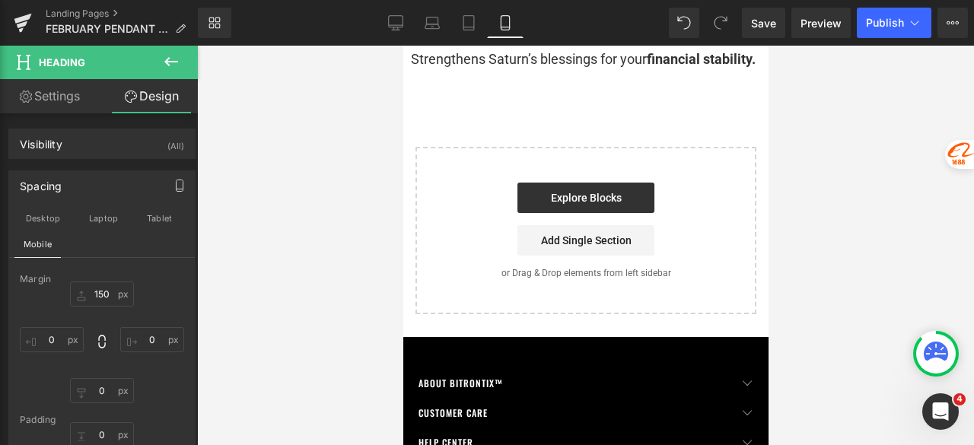
scroll to position [4404, 0]
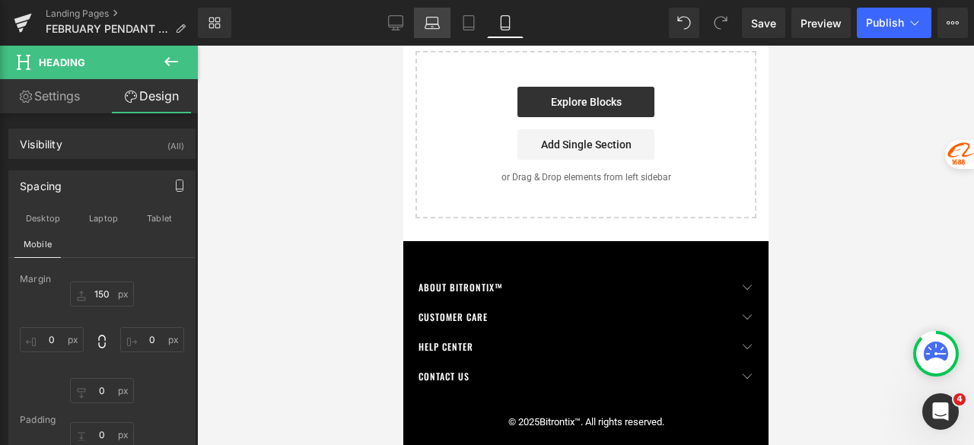
click at [435, 27] on icon at bounding box center [431, 22] width 15 height 15
type input "150"
type input "0"
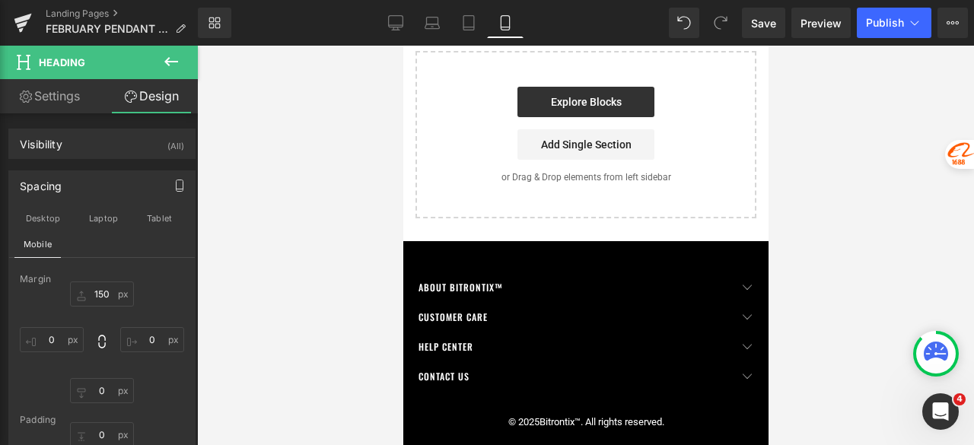
type input "0"
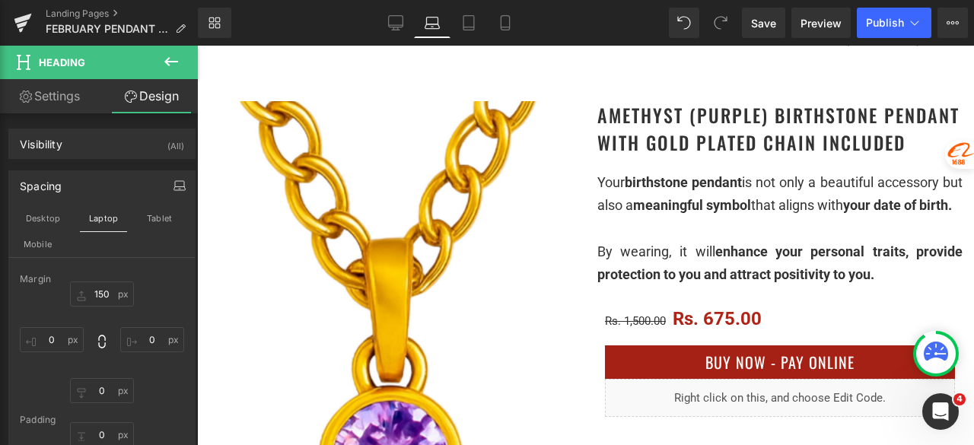
scroll to position [0, 0]
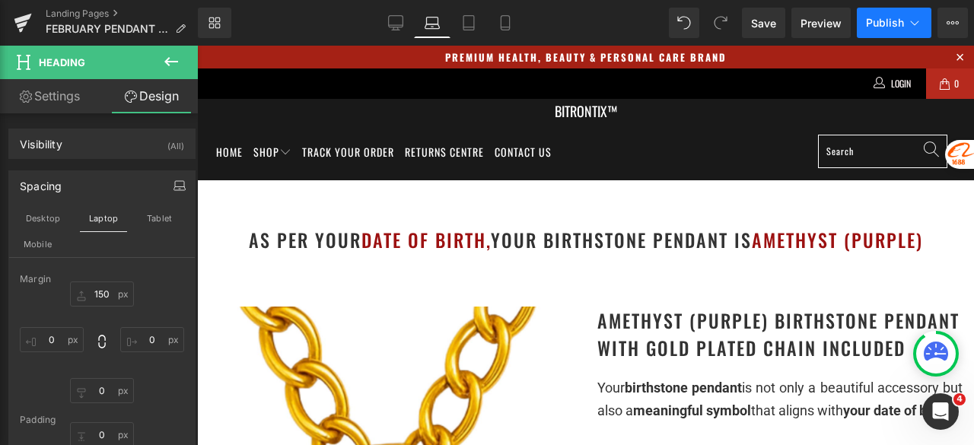
click at [876, 33] on button "Publish" at bounding box center [893, 23] width 75 height 30
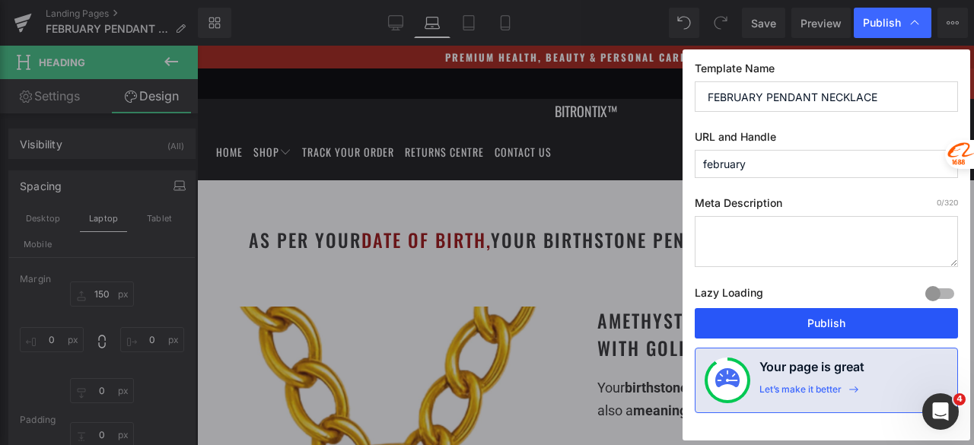
click at [806, 319] on button "Publish" at bounding box center [825, 323] width 263 height 30
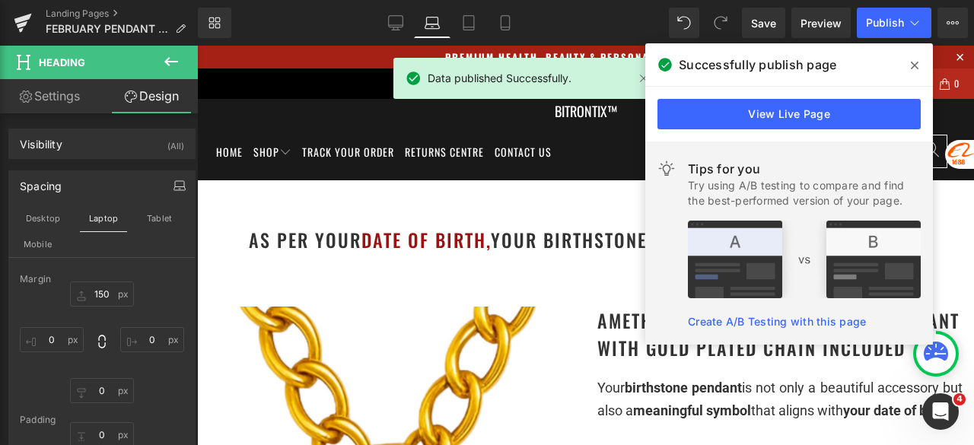
drag, startPoint x: 914, startPoint y: 69, endPoint x: 495, endPoint y: 90, distance: 419.6
click at [914, 69] on icon at bounding box center [914, 65] width 8 height 12
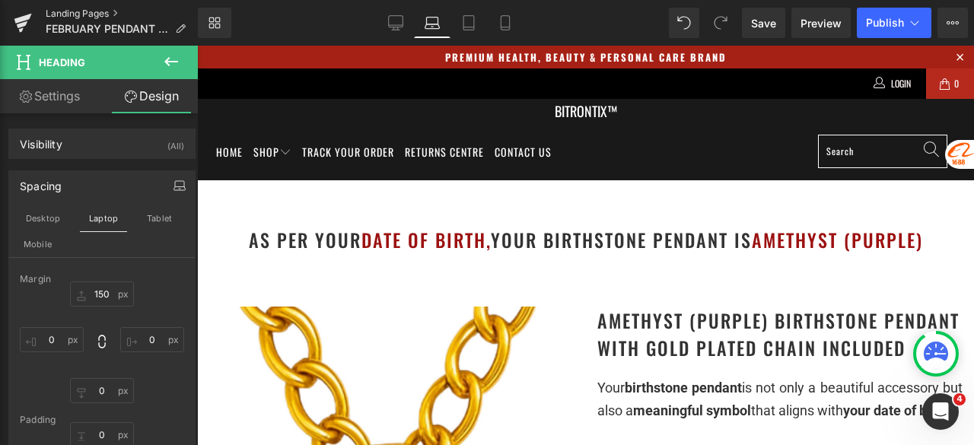
click at [79, 12] on link "Landing Pages" at bounding box center [122, 14] width 152 height 12
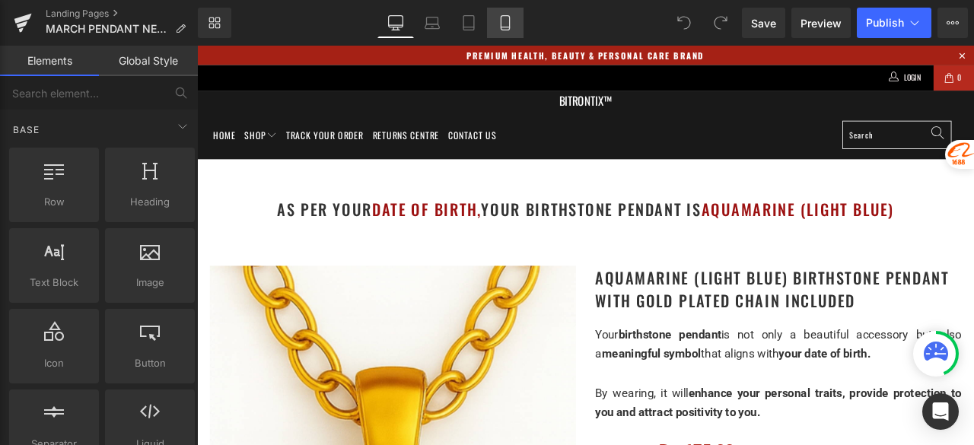
click at [502, 28] on icon at bounding box center [504, 22] width 15 height 15
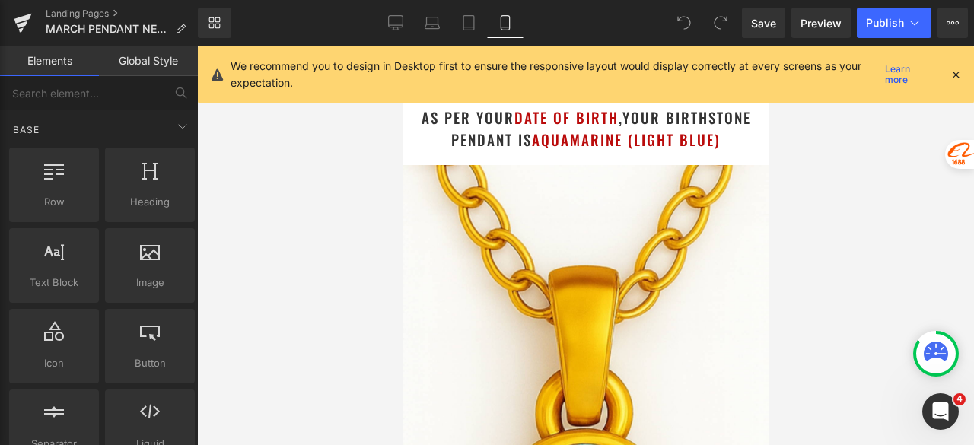
click at [952, 74] on icon at bounding box center [955, 75] width 14 height 14
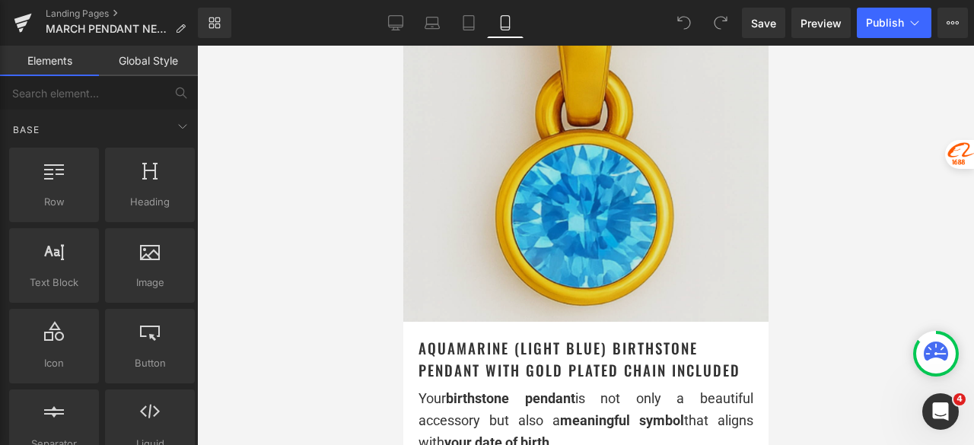
scroll to position [76, 0]
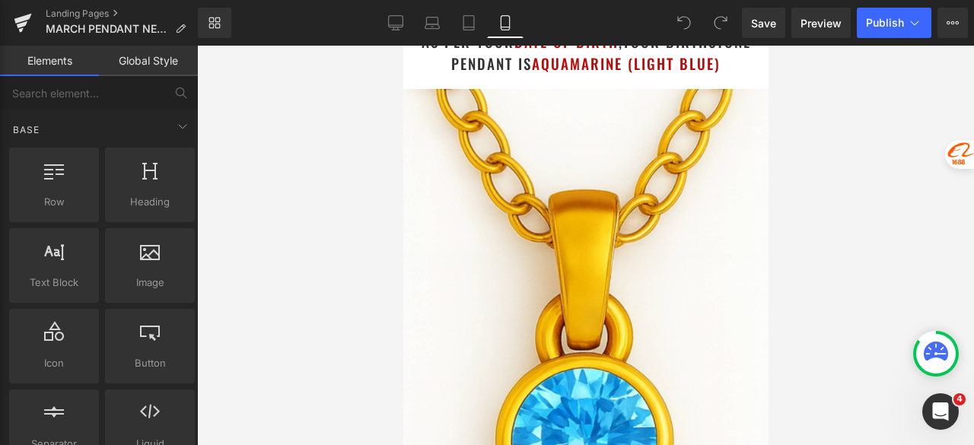
click at [900, 133] on div at bounding box center [585, 245] width 777 height 399
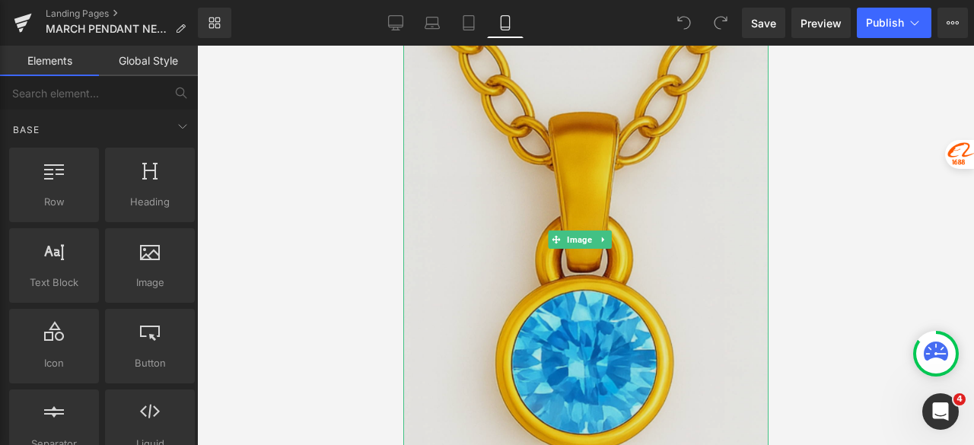
scroll to position [228, 0]
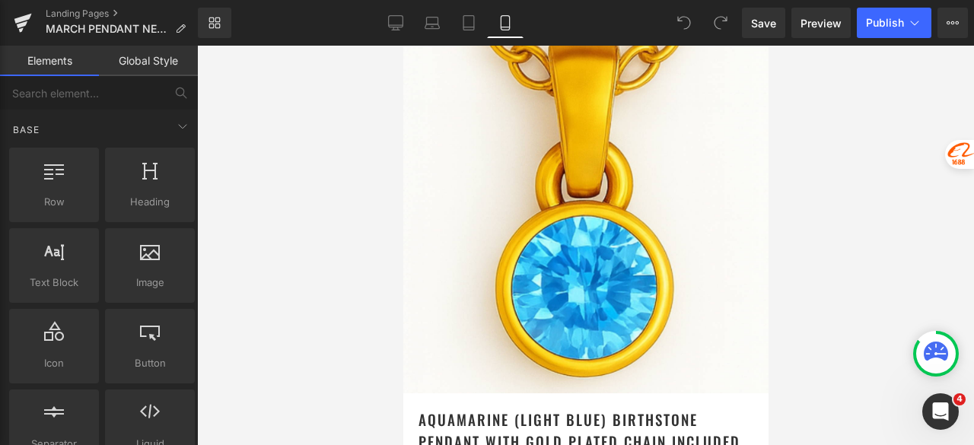
click at [905, 140] on div at bounding box center [585, 245] width 777 height 399
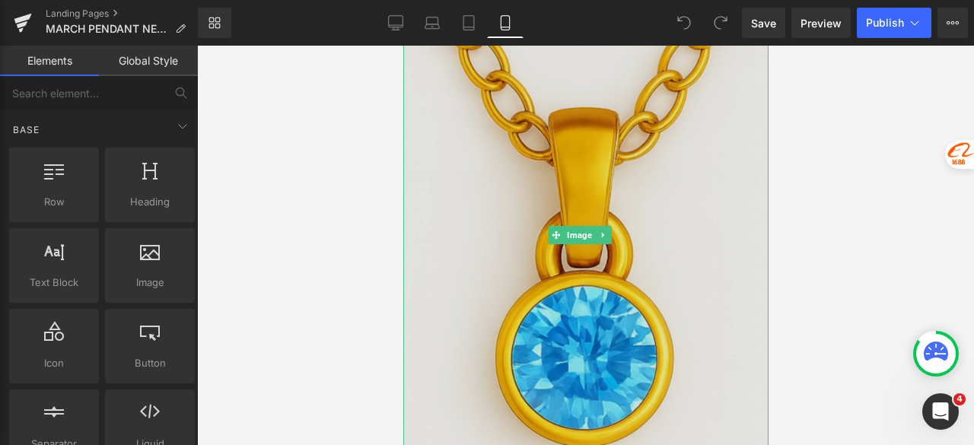
scroll to position [76, 0]
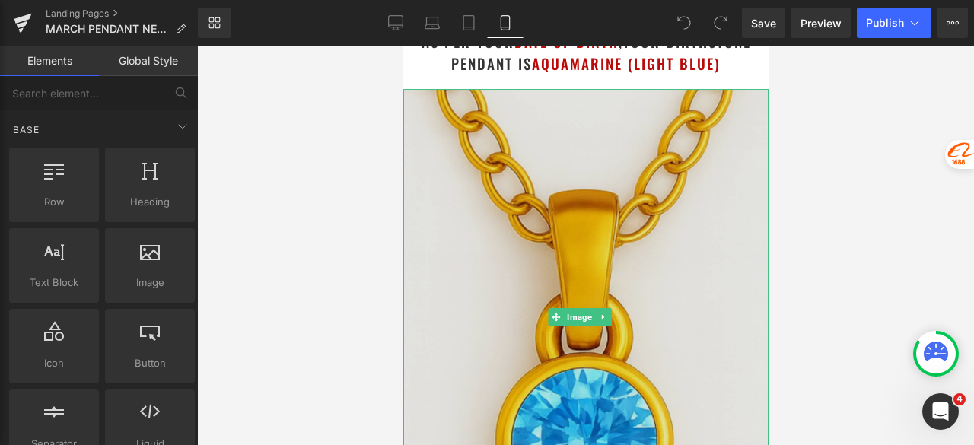
click at [638, 170] on img at bounding box center [584, 317] width 365 height 456
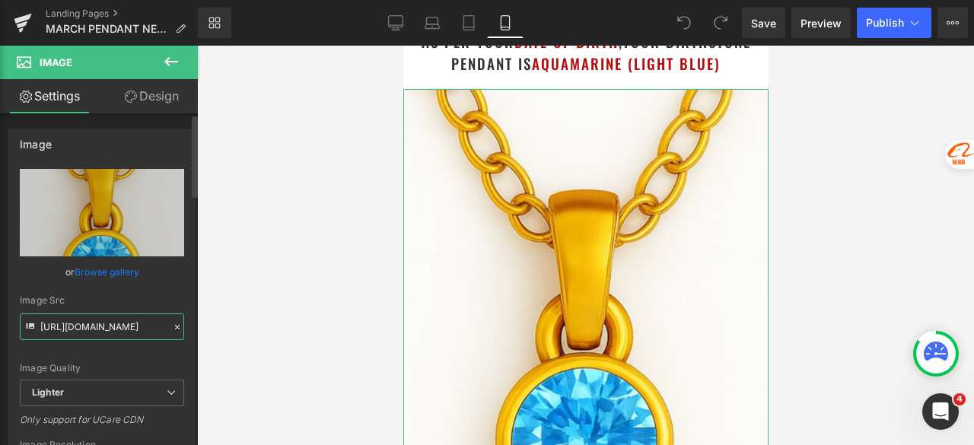
click at [93, 323] on input "[URL][DOMAIN_NAME]" at bounding box center [102, 326] width 164 height 27
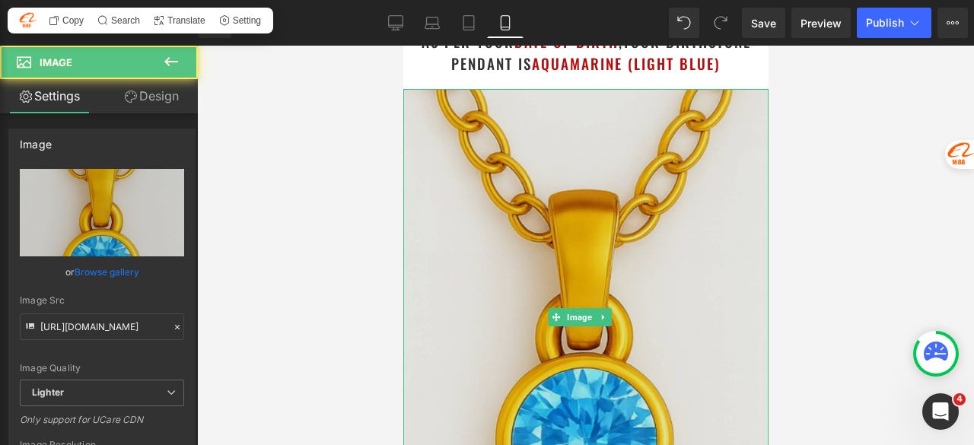
click at [504, 173] on img at bounding box center [584, 317] width 365 height 456
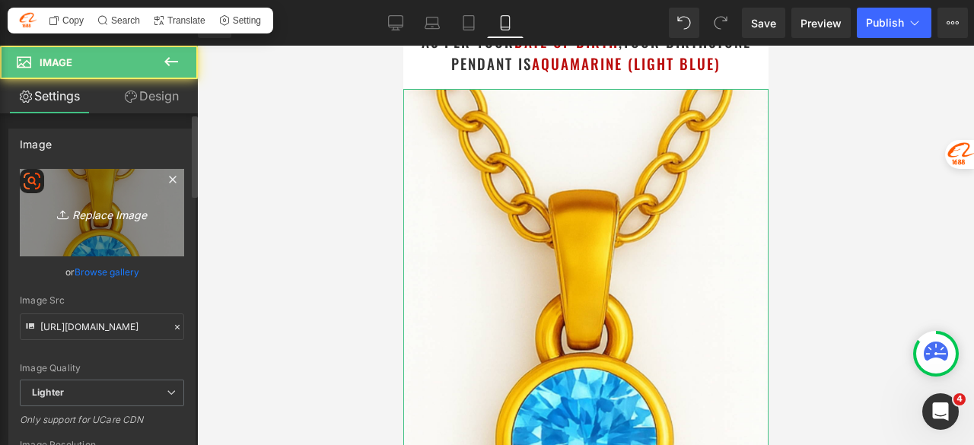
click at [93, 234] on link "Replace Image" at bounding box center [102, 212] width 164 height 87
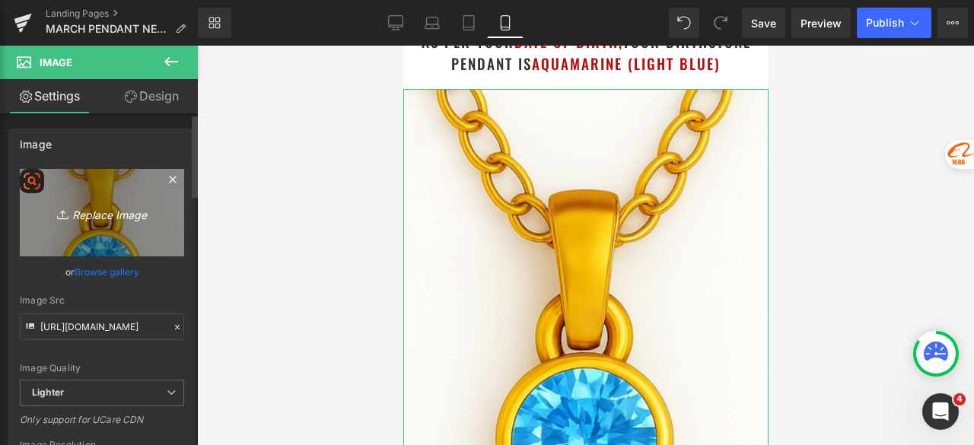
type input "C:\fakepath\Untitled design - 2025-09-01T212147.303.png"
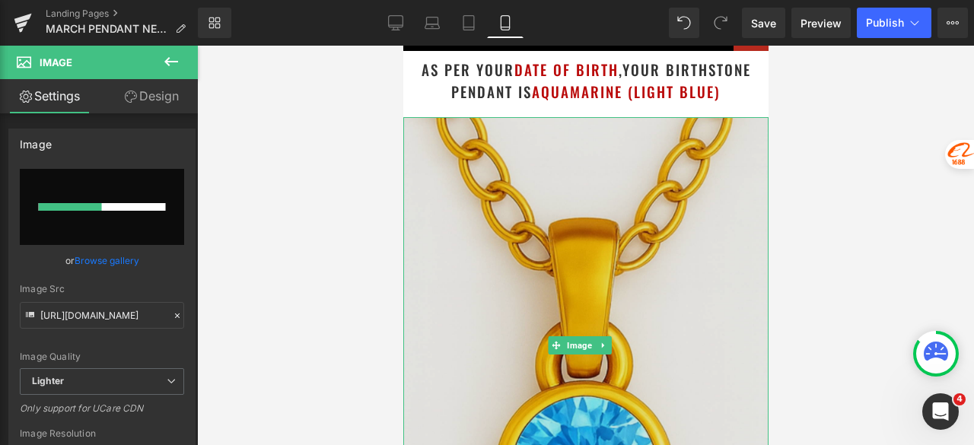
scroll to position [0, 0]
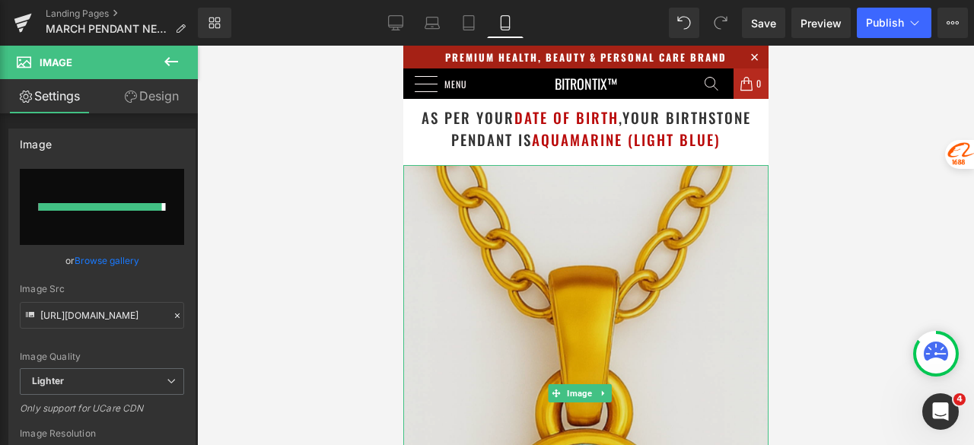
type input "[URL][DOMAIN_NAME]"
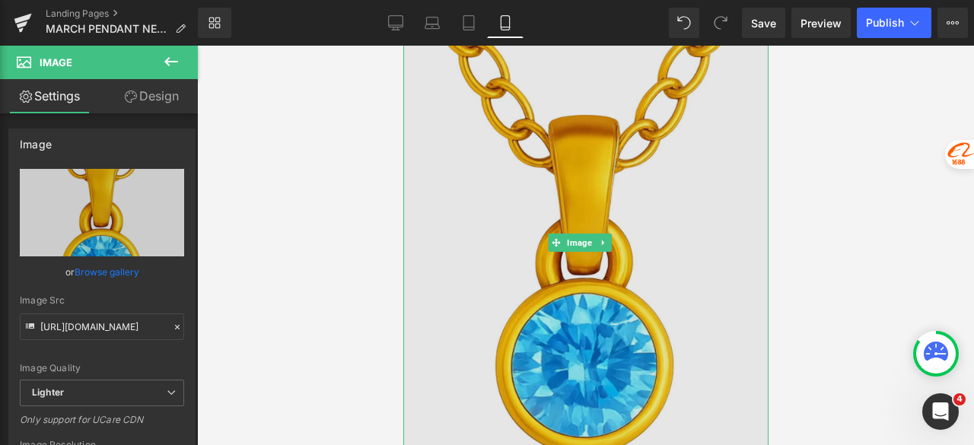
scroll to position [152, 0]
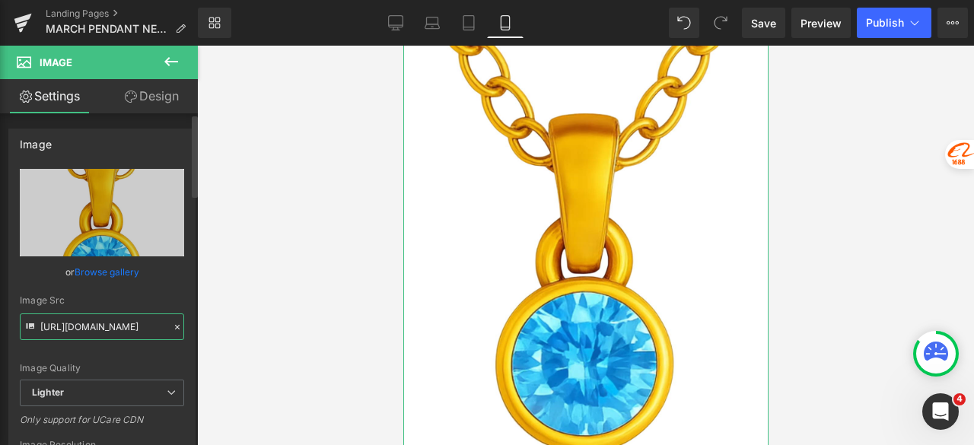
click at [112, 329] on input "[URL][DOMAIN_NAME]" at bounding box center [102, 326] width 164 height 27
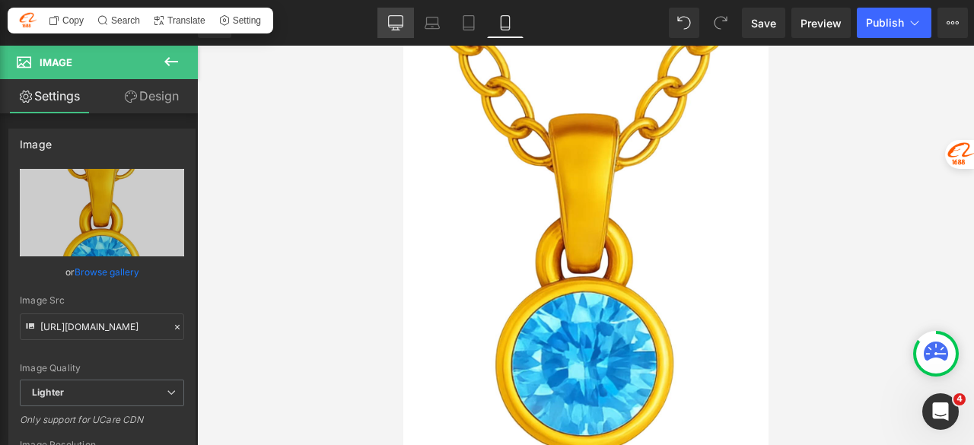
click at [390, 19] on icon at bounding box center [395, 22] width 15 height 15
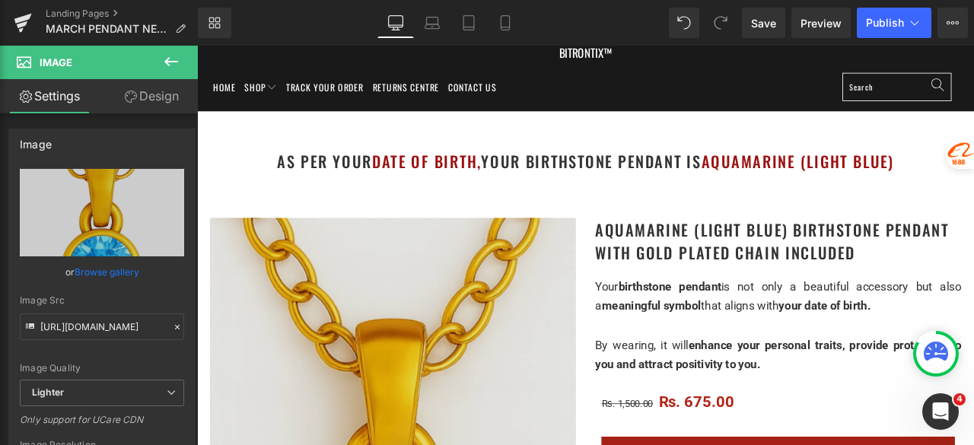
scroll to position [76, 0]
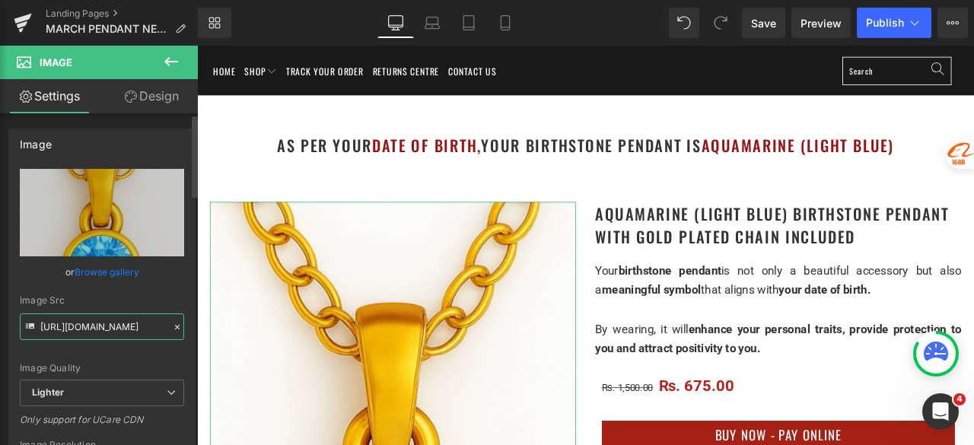
click at [116, 326] on input "[URL][DOMAIN_NAME]" at bounding box center [102, 326] width 164 height 27
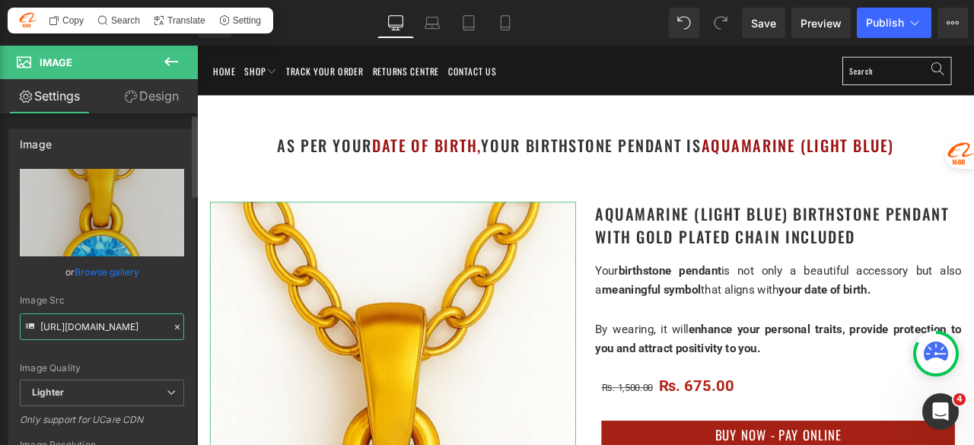
paste input "ca01b977-3606-4689-9af5-e072be664bca/-/format/auto/-/preview/3000x3000/-/qualit…"
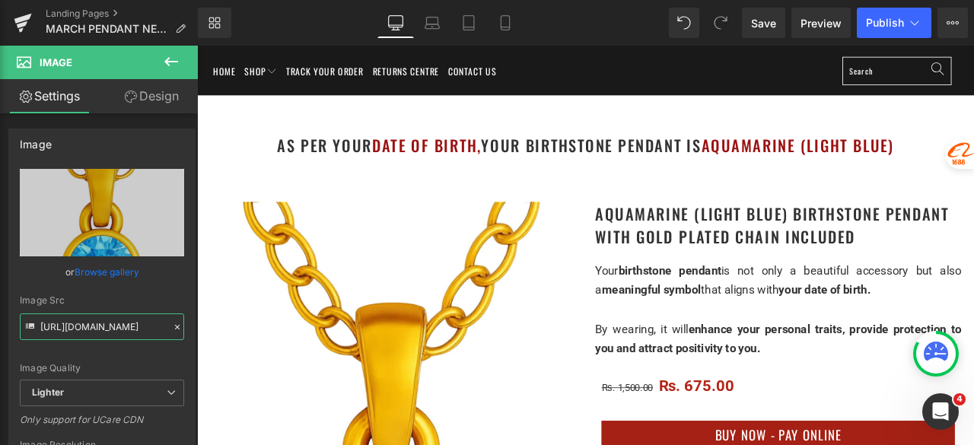
scroll to position [0, 0]
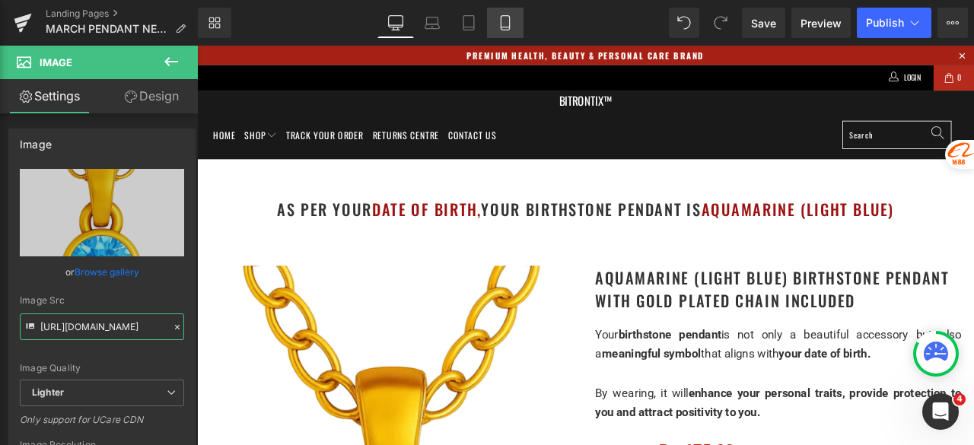
type input "[URL][DOMAIN_NAME]"
click at [503, 28] on icon at bounding box center [504, 22] width 15 height 15
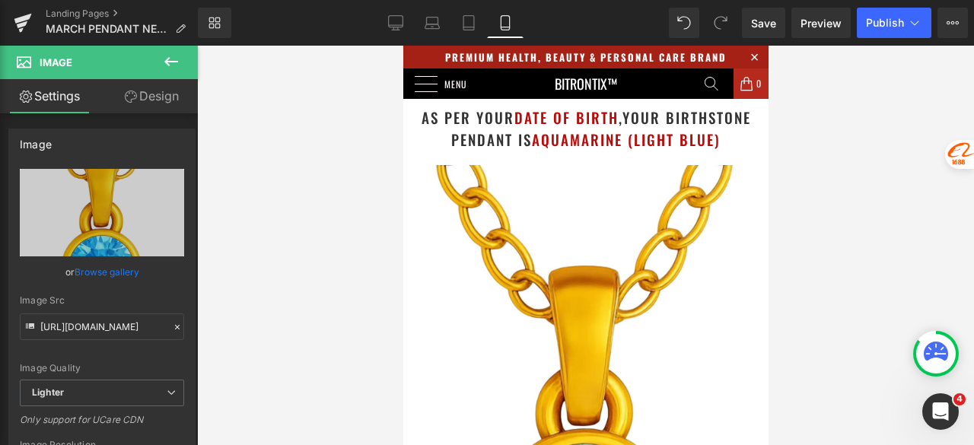
click at [853, 129] on div at bounding box center [585, 245] width 777 height 399
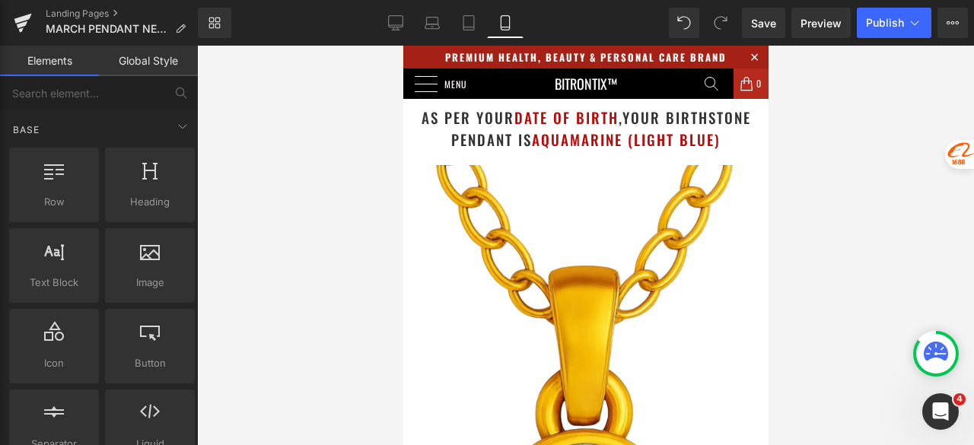
click at [846, 119] on div at bounding box center [585, 245] width 777 height 399
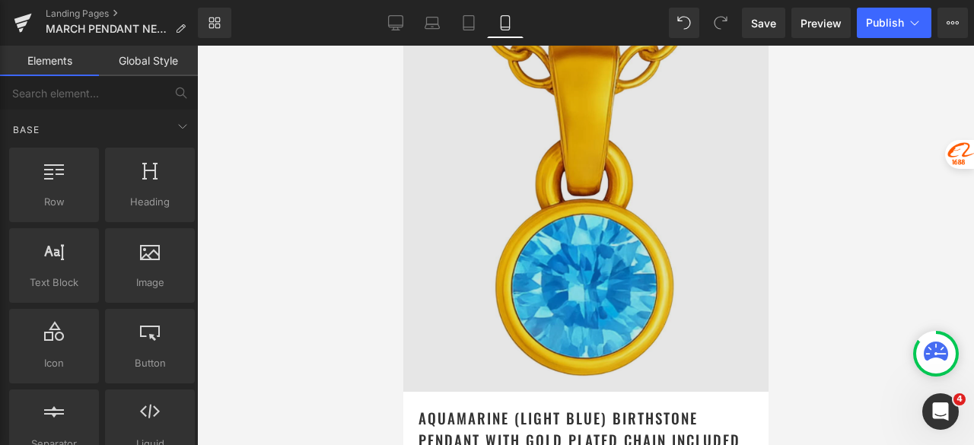
scroll to position [304, 0]
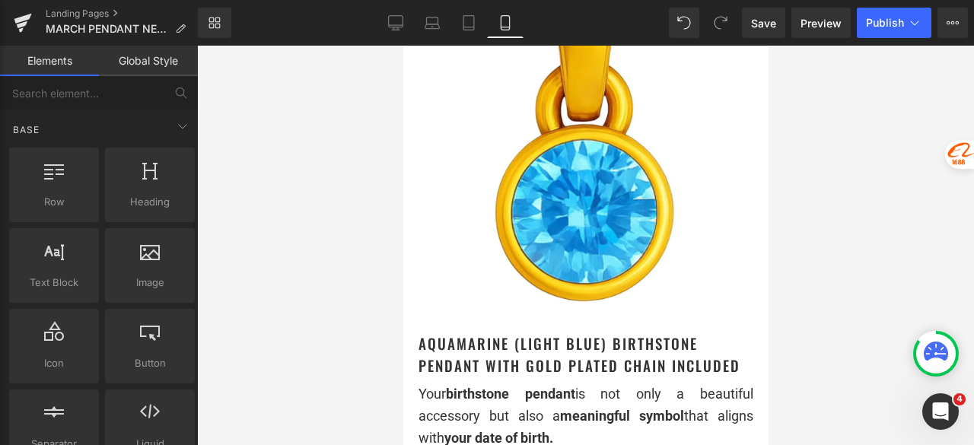
click at [888, 170] on div at bounding box center [585, 245] width 777 height 399
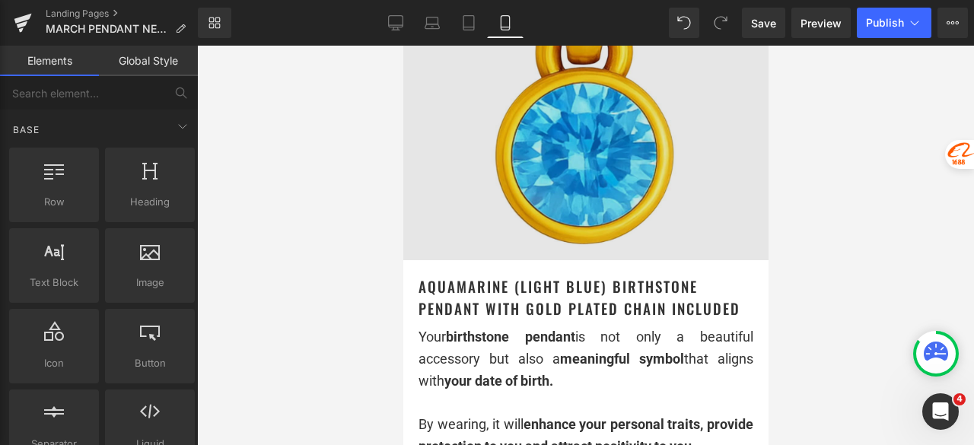
scroll to position [380, 0]
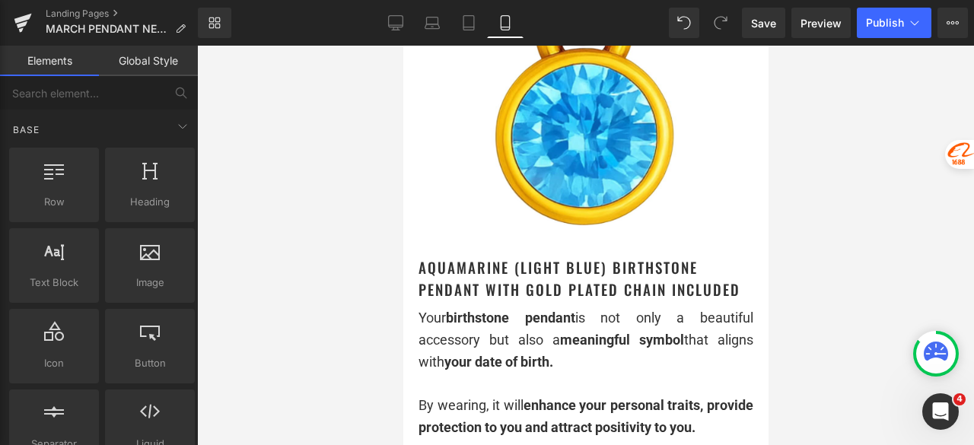
click at [822, 165] on div at bounding box center [585, 245] width 777 height 399
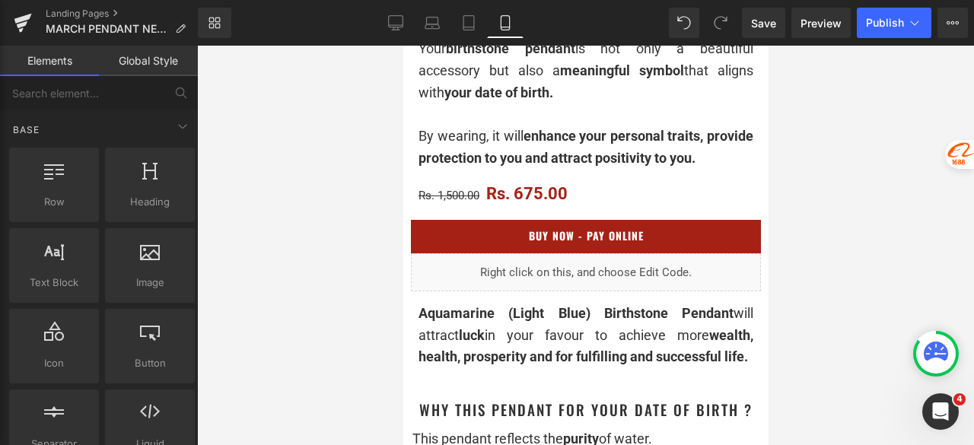
scroll to position [685, 0]
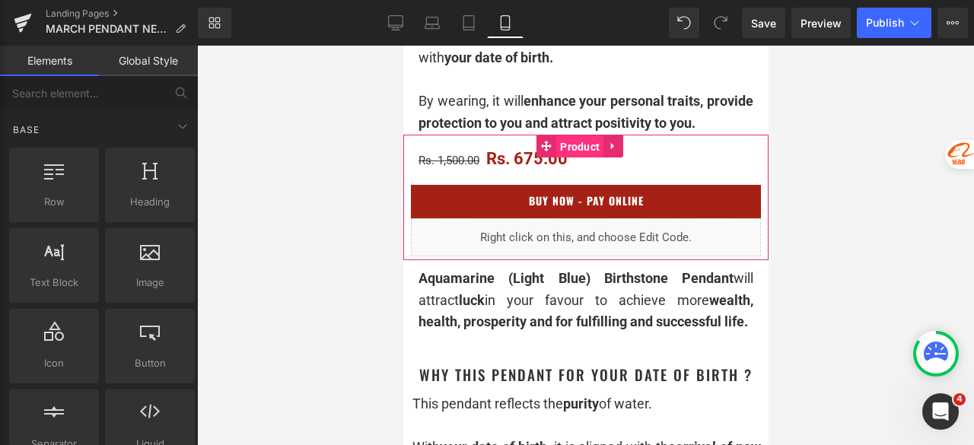
click at [581, 154] on span "Product" at bounding box center [578, 146] width 47 height 23
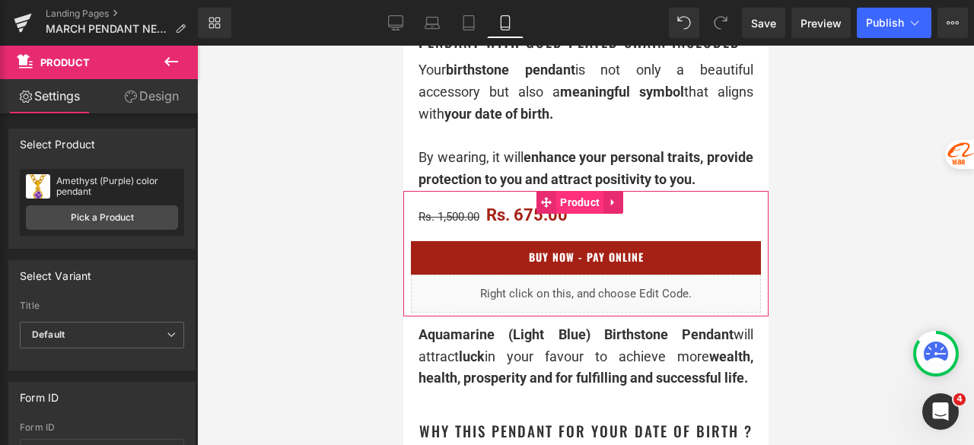
scroll to position [608, 0]
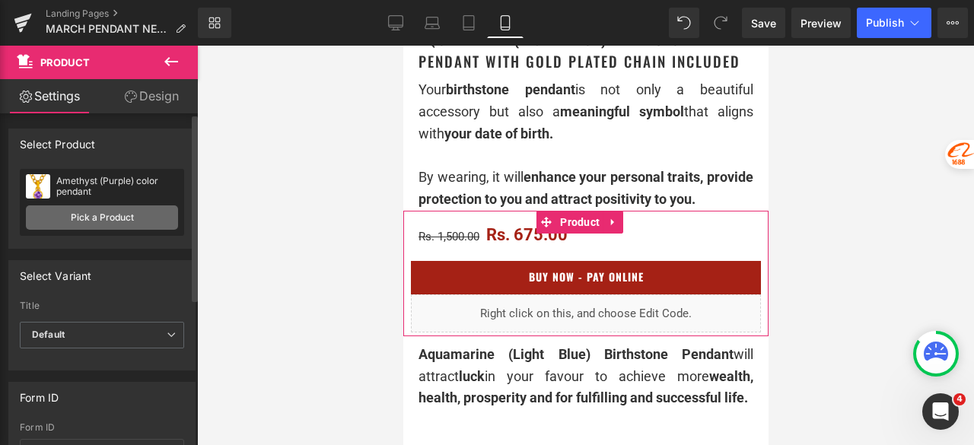
click at [117, 214] on link "Pick a Product" at bounding box center [102, 217] width 152 height 24
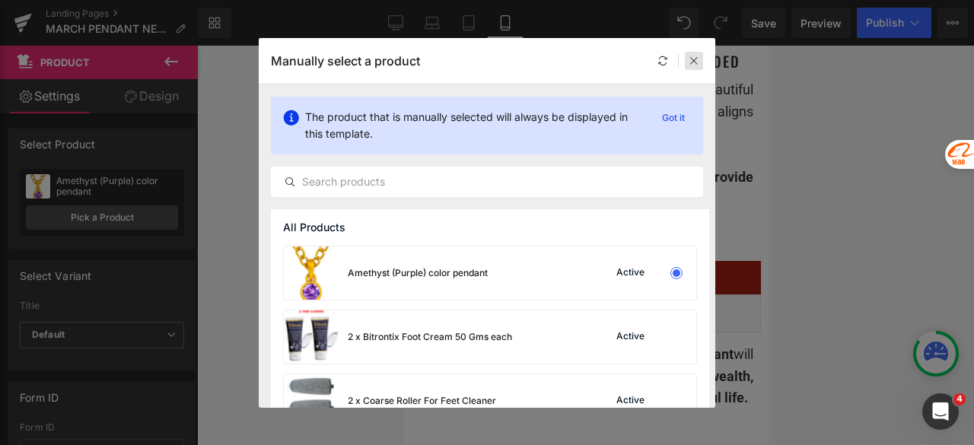
click at [700, 63] on div at bounding box center [694, 61] width 18 height 18
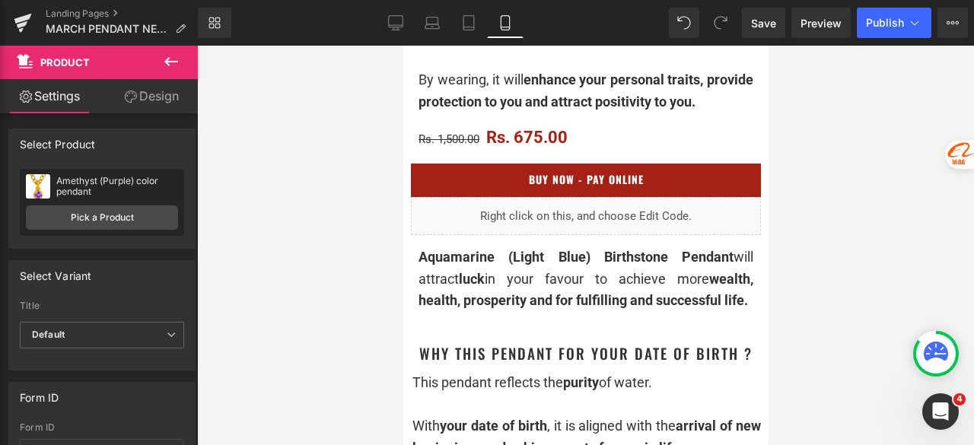
scroll to position [761, 0]
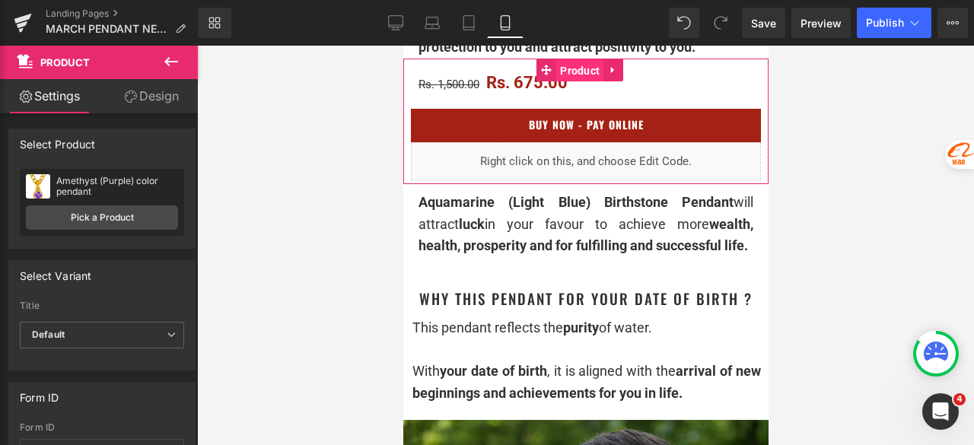
click at [584, 74] on span "Product" at bounding box center [578, 70] width 47 height 23
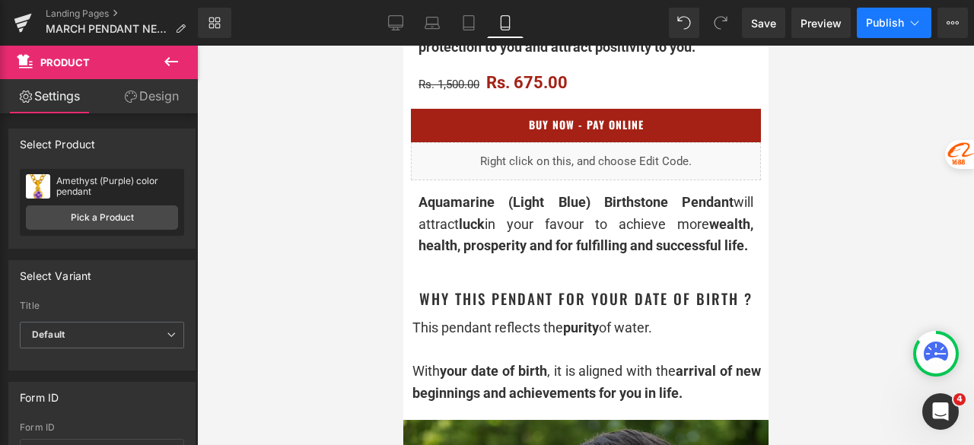
click at [875, 27] on span "Publish" at bounding box center [885, 23] width 38 height 12
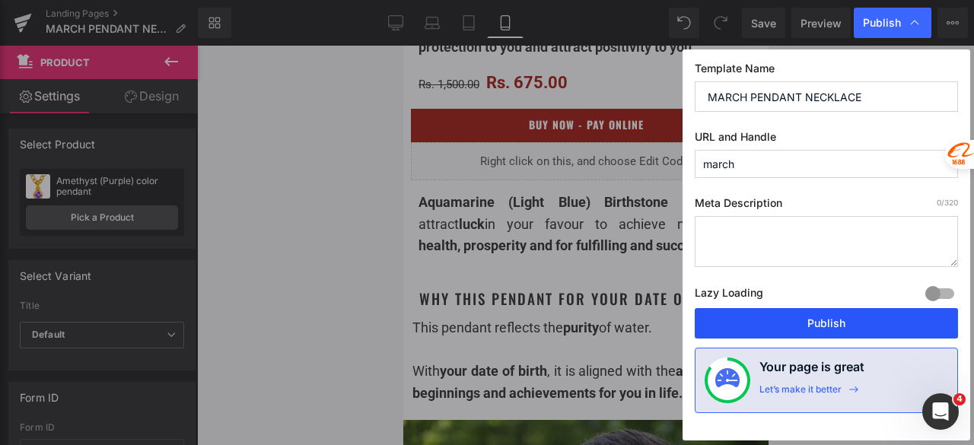
click at [794, 322] on button "Publish" at bounding box center [825, 323] width 263 height 30
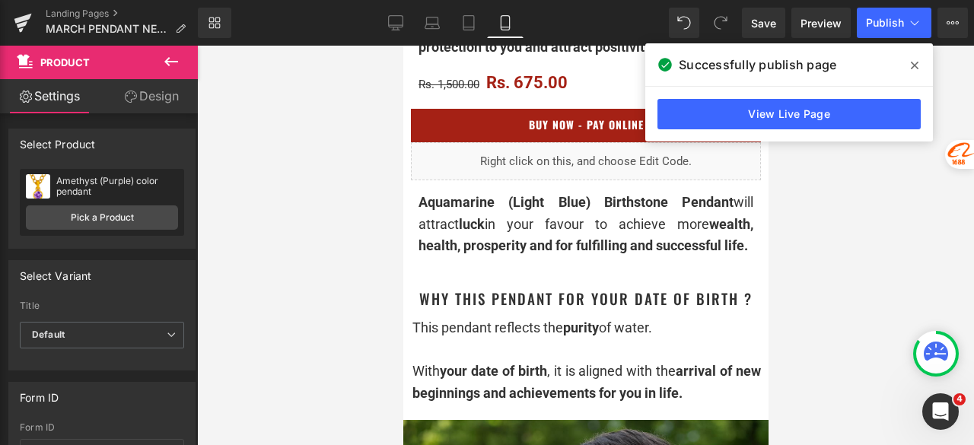
click at [916, 66] on icon at bounding box center [914, 66] width 8 height 8
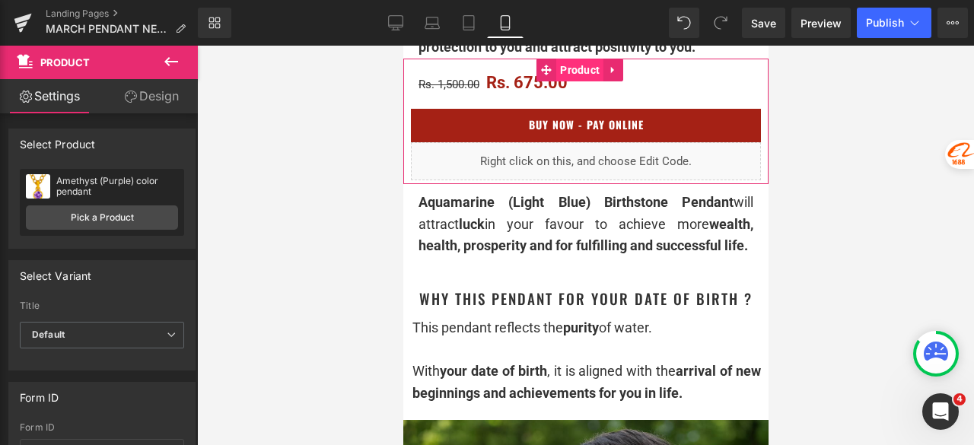
click at [589, 72] on span "Product" at bounding box center [578, 70] width 47 height 23
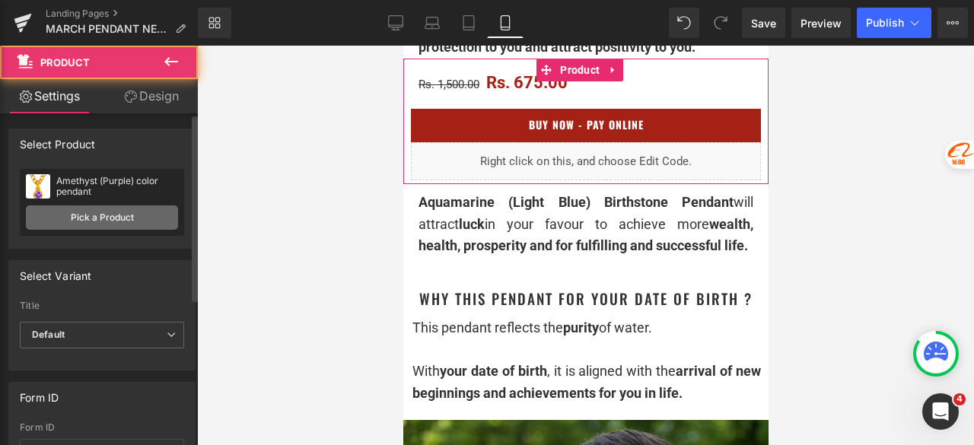
click at [130, 224] on link "Pick a Product" at bounding box center [102, 217] width 152 height 24
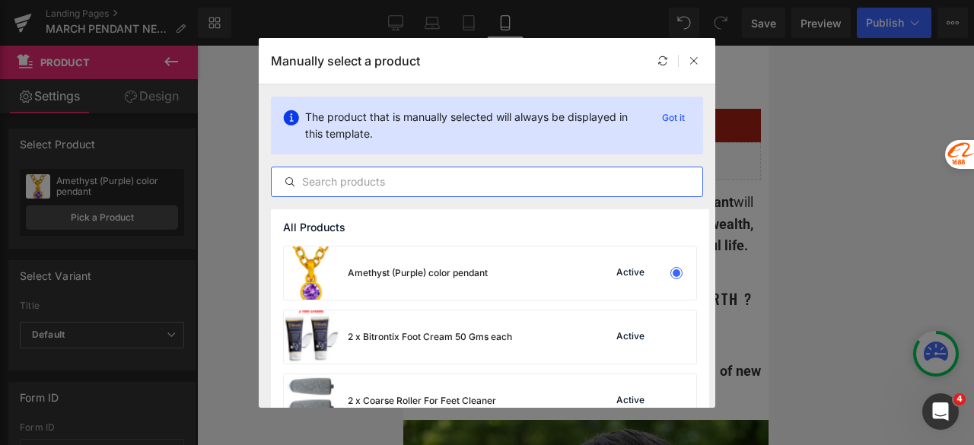
click at [389, 179] on input "text" at bounding box center [487, 182] width 430 height 18
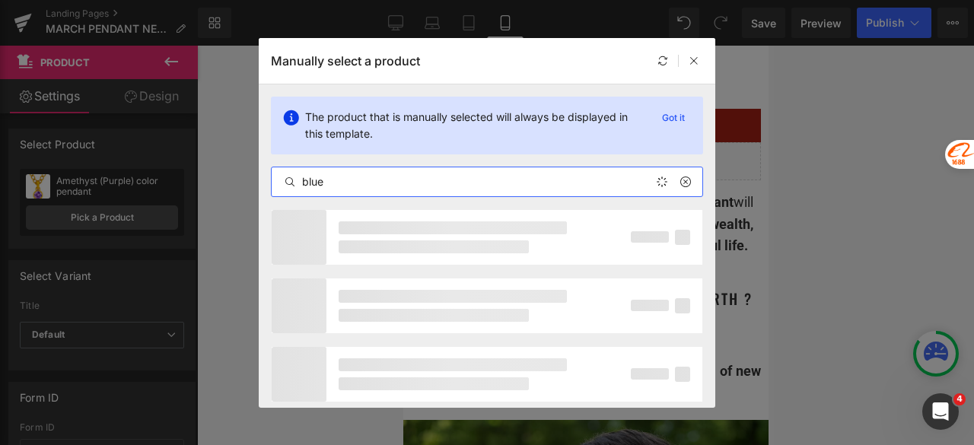
type input "blue"
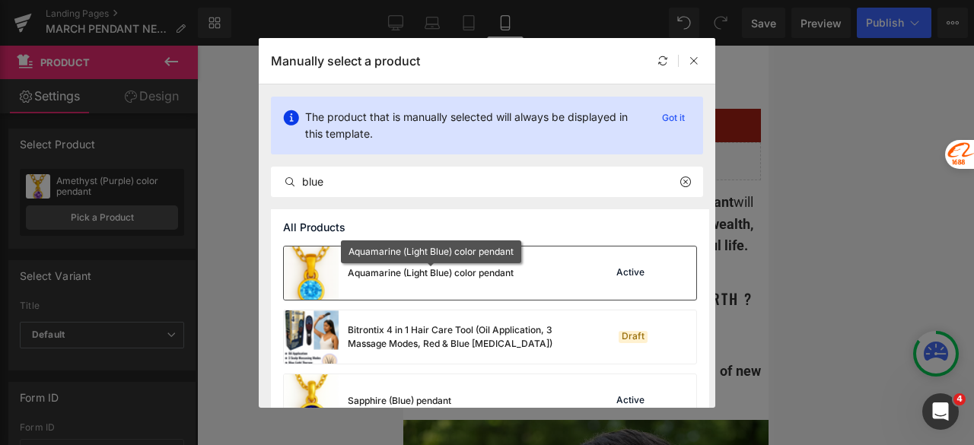
click at [419, 273] on div "Aquamarine (Light Blue) color pendant" at bounding box center [431, 273] width 166 height 14
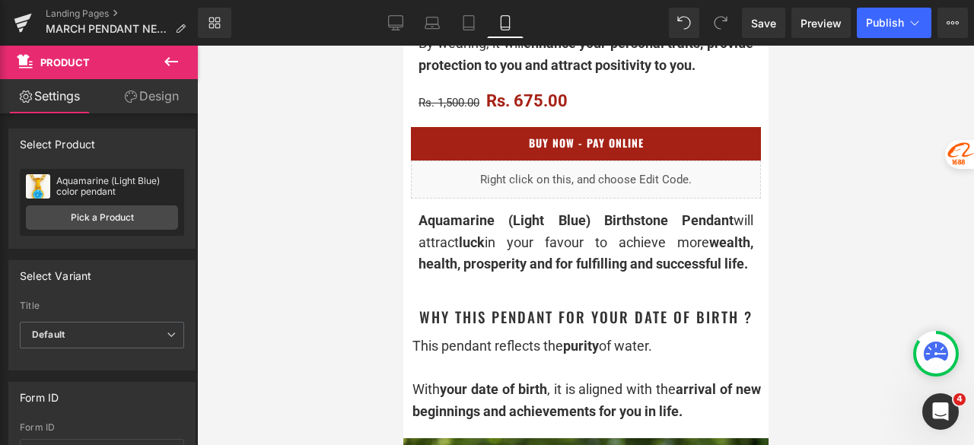
scroll to position [761, 0]
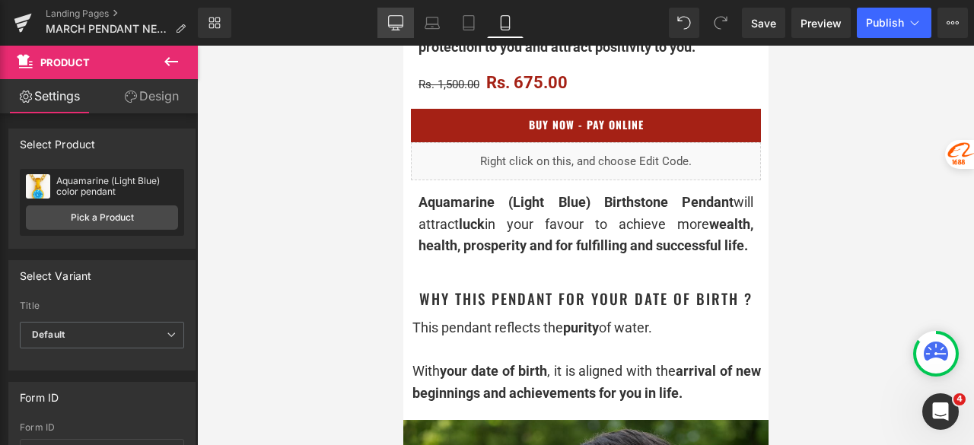
click at [386, 17] on link "Desktop" at bounding box center [395, 23] width 37 height 30
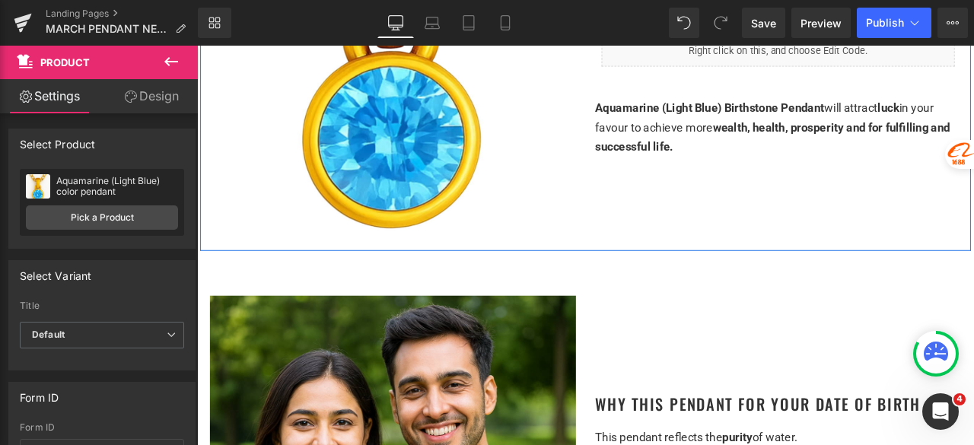
scroll to position [380, 0]
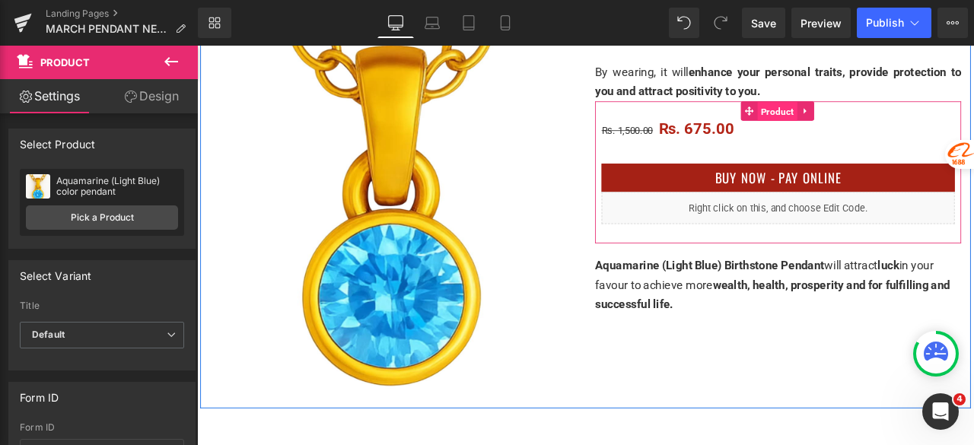
click at [883, 119] on span "Product" at bounding box center [884, 124] width 47 height 23
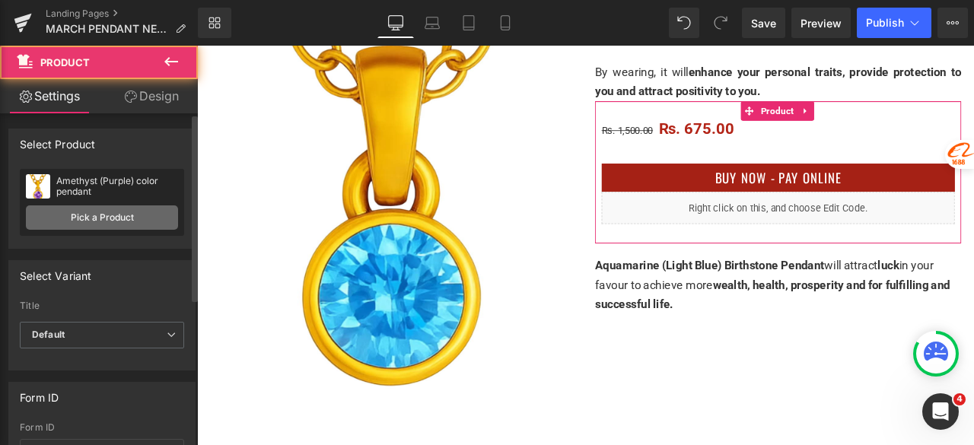
click at [123, 224] on link "Pick a Product" at bounding box center [102, 217] width 152 height 24
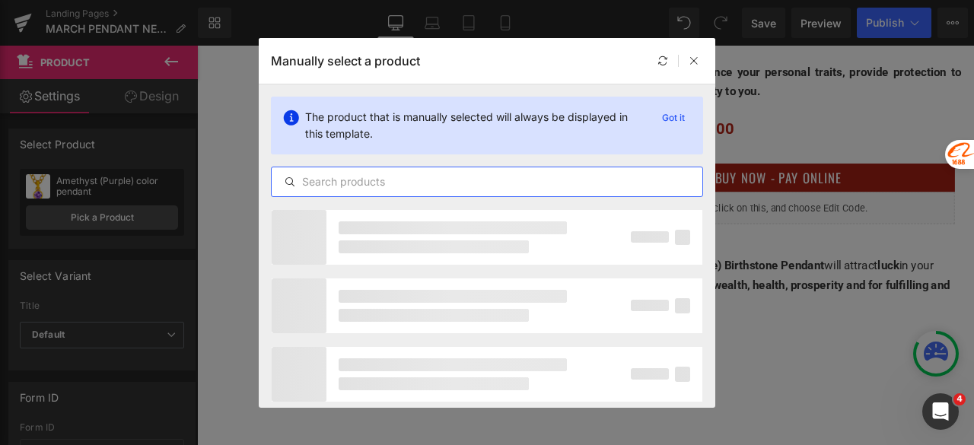
click at [373, 185] on input "text" at bounding box center [487, 182] width 430 height 18
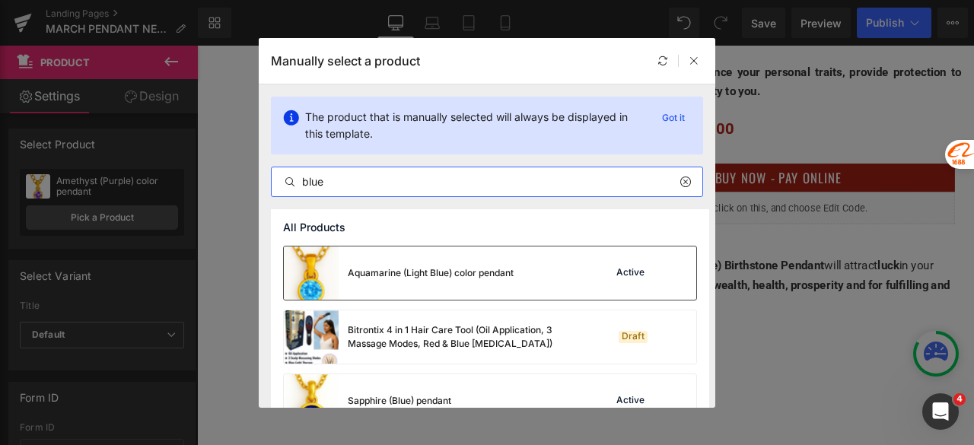
type input "blue"
click at [427, 268] on div "Aquamarine (Light Blue) color pendant" at bounding box center [431, 273] width 166 height 14
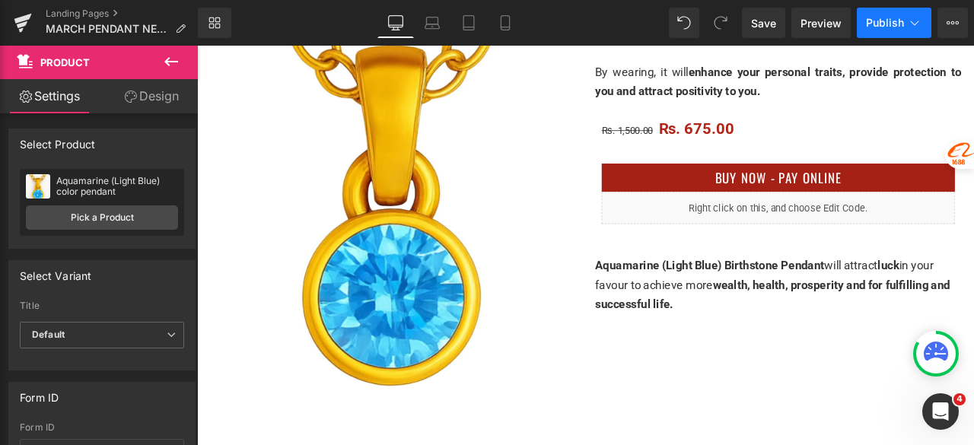
click at [871, 19] on span "Publish" at bounding box center [885, 23] width 38 height 12
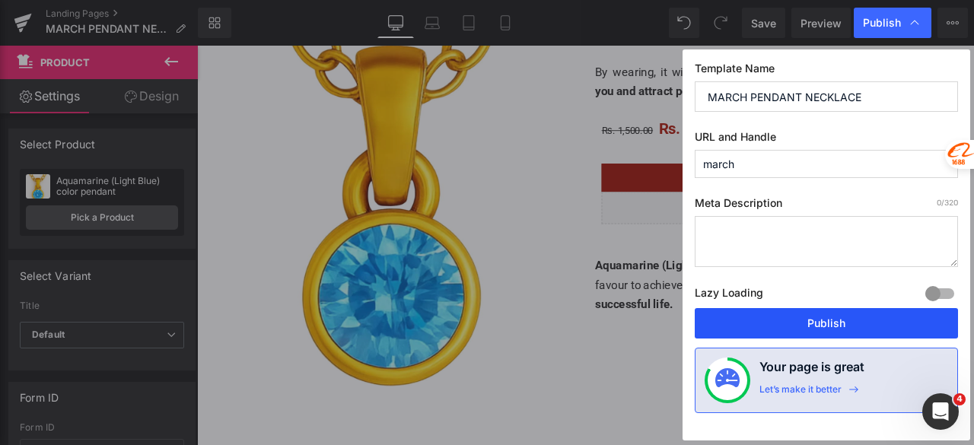
click at [765, 317] on button "Publish" at bounding box center [825, 323] width 263 height 30
